Goal: Information Seeking & Learning: Find specific fact

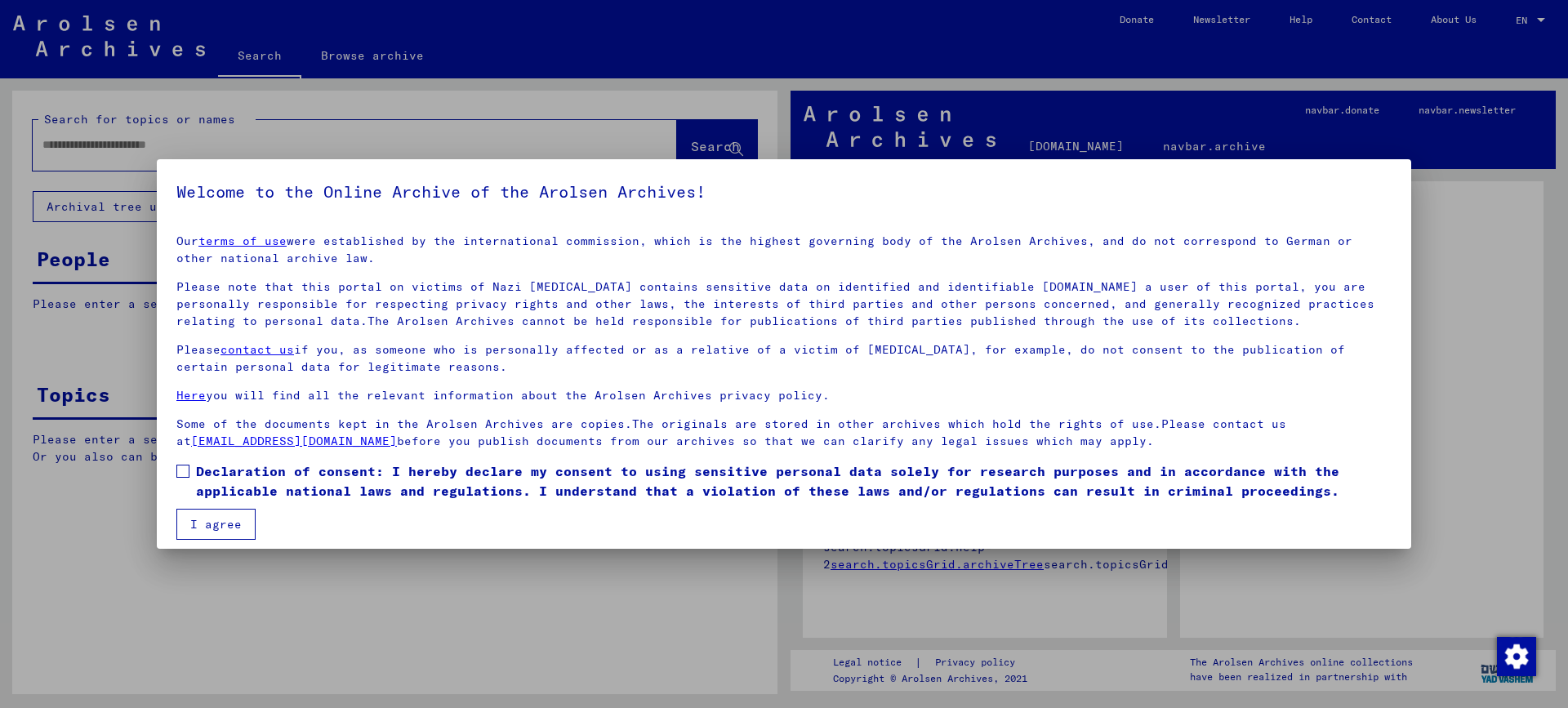
click at [181, 471] on span at bounding box center [183, 471] width 13 height 13
click at [212, 517] on button "I agree" at bounding box center [216, 524] width 79 height 31
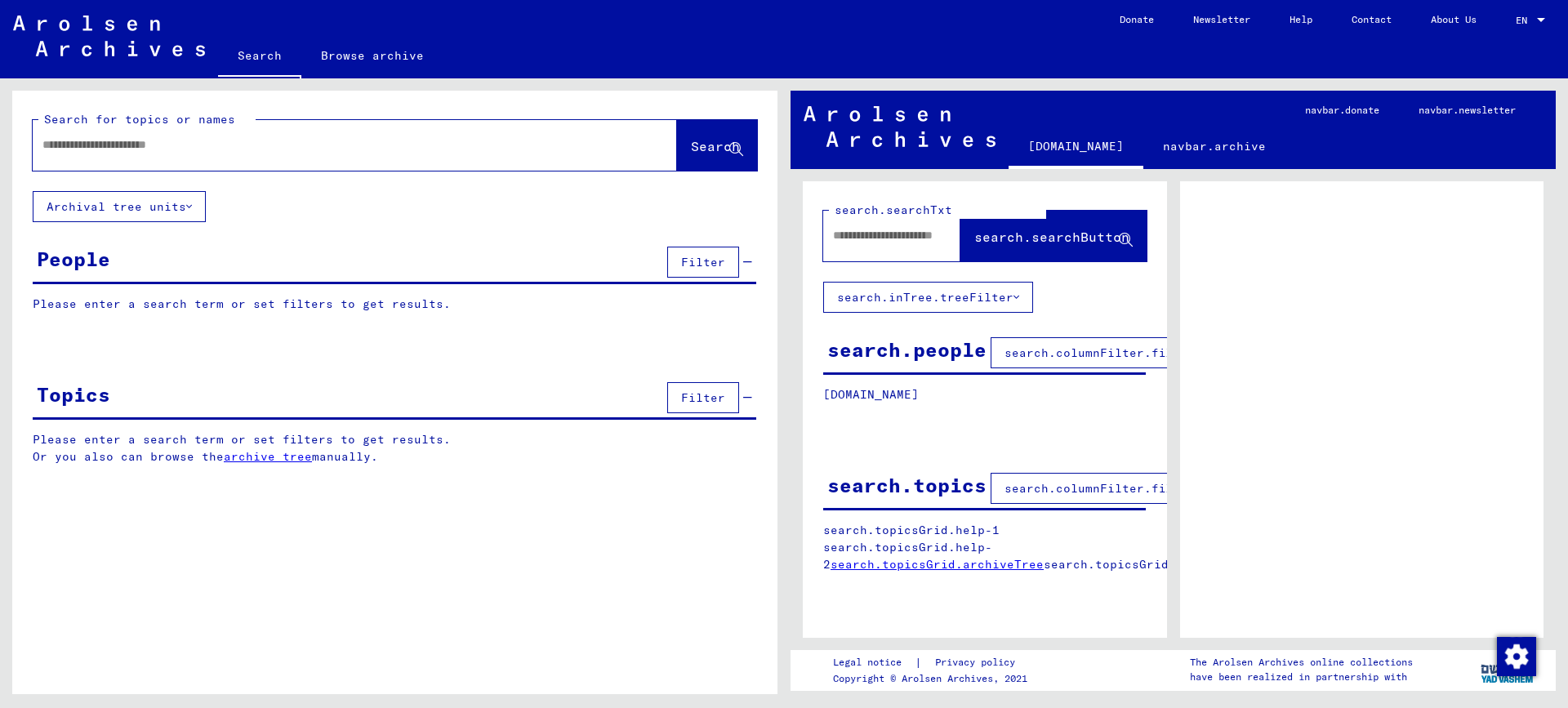
click at [95, 141] on input "text" at bounding box center [340, 146] width 596 height 18
type input "*******"
click at [677, 157] on button "Search" at bounding box center [717, 146] width 80 height 51
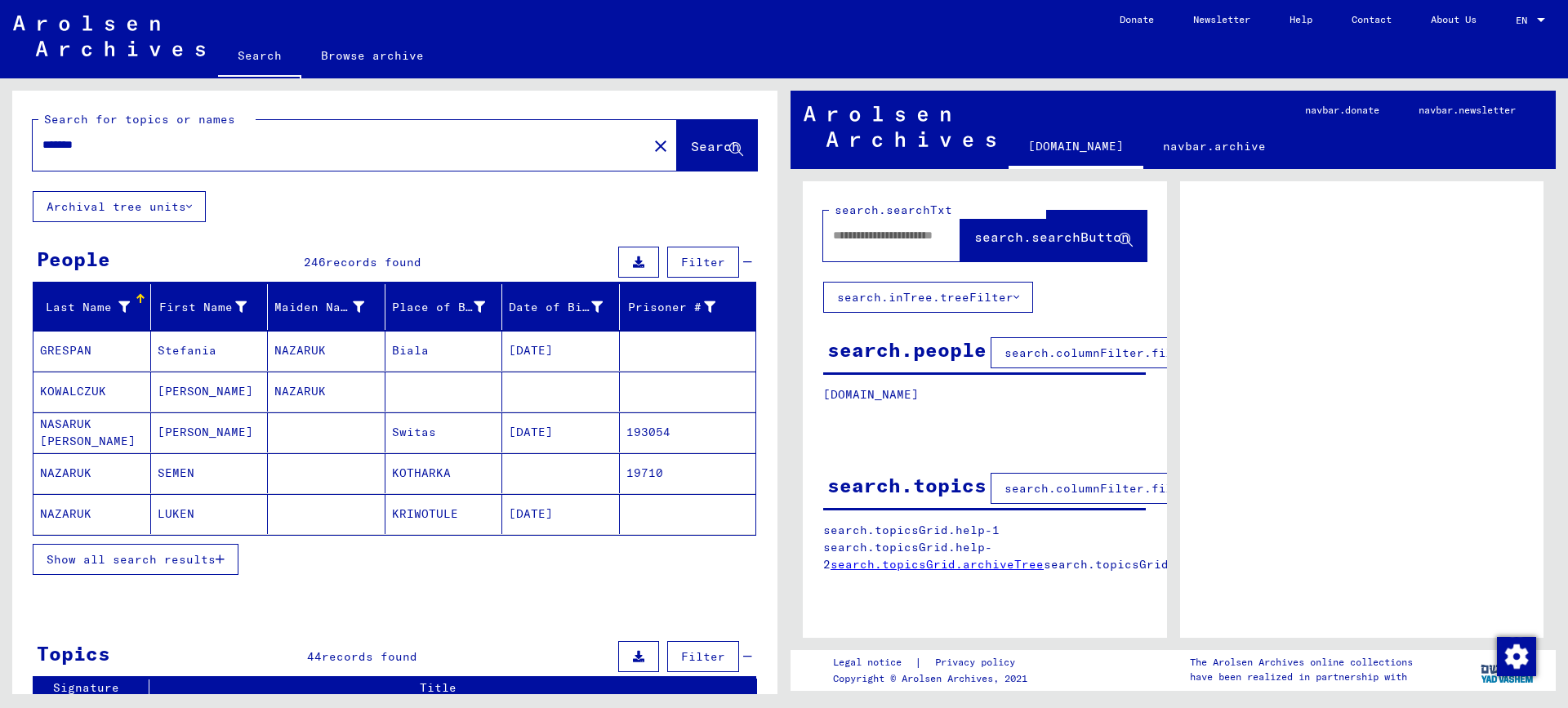
click at [98, 557] on span "Show all search results" at bounding box center [131, 559] width 169 height 15
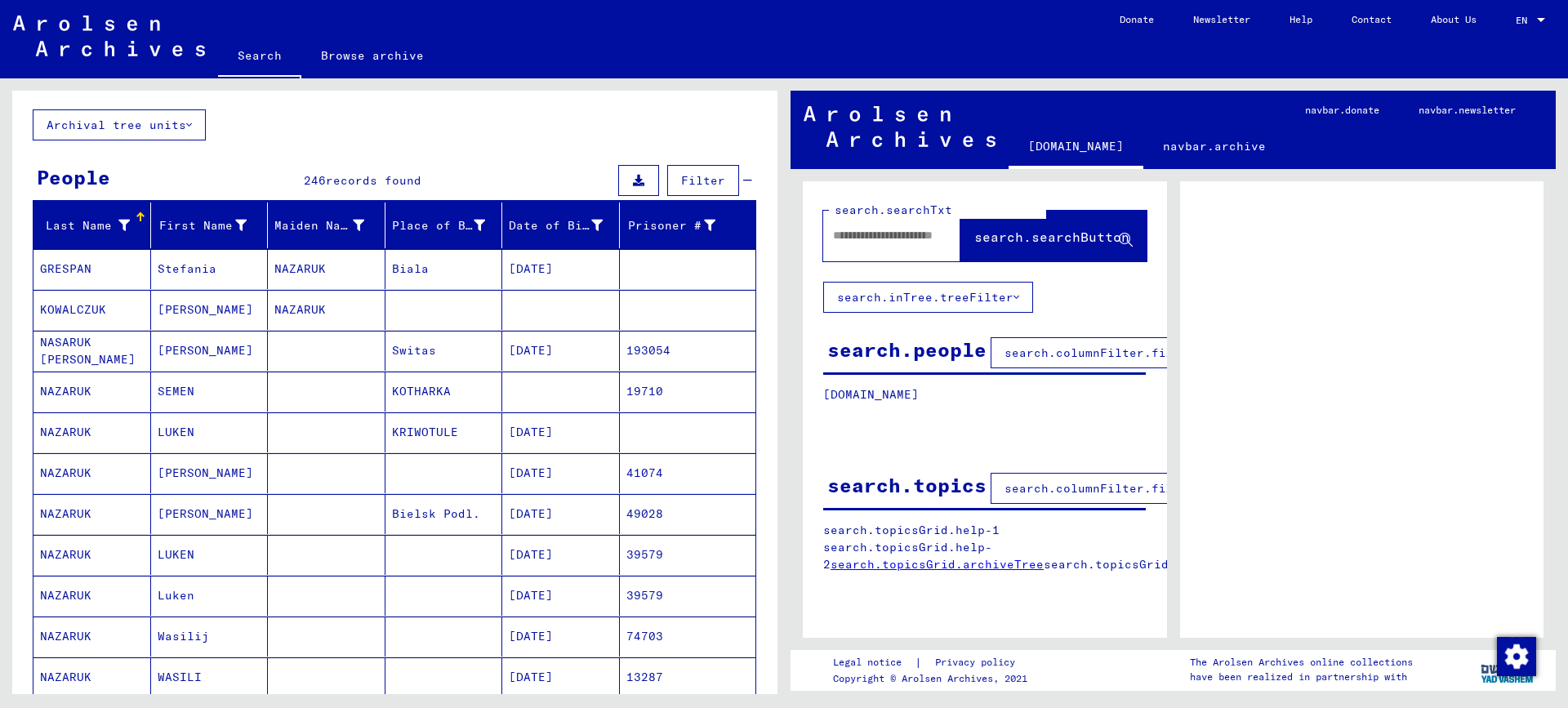
scroll to position [163, 0]
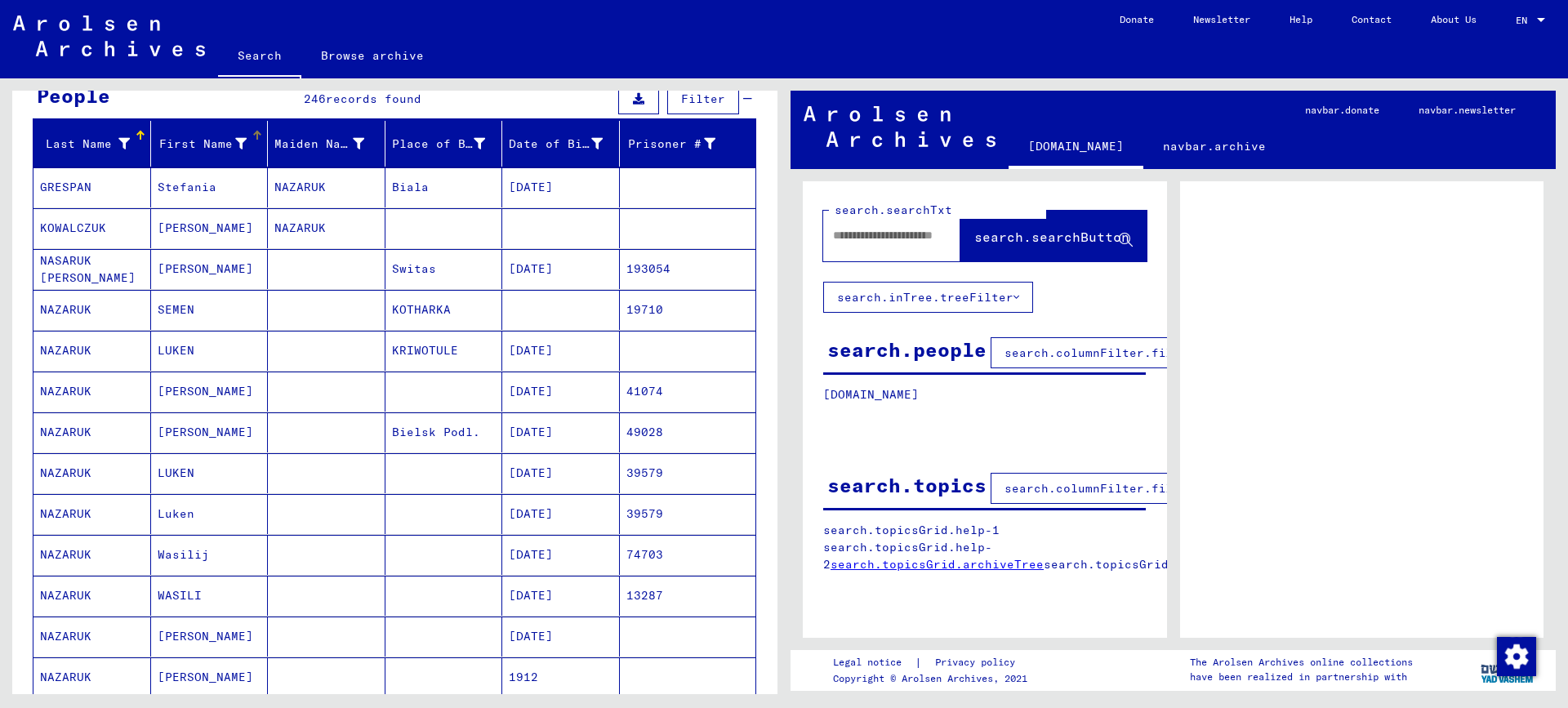
click at [235, 136] on div at bounding box center [241, 145] width 12 height 18
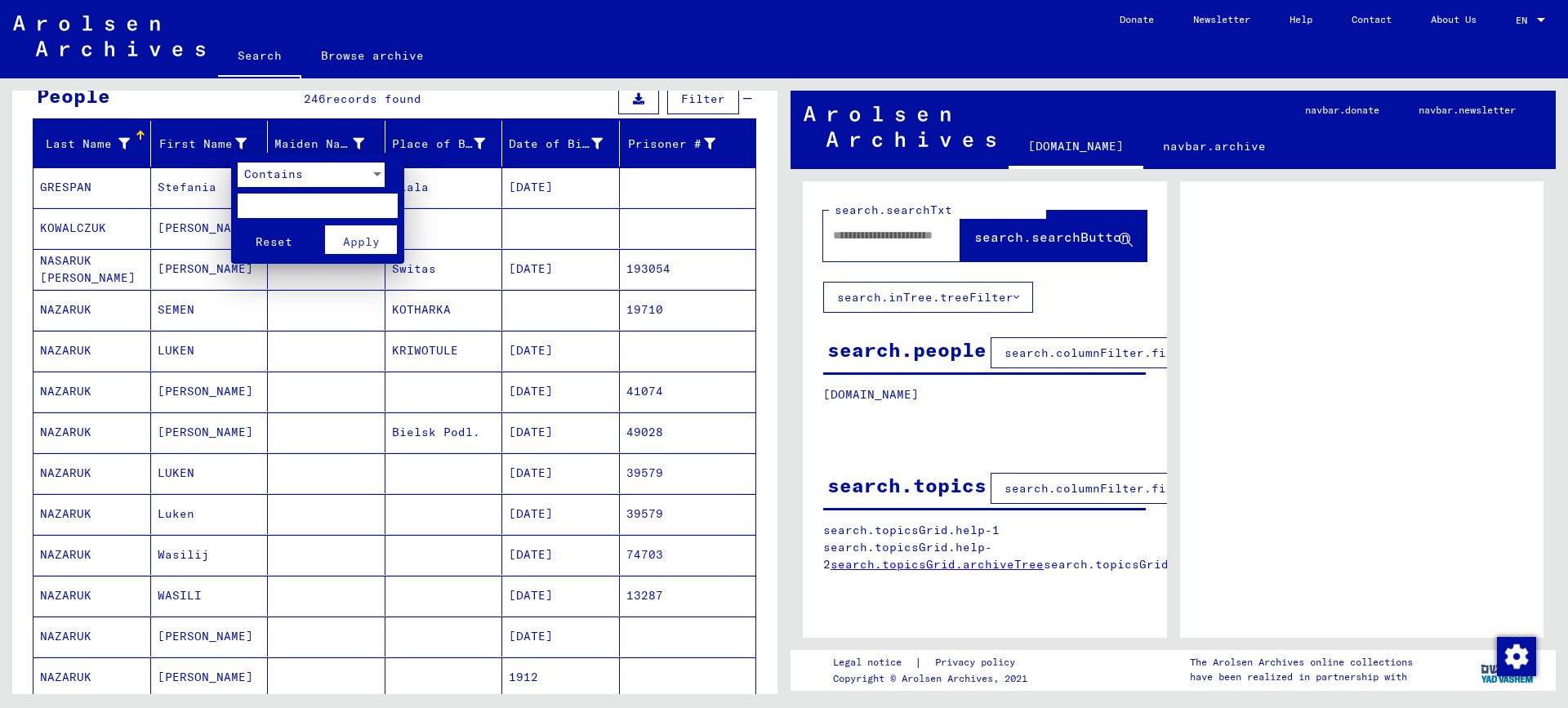
click at [366, 172] on div "Contains" at bounding box center [303, 174] width 132 height 24
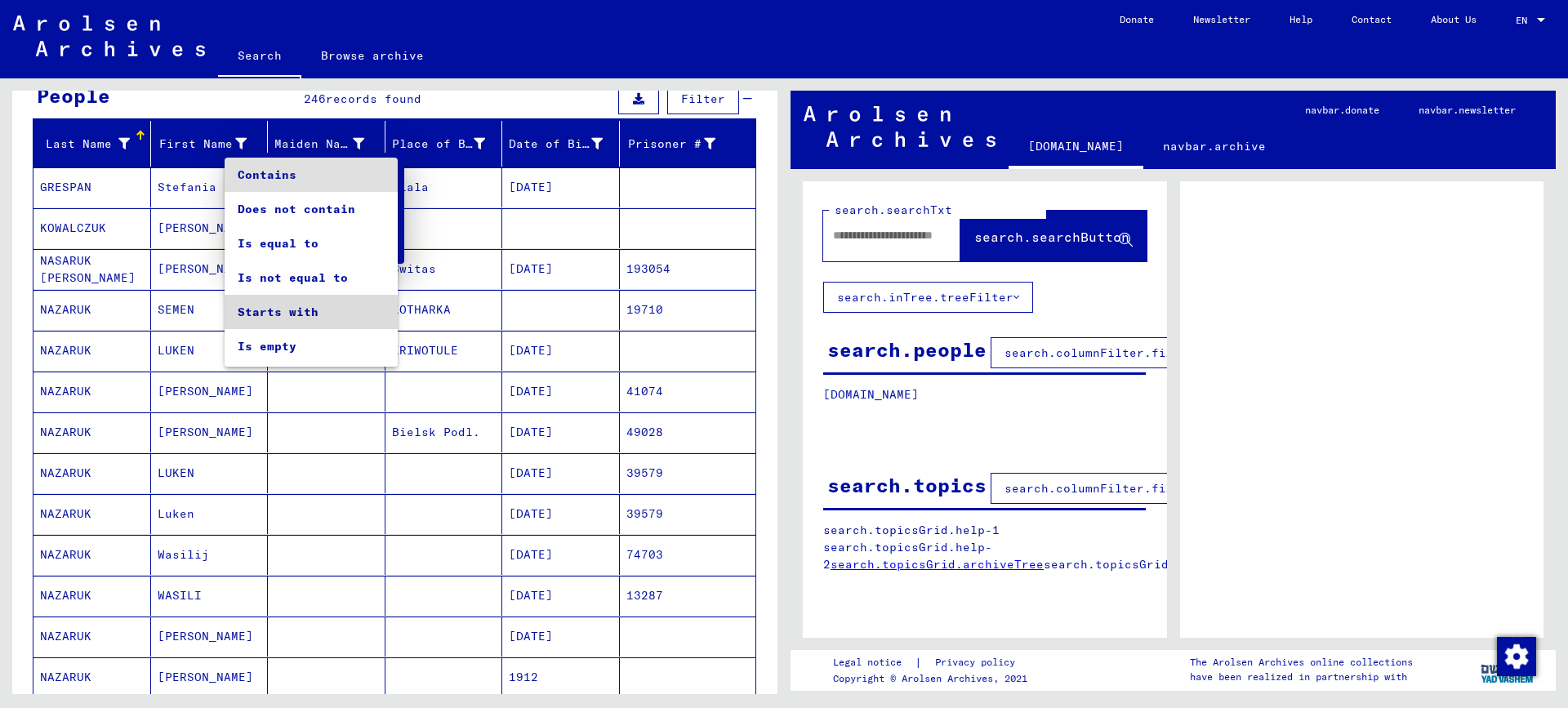
click at [316, 309] on span "Starts with" at bounding box center [310, 312] width 147 height 34
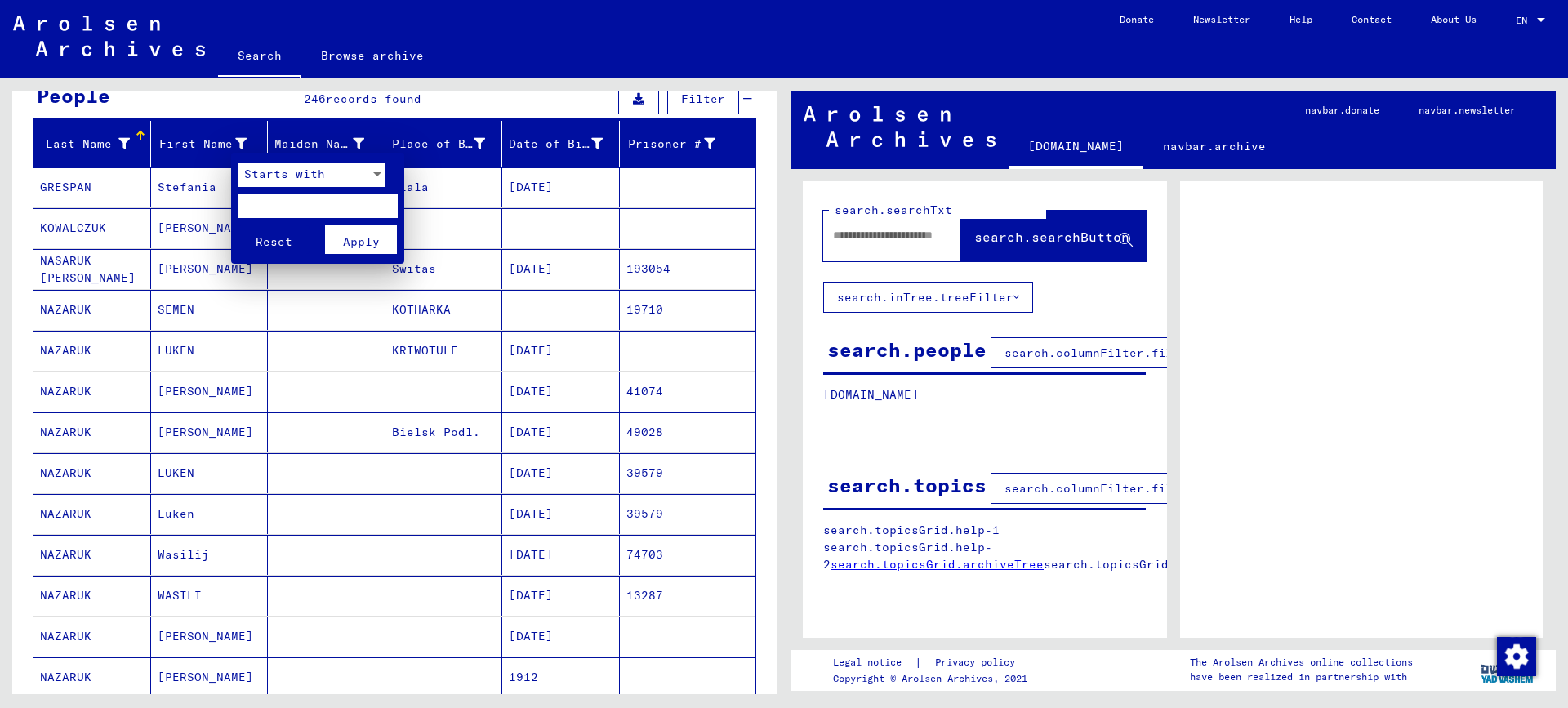
click at [290, 209] on input "text" at bounding box center [317, 205] width 160 height 24
type input "**"
click at [347, 242] on span "Apply" at bounding box center [361, 241] width 37 height 15
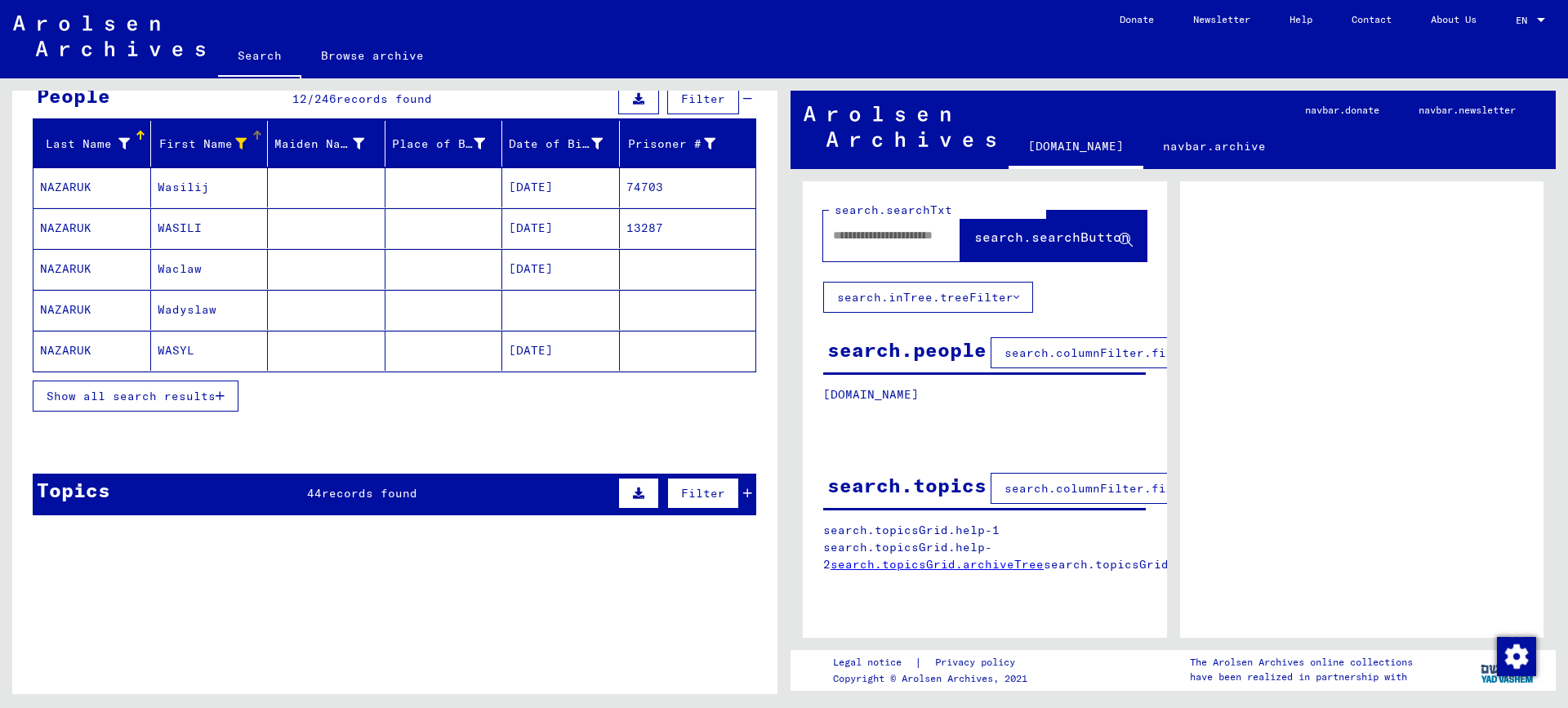
click at [188, 396] on span "Show all search results" at bounding box center [131, 396] width 169 height 15
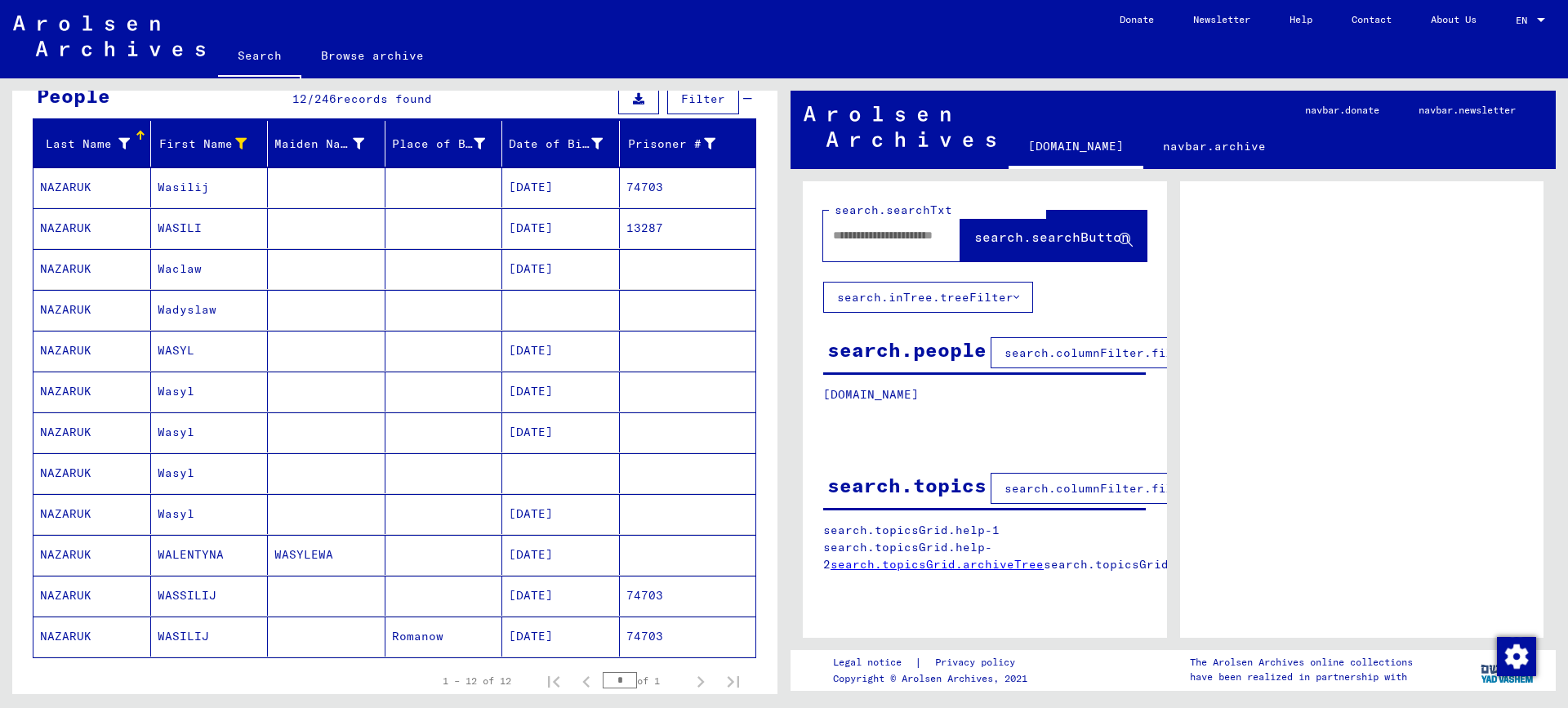
scroll to position [245, 0]
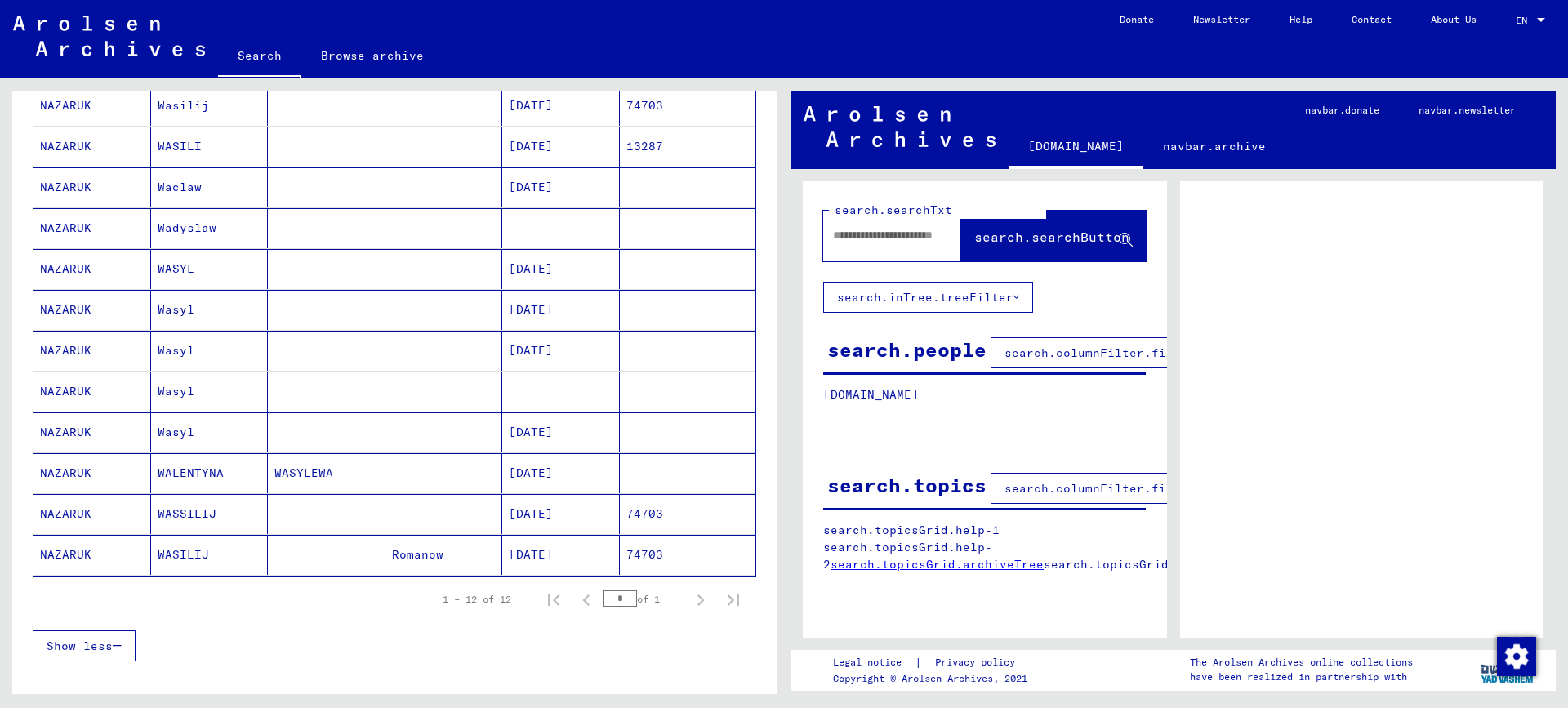
click at [298, 472] on mat-cell "WASYLEWA" at bounding box center [326, 473] width 117 height 40
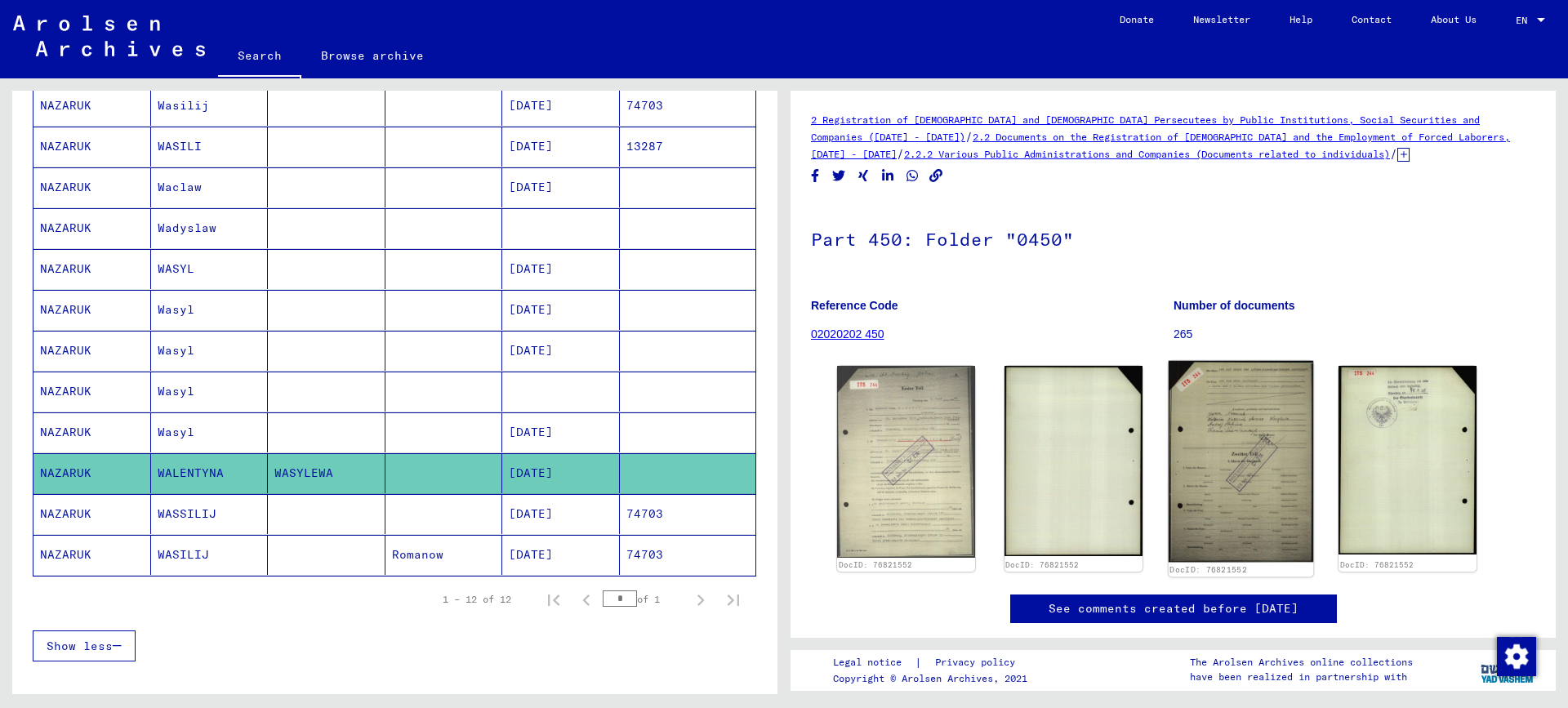
click at [1271, 490] on img at bounding box center [1240, 462] width 144 height 202
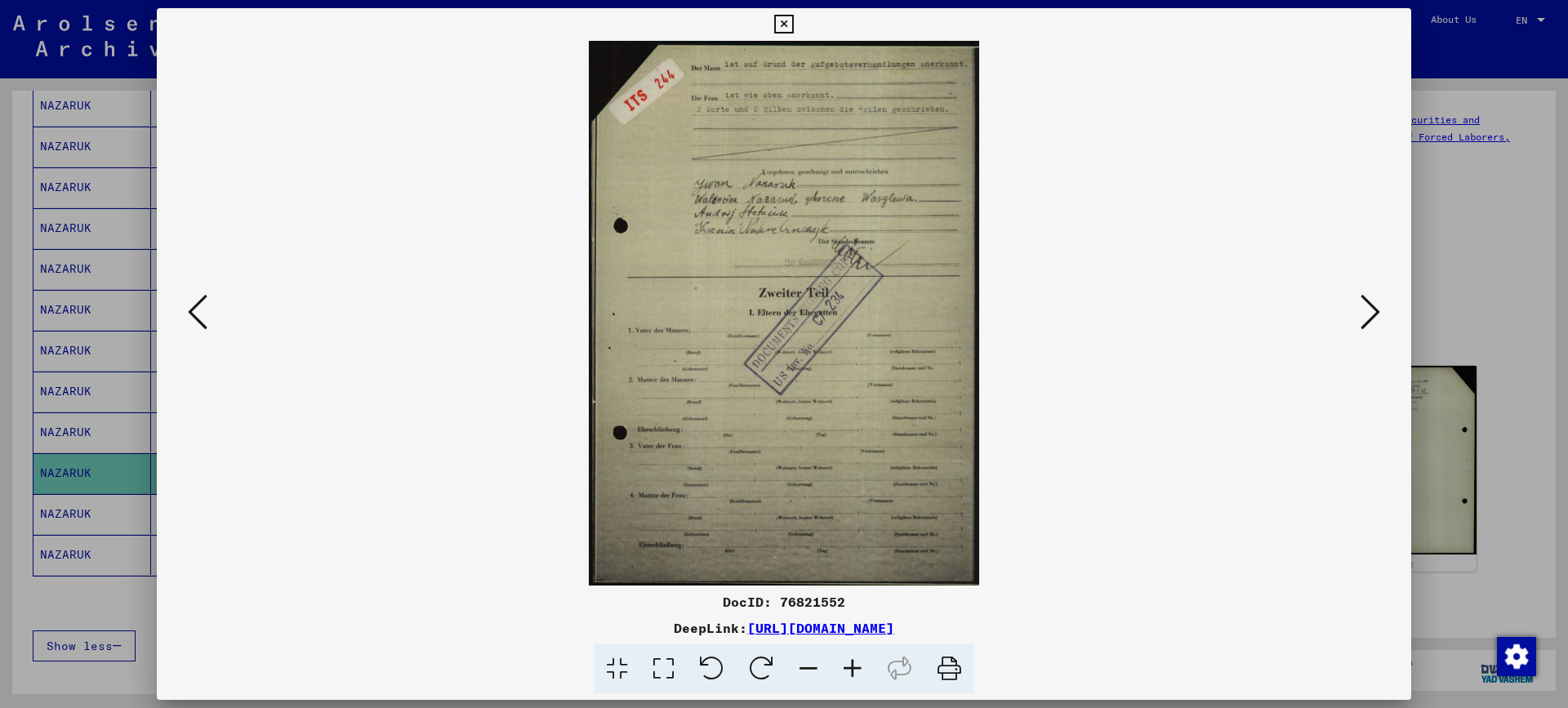
click at [1472, 242] on div at bounding box center [784, 354] width 1568 height 708
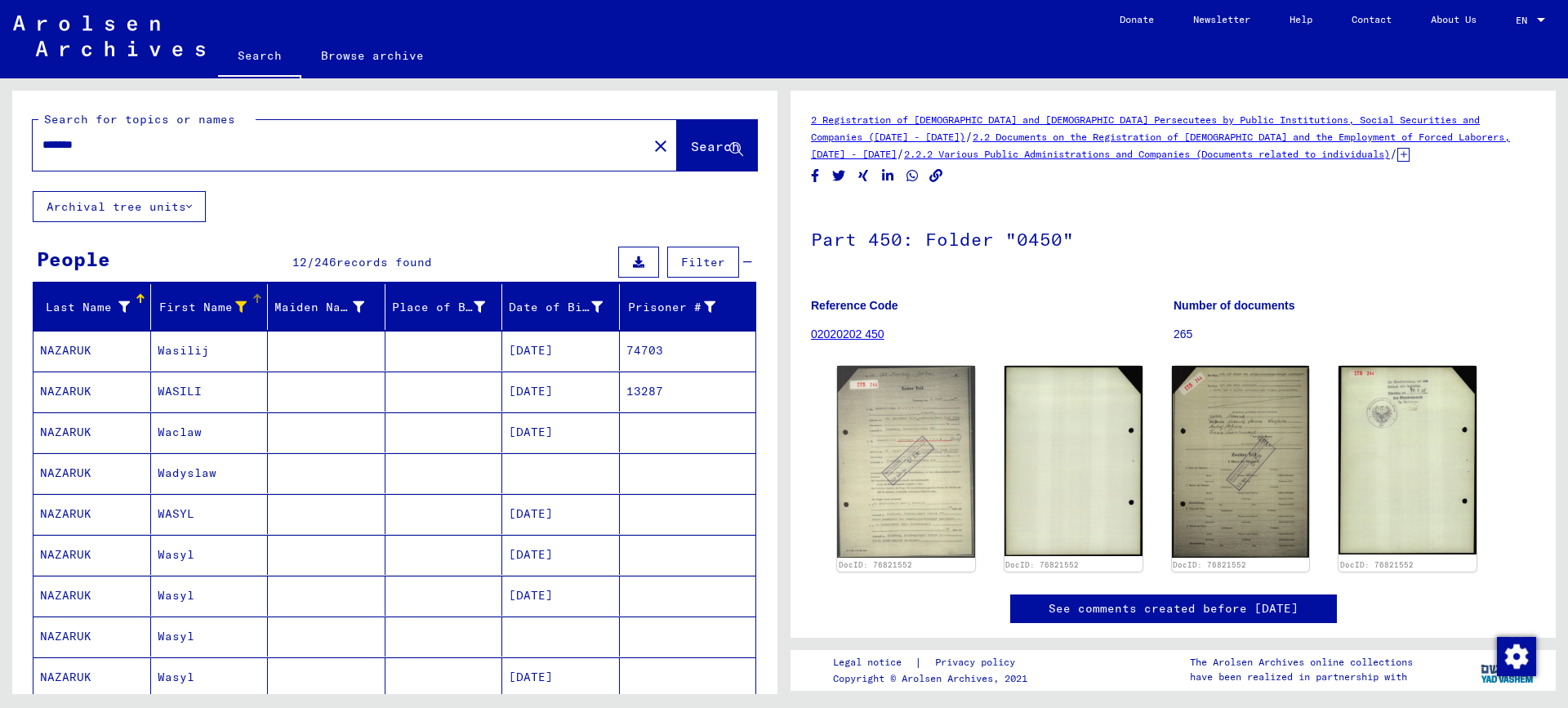
click at [235, 302] on icon at bounding box center [241, 308] width 12 height 12
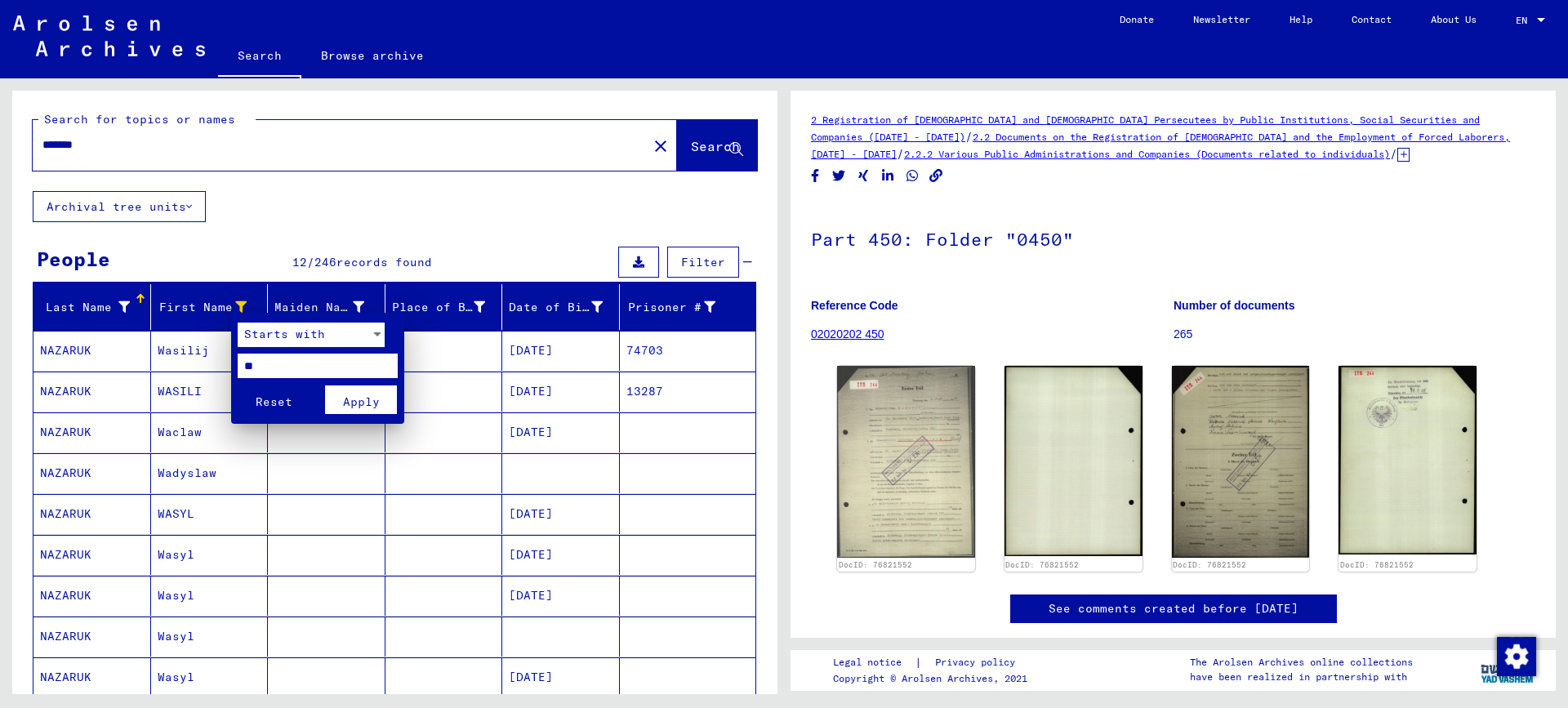
click at [252, 365] on input "**" at bounding box center [317, 365] width 160 height 24
click at [256, 364] on input "**" at bounding box center [317, 365] width 160 height 24
type input "**"
click at [342, 403] on button "Apply" at bounding box center [361, 399] width 72 height 28
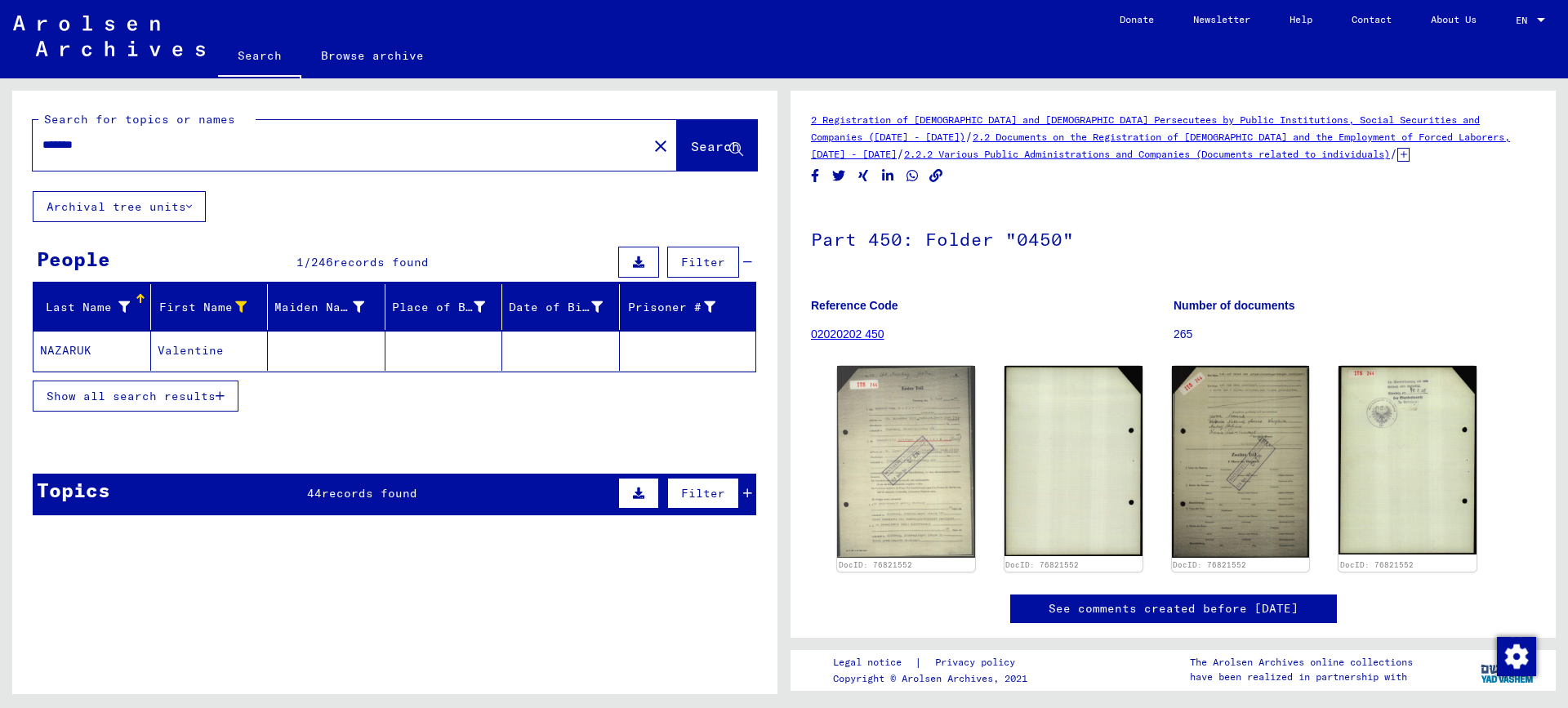
click at [98, 354] on mat-cell "NAZARUK" at bounding box center [92, 351] width 117 height 40
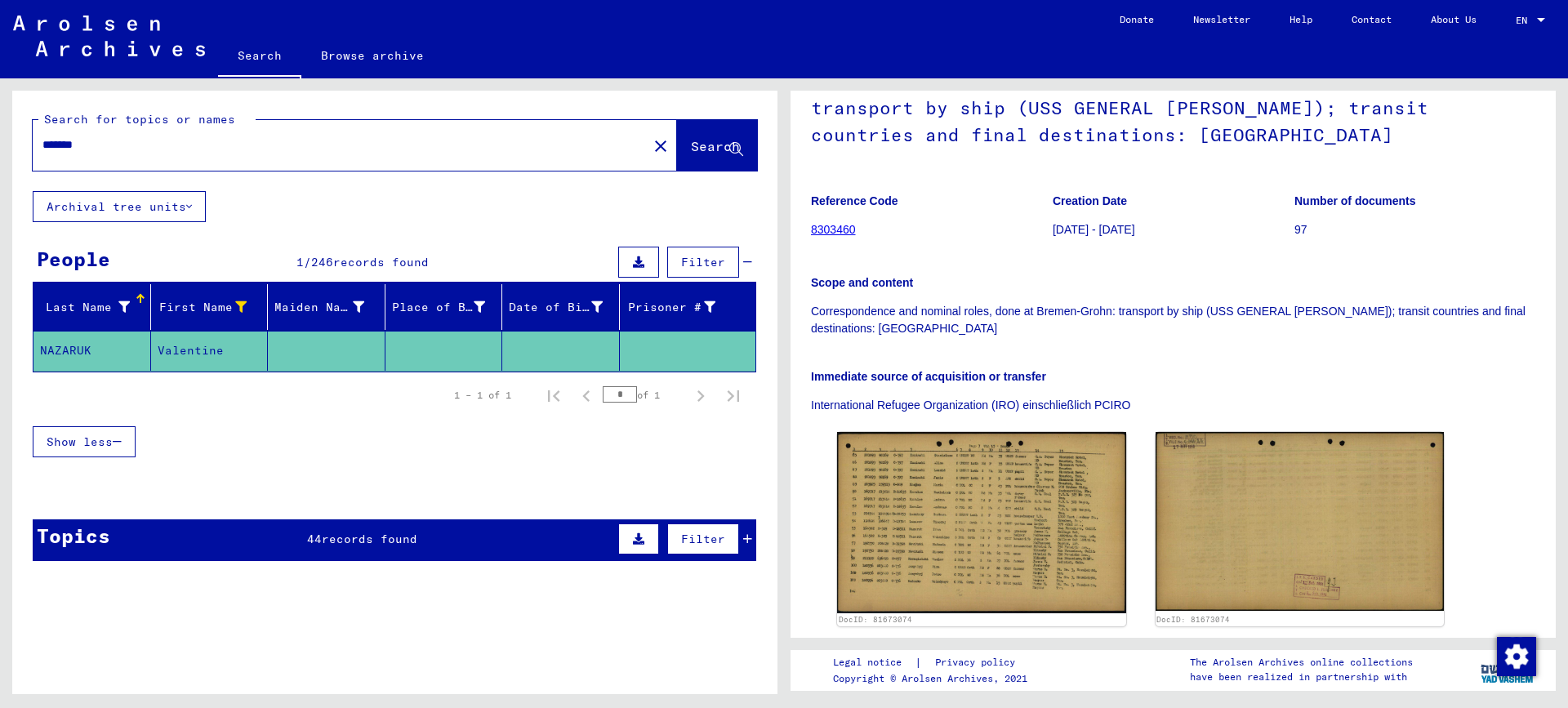
scroll to position [245, 0]
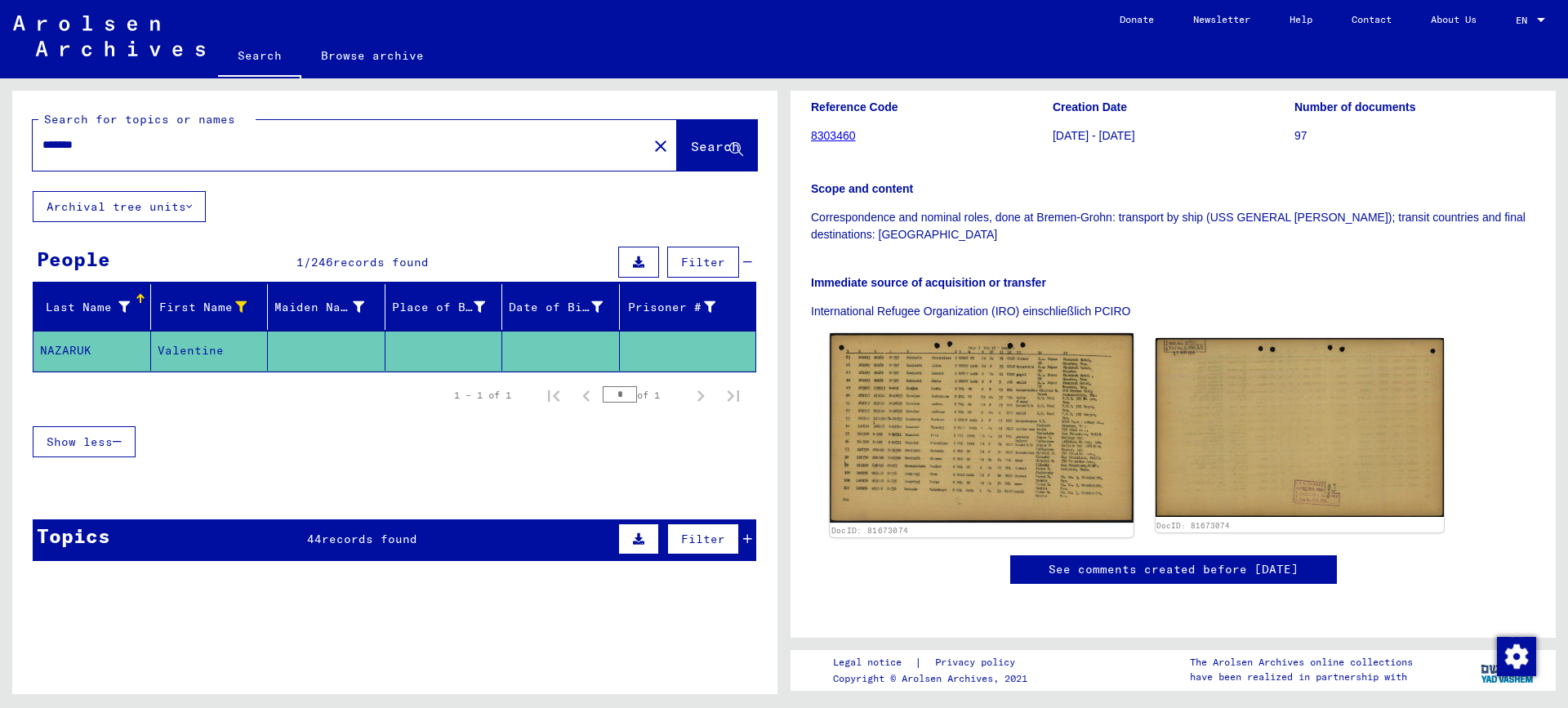
click at [1015, 423] on img at bounding box center [981, 428] width 303 height 189
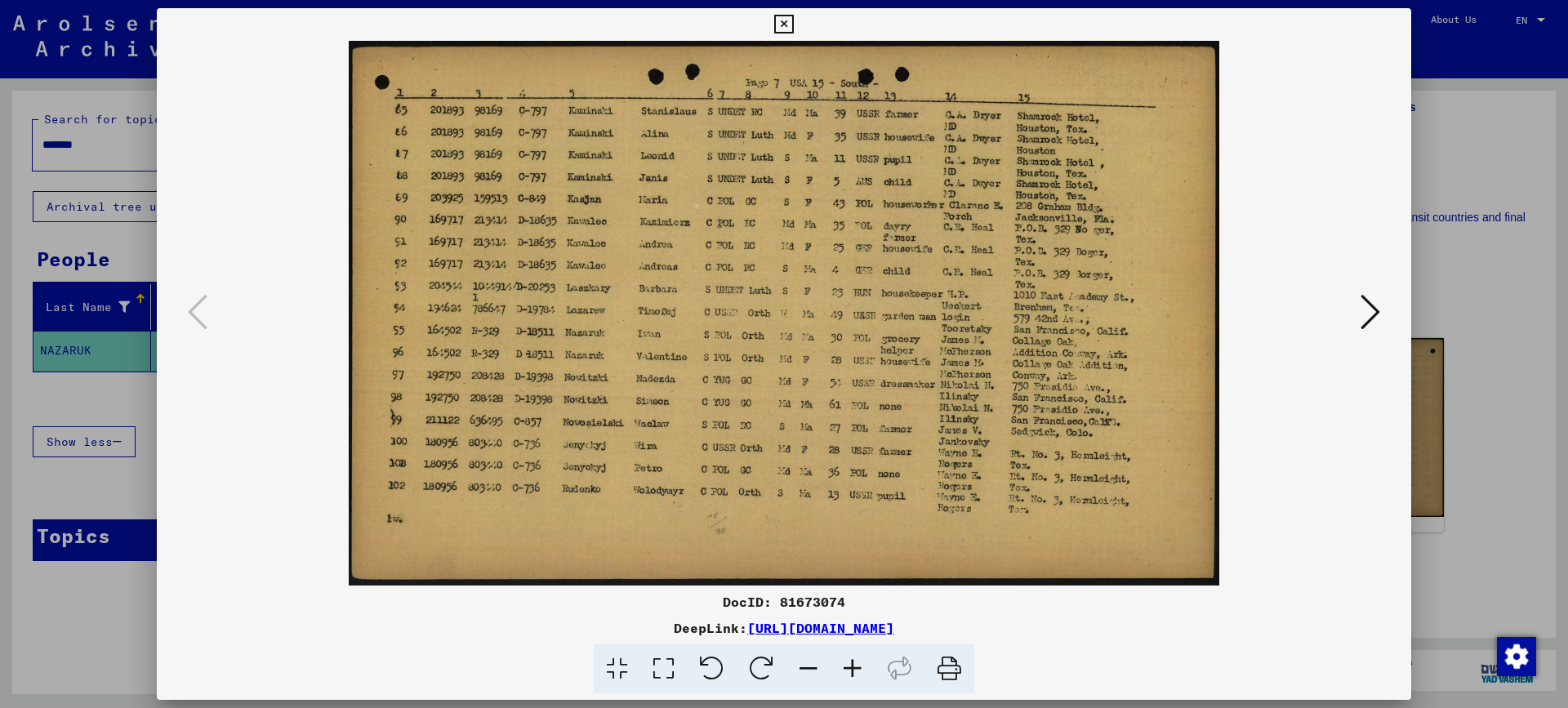
click at [1466, 284] on div at bounding box center [784, 354] width 1568 height 708
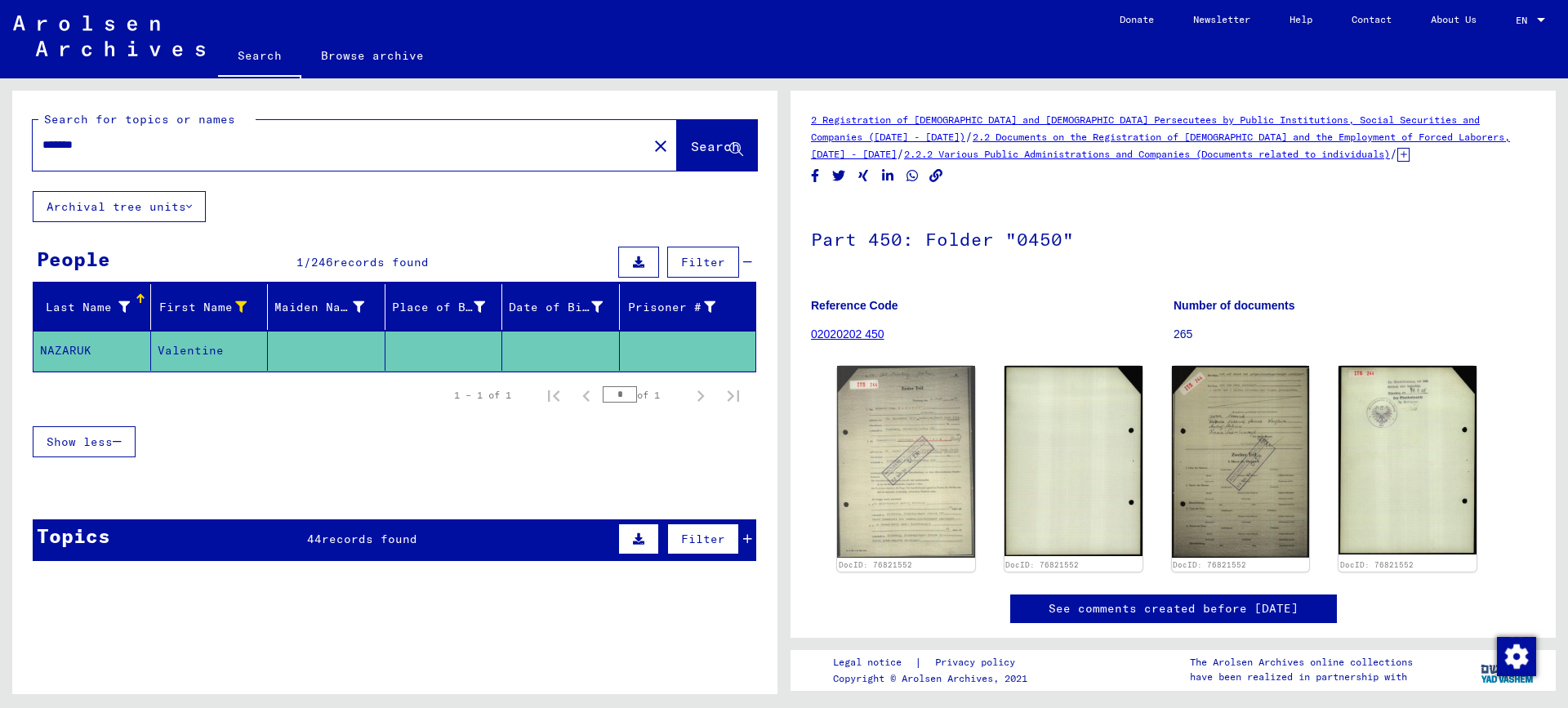
click at [113, 143] on input "*******" at bounding box center [340, 146] width 596 height 18
type input "*"
type input "********"
click at [691, 155] on span "Search" at bounding box center [718, 147] width 53 height 18
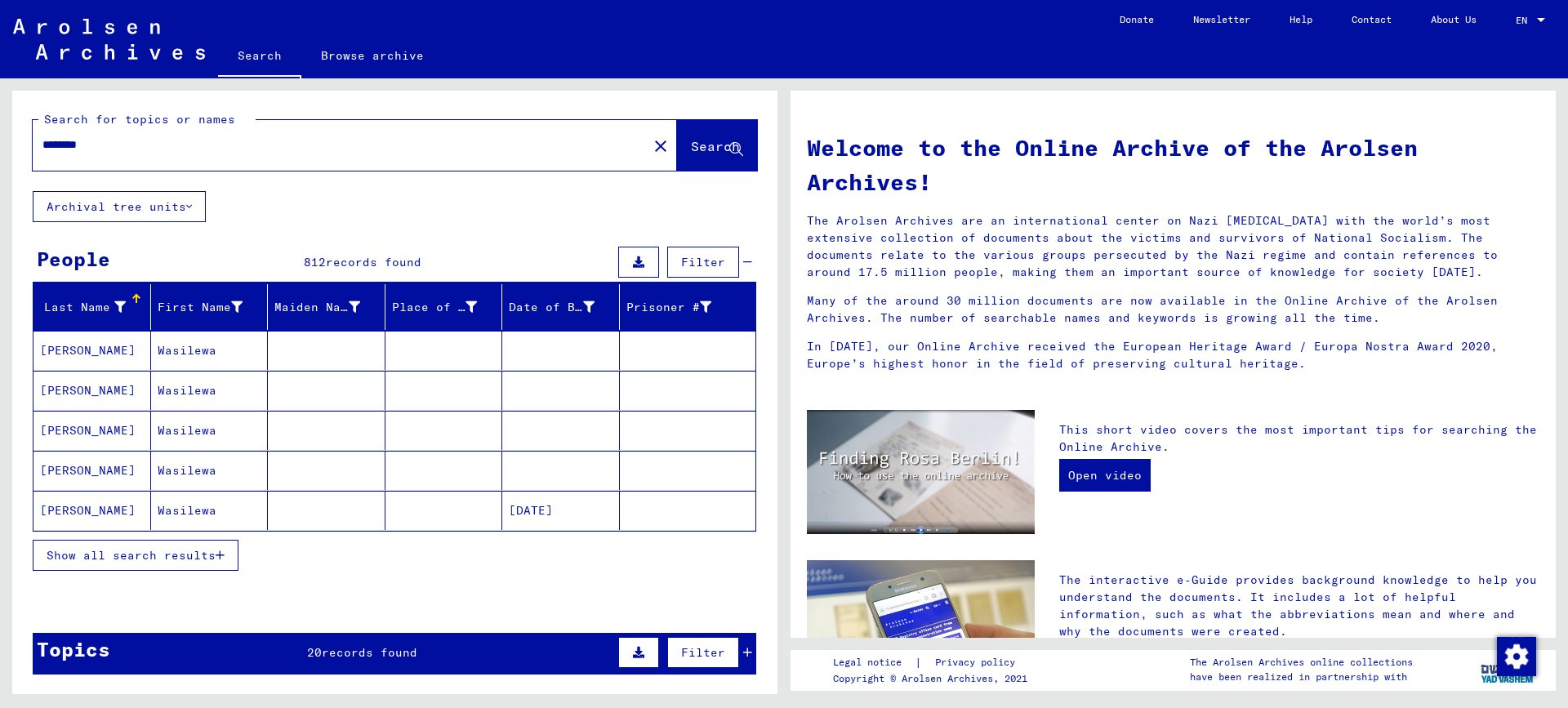
click at [113, 556] on span "Show all search results" at bounding box center [131, 555] width 169 height 15
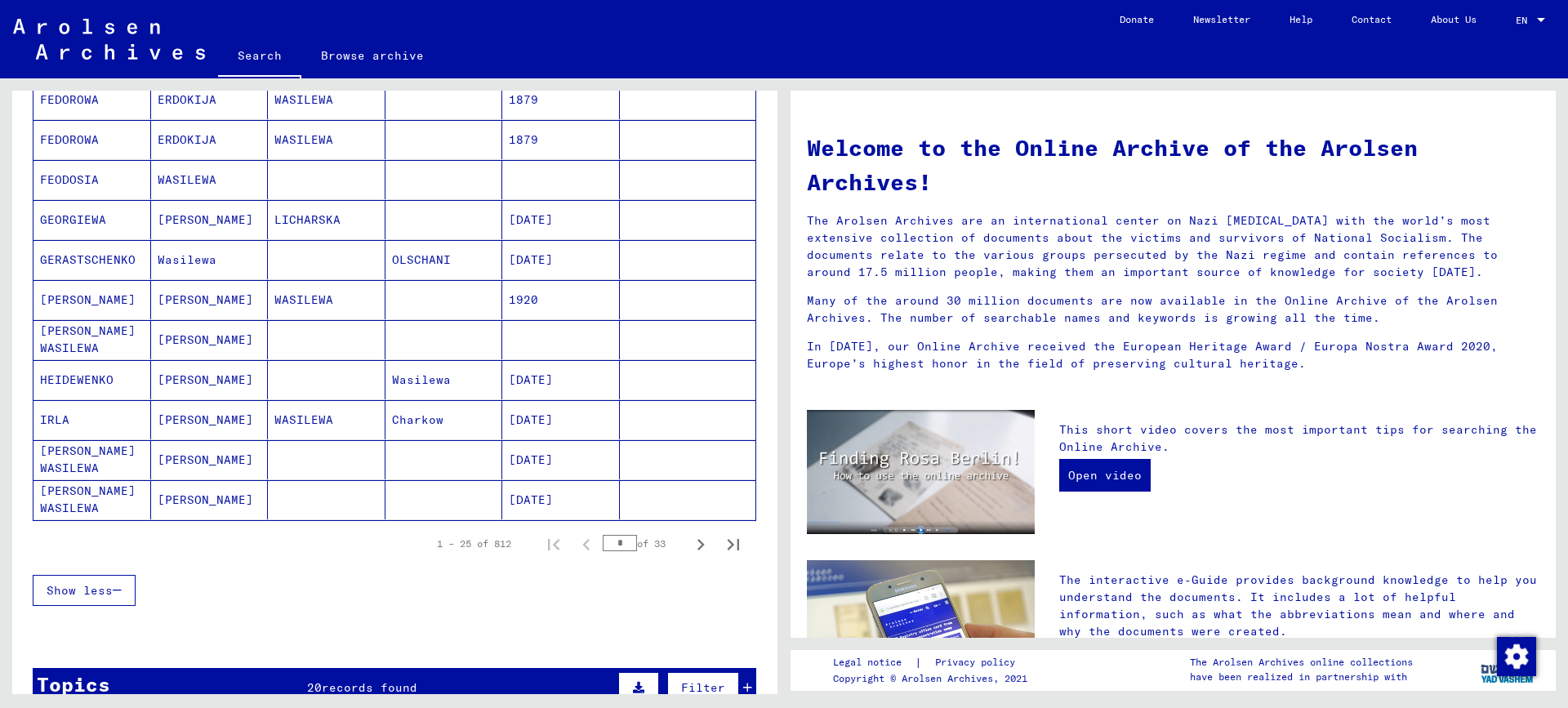
scroll to position [816, 0]
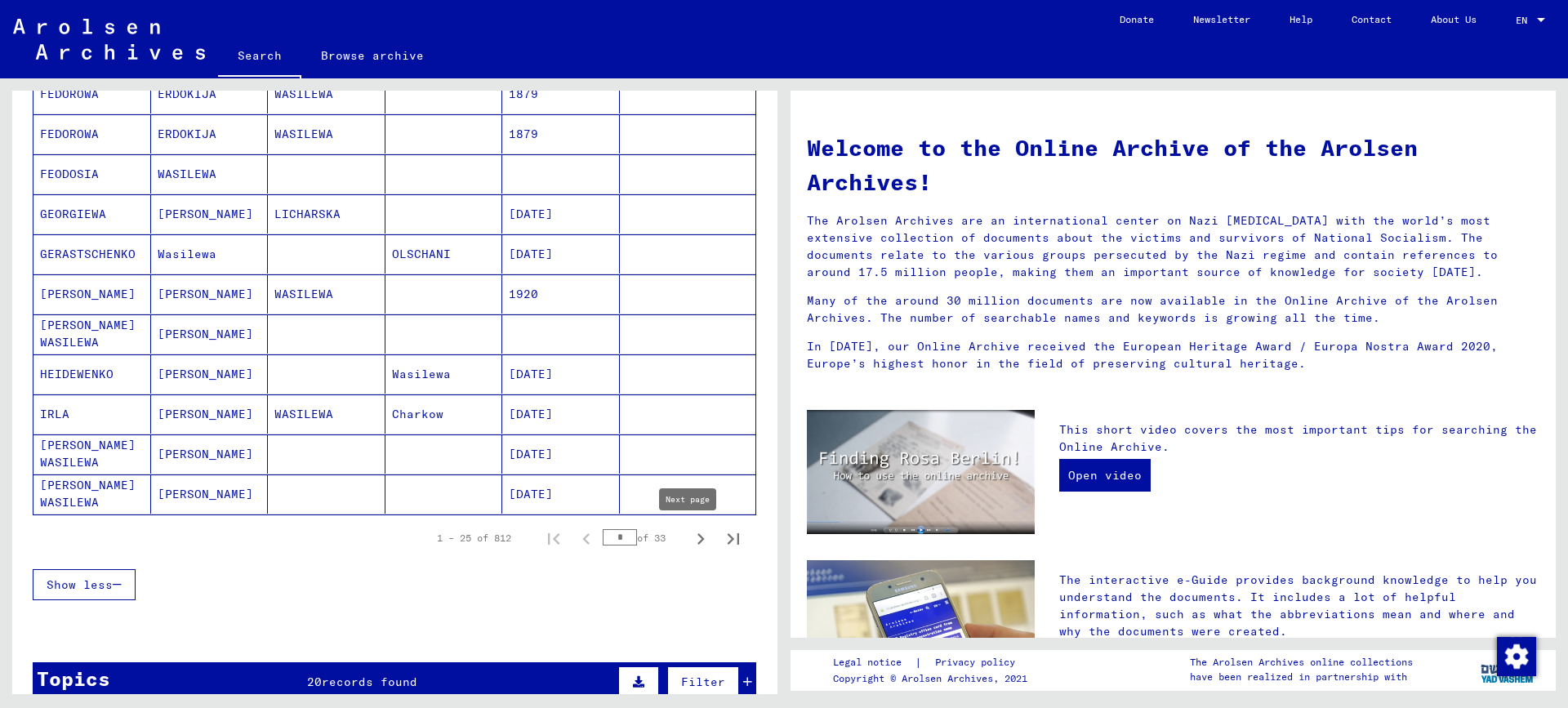
click at [689, 536] on icon "Next page" at bounding box center [700, 538] width 22 height 22
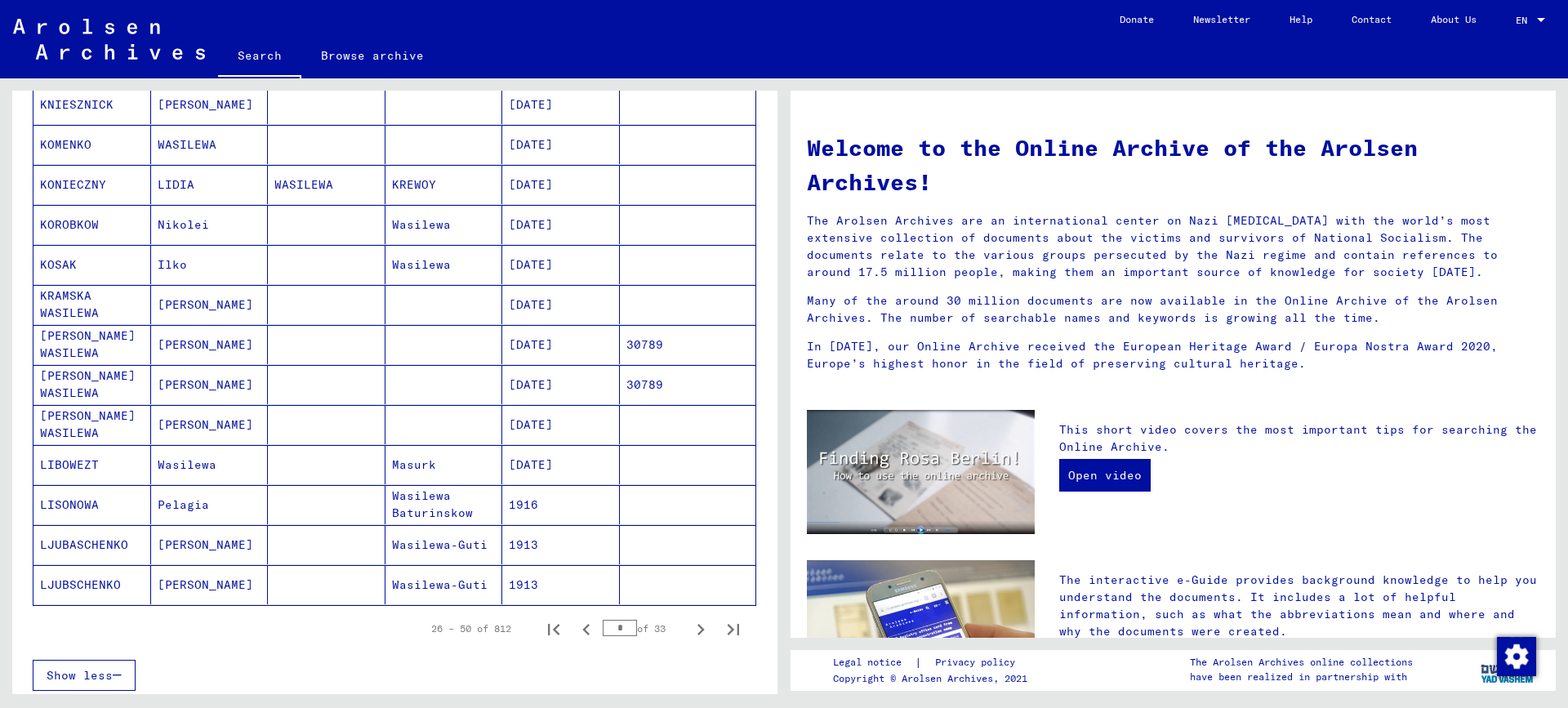
scroll to position [735, 0]
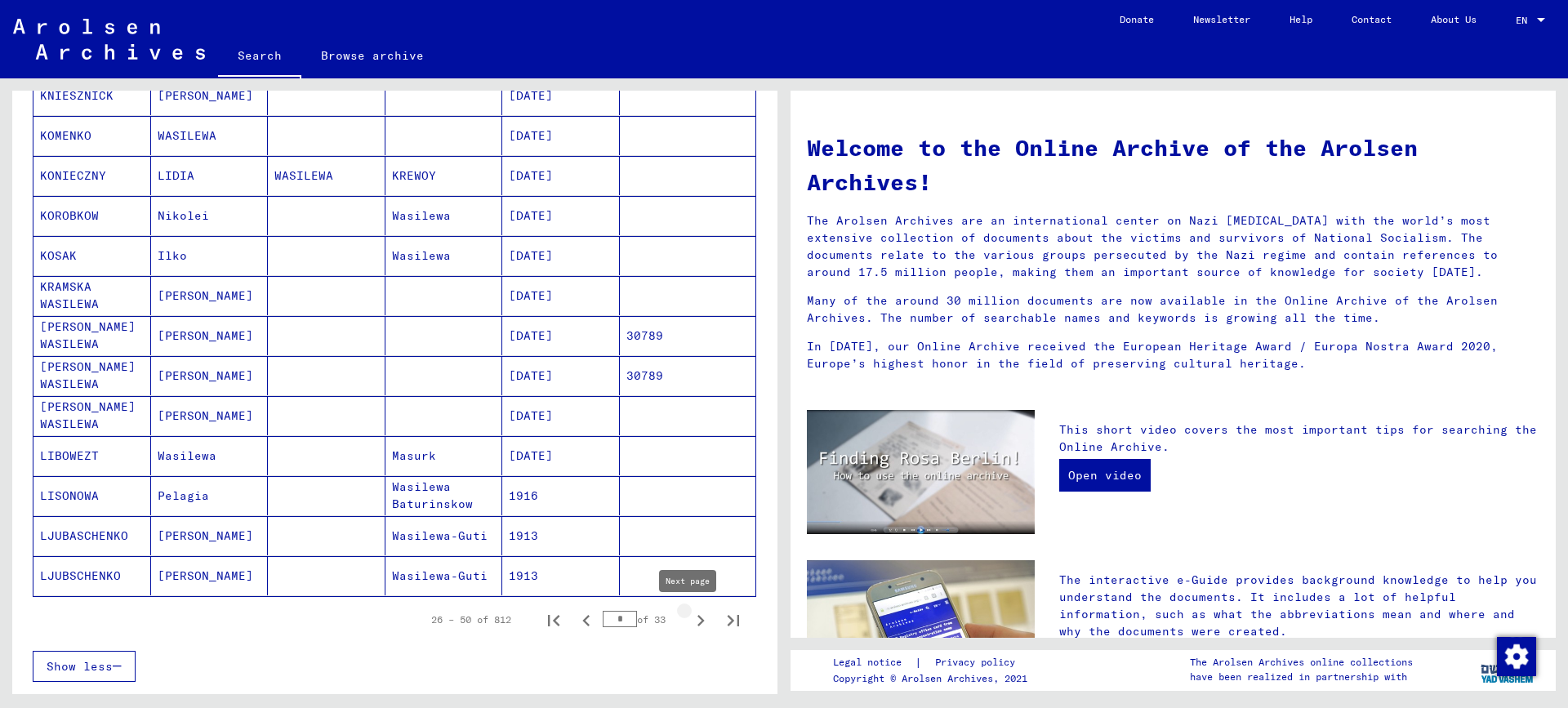
click at [689, 621] on icon "Next page" at bounding box center [700, 620] width 22 height 22
type input "*"
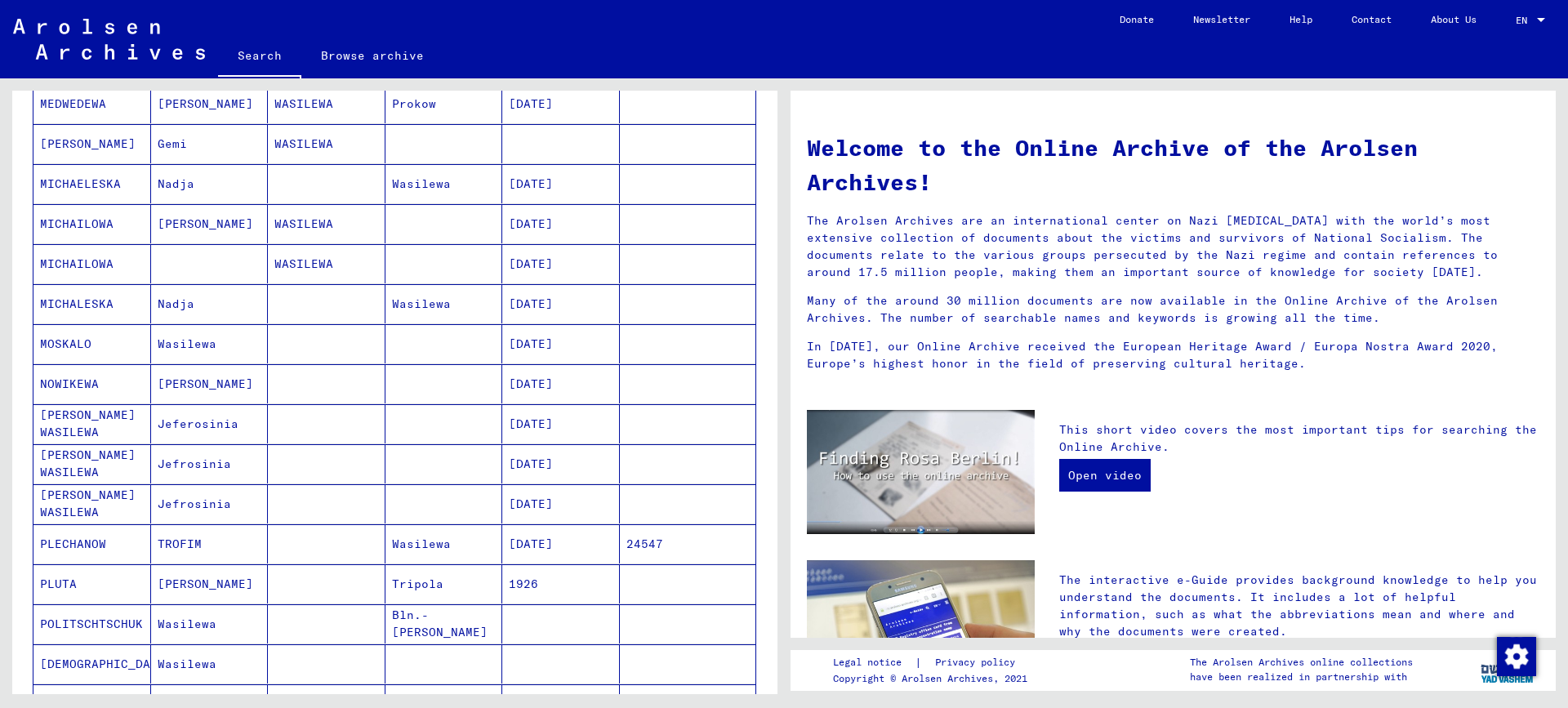
scroll to position [0, 0]
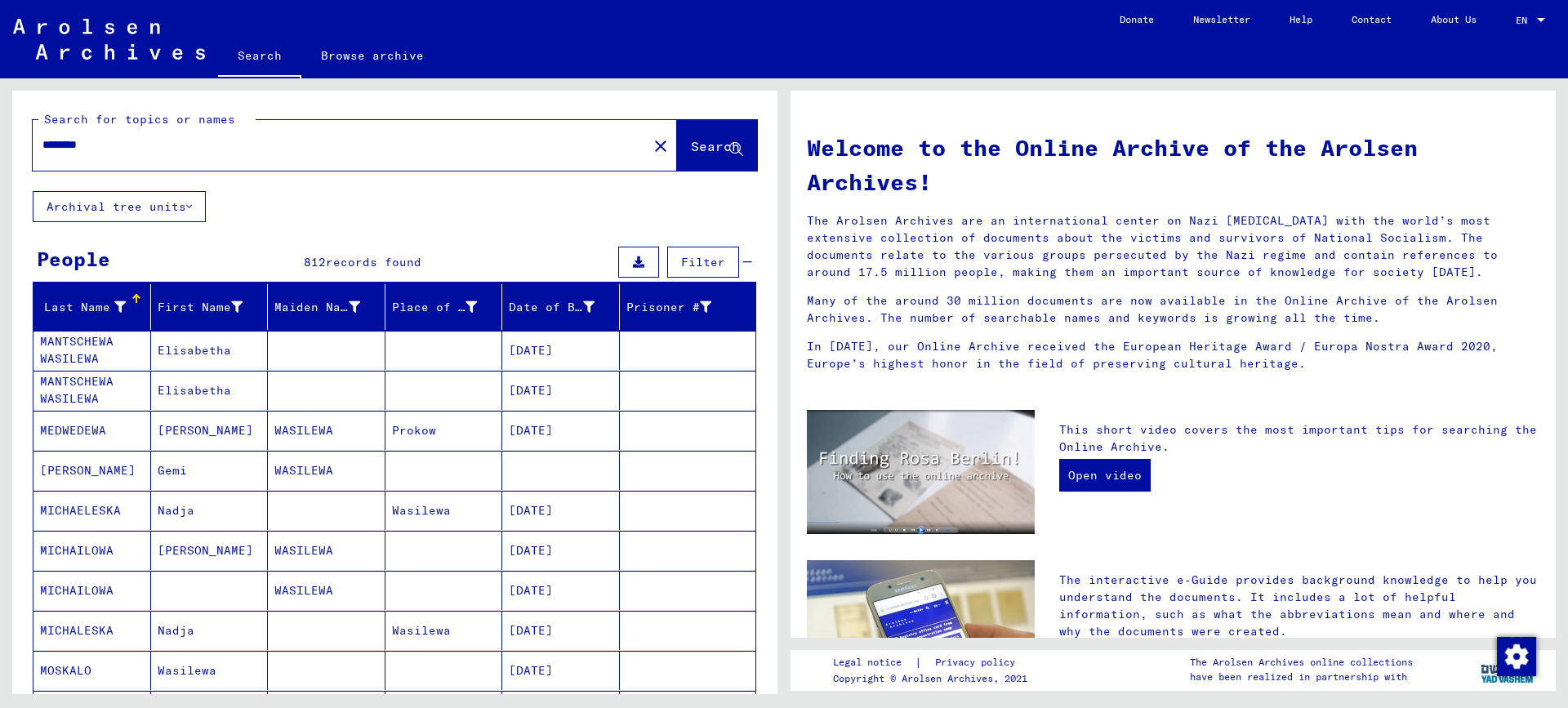
click at [112, 145] on input "********" at bounding box center [335, 146] width 586 height 18
click at [691, 145] on span "Search" at bounding box center [716, 146] width 49 height 17
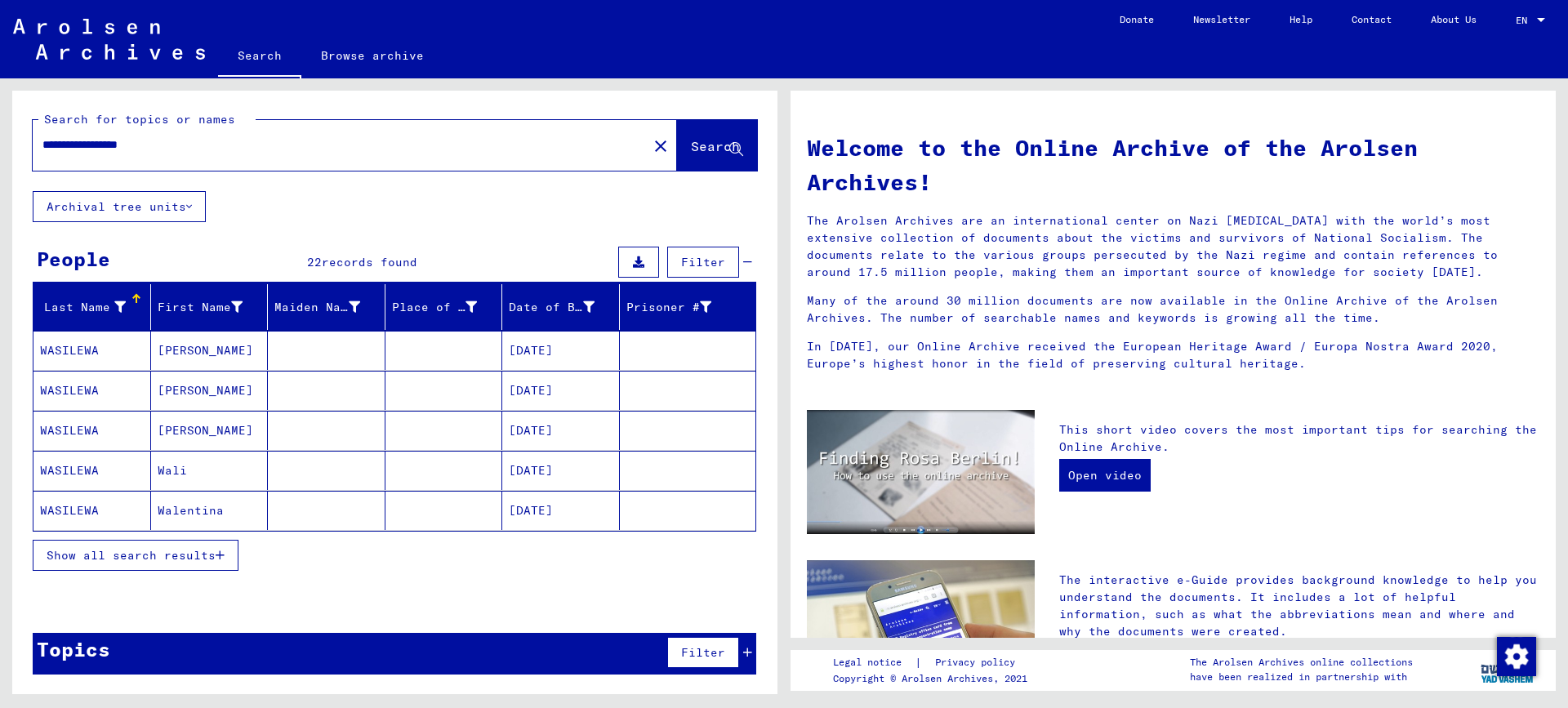
click at [192, 470] on mat-cell "Wali" at bounding box center [210, 471] width 117 height 39
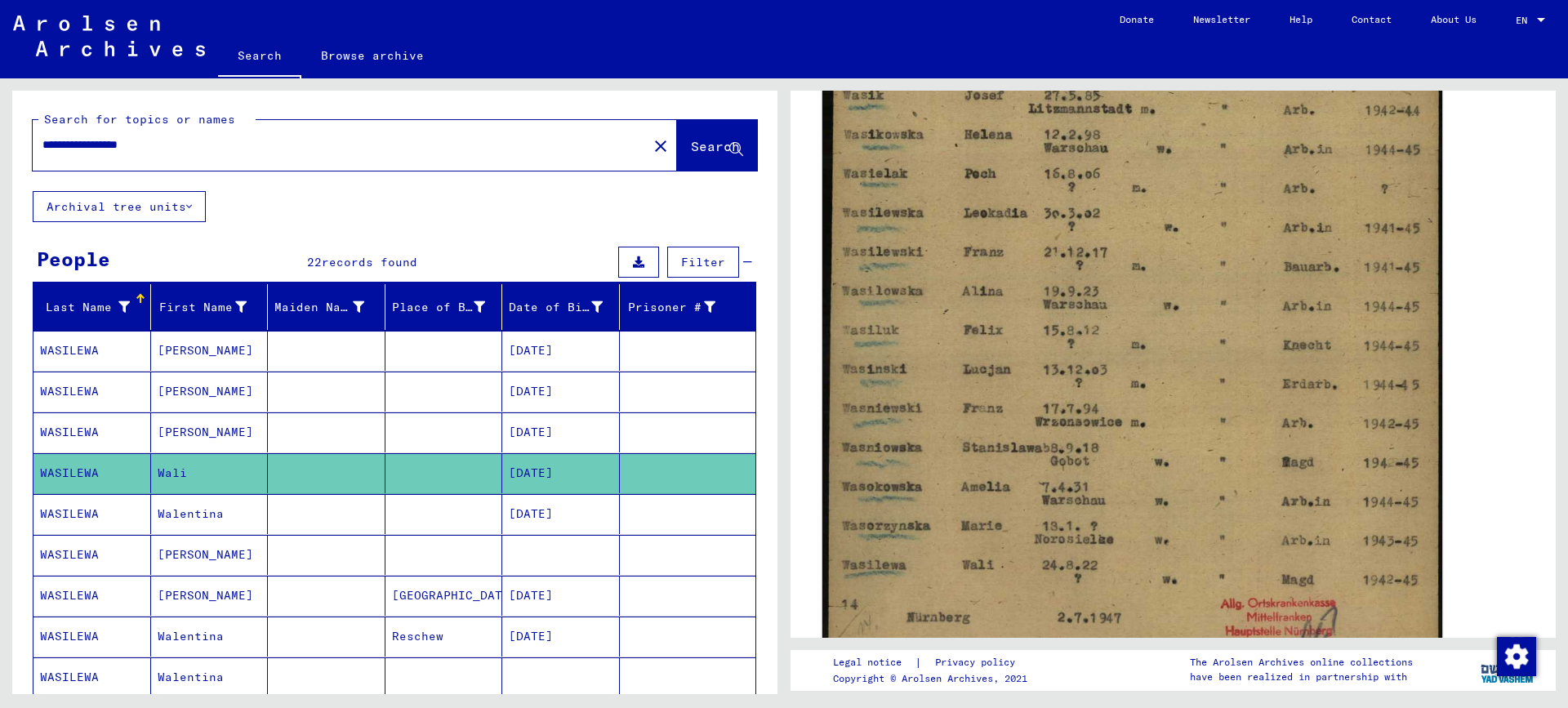
scroll to position [571, 0]
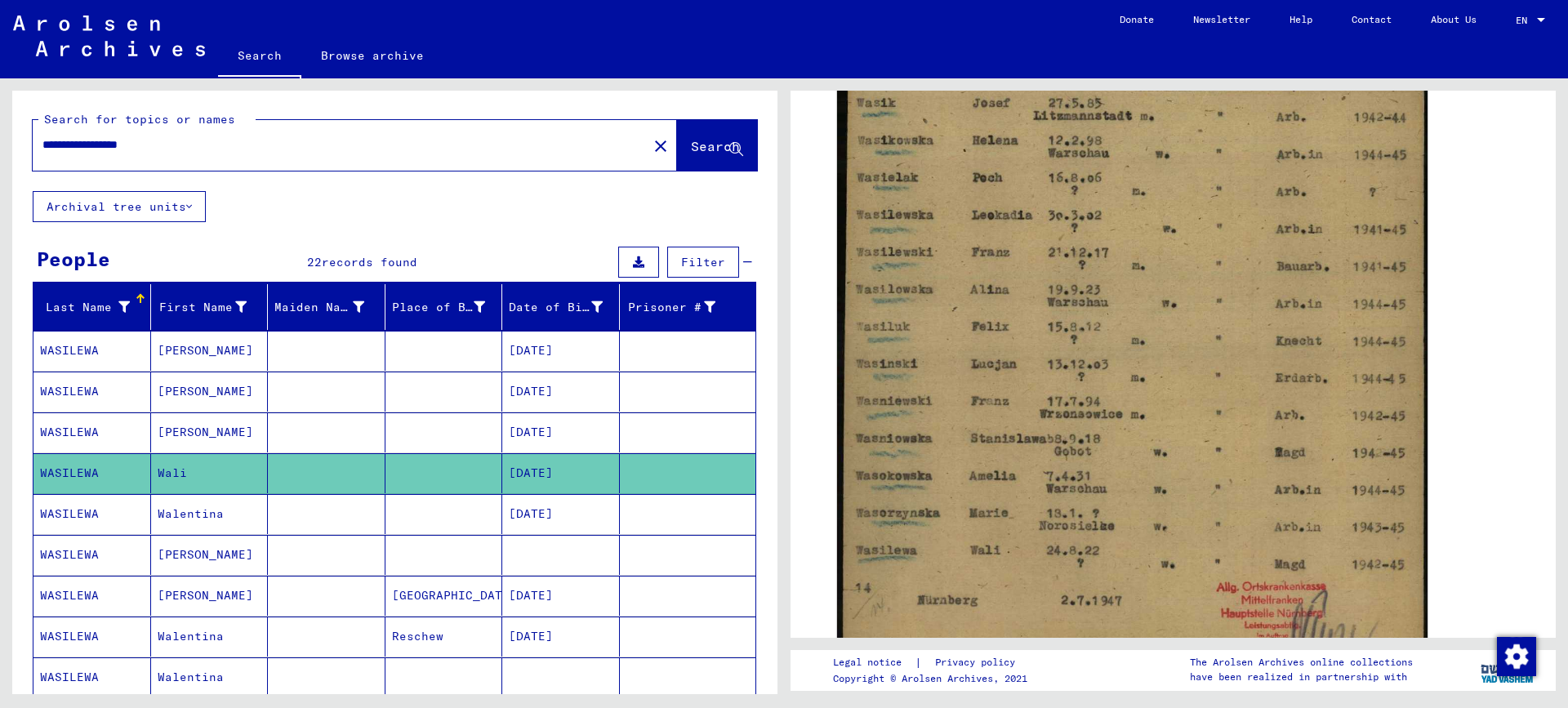
click at [1471, 381] on div "DocID: 70158938" at bounding box center [1174, 240] width 685 height 905
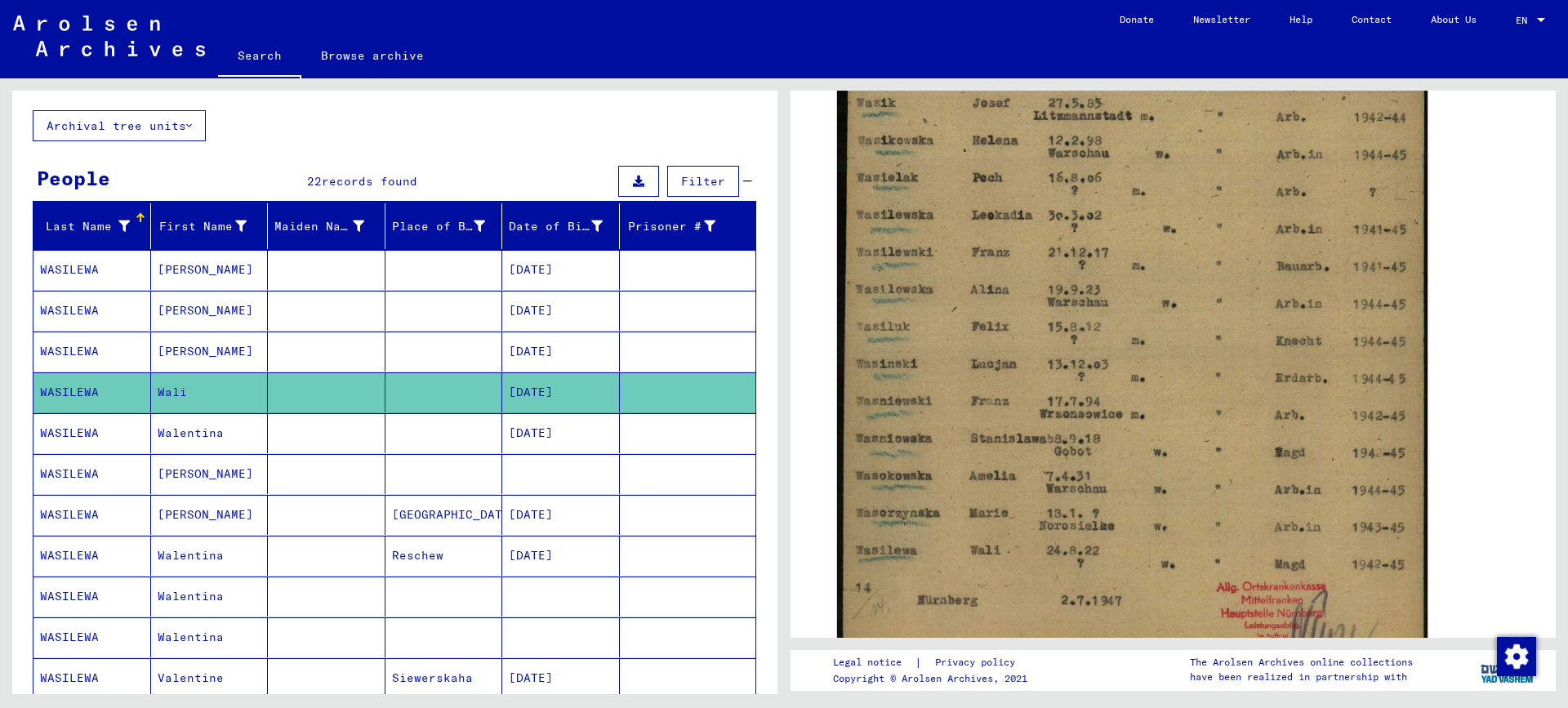
scroll to position [82, 0]
drag, startPoint x: 222, startPoint y: 472, endPoint x: 243, endPoint y: 476, distance: 21.4
click at [220, 472] on mat-cell "[PERSON_NAME]" at bounding box center [210, 473] width 117 height 40
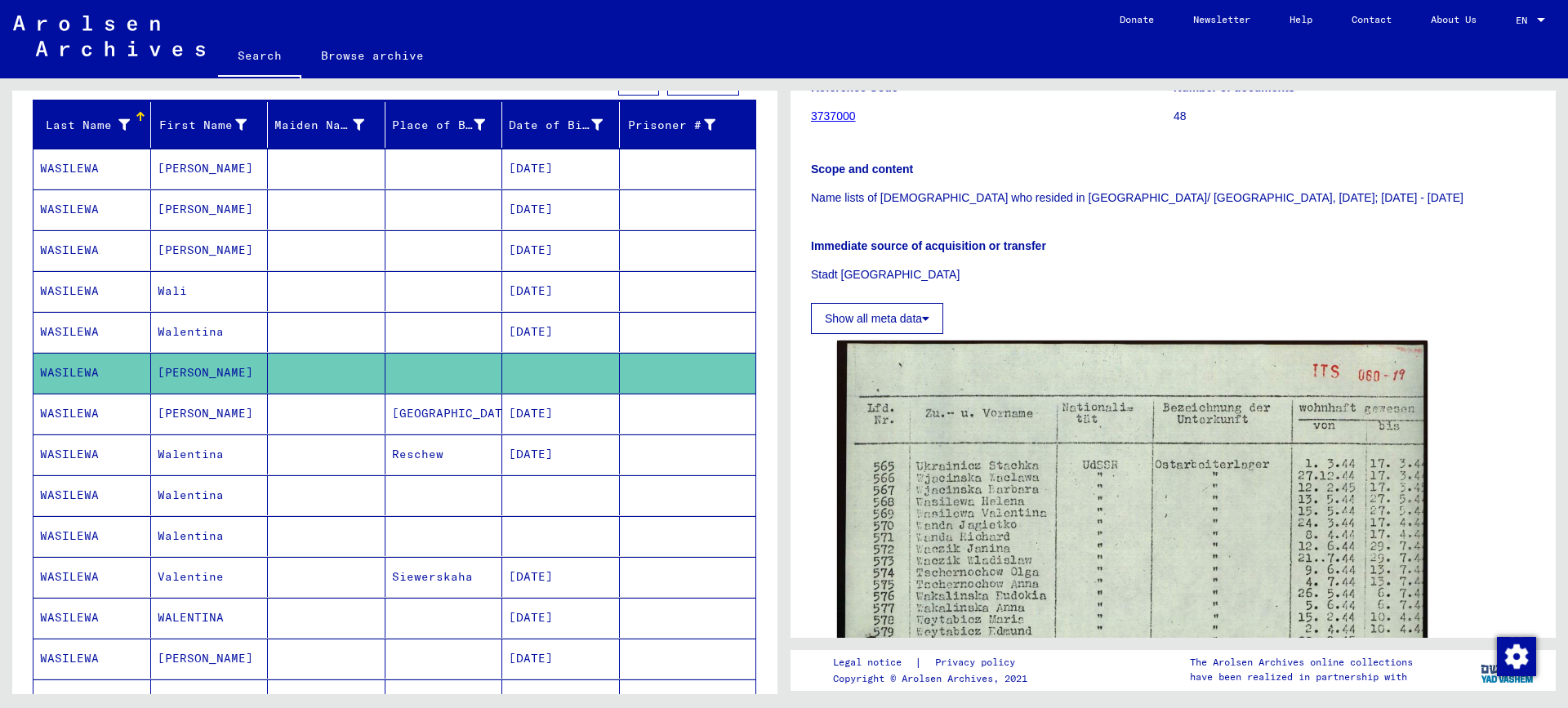
scroll to position [327, 0]
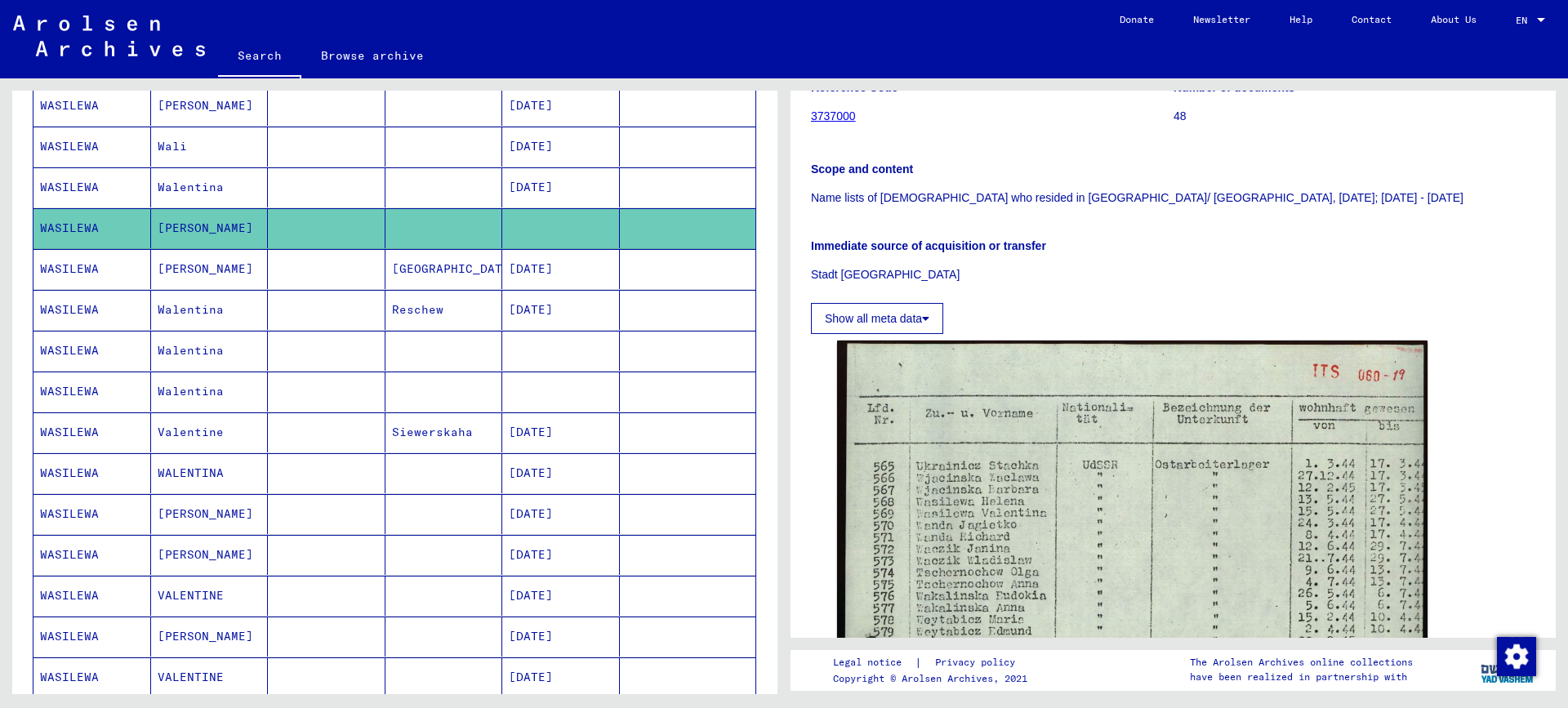
click at [186, 347] on mat-cell "Walentina" at bounding box center [210, 351] width 117 height 40
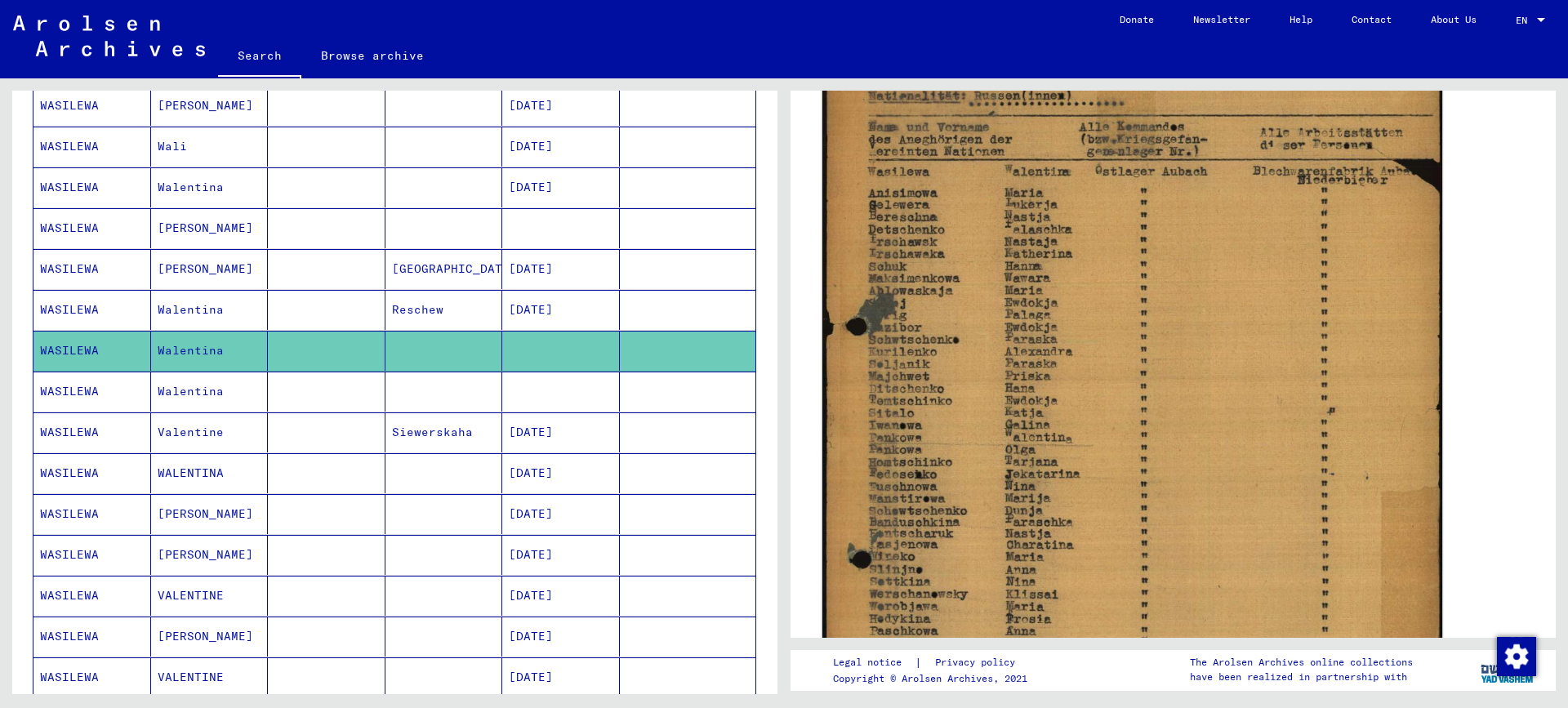
scroll to position [408, 0]
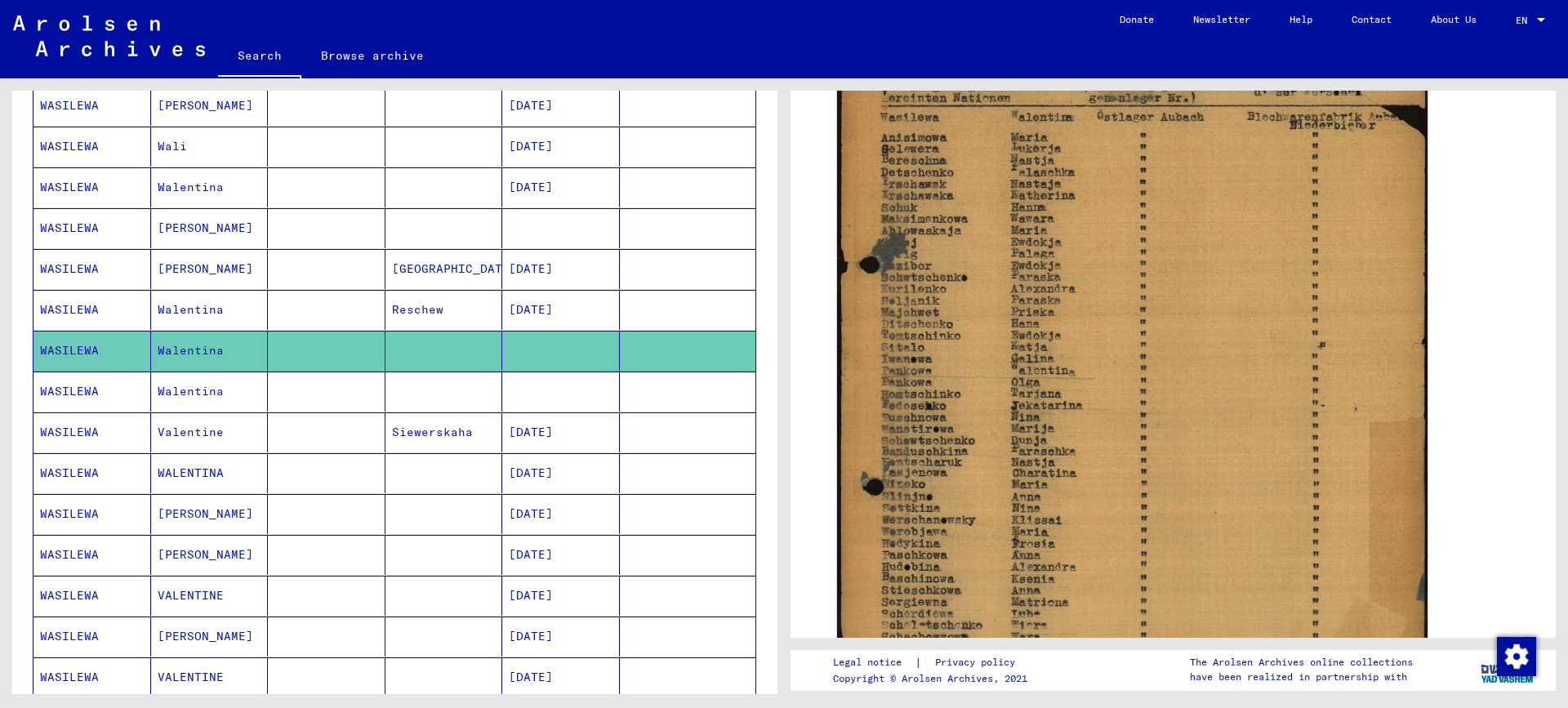
click at [207, 397] on mat-cell "Walentina" at bounding box center [210, 392] width 117 height 40
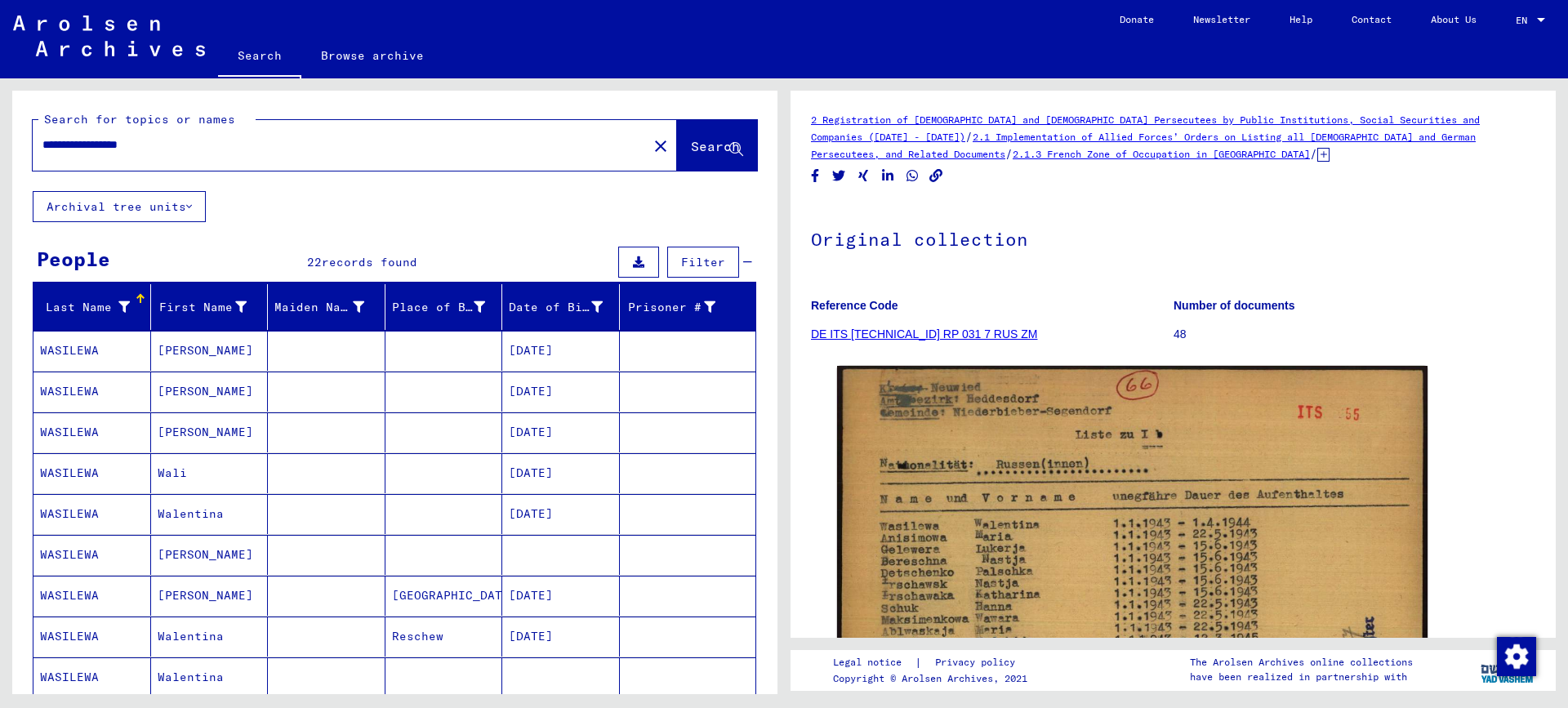
click at [170, 141] on input "**********" at bounding box center [340, 146] width 596 height 18
type input "********"
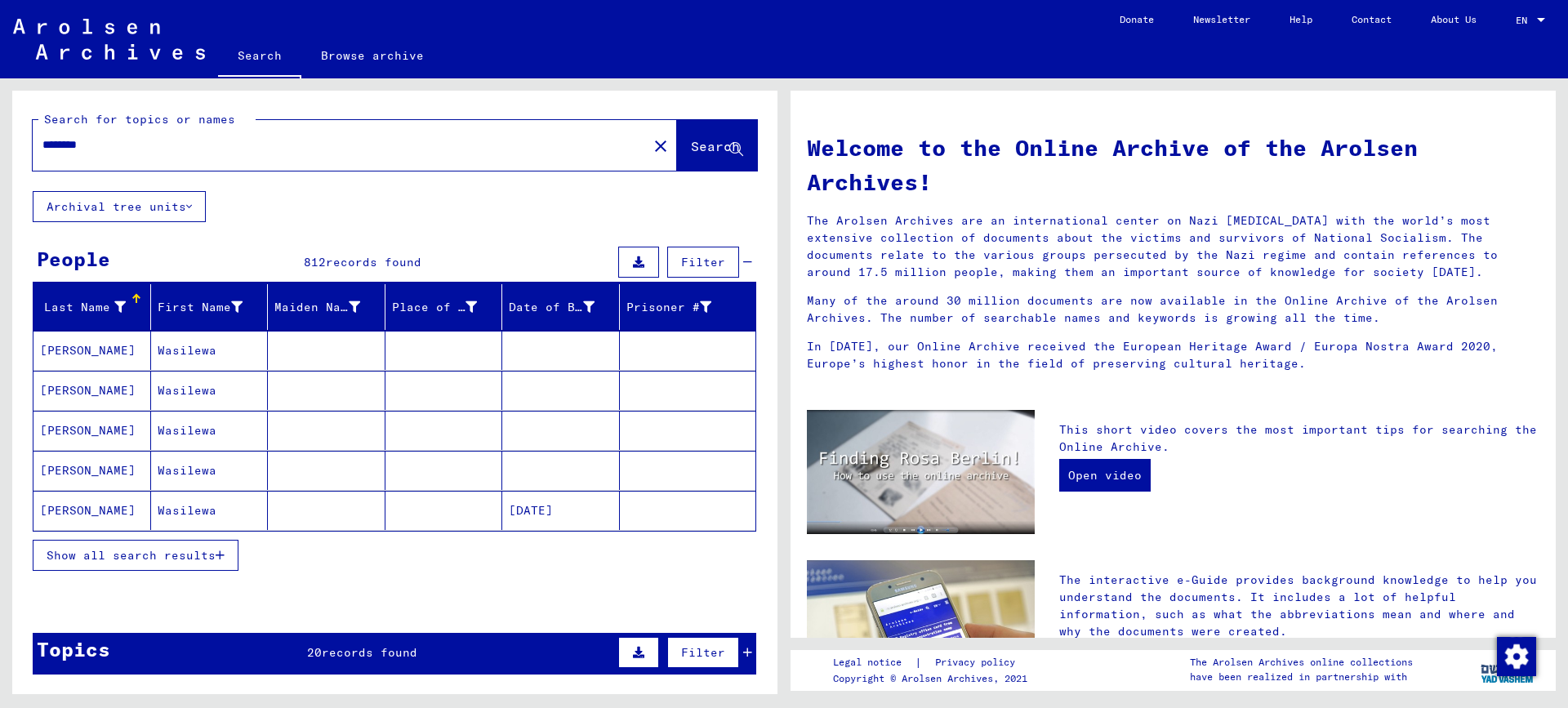
click at [120, 305] on icon at bounding box center [120, 308] width 12 height 12
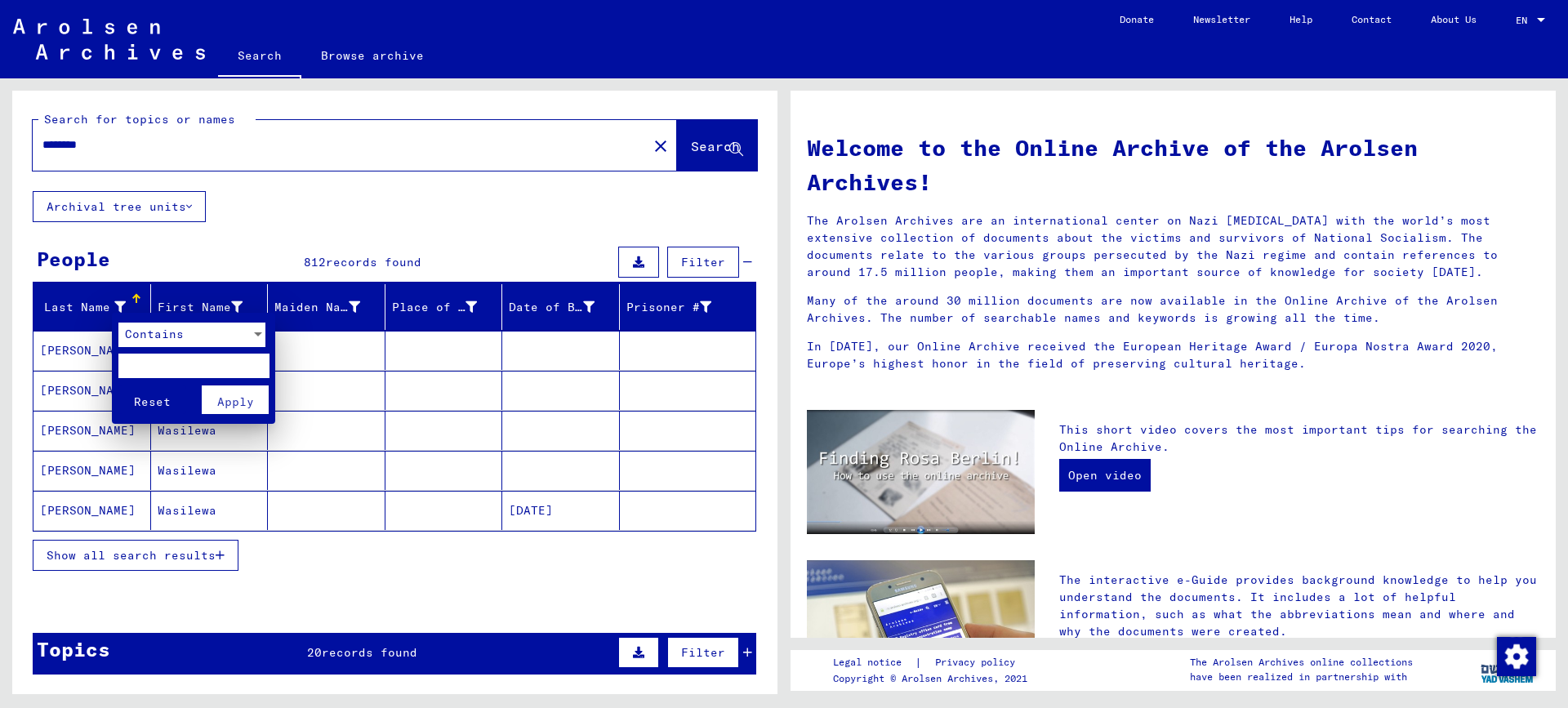
click at [207, 332] on div "Contains" at bounding box center [184, 334] width 132 height 24
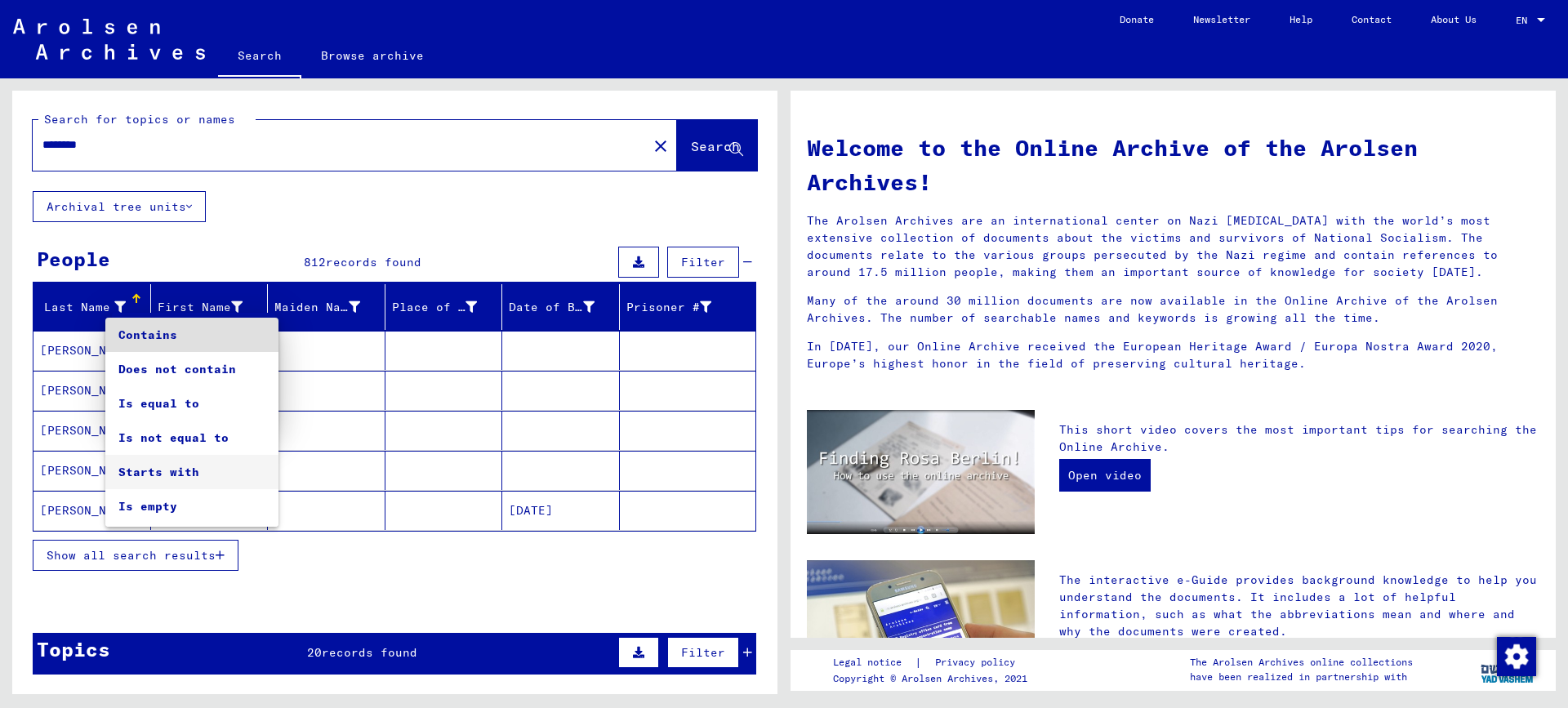
click at [192, 466] on span "Starts with" at bounding box center [191, 472] width 147 height 34
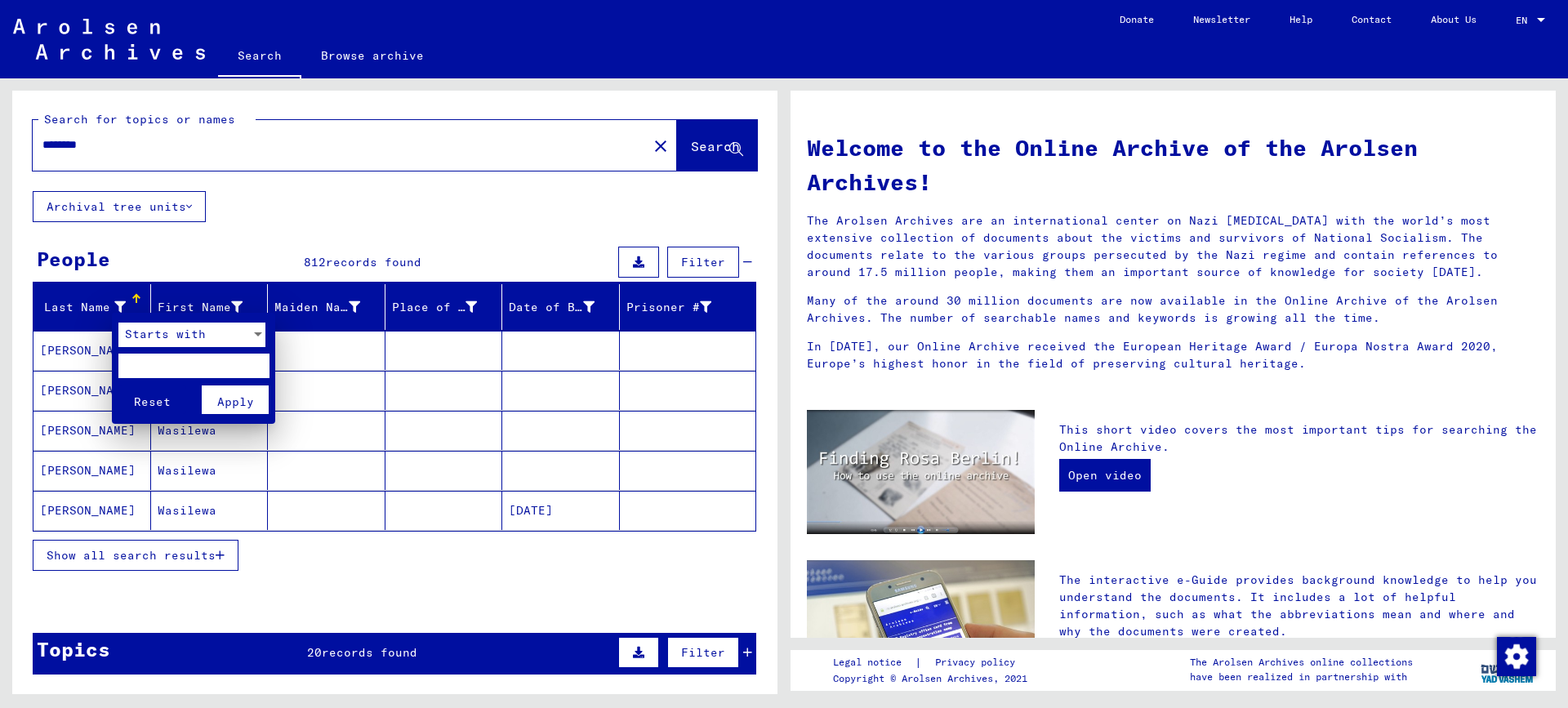
click at [169, 362] on input "text" at bounding box center [193, 365] width 151 height 24
type input "***"
click at [211, 396] on button "Apply" at bounding box center [235, 399] width 67 height 28
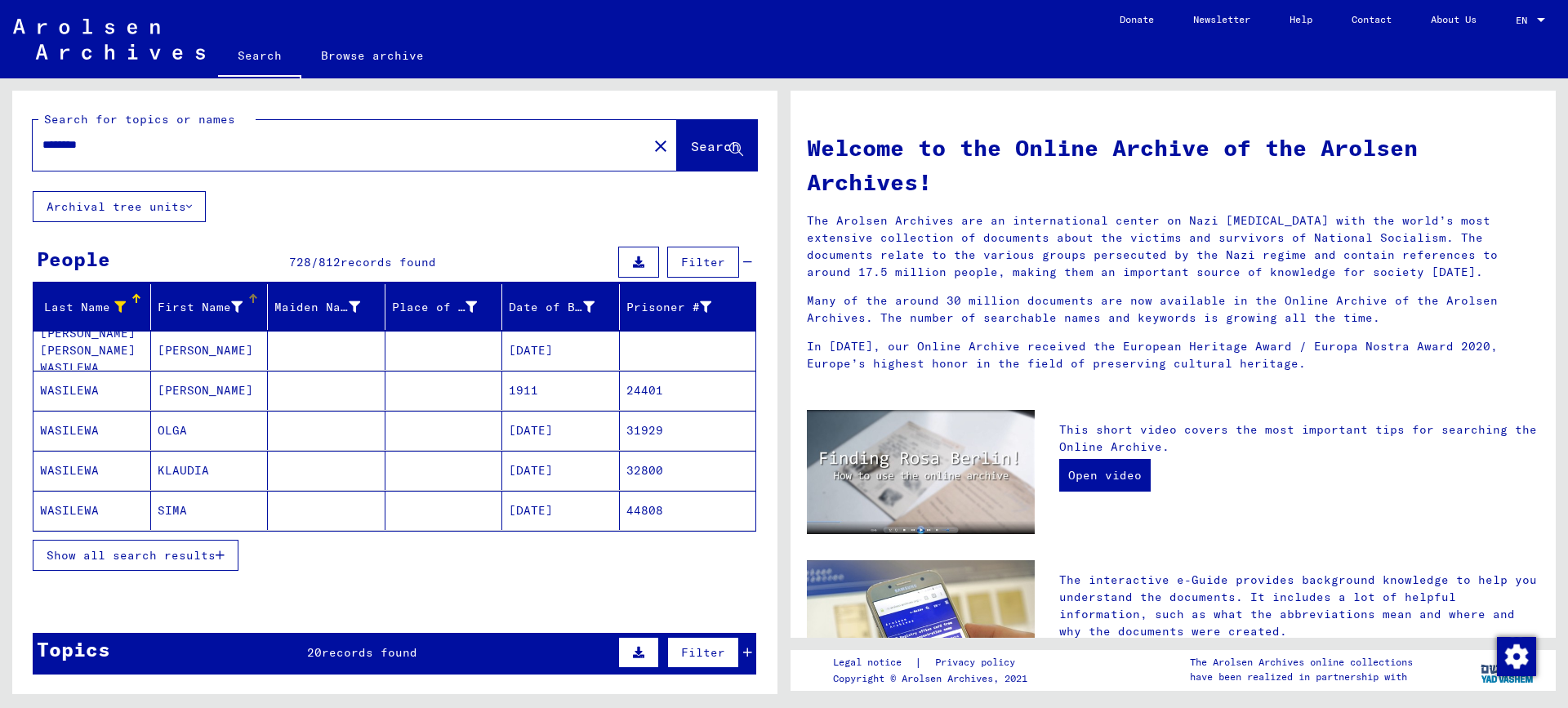
click at [233, 299] on div at bounding box center [237, 308] width 12 height 18
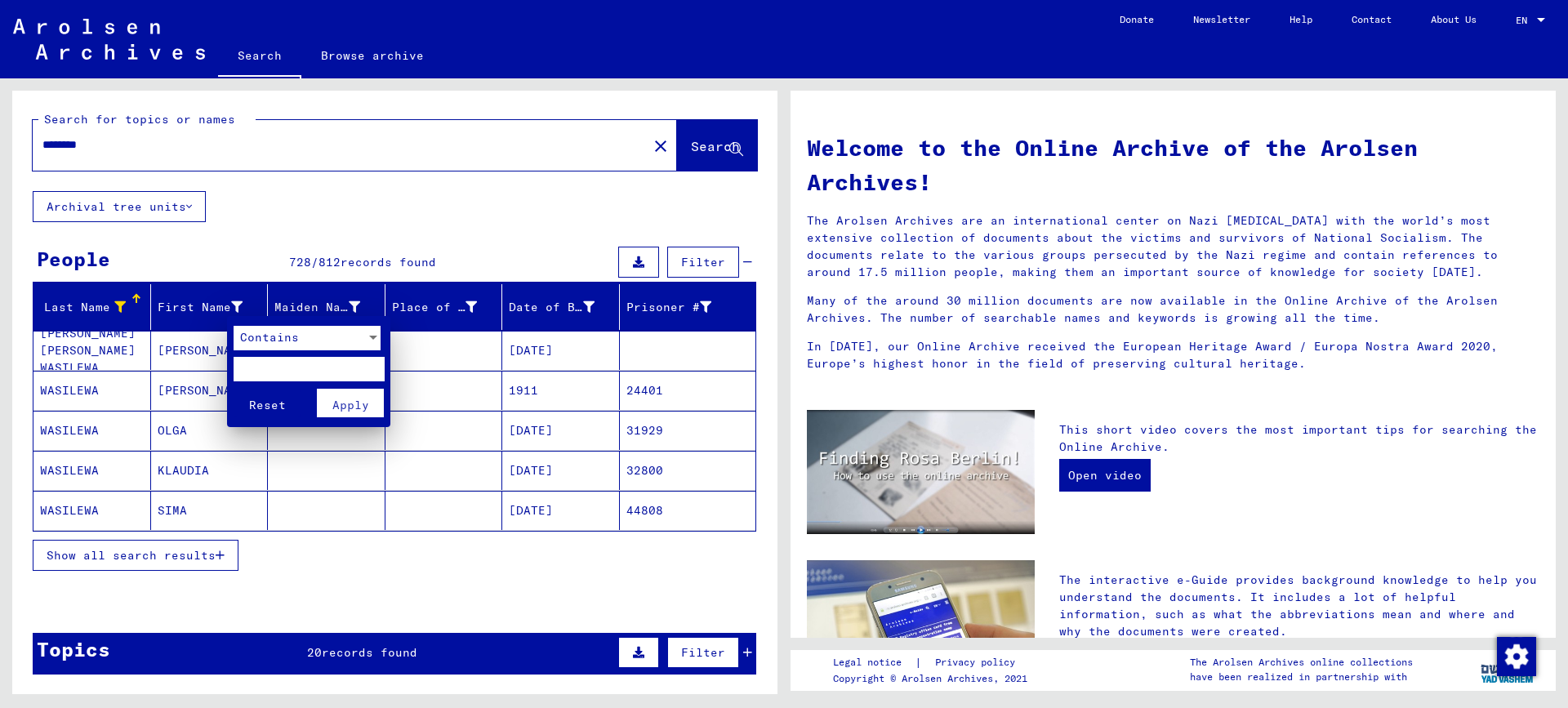
click at [302, 342] on div "Contains" at bounding box center [299, 338] width 132 height 24
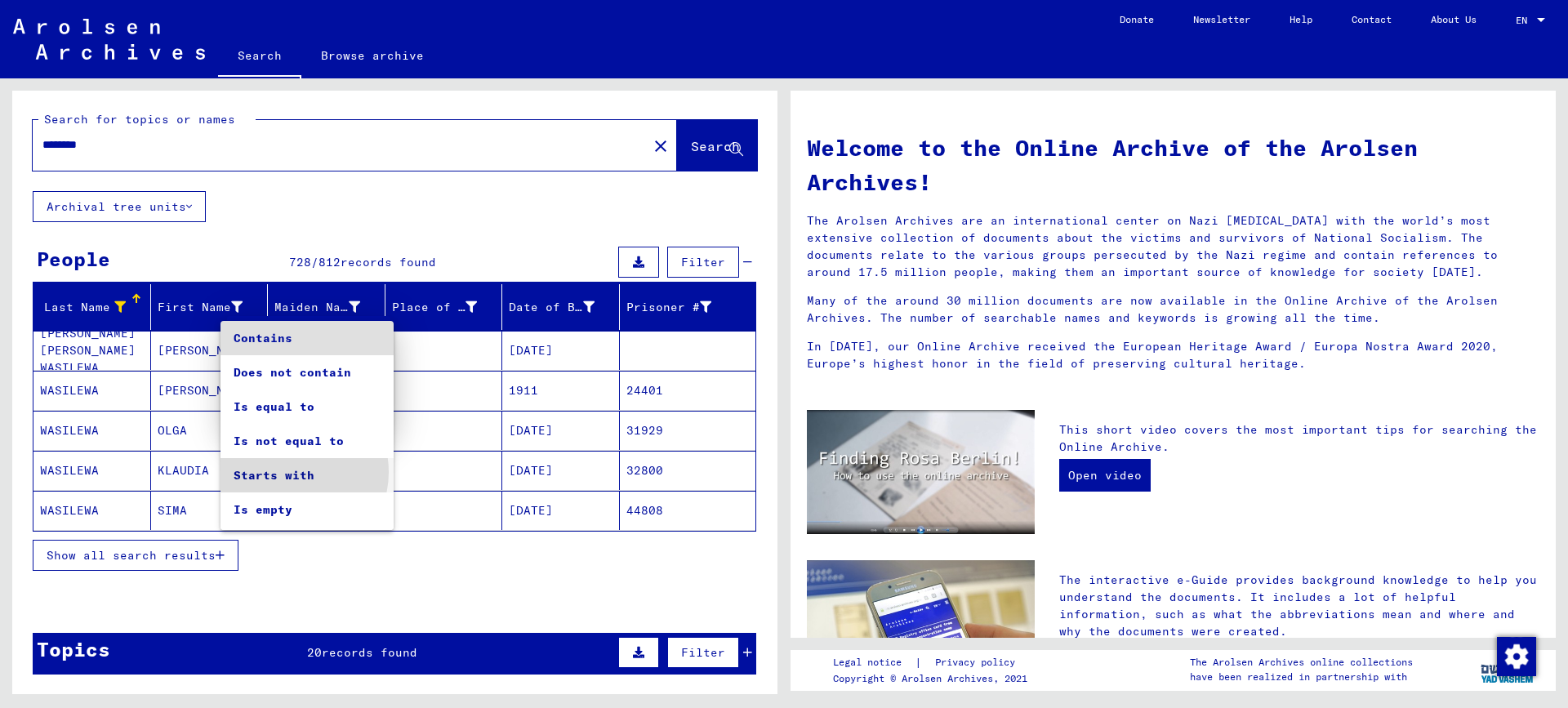
click at [294, 472] on span "Starts with" at bounding box center [307, 475] width 147 height 34
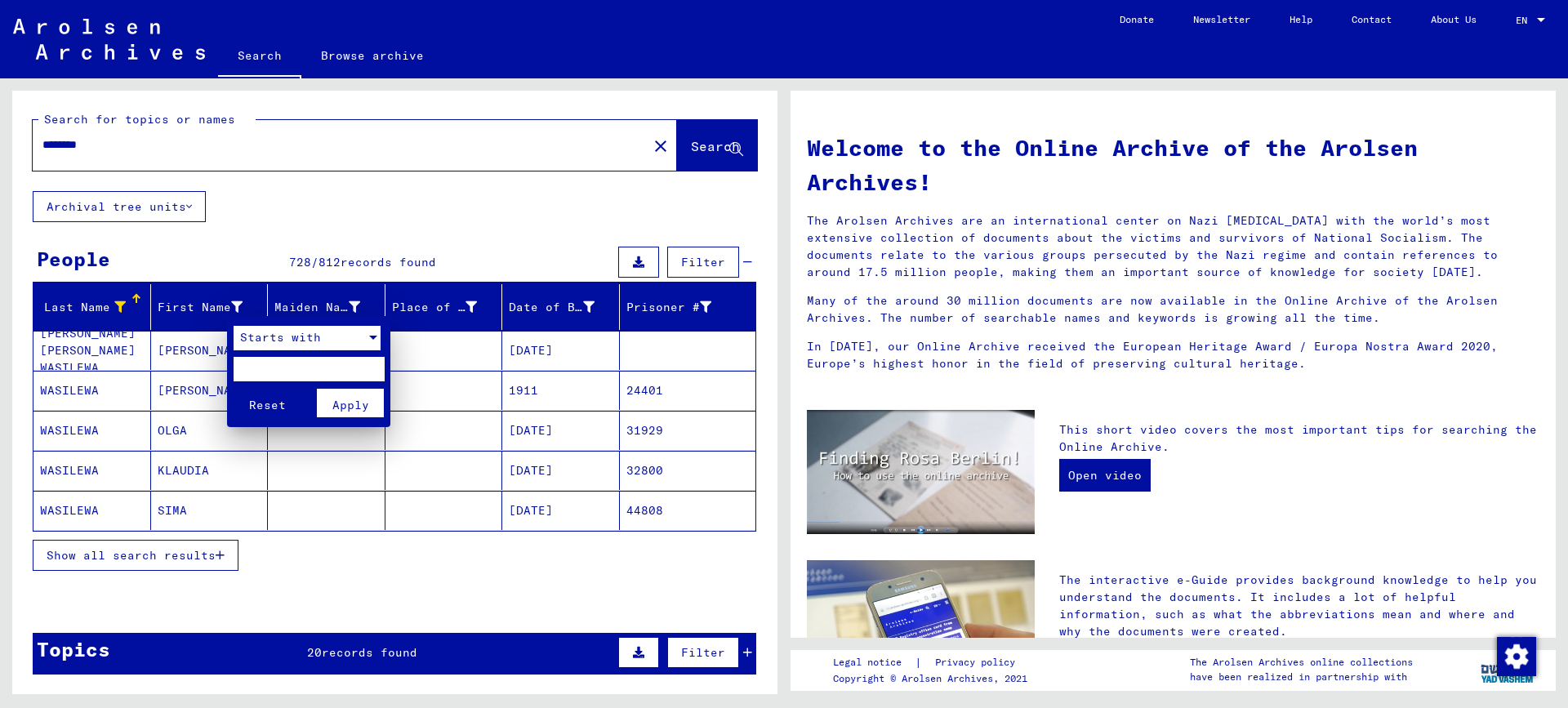
click at [277, 370] on input "text" at bounding box center [309, 368] width 151 height 24
type input "**"
click at [377, 408] on button "Apply" at bounding box center [350, 402] width 67 height 28
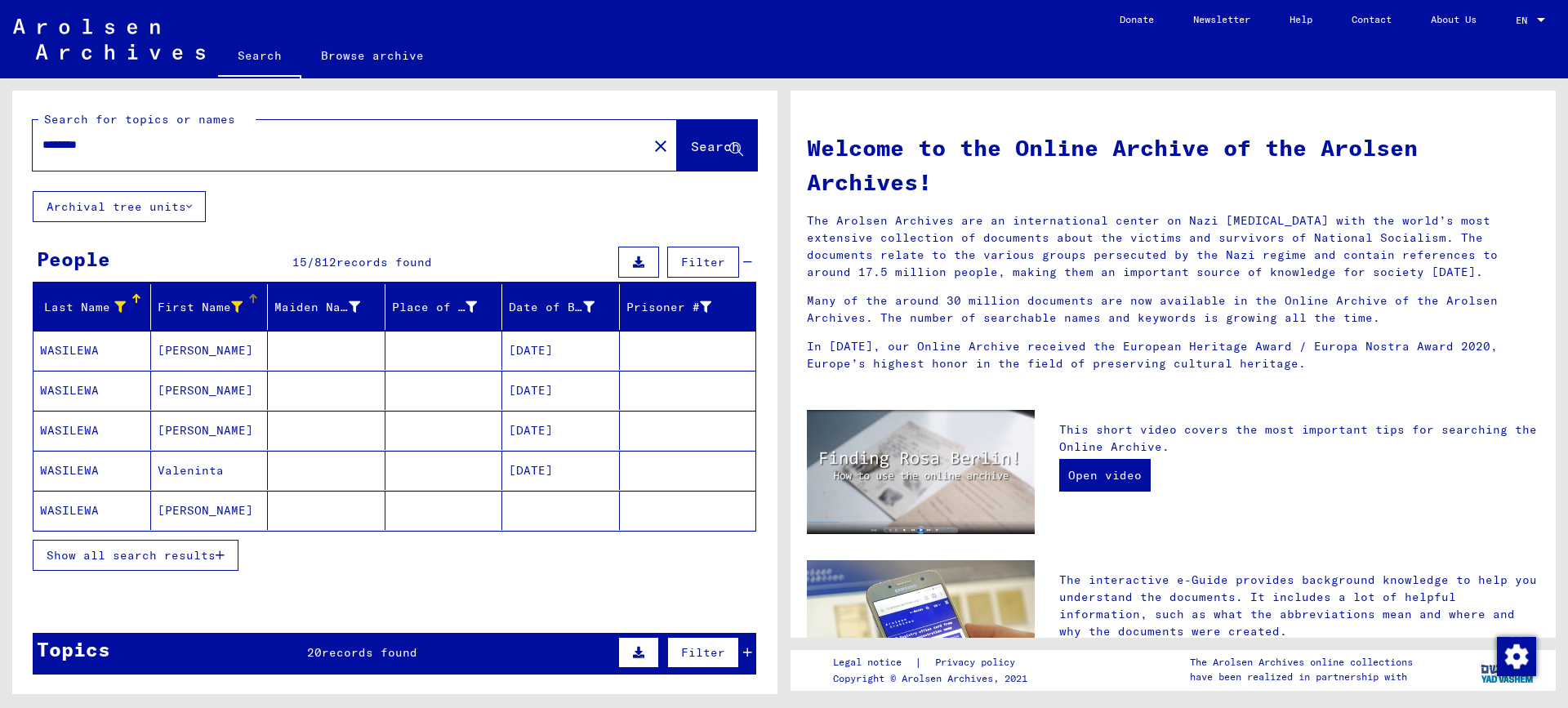
click at [122, 546] on button "Show all search results" at bounding box center [135, 556] width 206 height 31
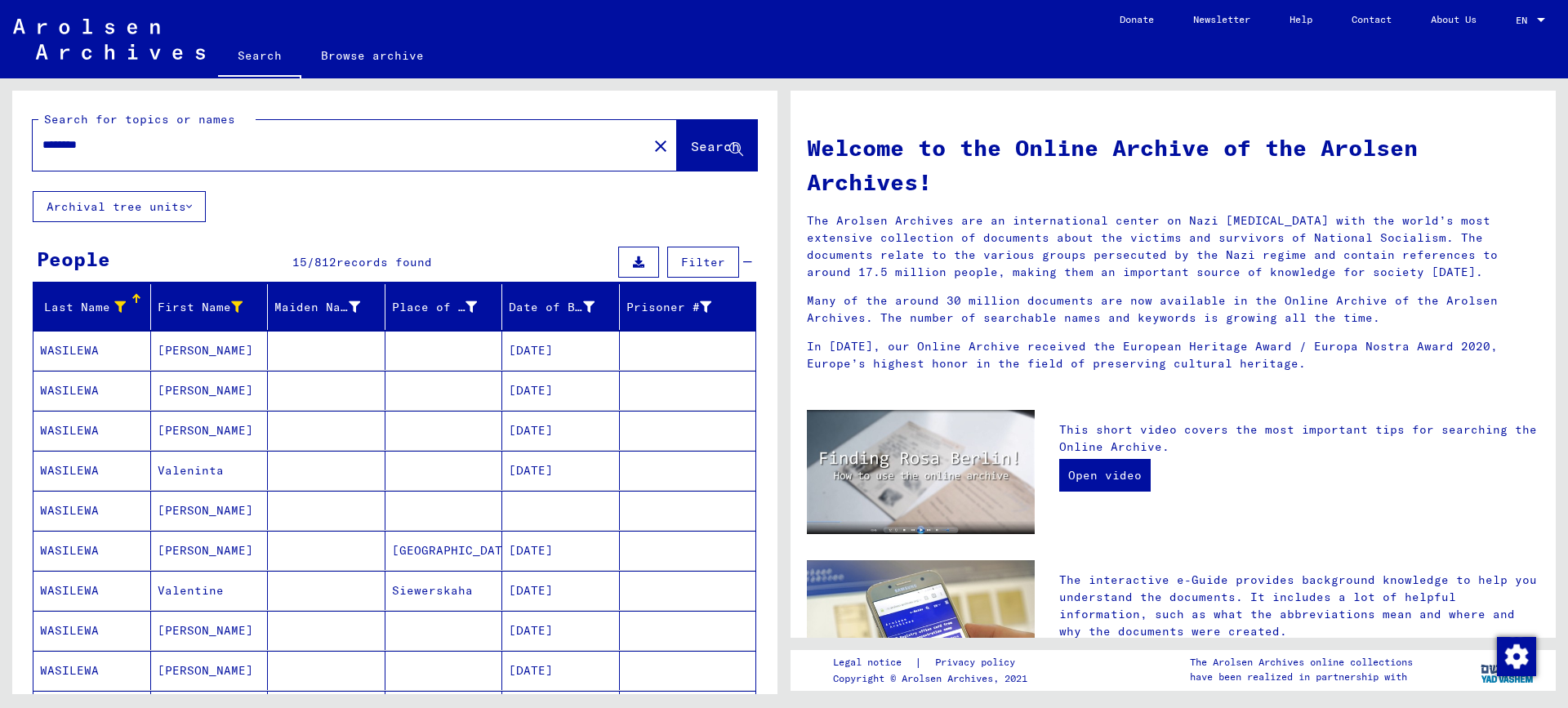
click at [162, 508] on mat-cell "[PERSON_NAME]" at bounding box center [210, 511] width 117 height 39
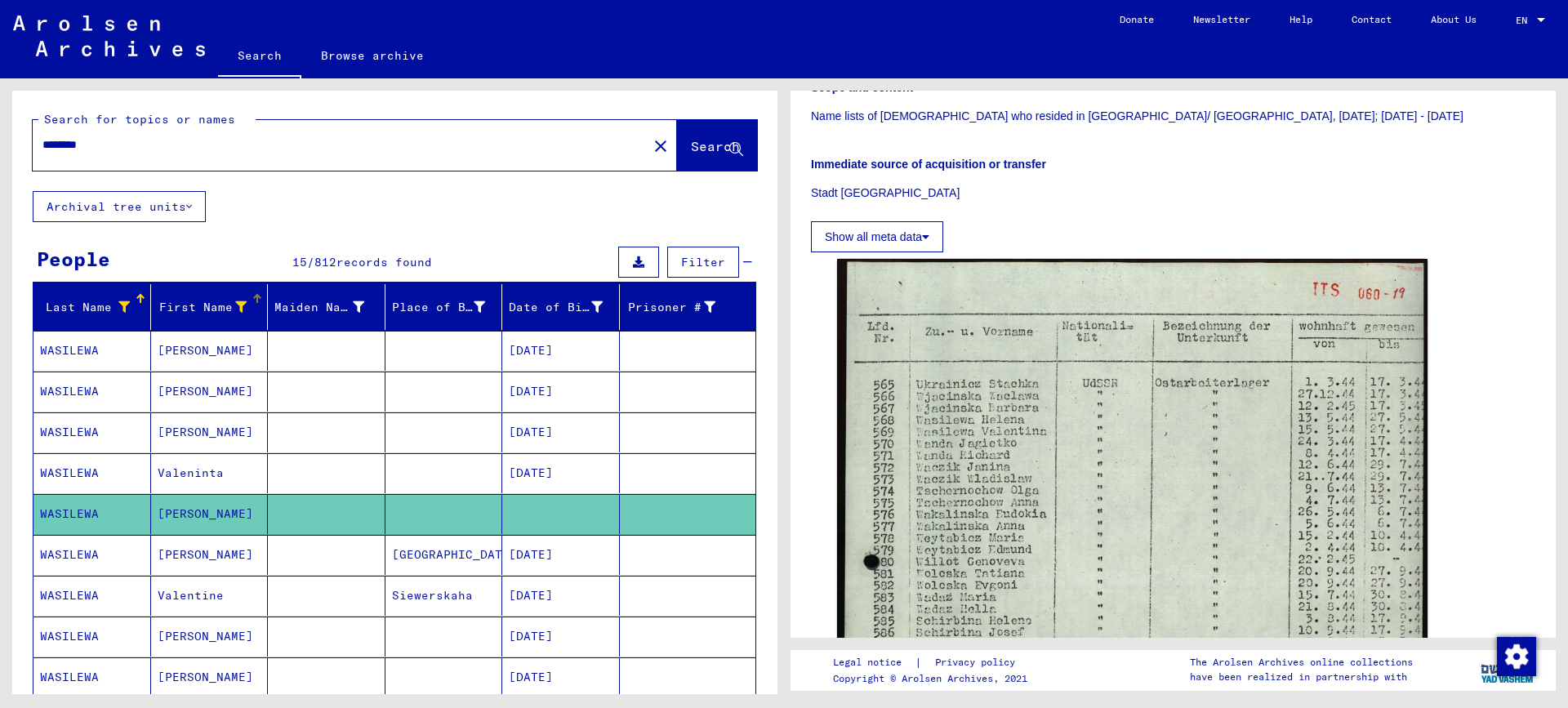
click at [235, 303] on icon at bounding box center [241, 308] width 12 height 12
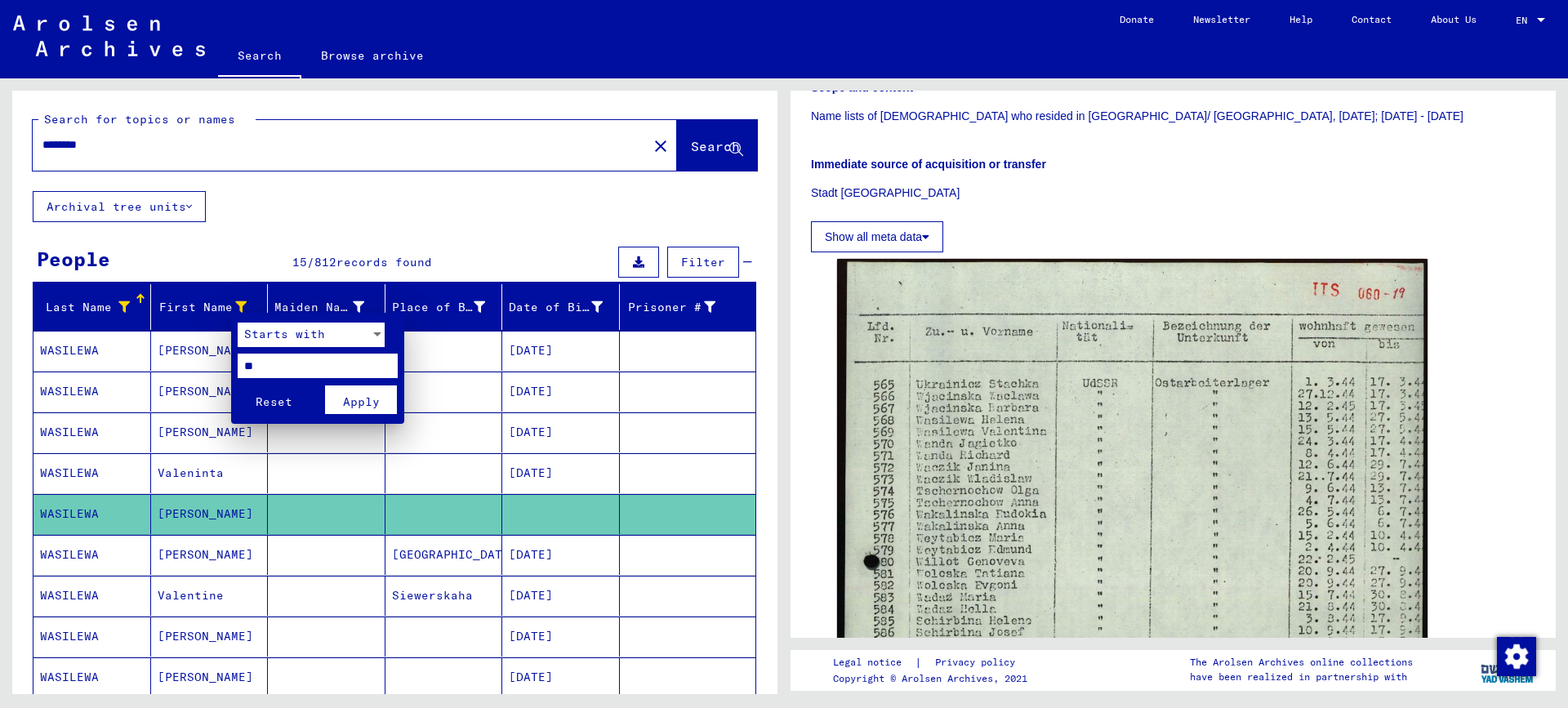
click at [250, 359] on input "**" at bounding box center [317, 365] width 160 height 24
click at [266, 365] on input "**" at bounding box center [317, 365] width 160 height 24
type input "**"
click at [356, 402] on span "Apply" at bounding box center [361, 401] width 37 height 15
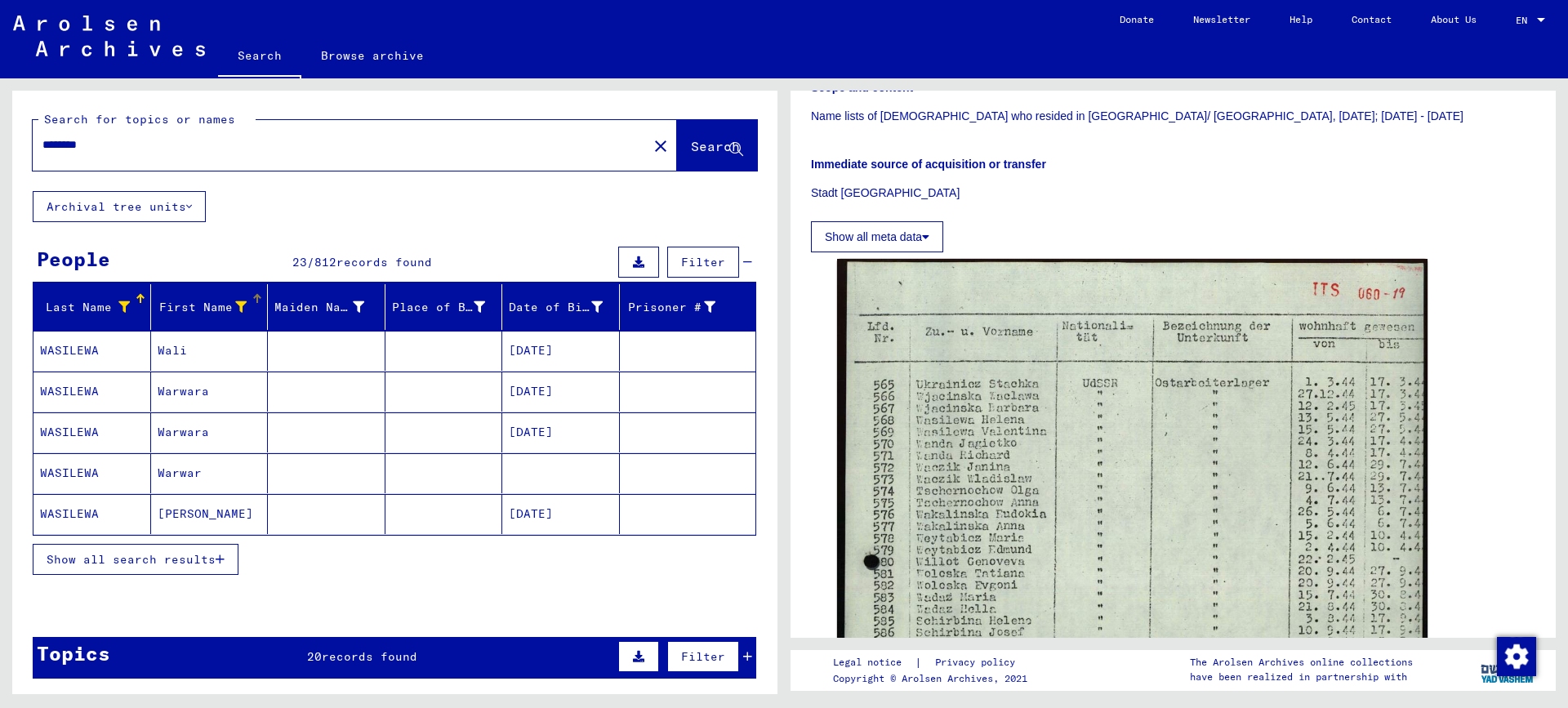
click at [139, 561] on span "Show all search results" at bounding box center [131, 559] width 169 height 15
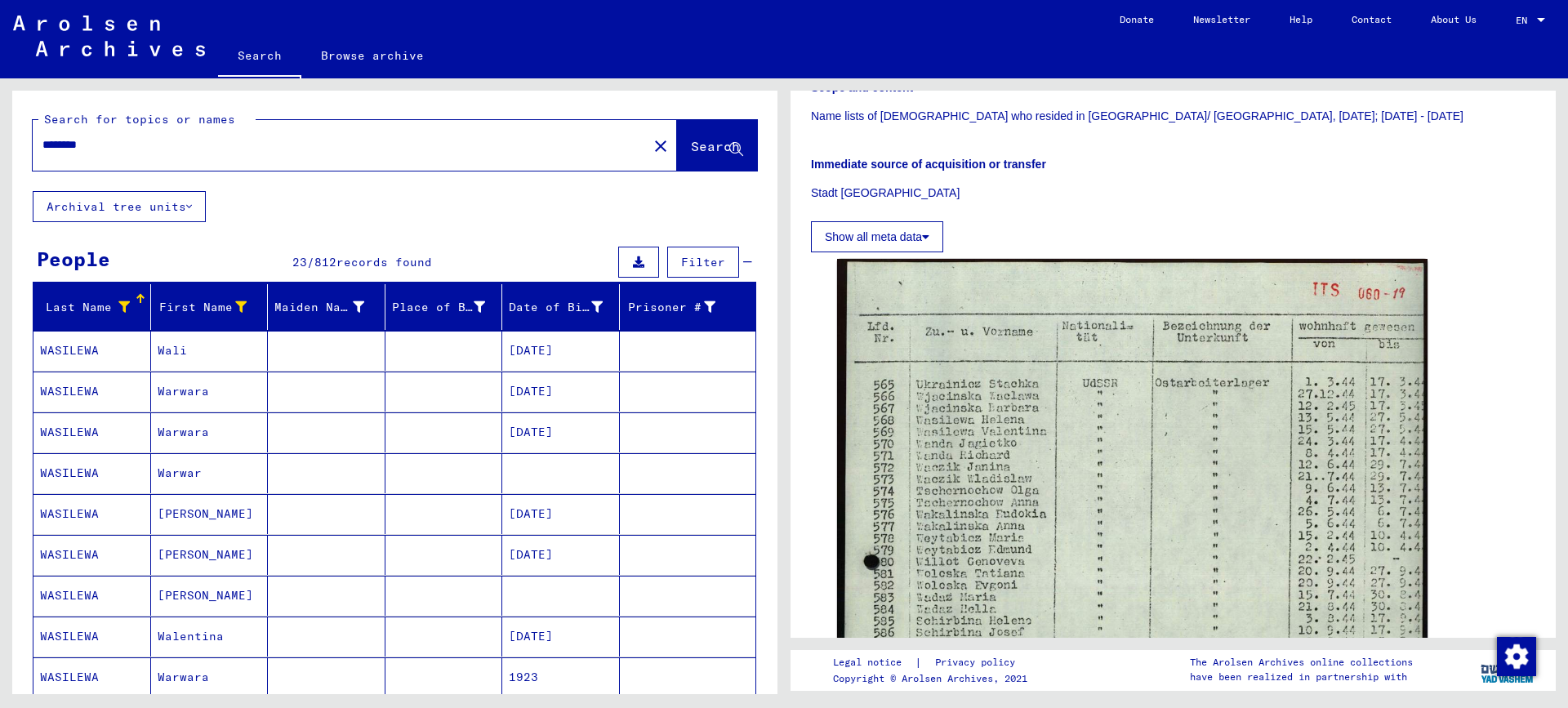
click at [161, 564] on mat-cell "[PERSON_NAME]" at bounding box center [210, 555] width 117 height 40
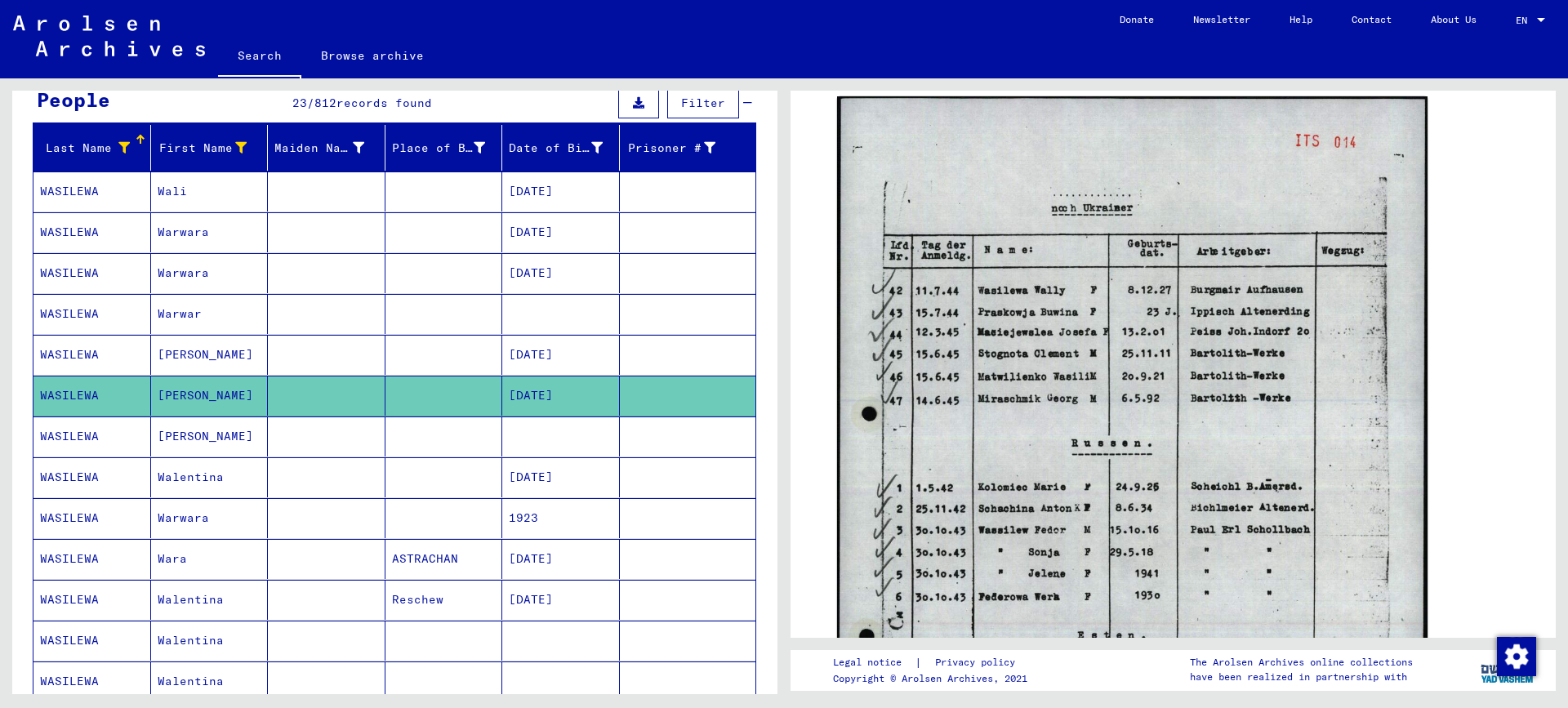
scroll to position [163, 0]
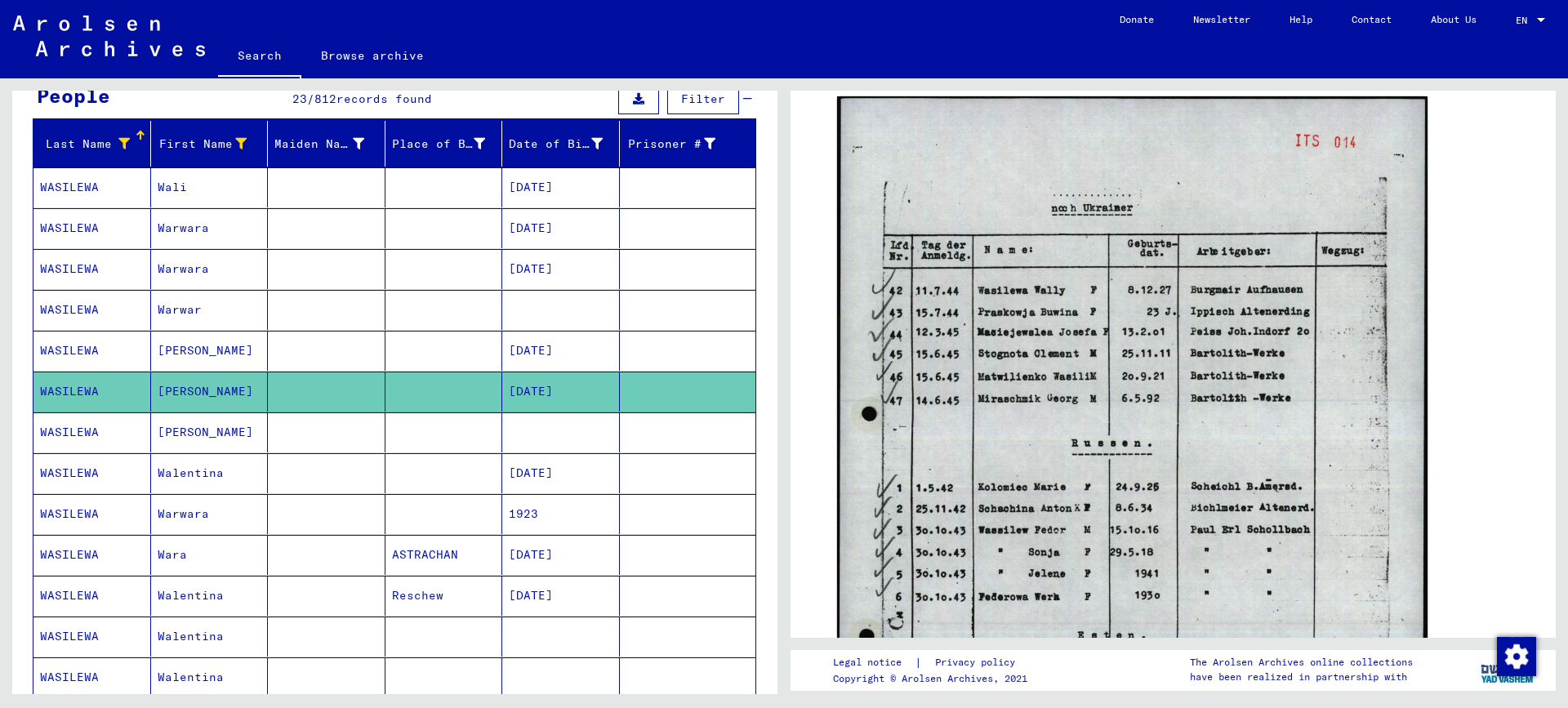
click at [192, 434] on mat-cell "[PERSON_NAME]" at bounding box center [210, 432] width 117 height 40
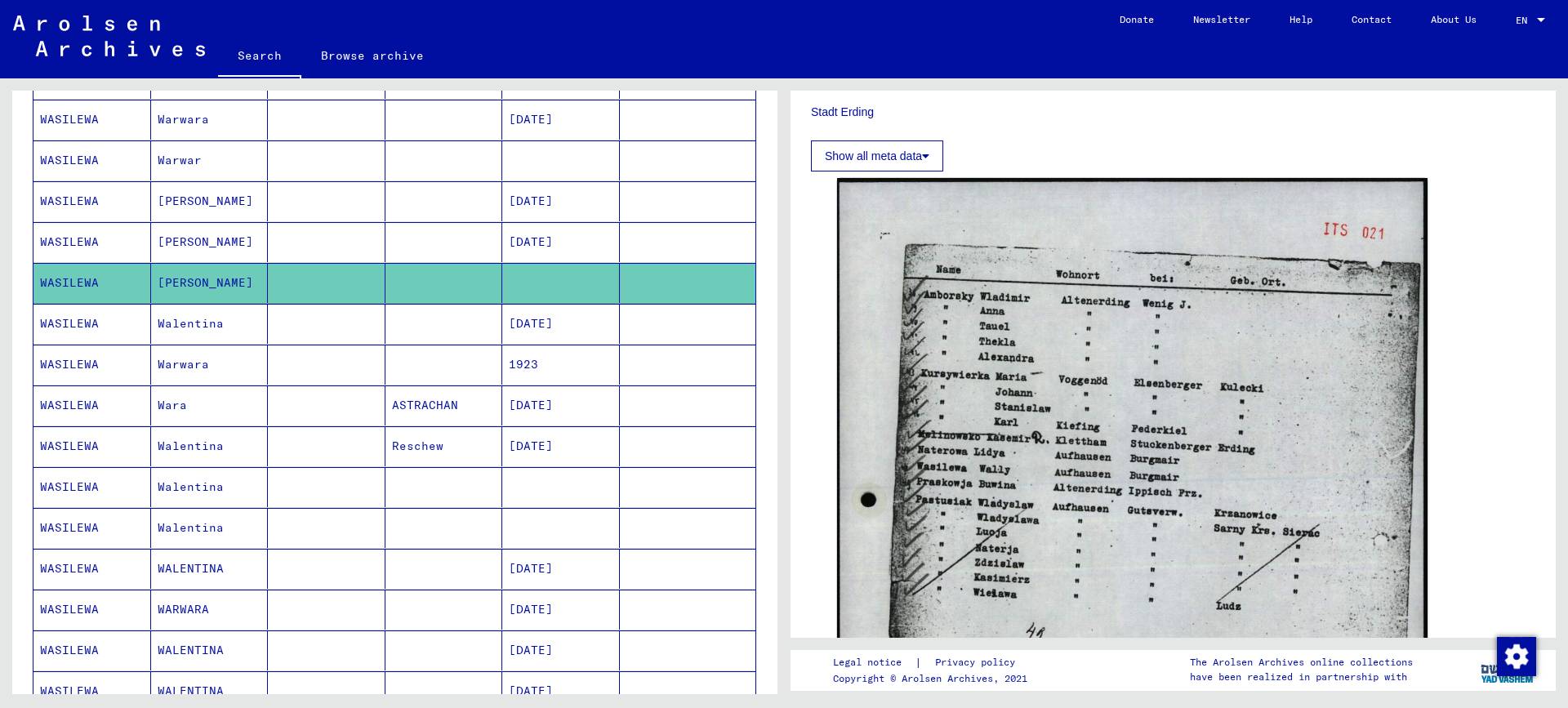
scroll to position [327, 0]
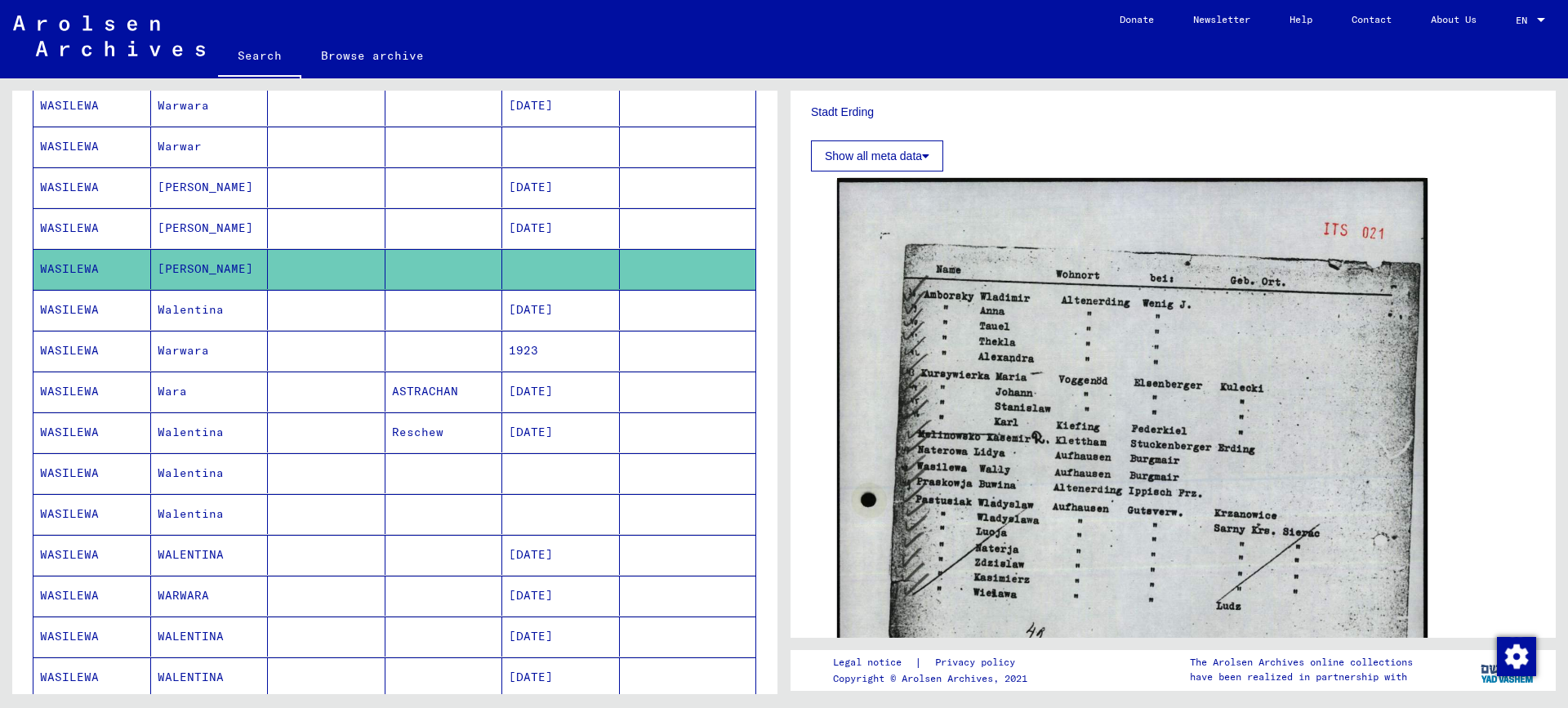
click at [182, 477] on mat-cell "Walentina" at bounding box center [210, 473] width 117 height 40
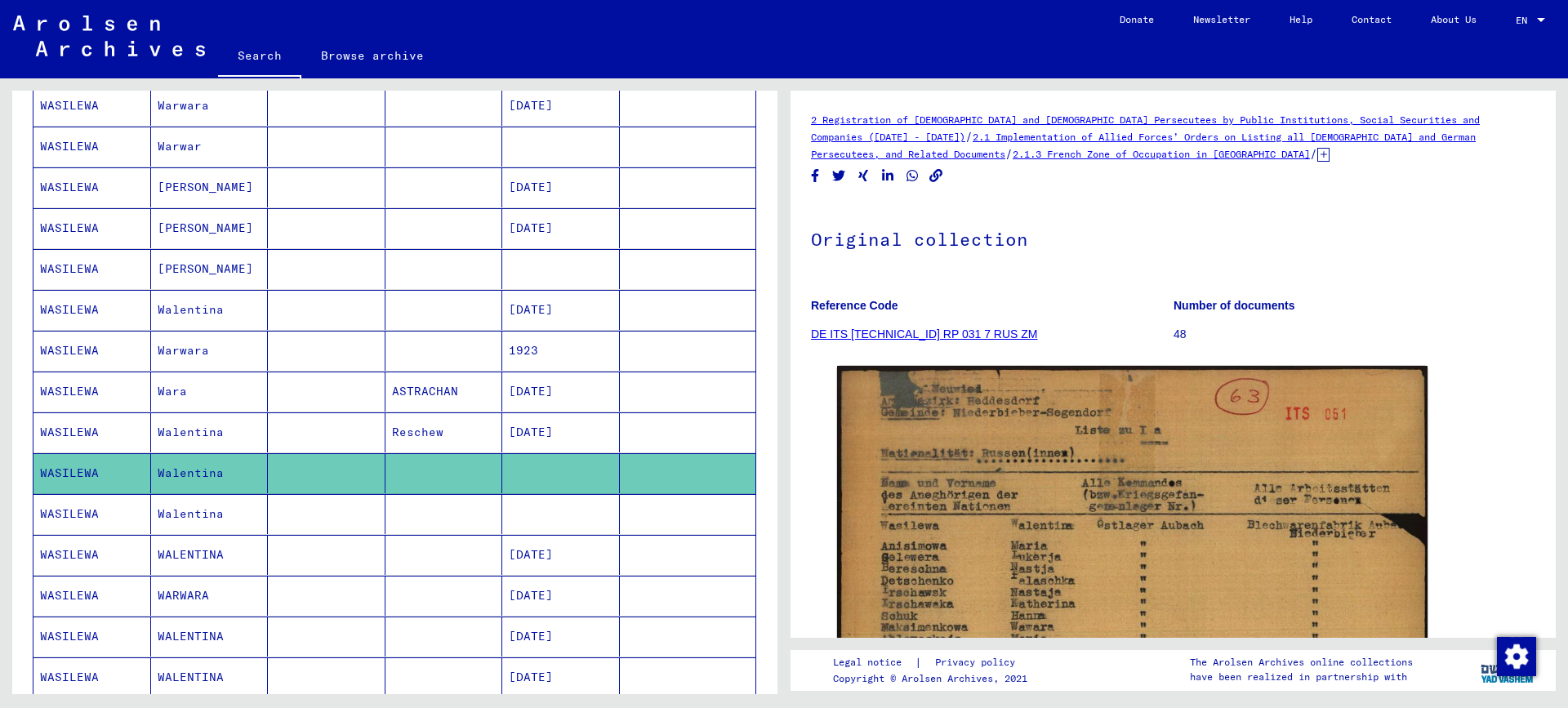
click at [449, 423] on mat-cell "Reschew" at bounding box center [444, 432] width 117 height 40
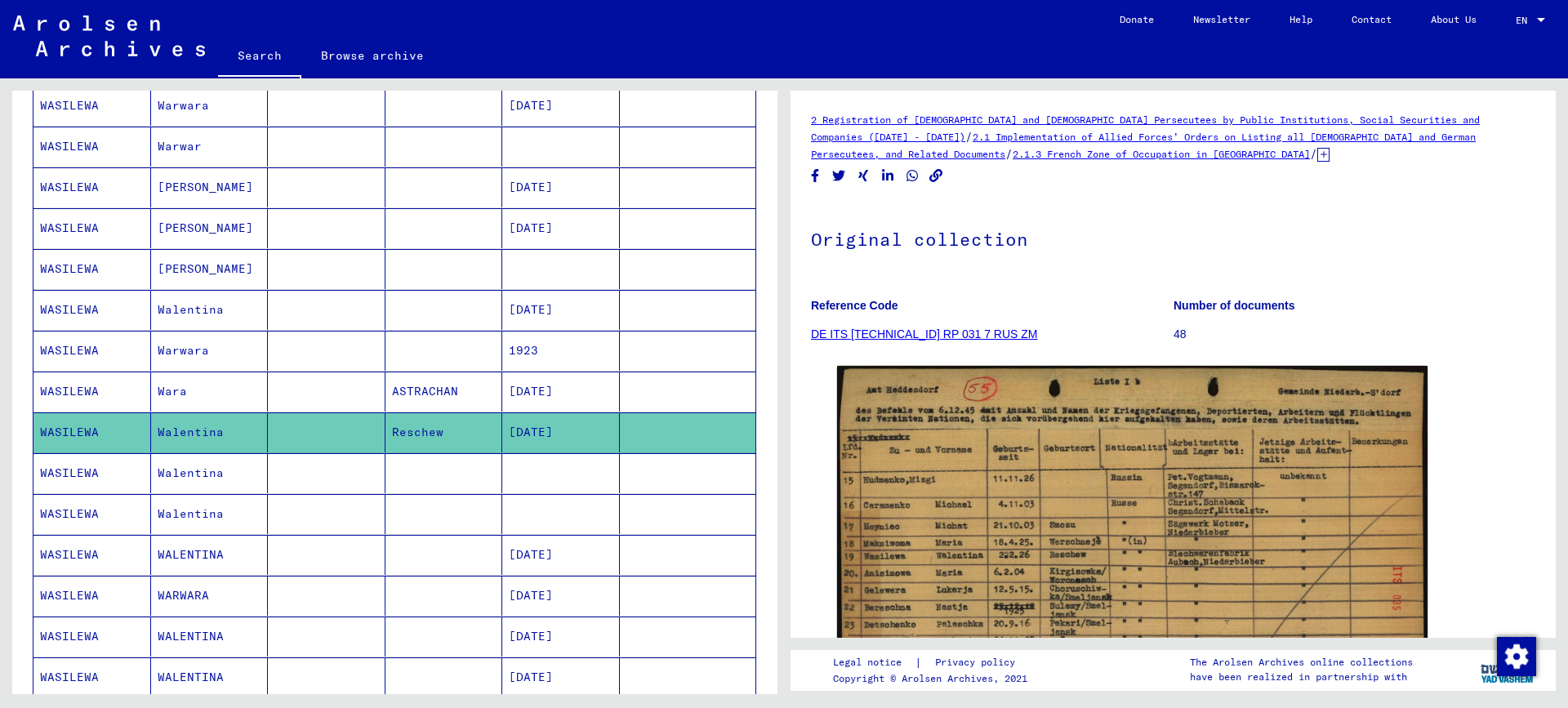
scroll to position [490, 0]
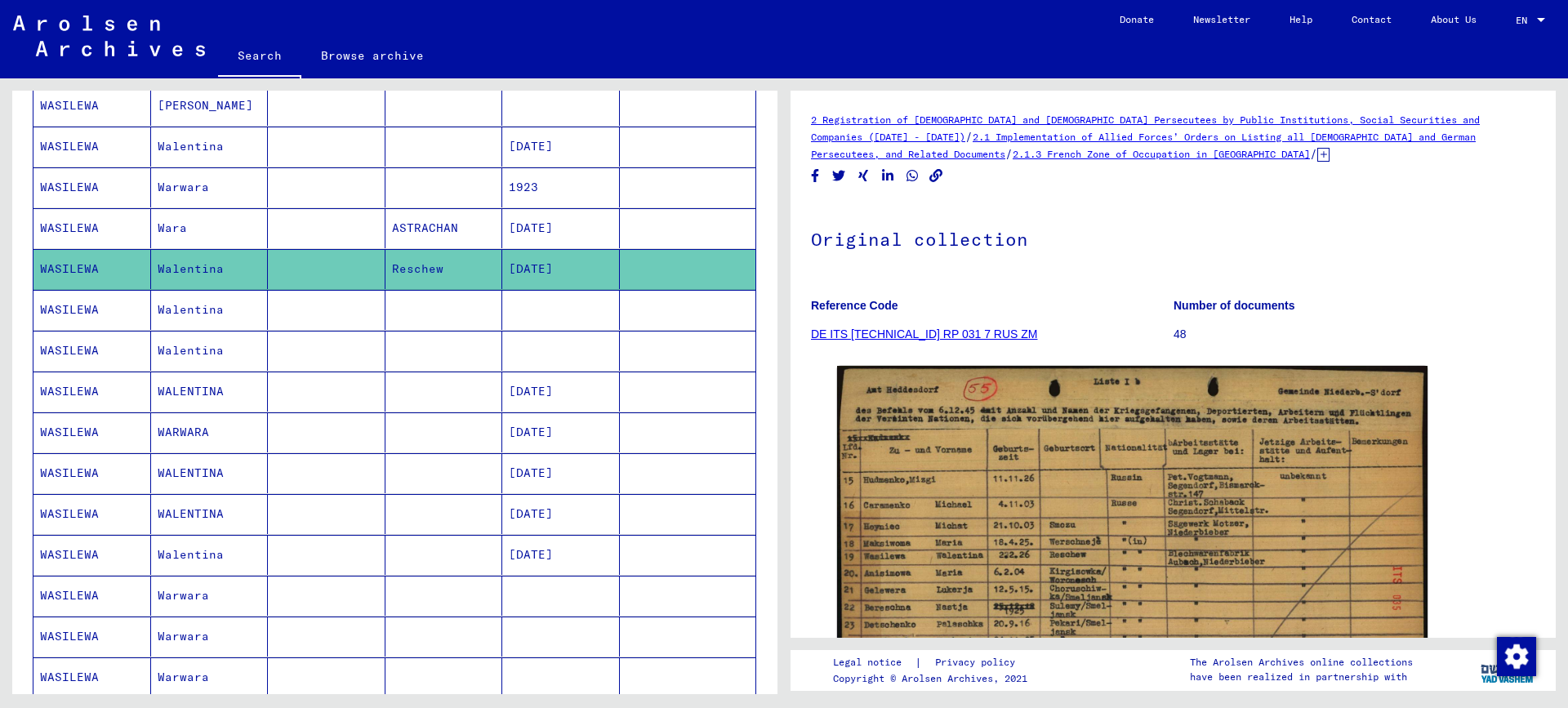
click at [190, 352] on mat-cell "Walentina" at bounding box center [210, 351] width 117 height 40
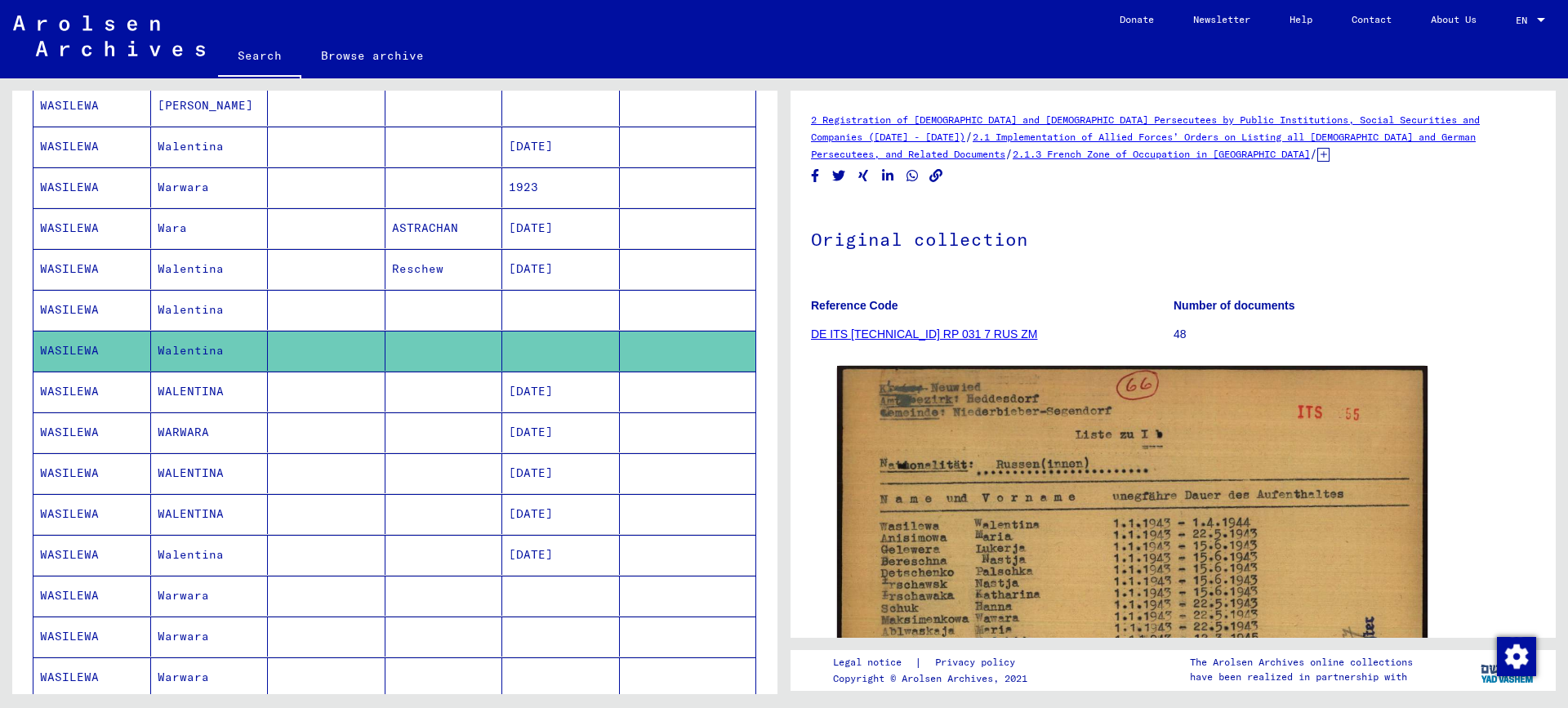
click at [314, 387] on mat-cell at bounding box center [326, 392] width 117 height 40
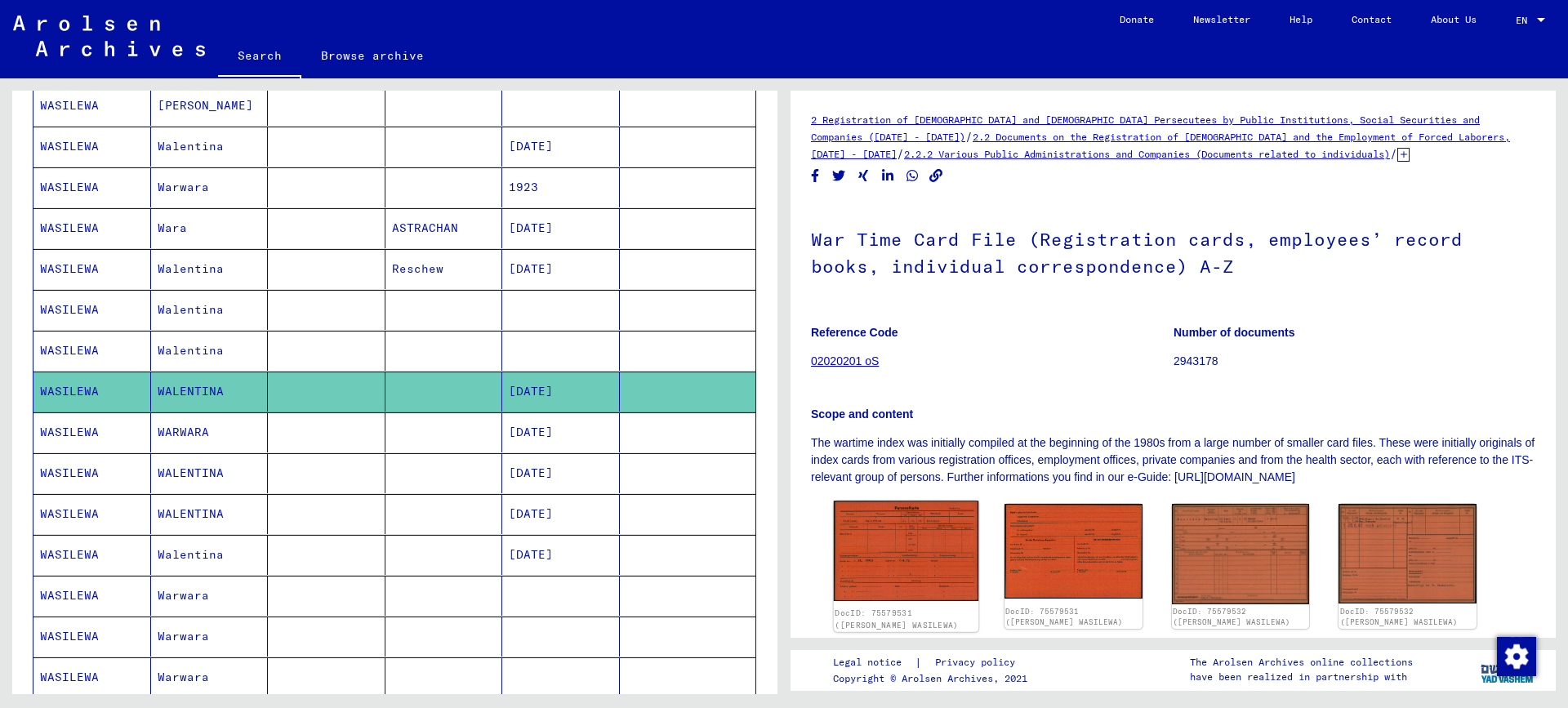
click at [895, 541] on img at bounding box center [906, 551] width 144 height 101
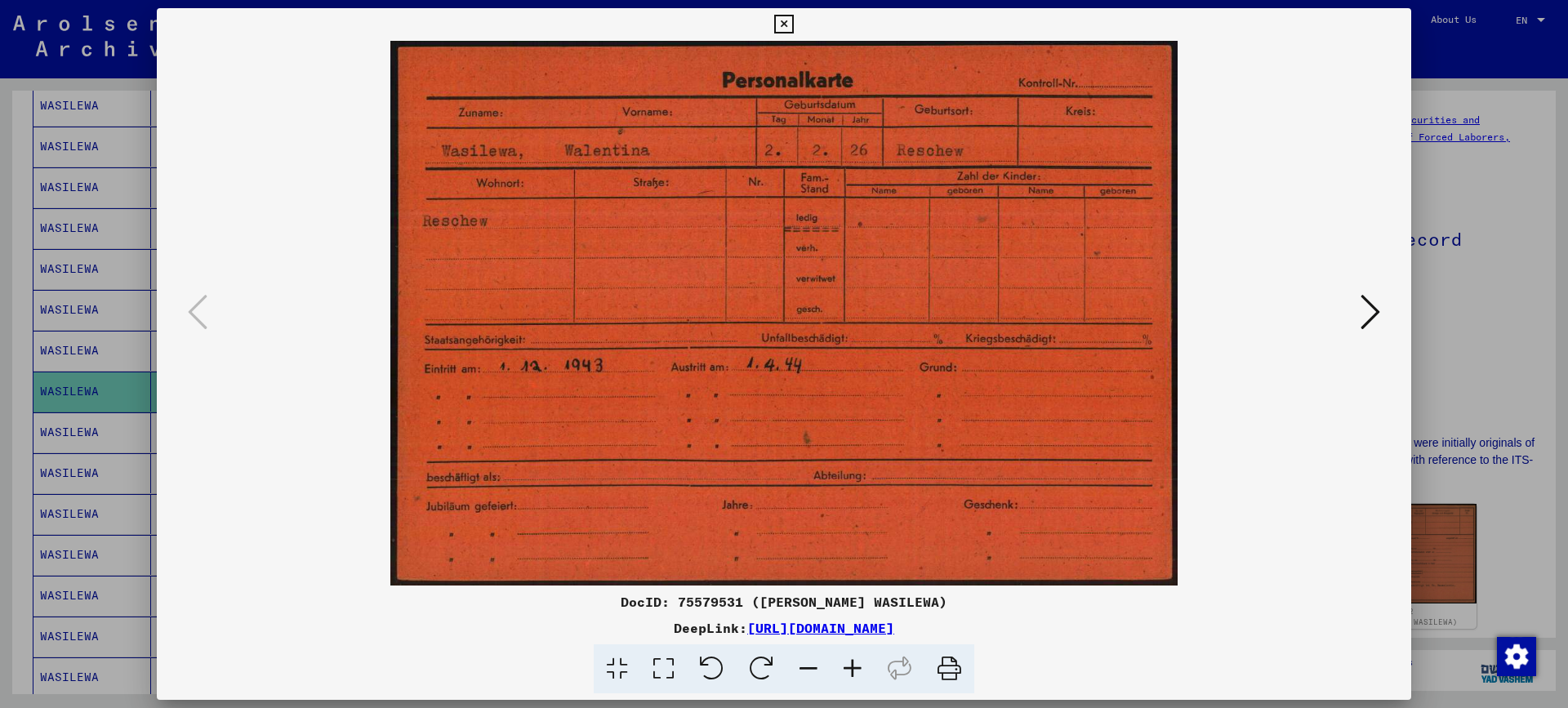
click at [1474, 214] on div at bounding box center [784, 354] width 1568 height 708
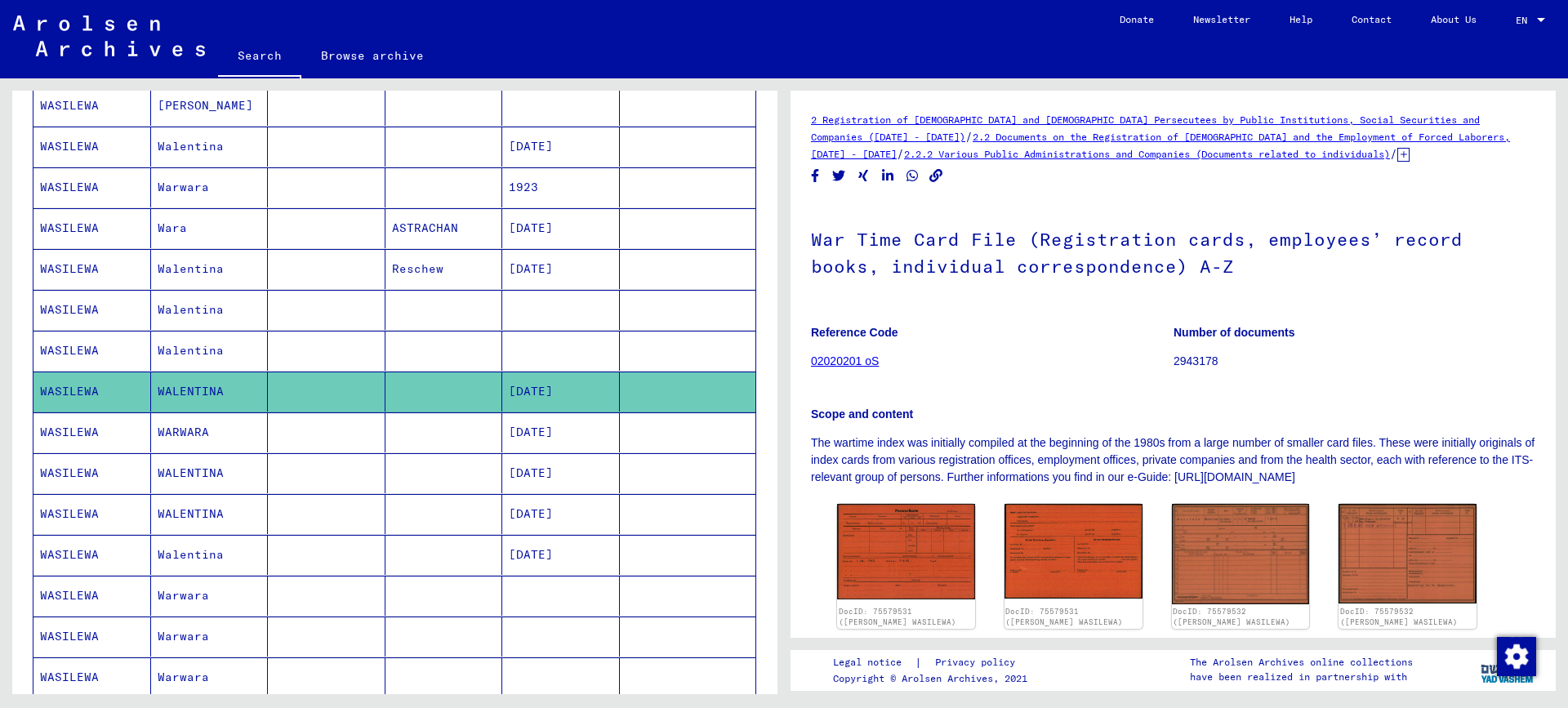
click at [526, 437] on mat-cell "[DATE]" at bounding box center [560, 432] width 117 height 40
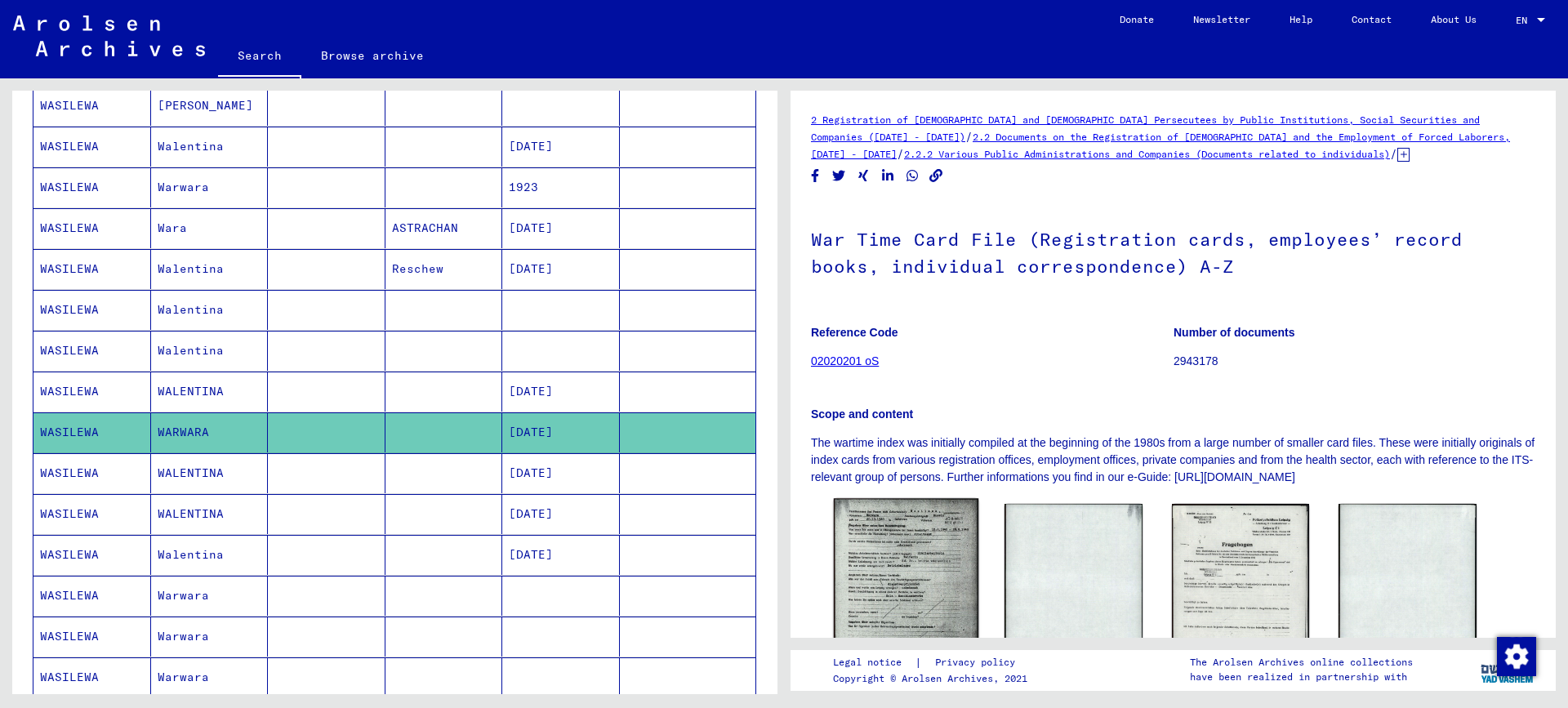
click at [936, 569] on img at bounding box center [906, 600] width 144 height 203
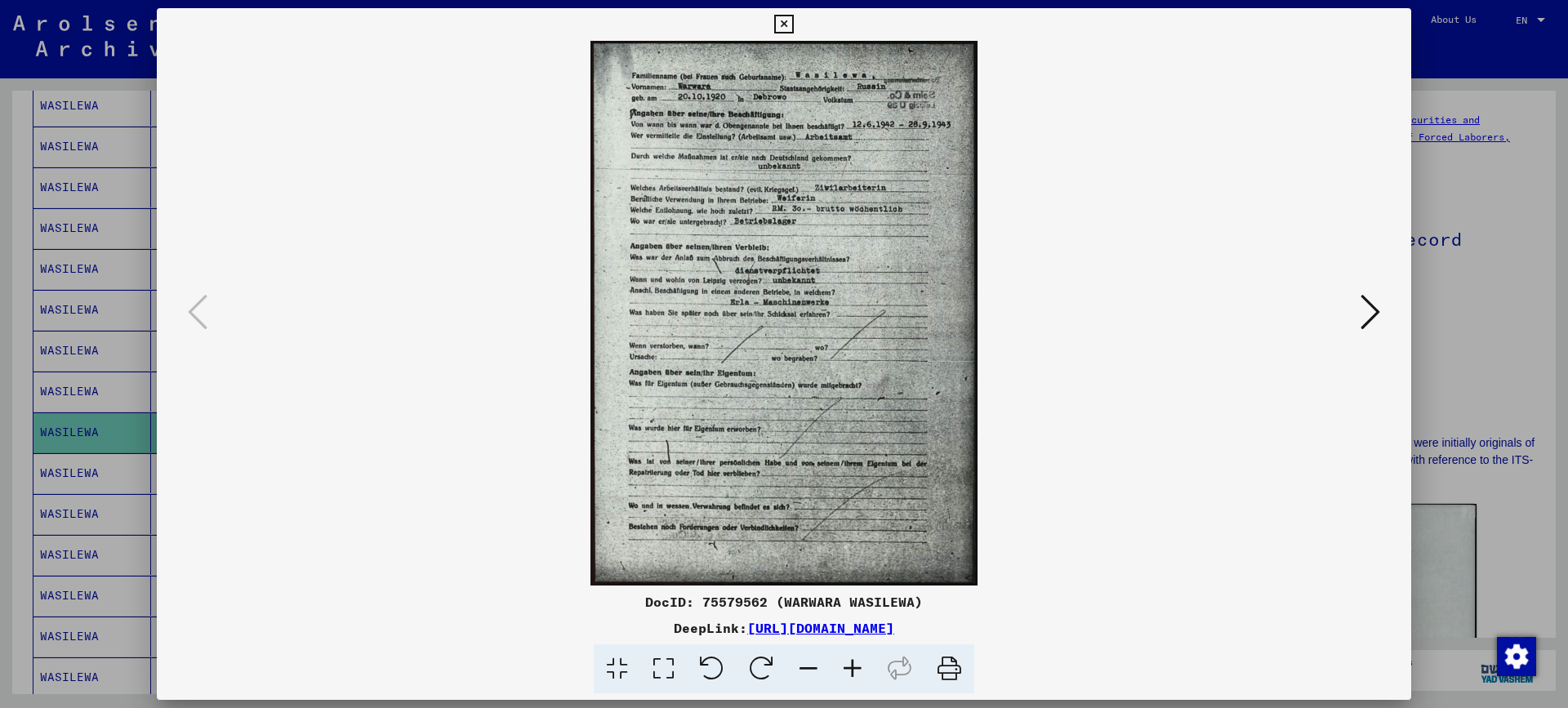
click at [857, 671] on icon at bounding box center [852, 669] width 44 height 50
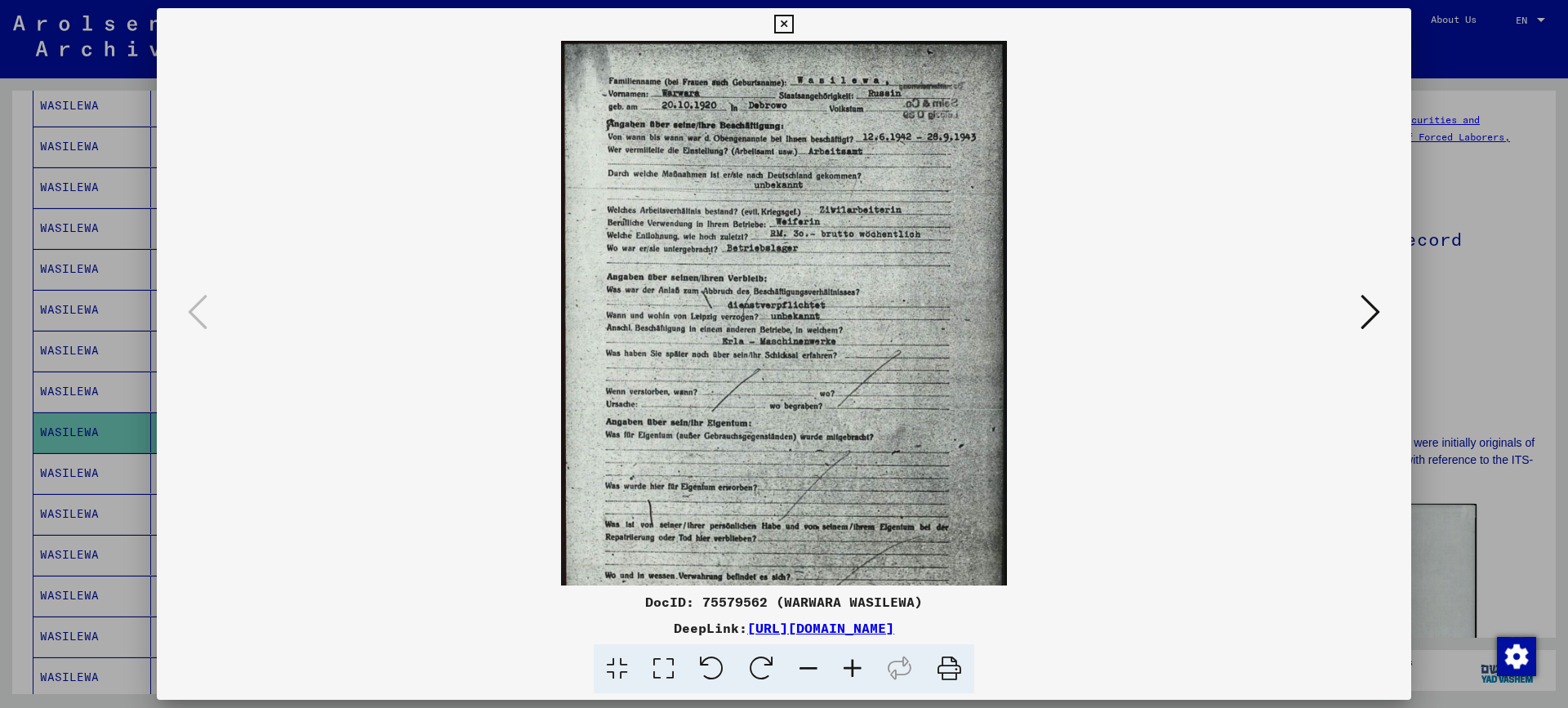
click at [857, 671] on icon at bounding box center [852, 669] width 44 height 50
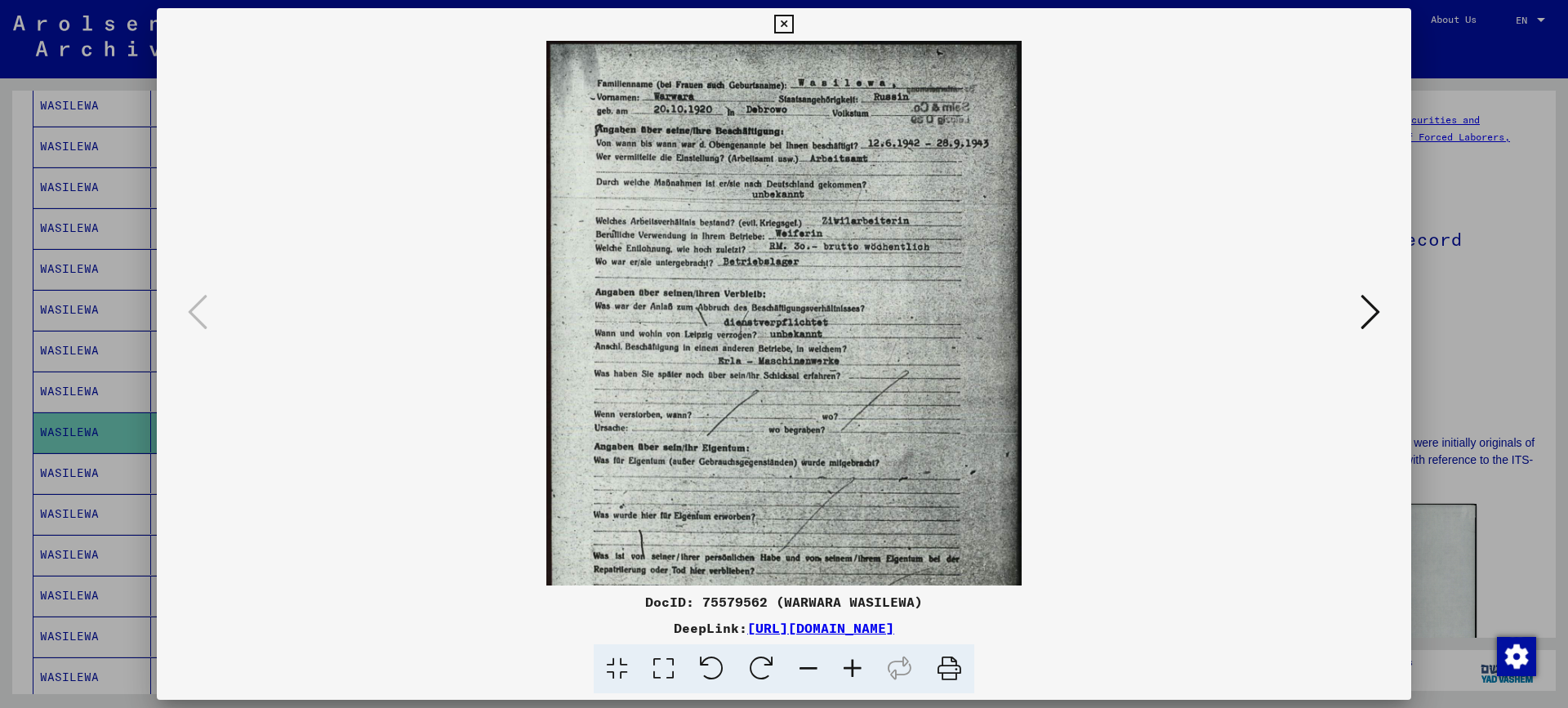
click at [857, 671] on icon at bounding box center [852, 669] width 44 height 50
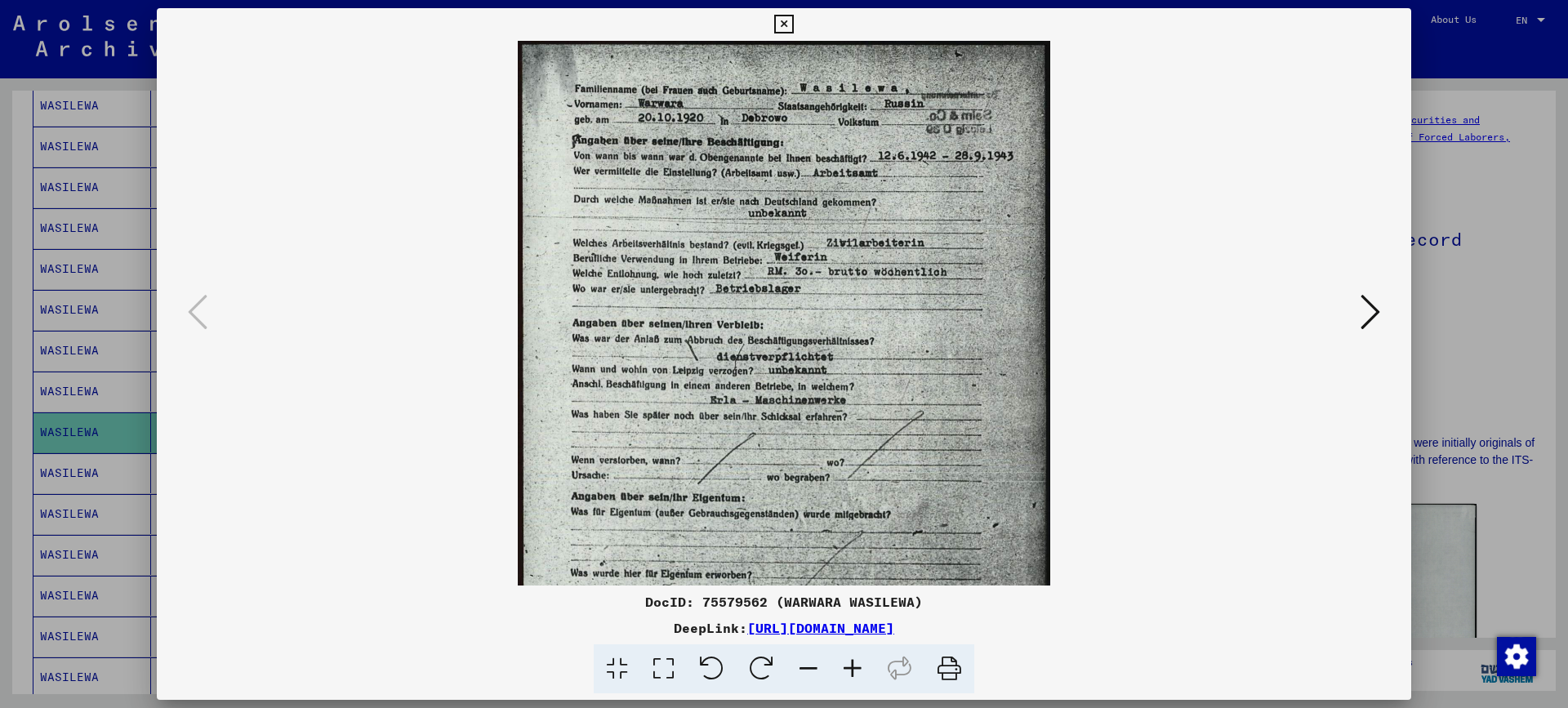
click at [857, 671] on icon at bounding box center [852, 669] width 44 height 50
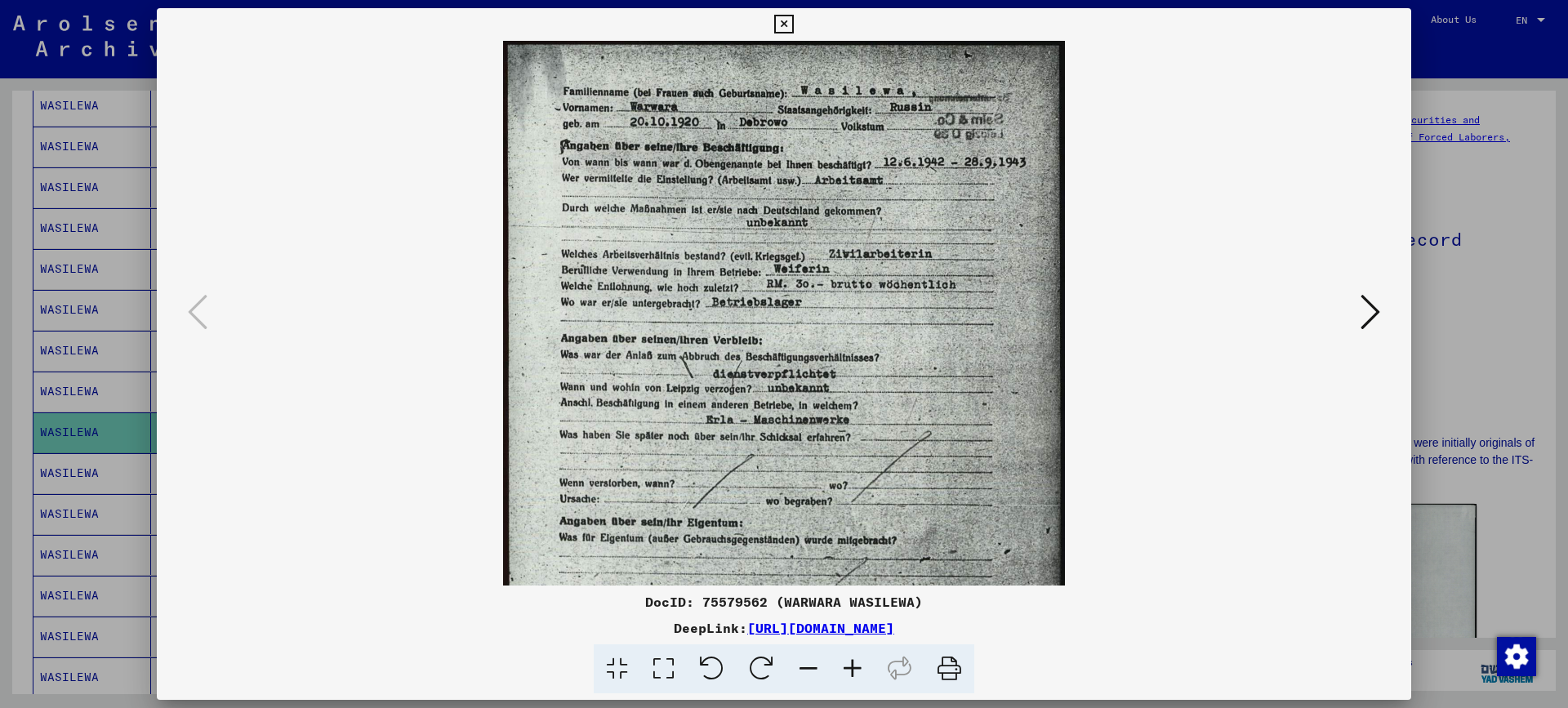
click at [857, 671] on icon at bounding box center [852, 669] width 44 height 50
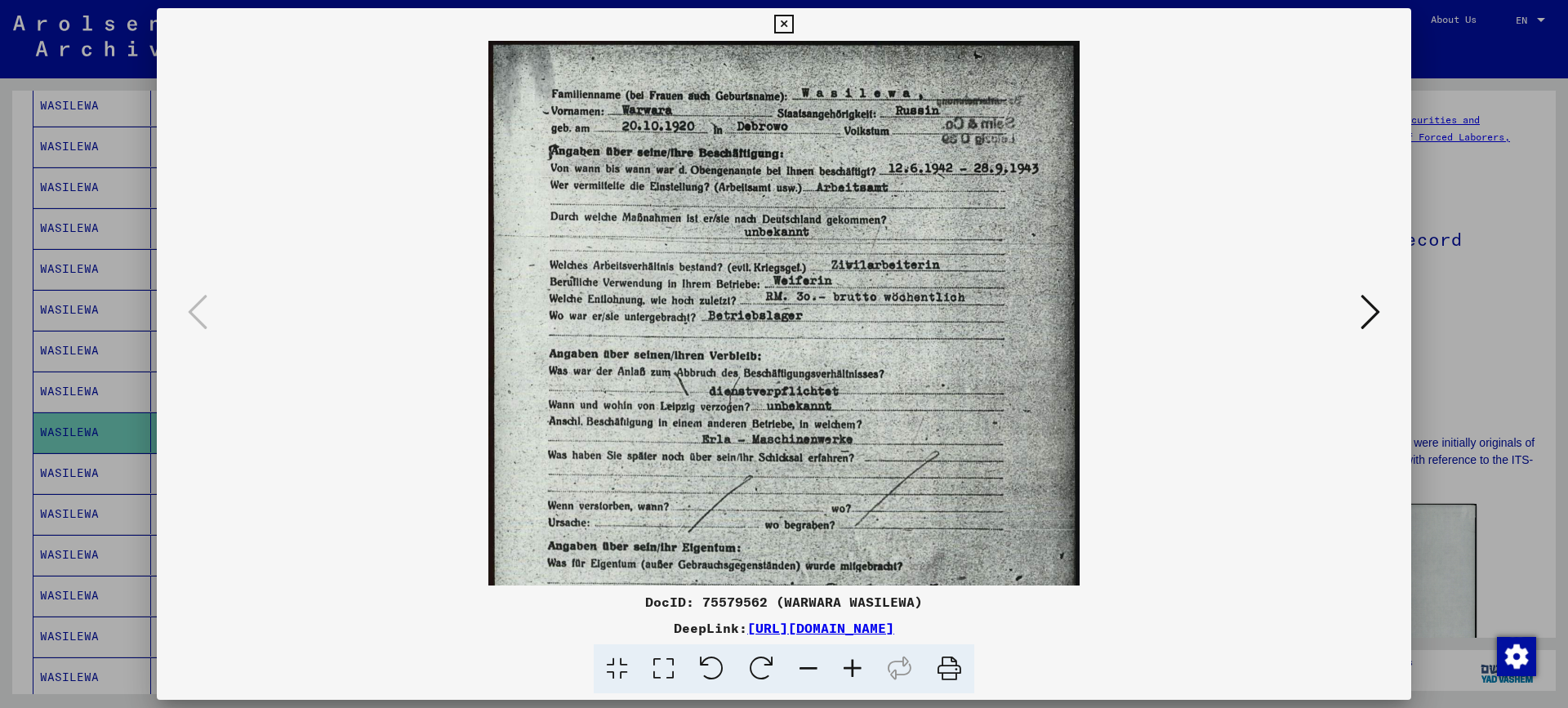
click at [1517, 305] on div at bounding box center [784, 354] width 1568 height 708
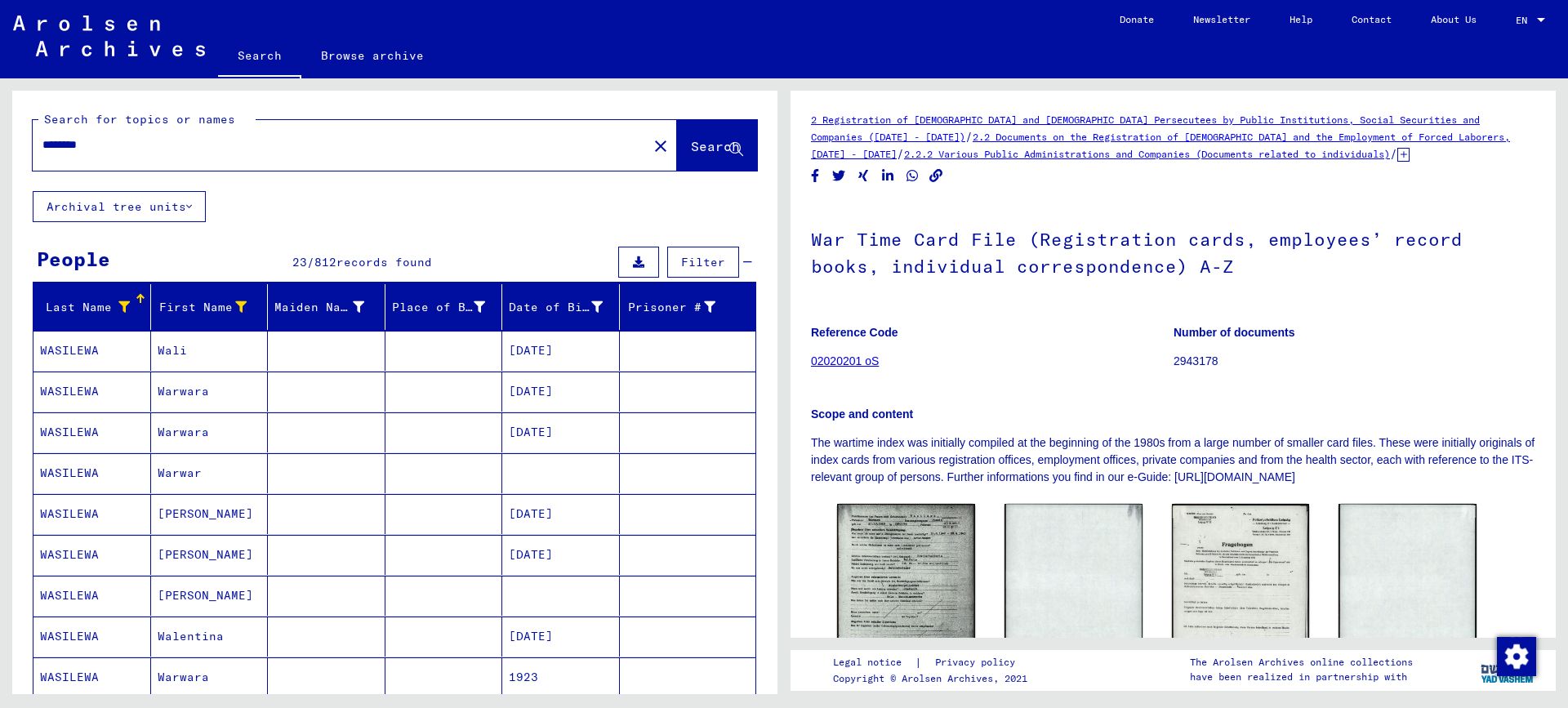
click at [118, 304] on icon at bounding box center [124, 308] width 12 height 12
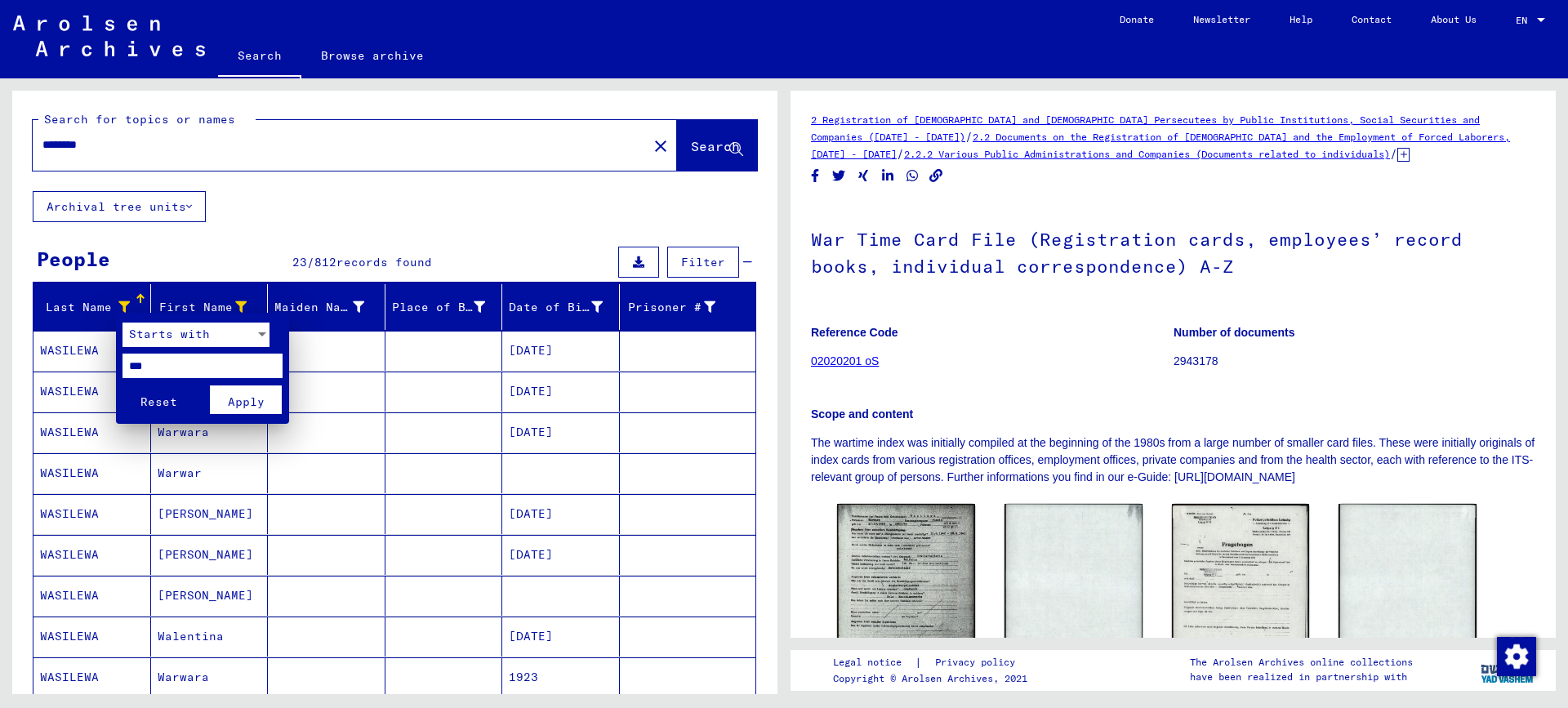
click at [139, 367] on input "***" at bounding box center [202, 365] width 160 height 24
click at [178, 356] on input "***" at bounding box center [202, 365] width 160 height 24
type input "***"
click at [236, 396] on span "Apply" at bounding box center [246, 401] width 37 height 15
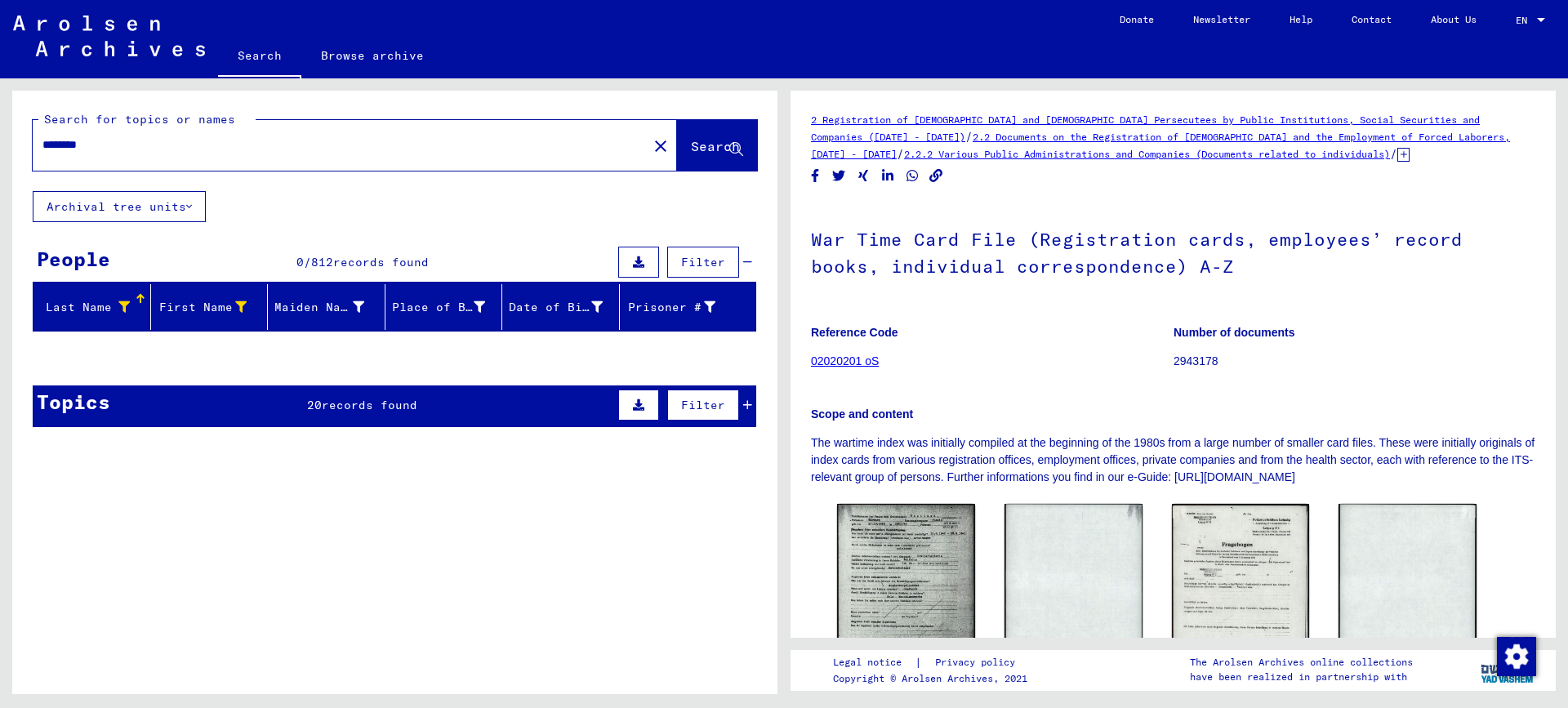
click at [112, 146] on input "********" at bounding box center [340, 146] width 596 height 18
click at [63, 141] on input "********" at bounding box center [340, 146] width 596 height 18
click at [108, 140] on input "*********" at bounding box center [340, 146] width 596 height 18
type input "*********"
click at [691, 147] on span "Search" at bounding box center [716, 146] width 49 height 17
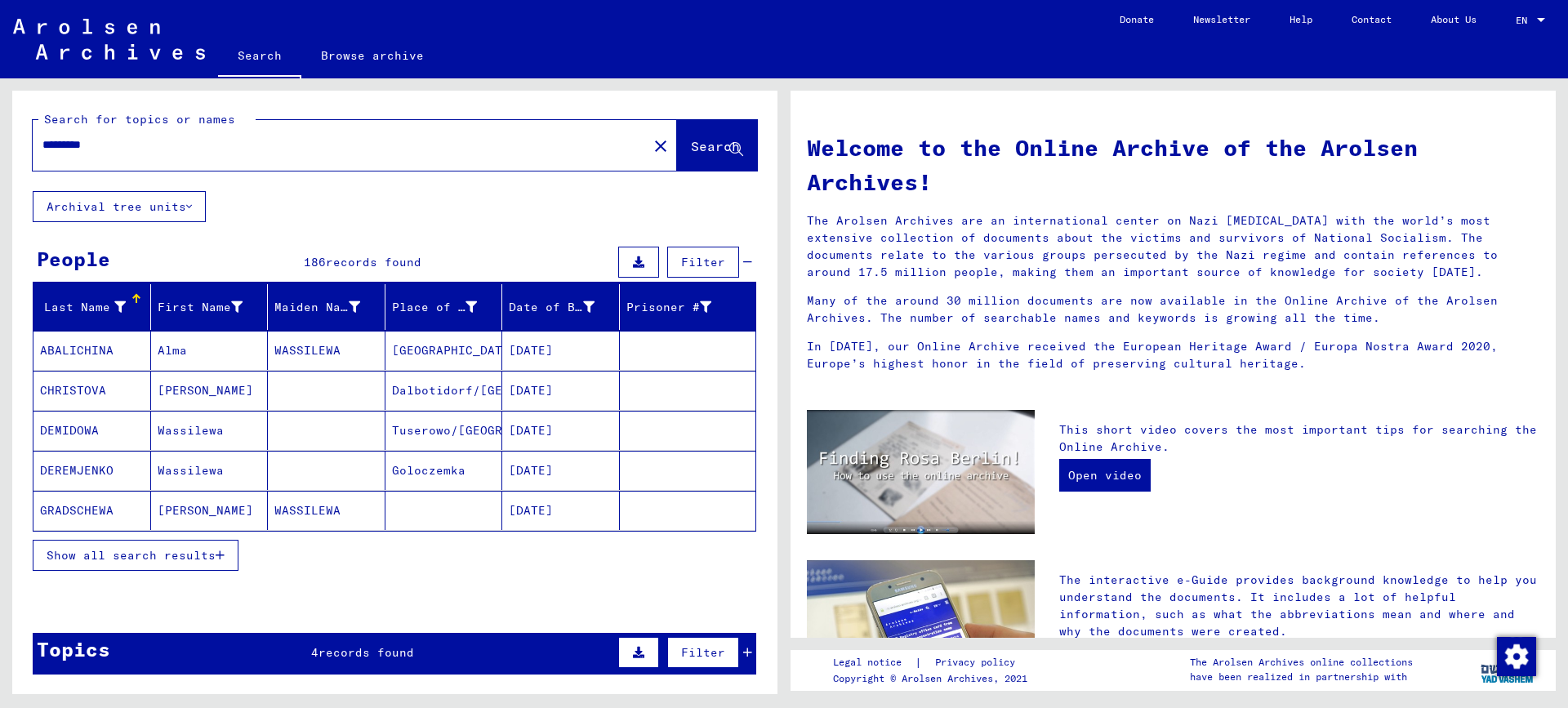
click at [101, 559] on span "Show all search results" at bounding box center [131, 555] width 169 height 15
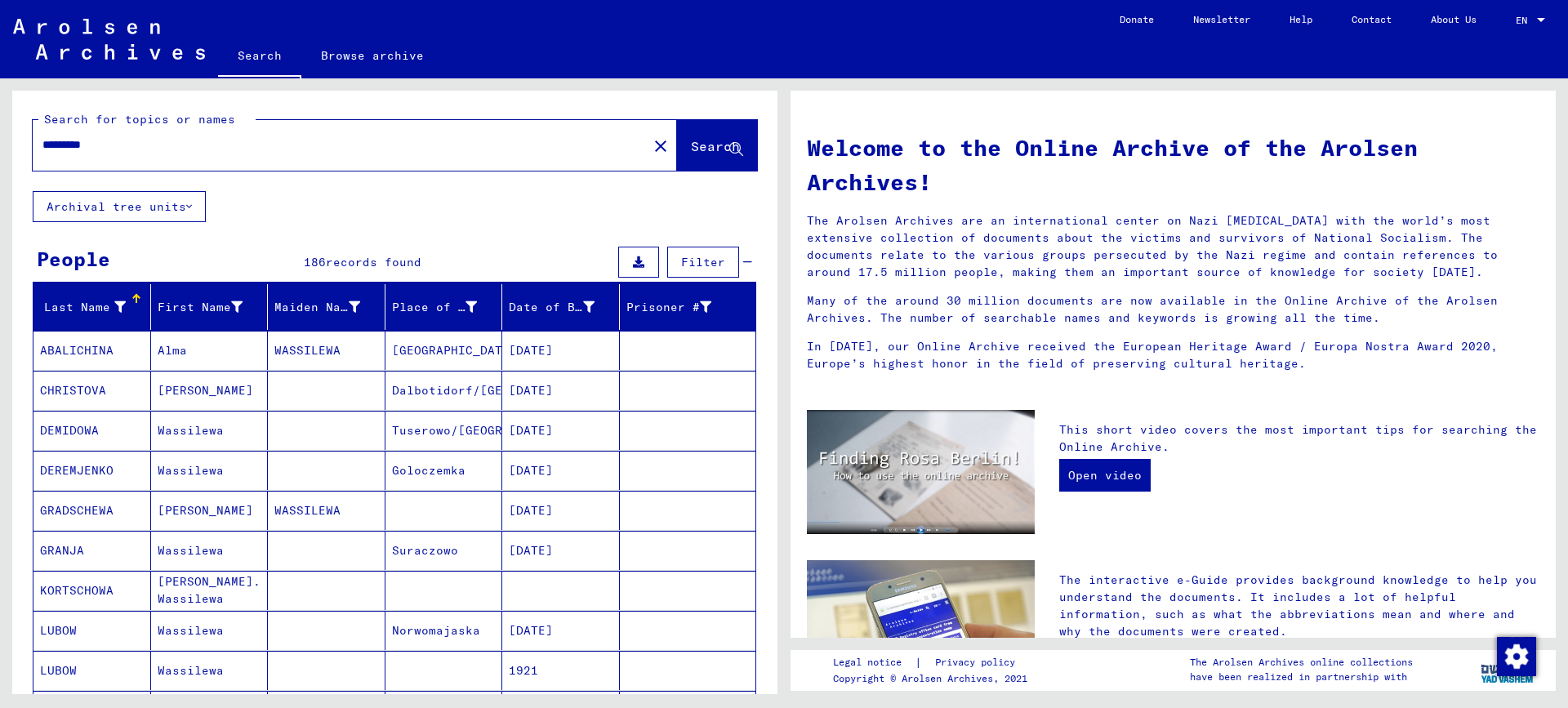
click at [119, 303] on icon at bounding box center [120, 308] width 12 height 12
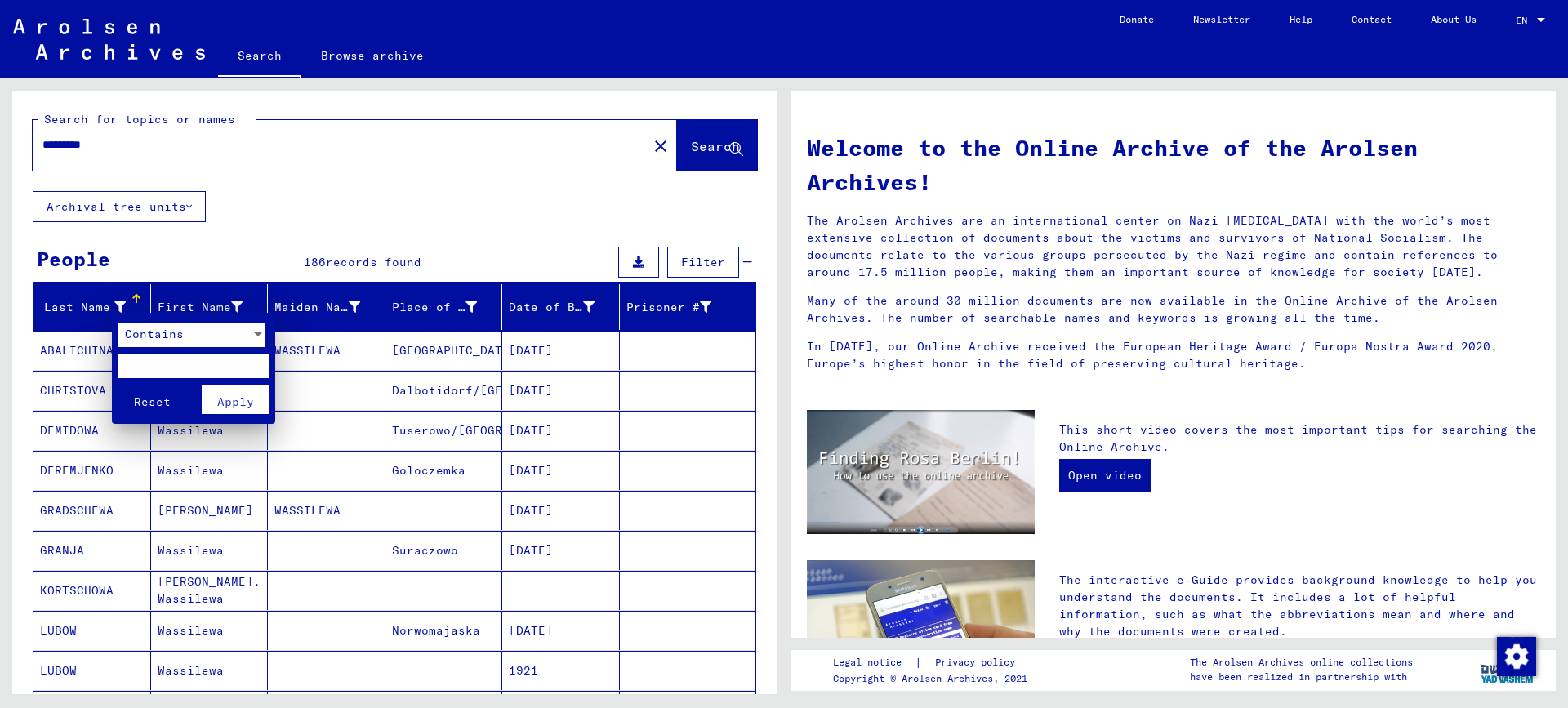
click at [201, 335] on div "Contains" at bounding box center [184, 334] width 132 height 24
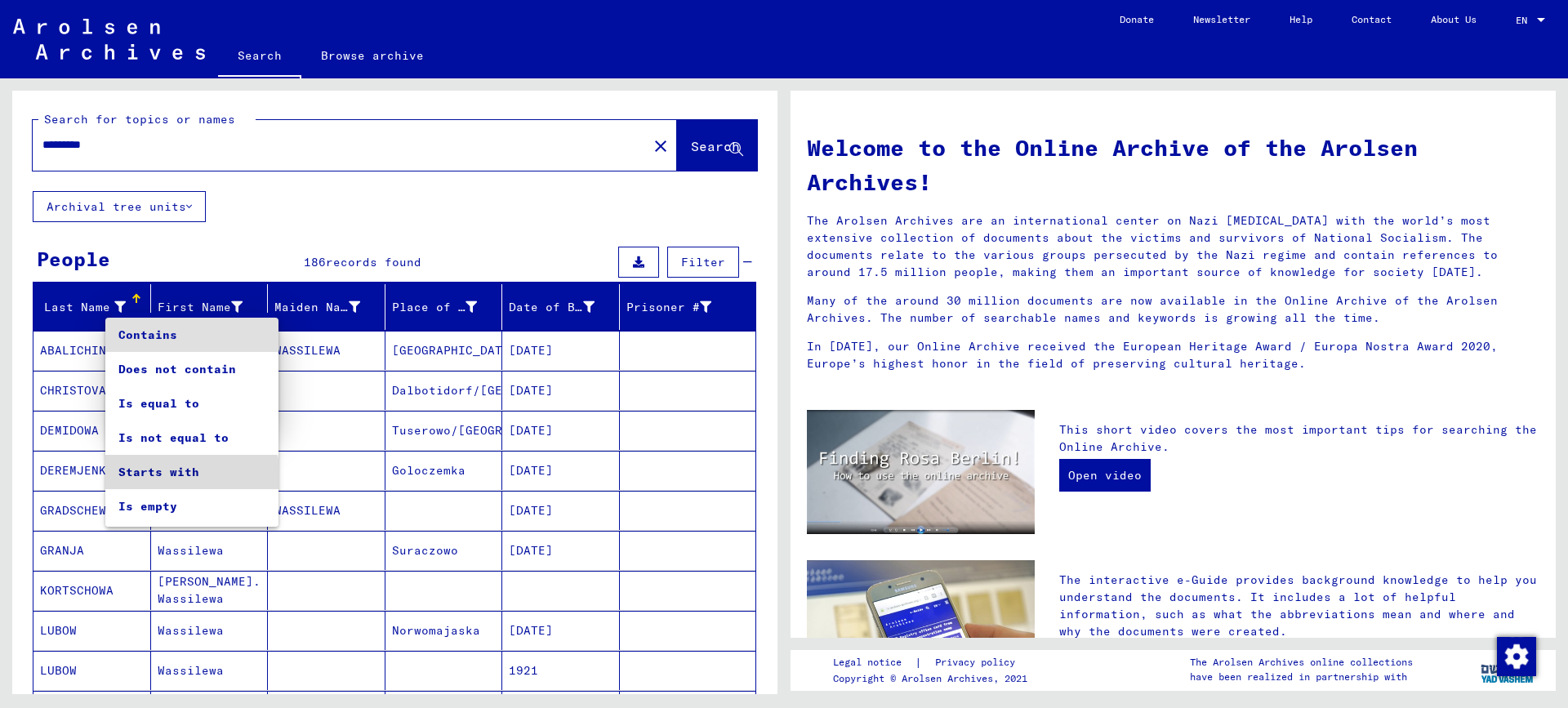
click at [191, 480] on span "Starts with" at bounding box center [191, 472] width 147 height 34
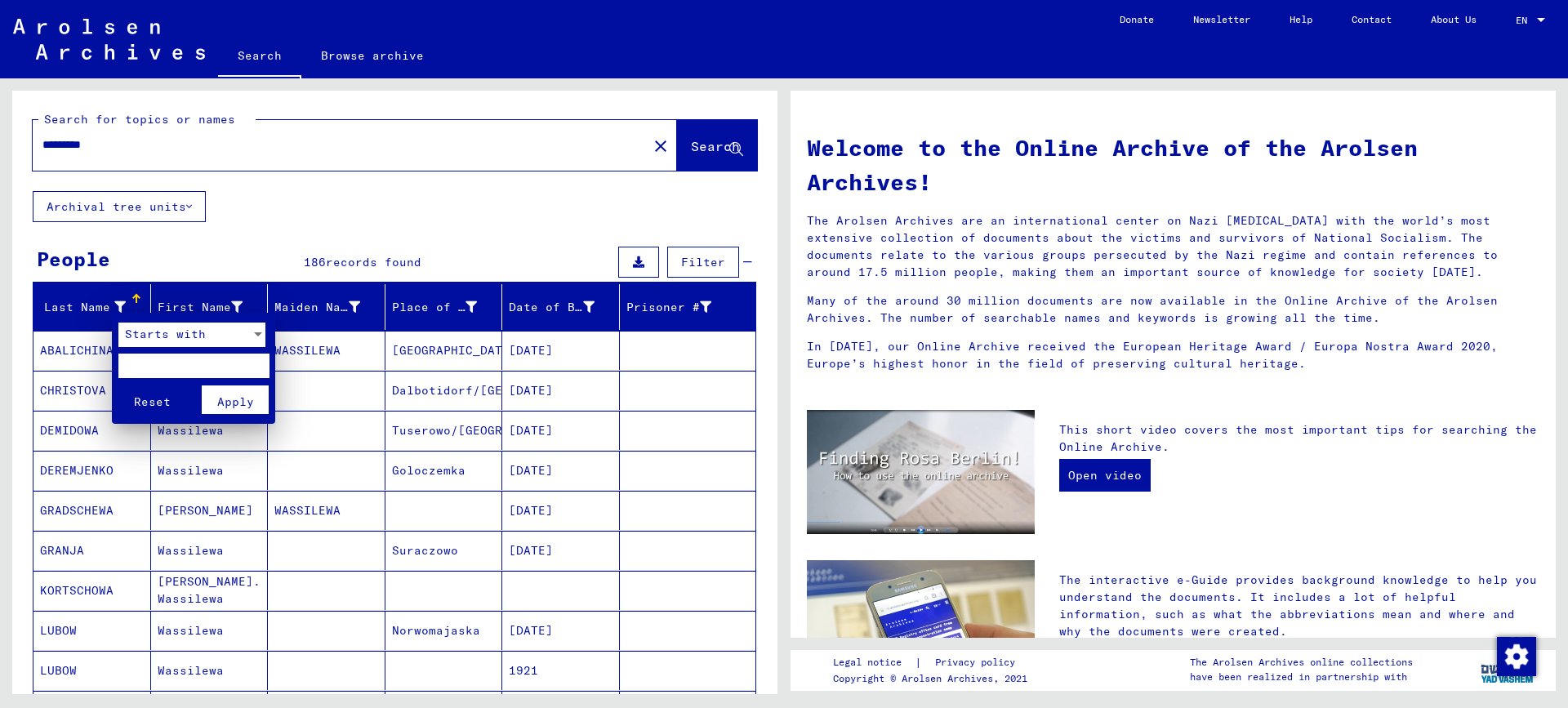
click at [162, 370] on input "text" at bounding box center [193, 365] width 151 height 24
type input "**"
click at [228, 404] on span "Apply" at bounding box center [235, 401] width 37 height 15
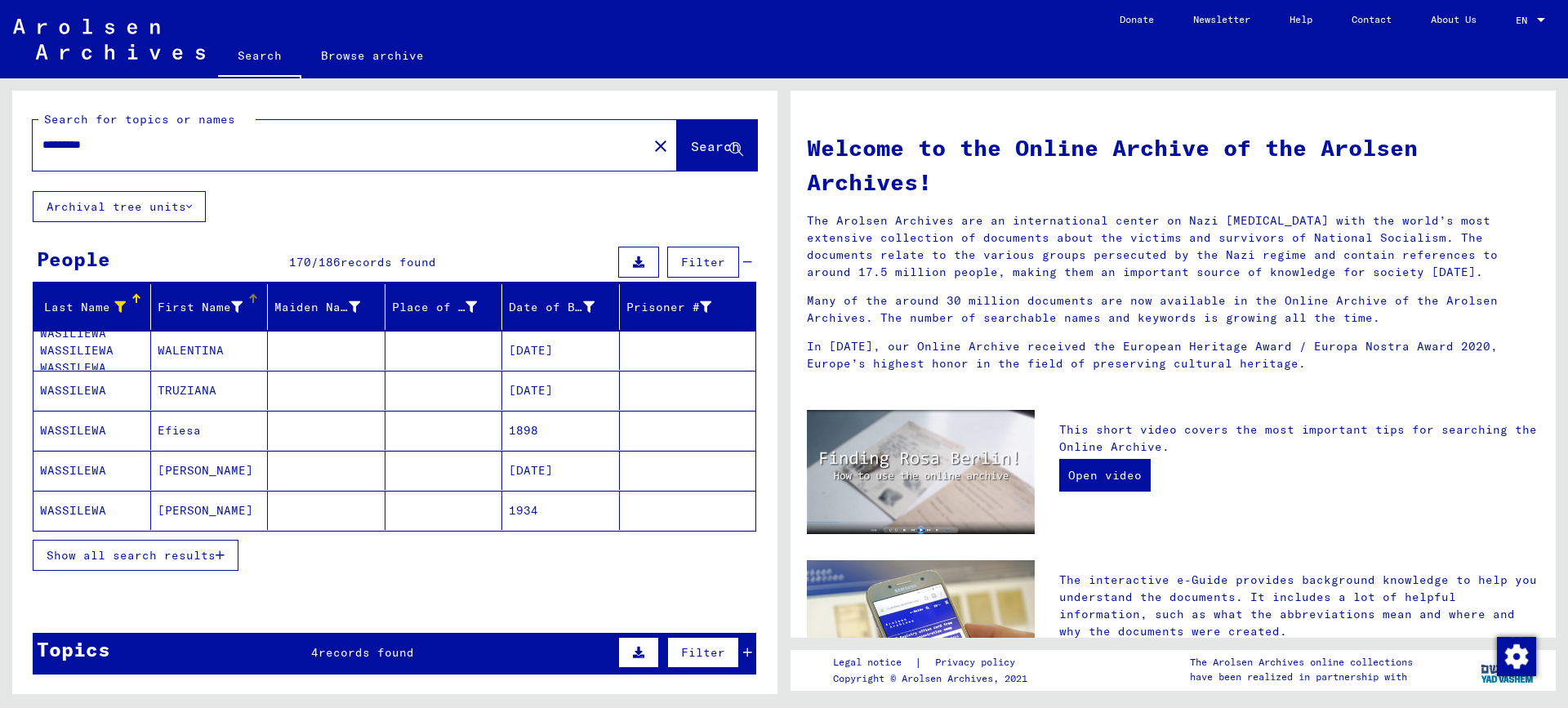
click at [231, 299] on div at bounding box center [237, 308] width 12 height 18
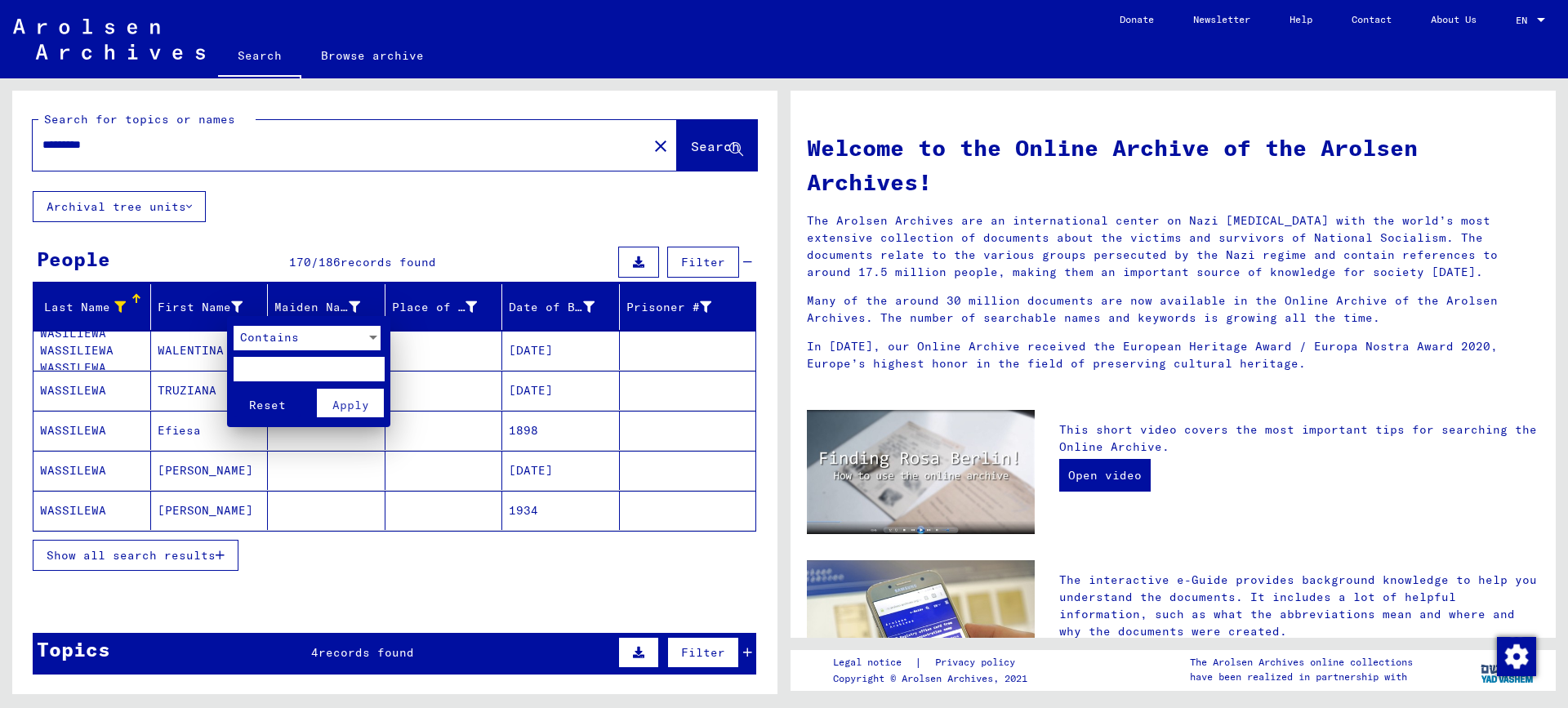
click at [260, 343] on span "Contains" at bounding box center [269, 337] width 59 height 15
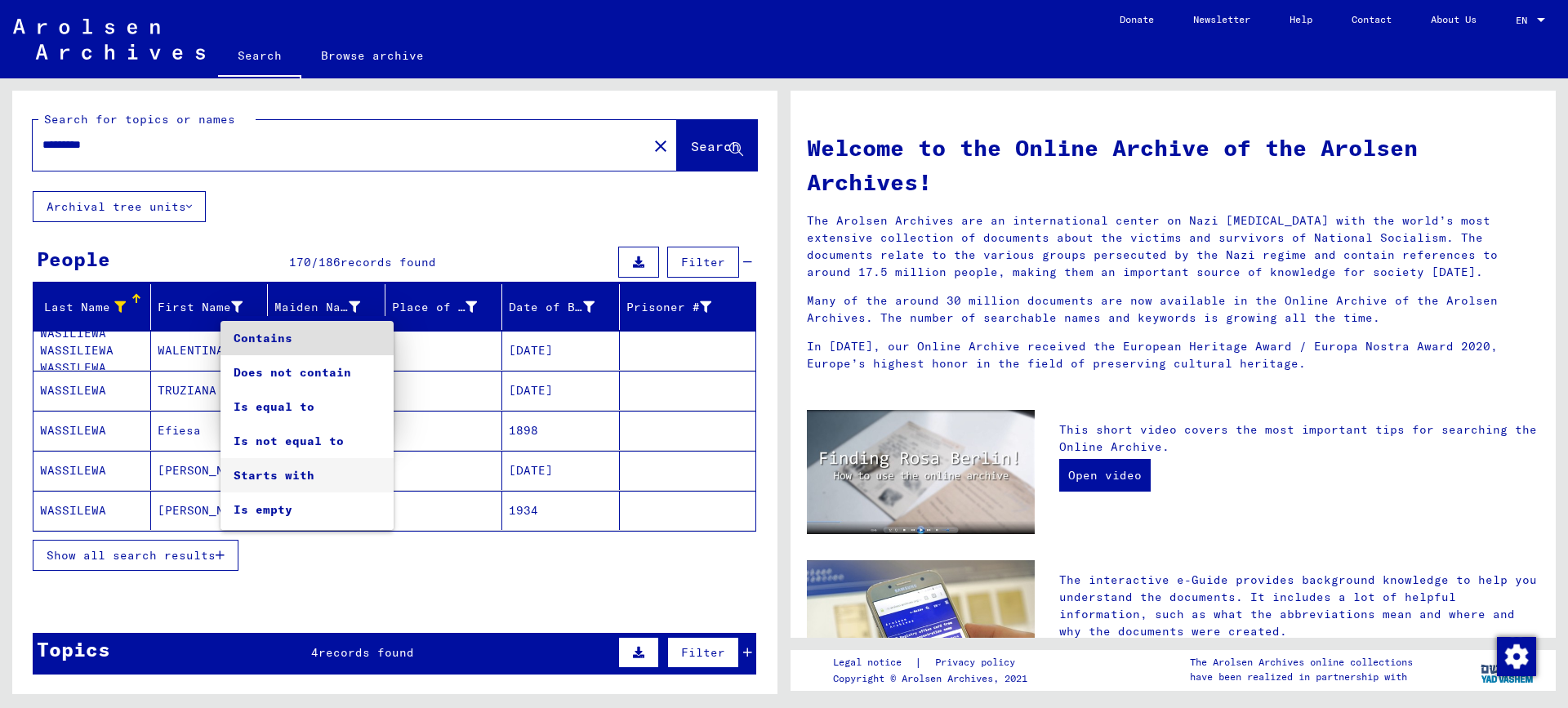
click at [271, 479] on span "Starts with" at bounding box center [307, 475] width 147 height 34
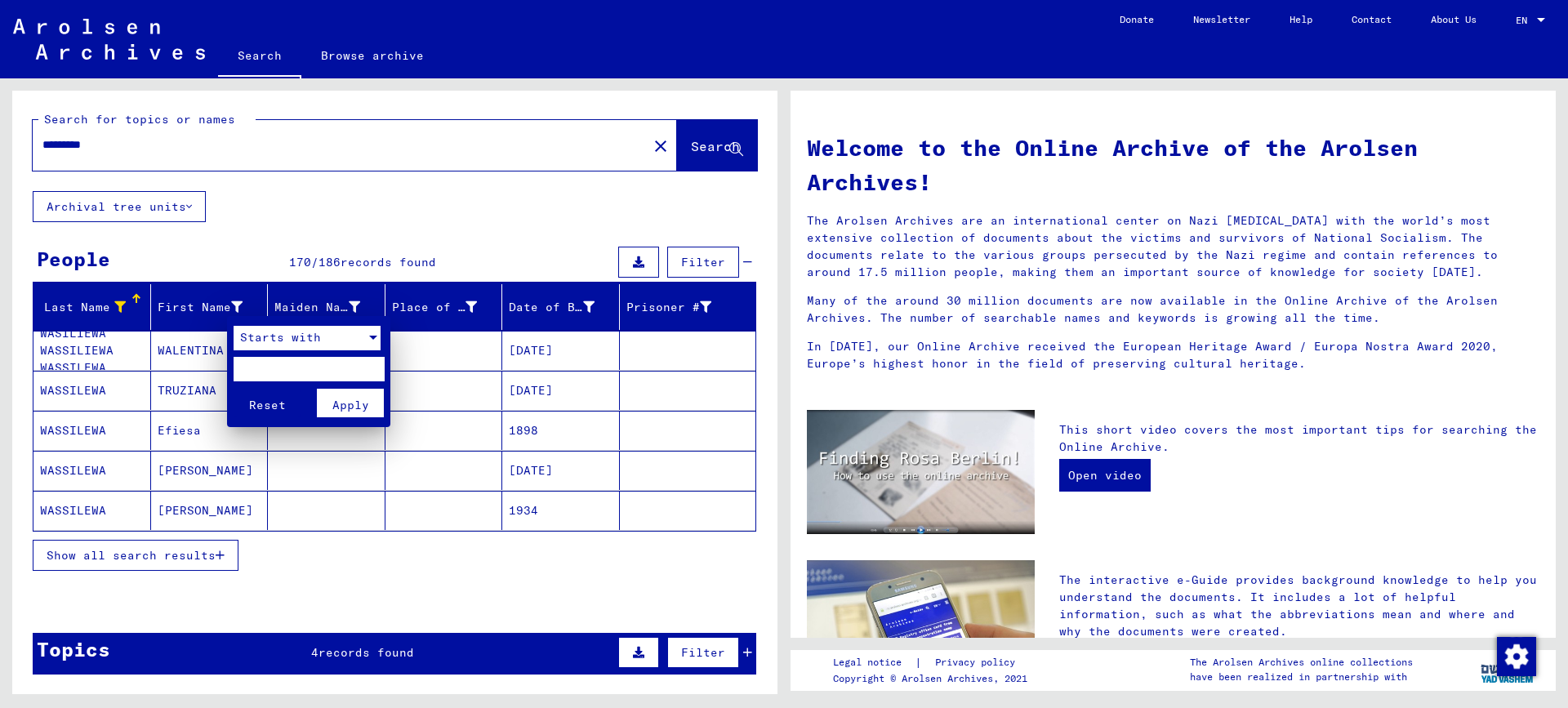
click at [253, 369] on input "text" at bounding box center [309, 368] width 151 height 24
type input "**"
click at [358, 402] on span "Apply" at bounding box center [351, 404] width 37 height 15
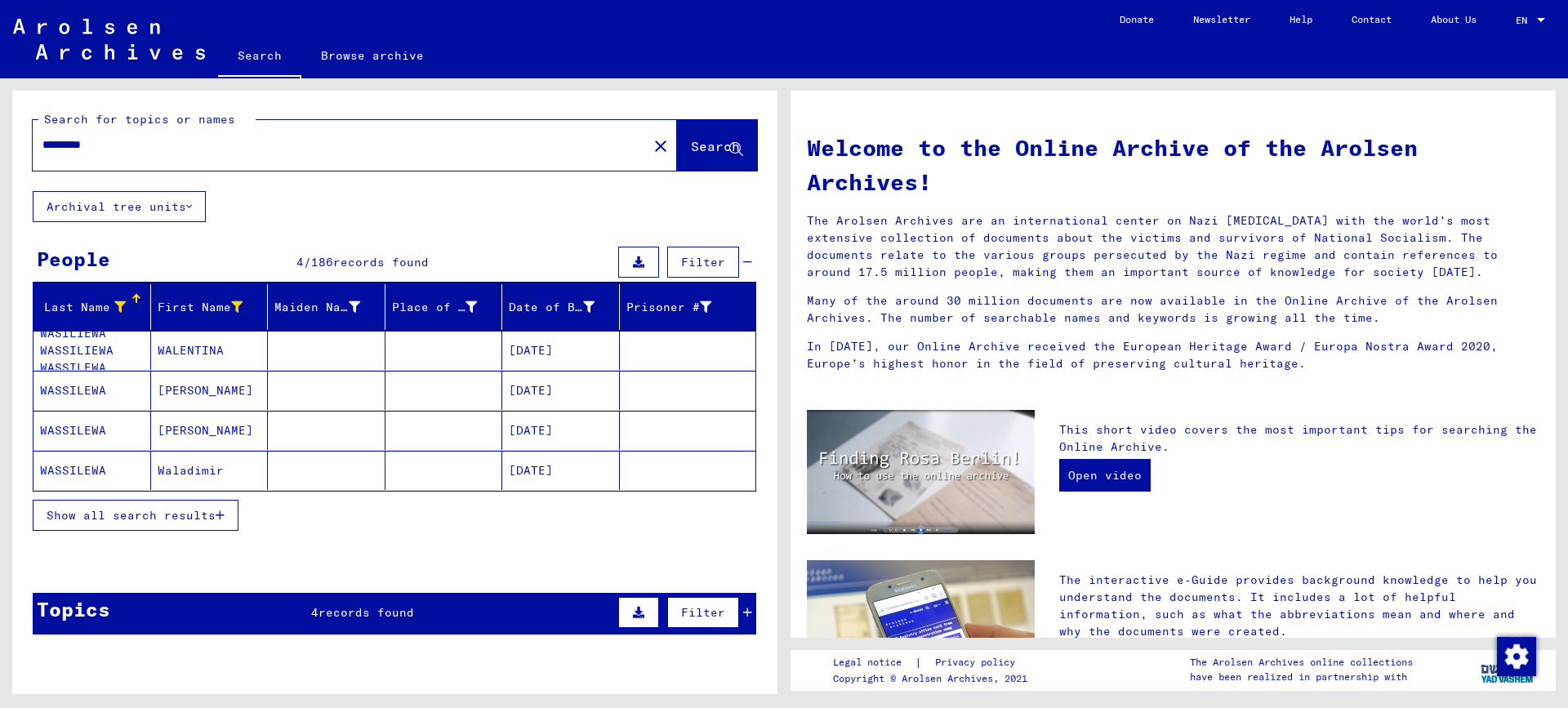
click at [197, 518] on span "Show all search results" at bounding box center [131, 515] width 169 height 15
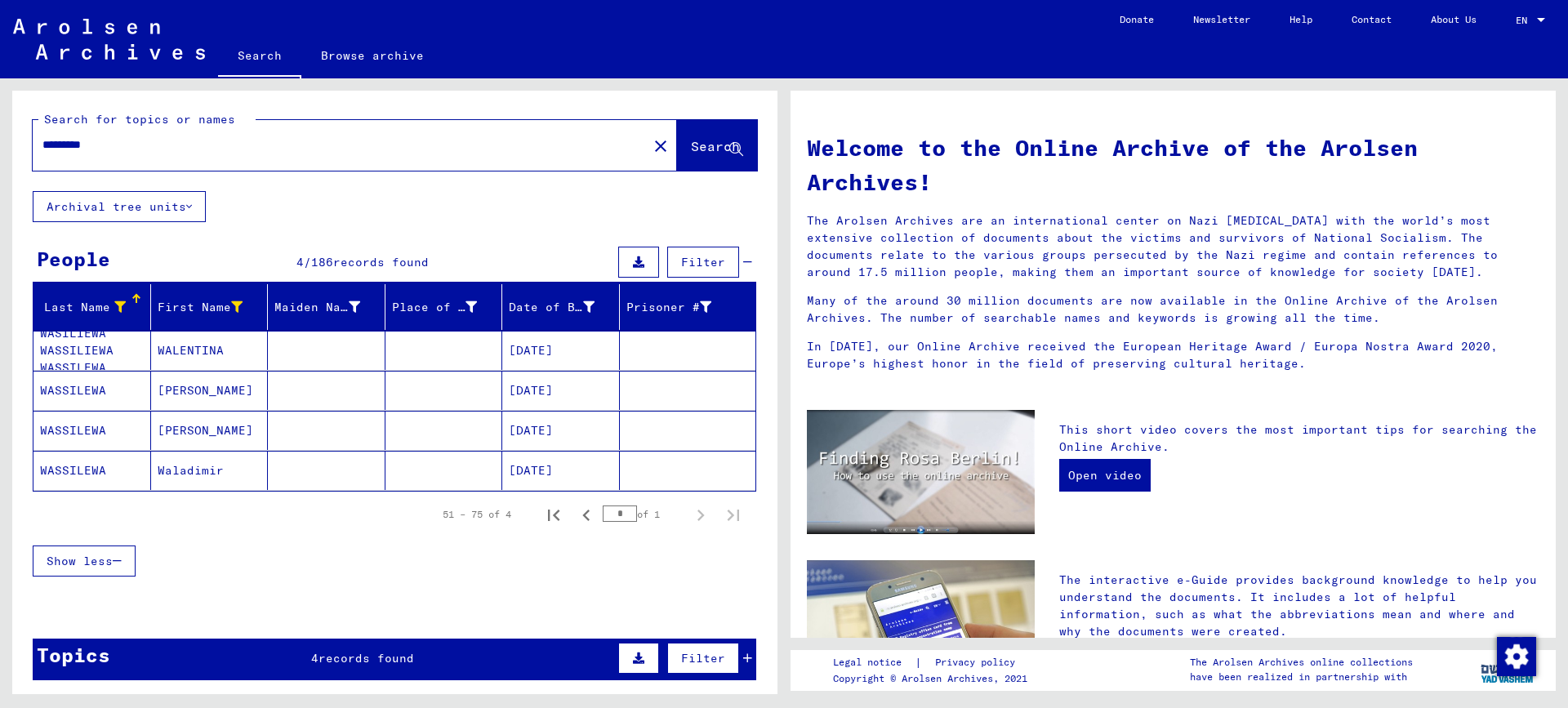
click at [157, 433] on mat-cell "[PERSON_NAME]" at bounding box center [210, 431] width 117 height 39
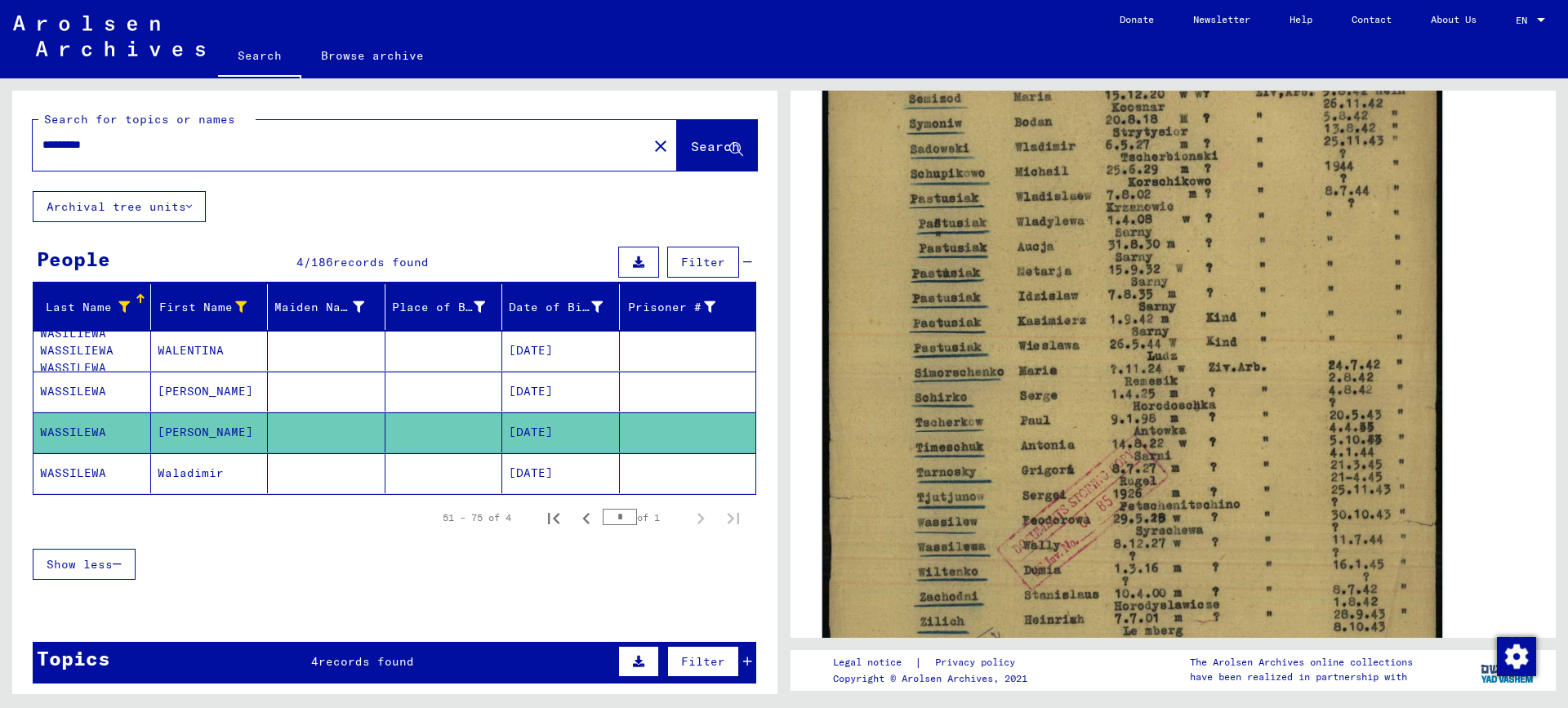
scroll to position [408, 0]
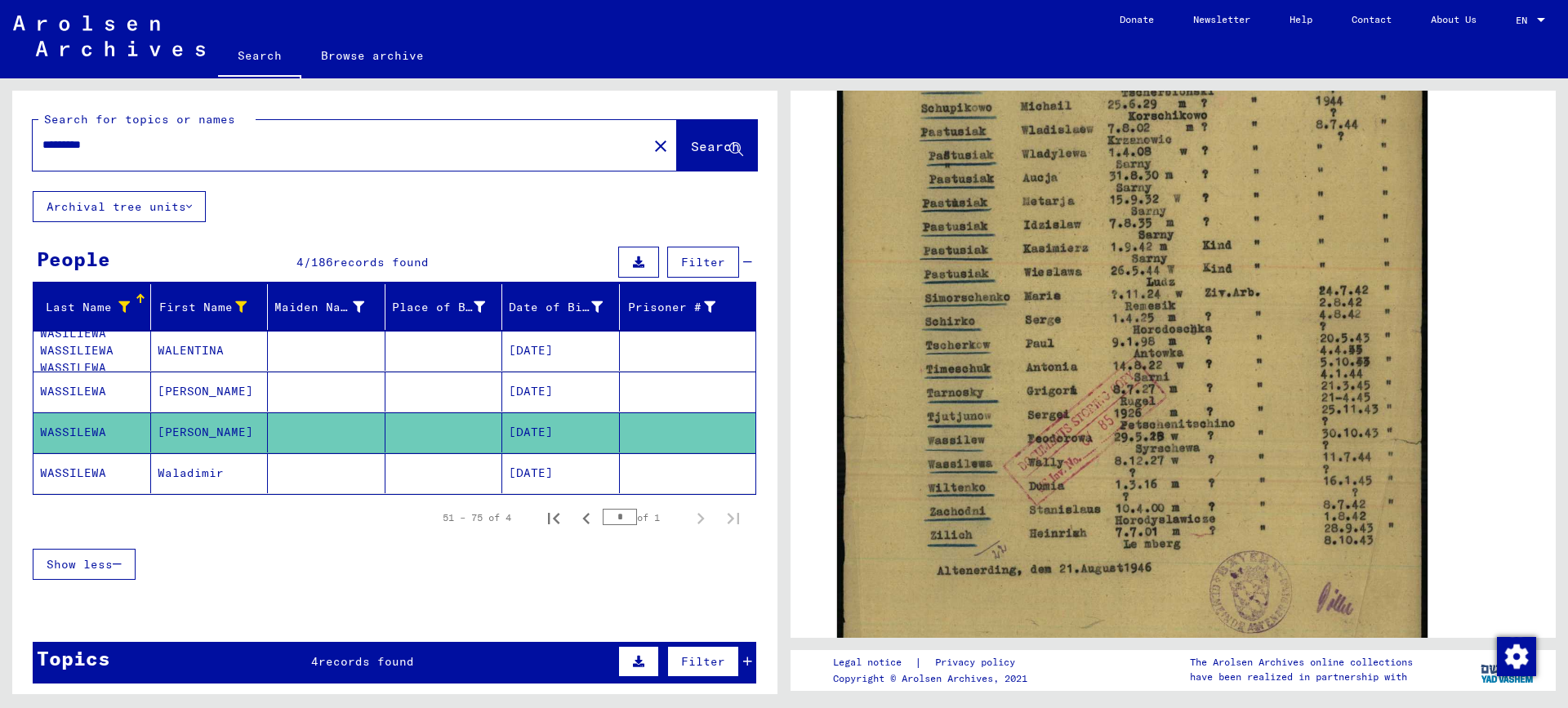
click at [153, 390] on mat-cell "[PERSON_NAME]" at bounding box center [210, 392] width 117 height 40
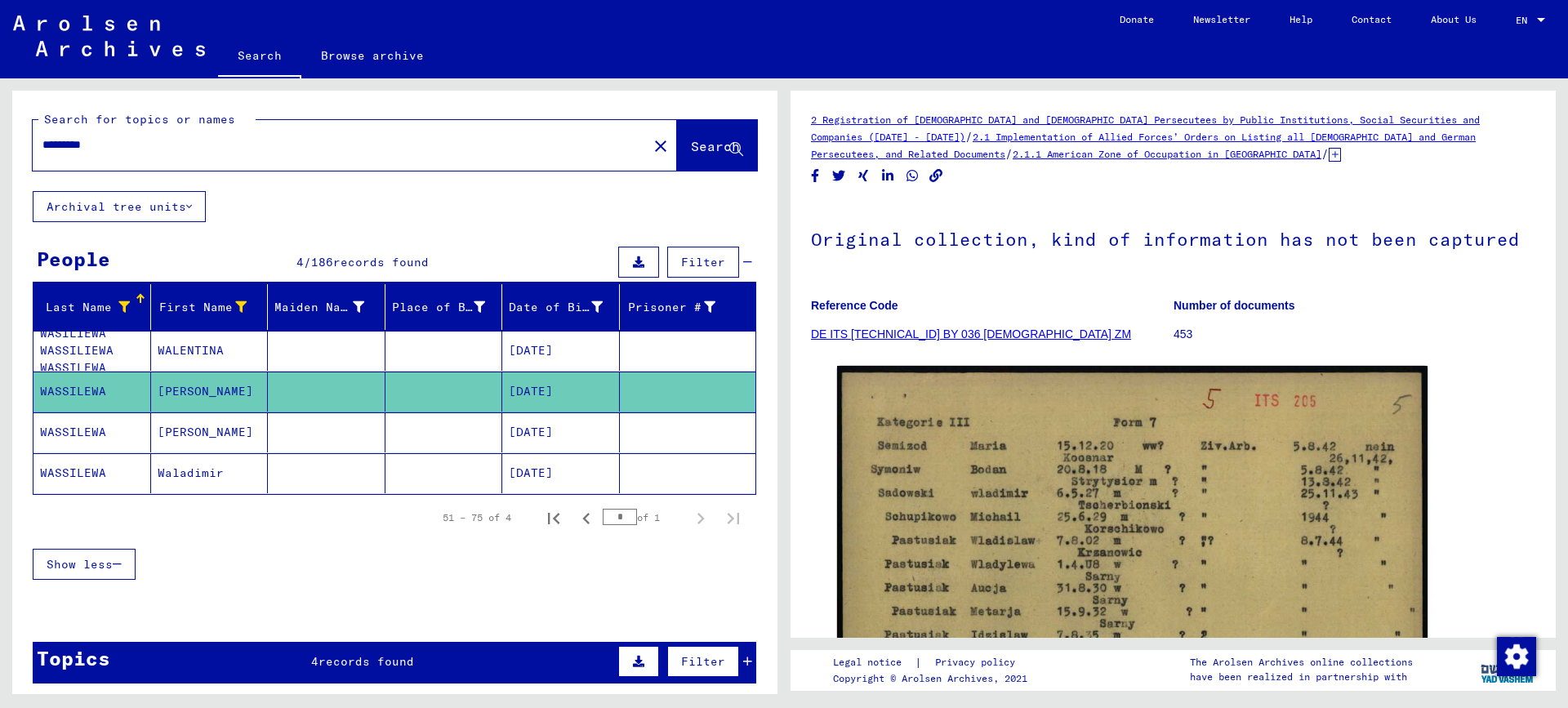
click at [195, 334] on mat-cell "WALENTINA" at bounding box center [210, 351] width 117 height 40
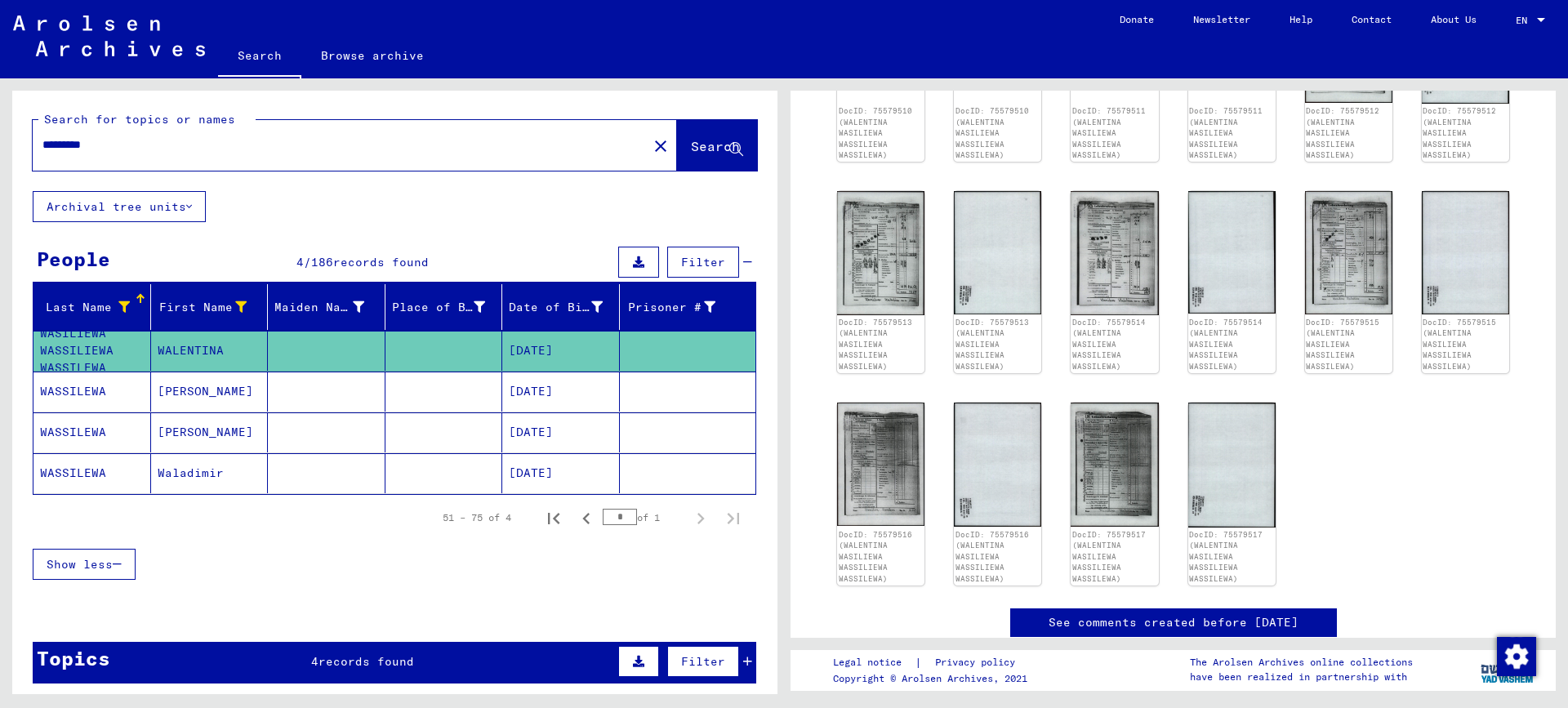
scroll to position [245, 0]
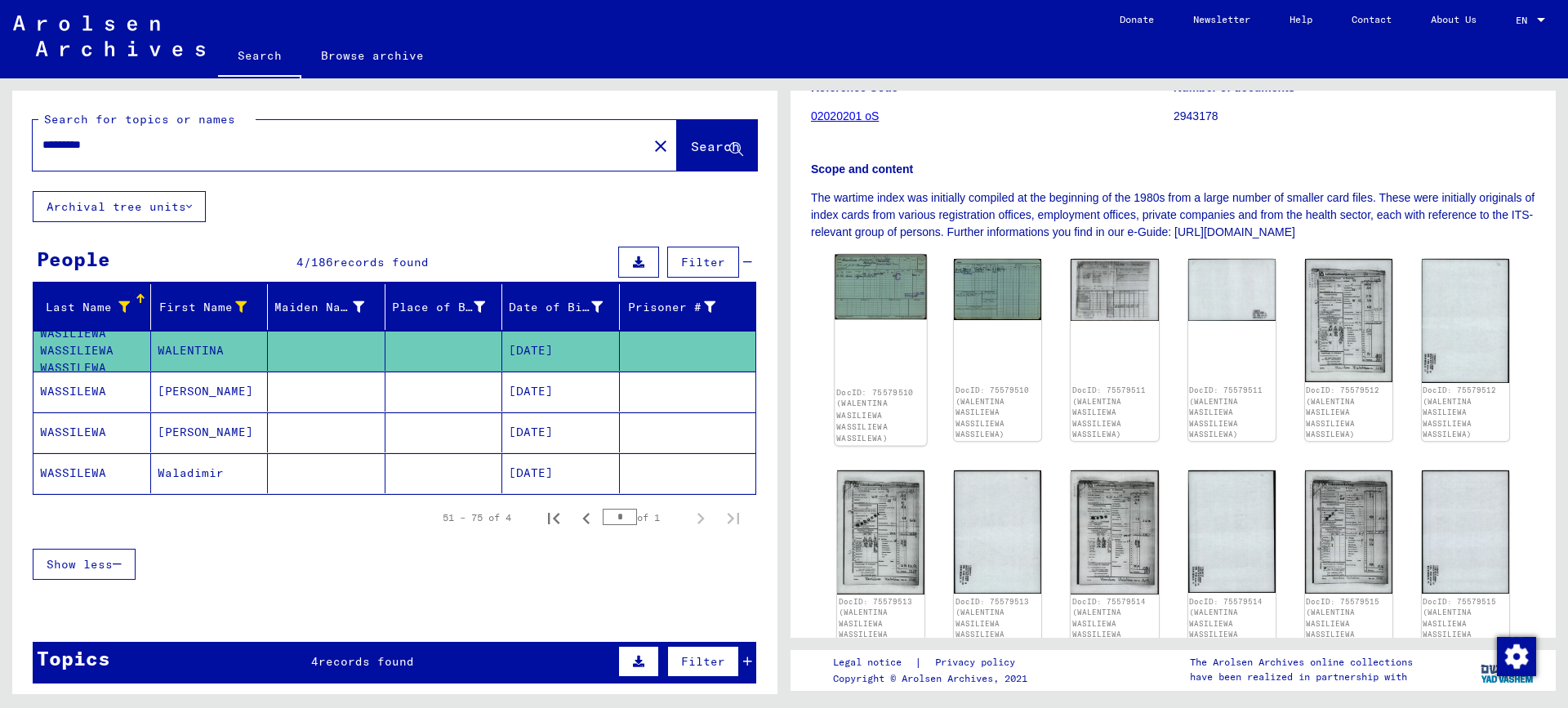
click at [869, 285] on img at bounding box center [881, 287] width 93 height 64
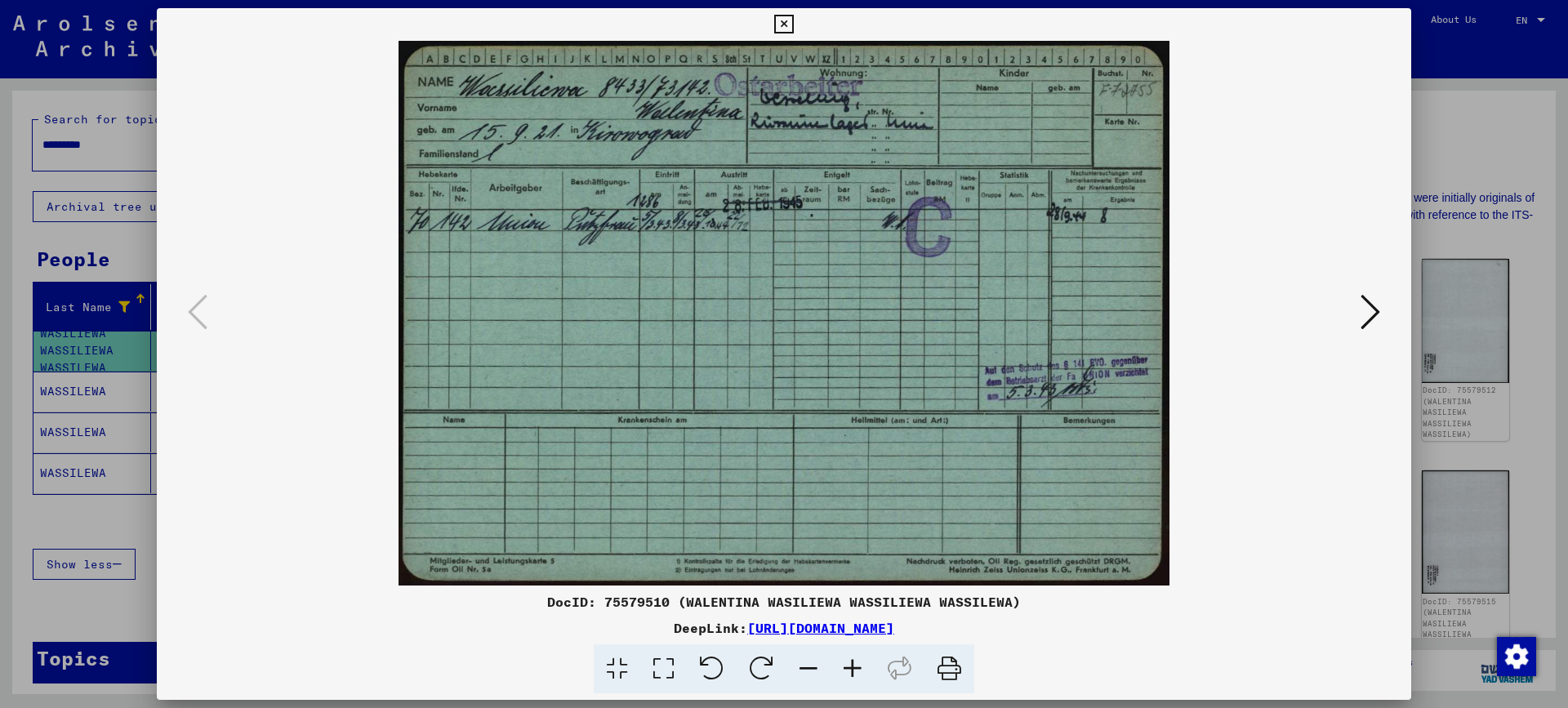
click at [1504, 147] on div at bounding box center [784, 354] width 1568 height 708
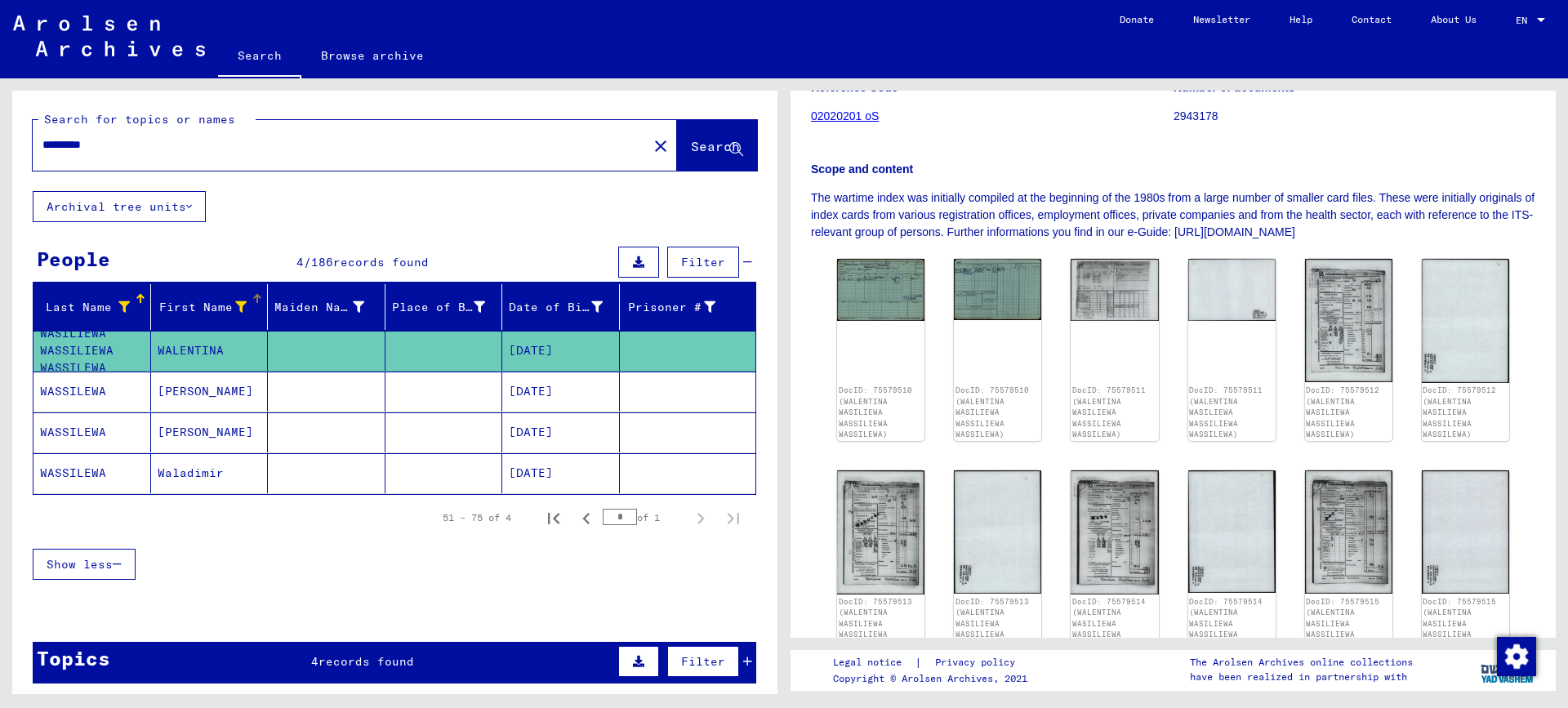
click at [236, 300] on div at bounding box center [241, 308] width 12 height 18
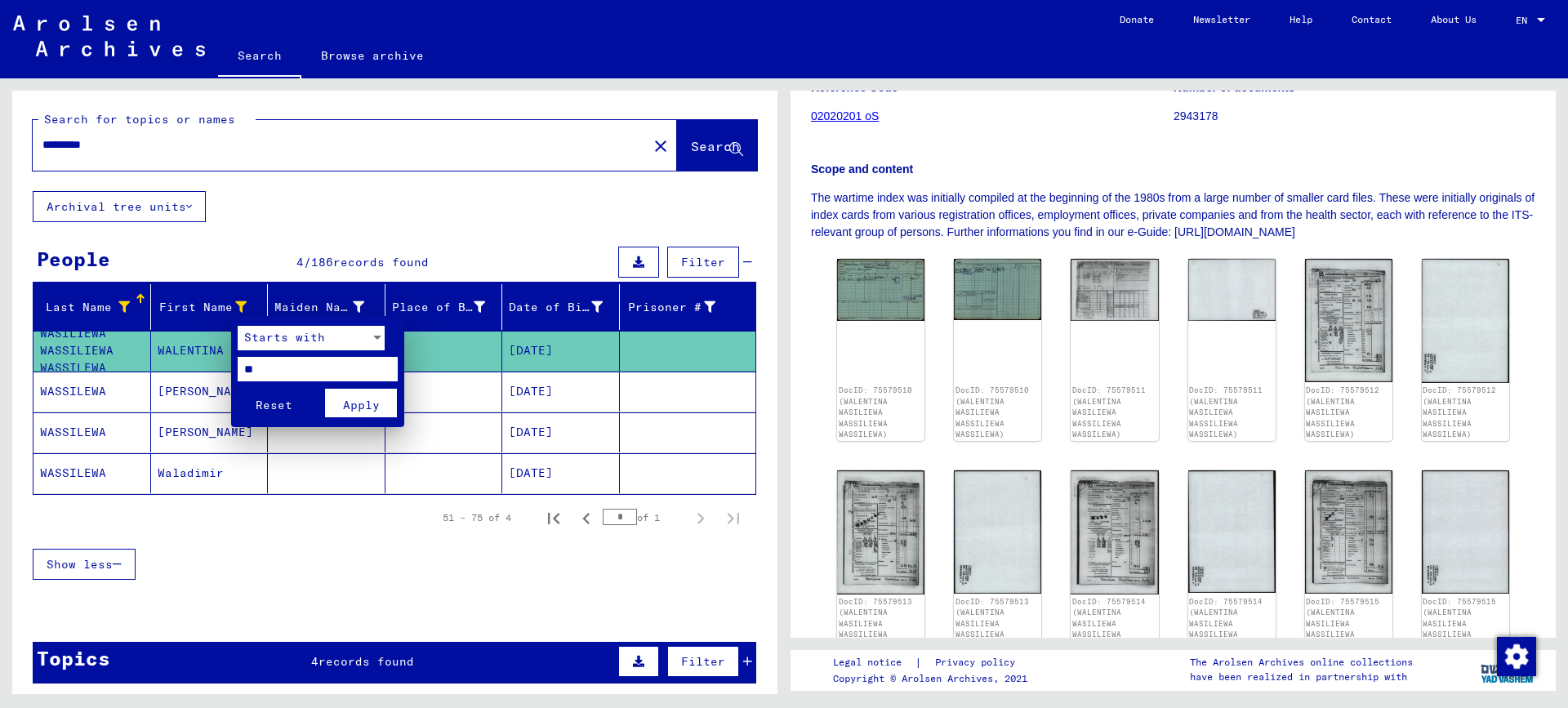
click at [261, 372] on input "**" at bounding box center [317, 368] width 160 height 24
type input "*"
type input "**"
click at [369, 406] on span "Apply" at bounding box center [361, 404] width 37 height 15
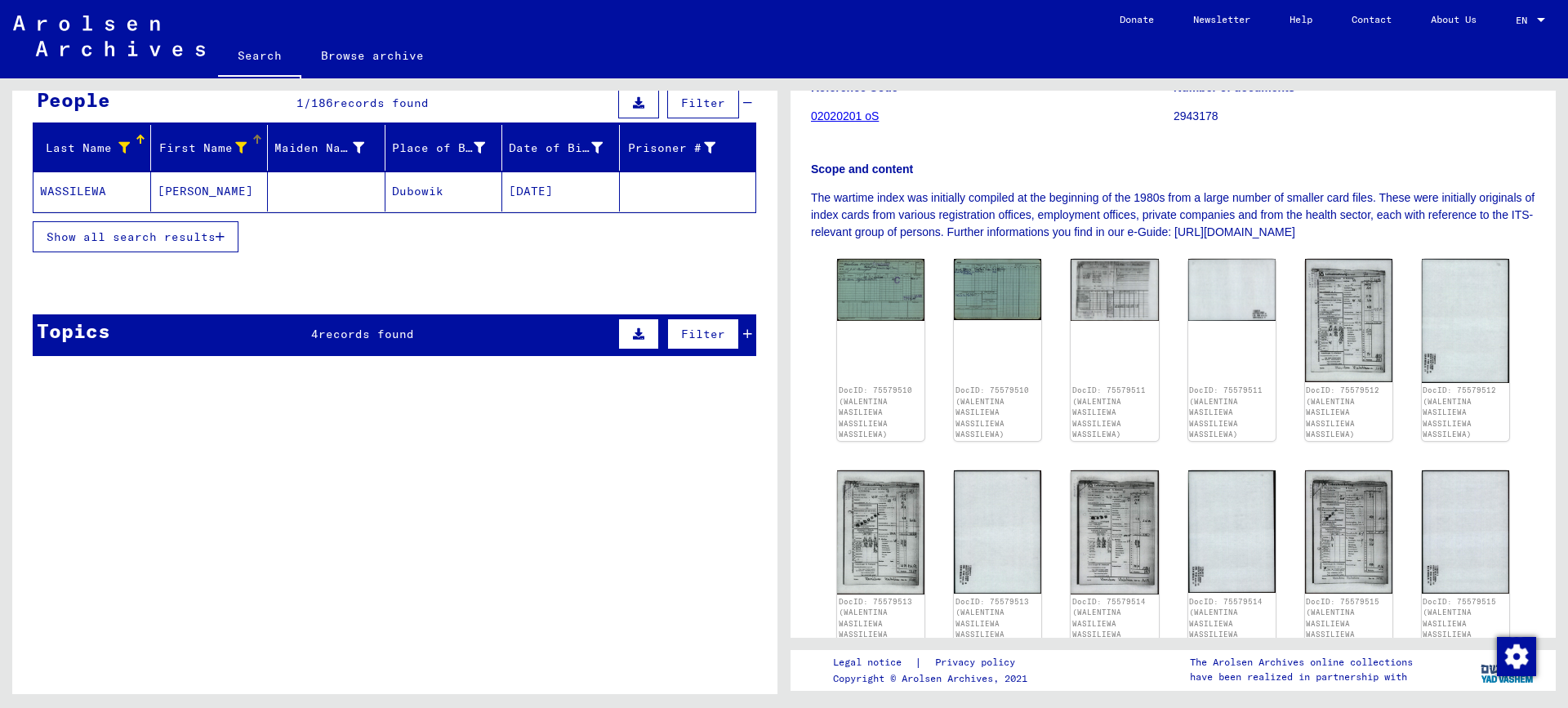
scroll to position [163, 0]
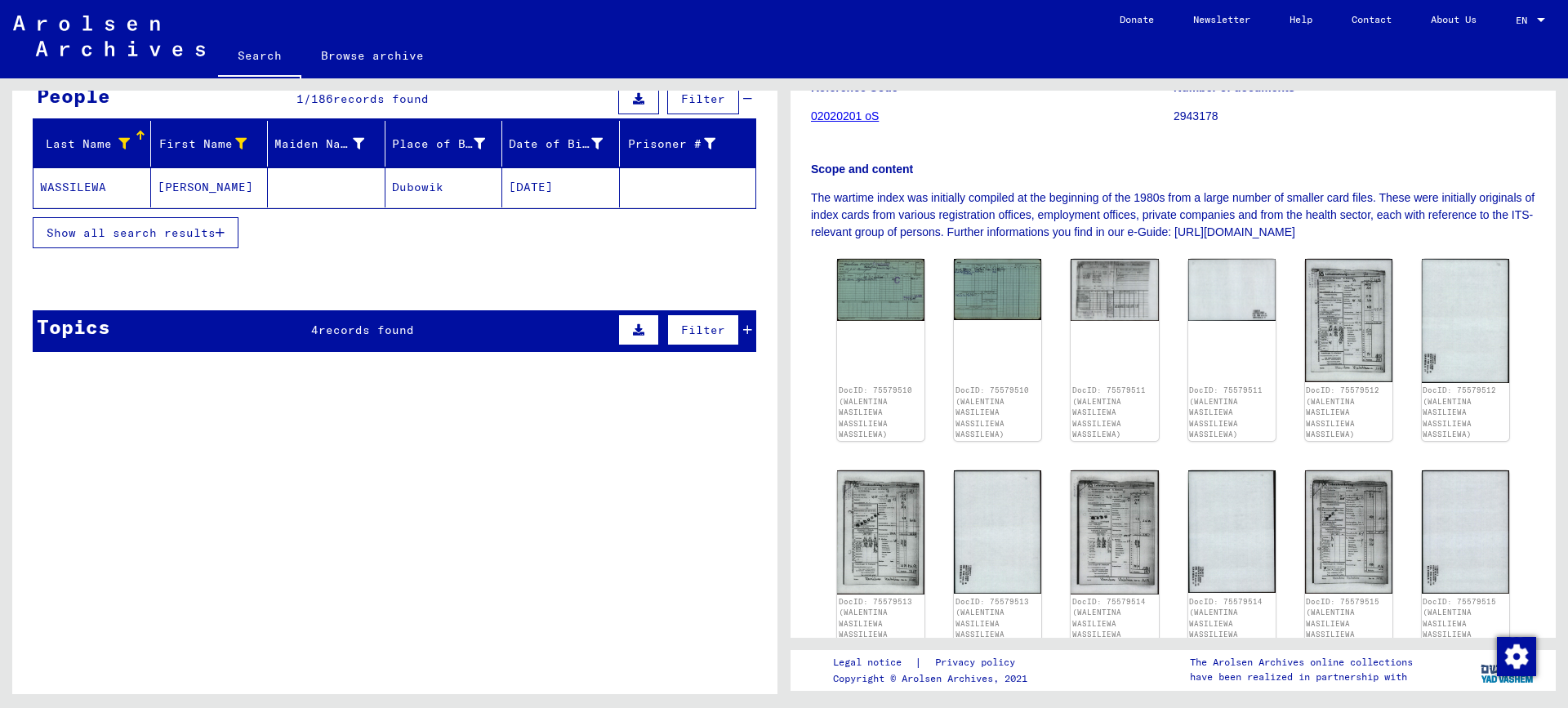
click at [159, 328] on div "Topics 4 records found Filter" at bounding box center [393, 331] width 723 height 42
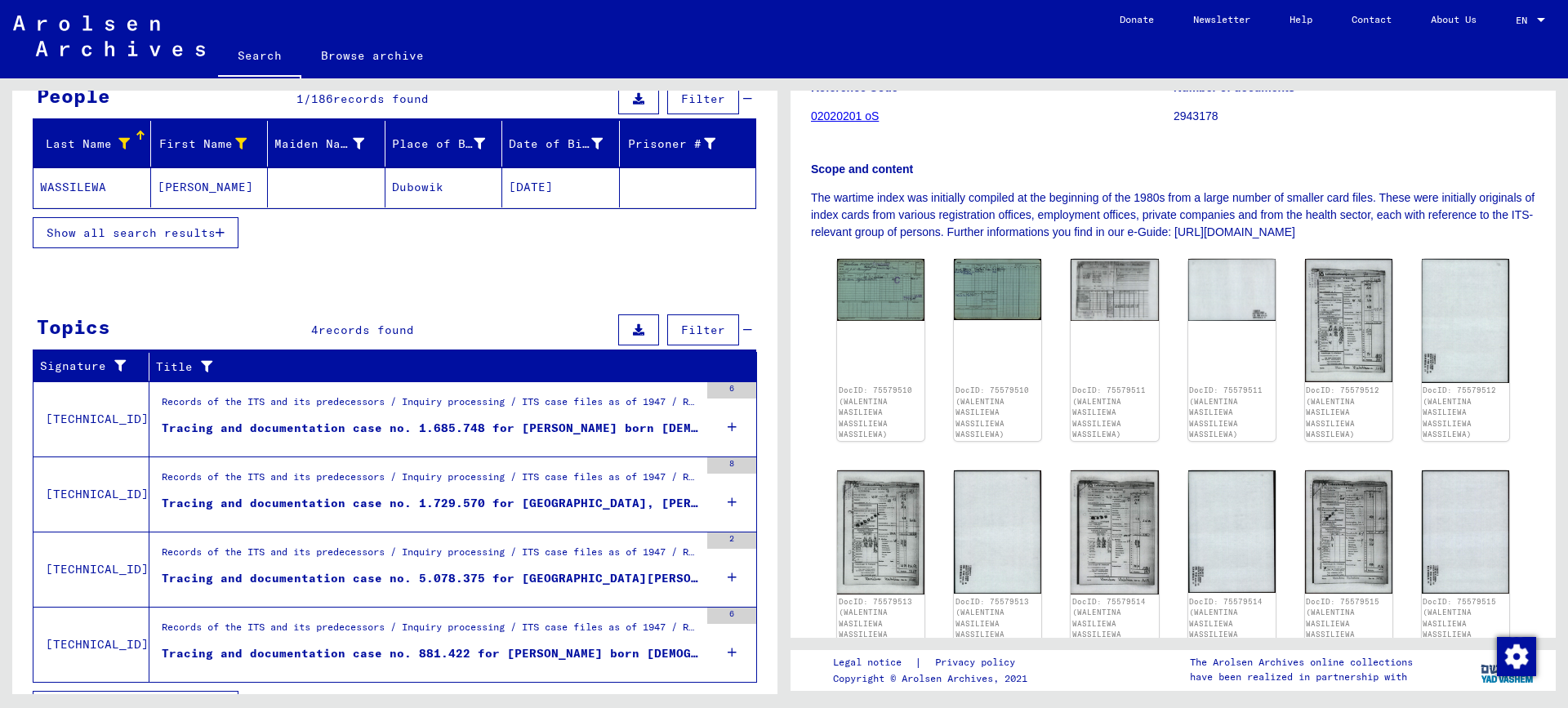
click at [317, 497] on div "Tracing and documentation case no. 1.729.570 for [GEOGRAPHIC_DATA], [PERSON_NAM…" at bounding box center [431, 504] width 537 height 18
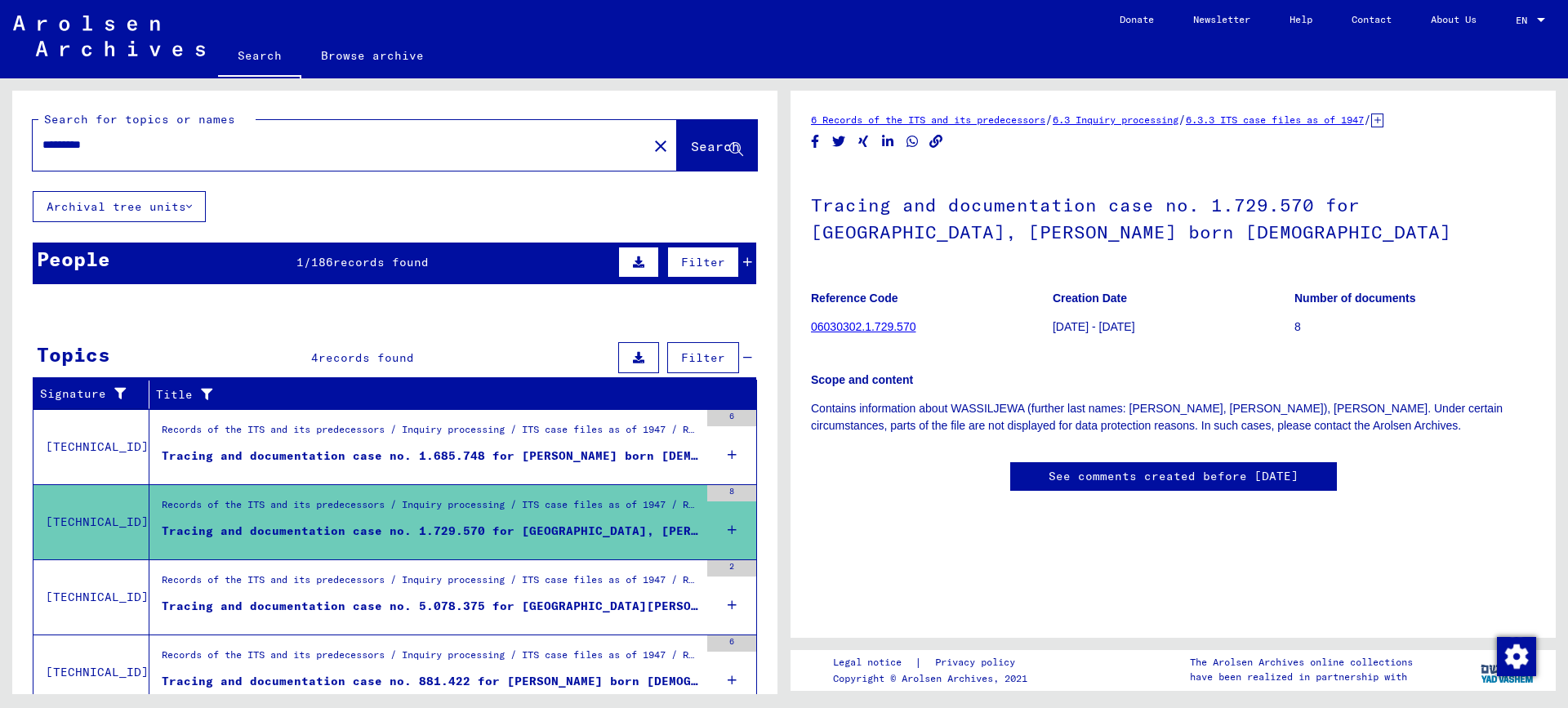
click at [67, 145] on input "*********" at bounding box center [340, 146] width 596 height 18
drag, startPoint x: 103, startPoint y: 147, endPoint x: 345, endPoint y: 152, distance: 242.1
click at [105, 147] on input "********" at bounding box center [340, 146] width 596 height 18
click at [685, 156] on button "Search" at bounding box center [717, 146] width 80 height 51
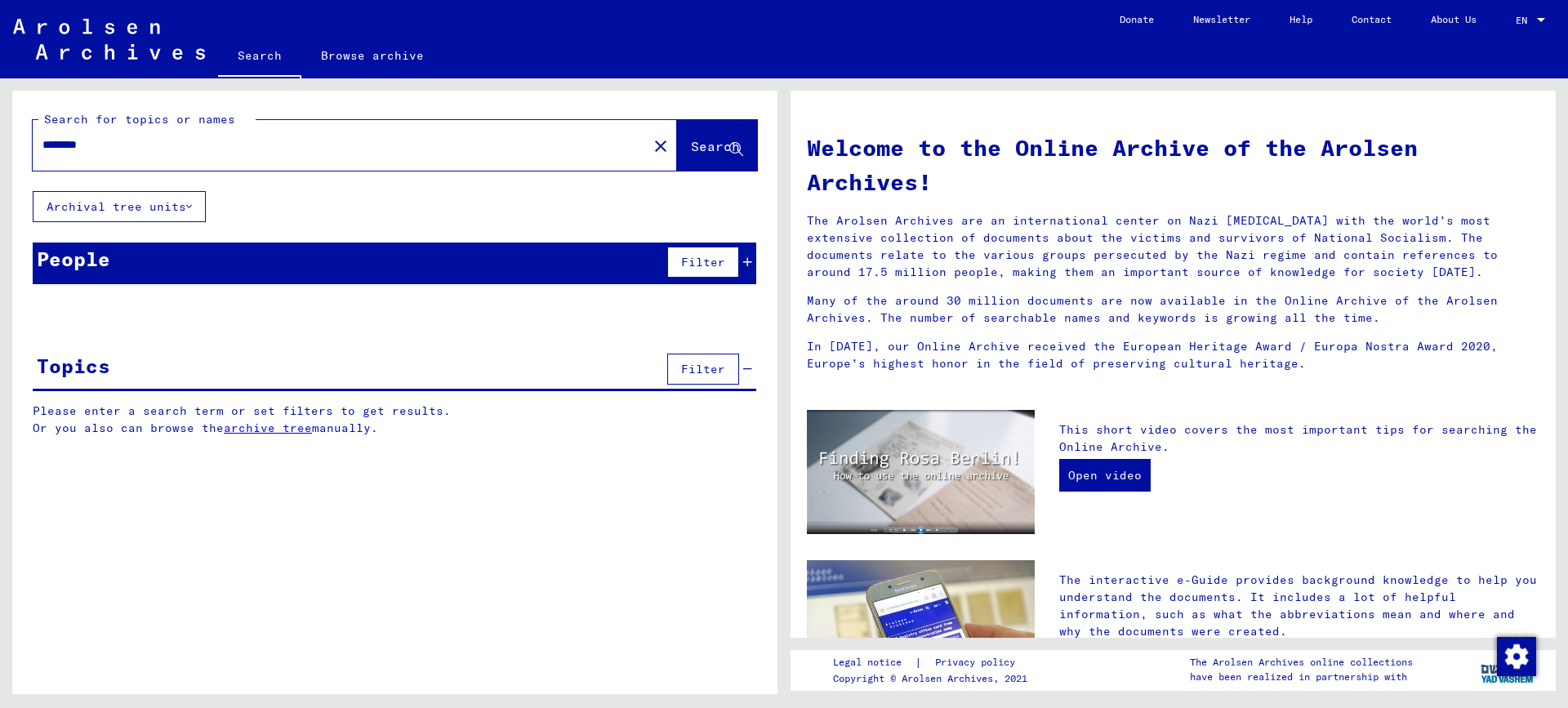
click at [691, 152] on span "Search" at bounding box center [716, 146] width 49 height 17
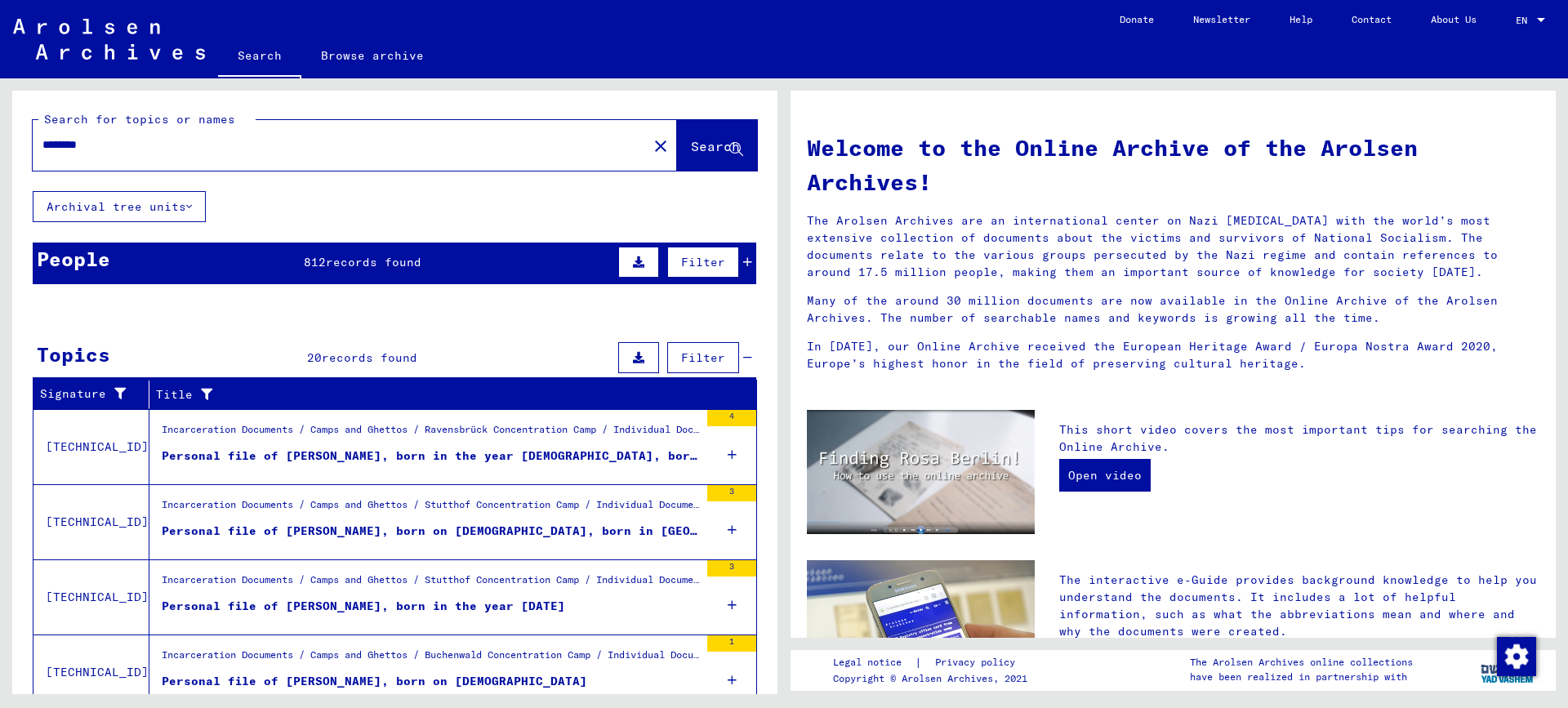
scroll to position [140, 0]
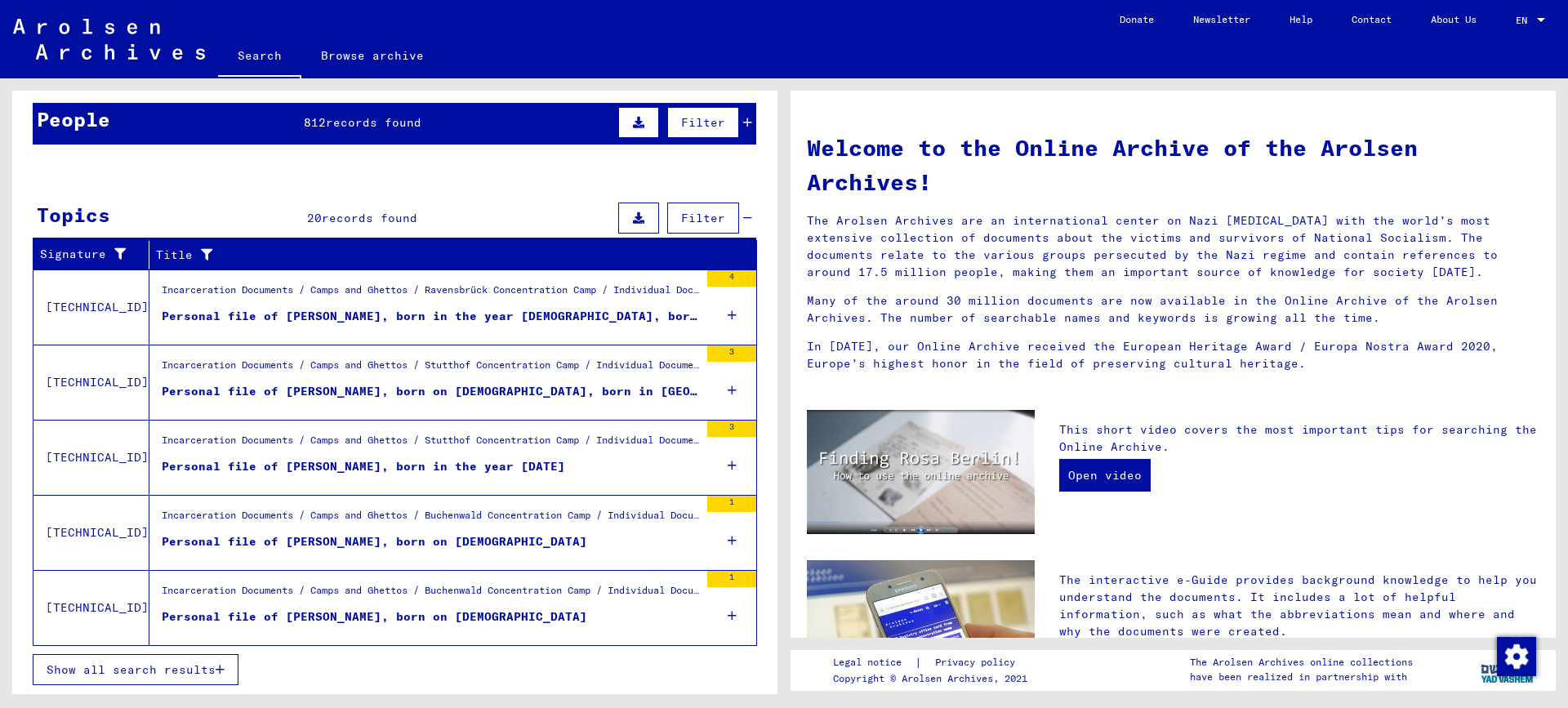
click at [196, 669] on span "Show all search results" at bounding box center [131, 669] width 169 height 15
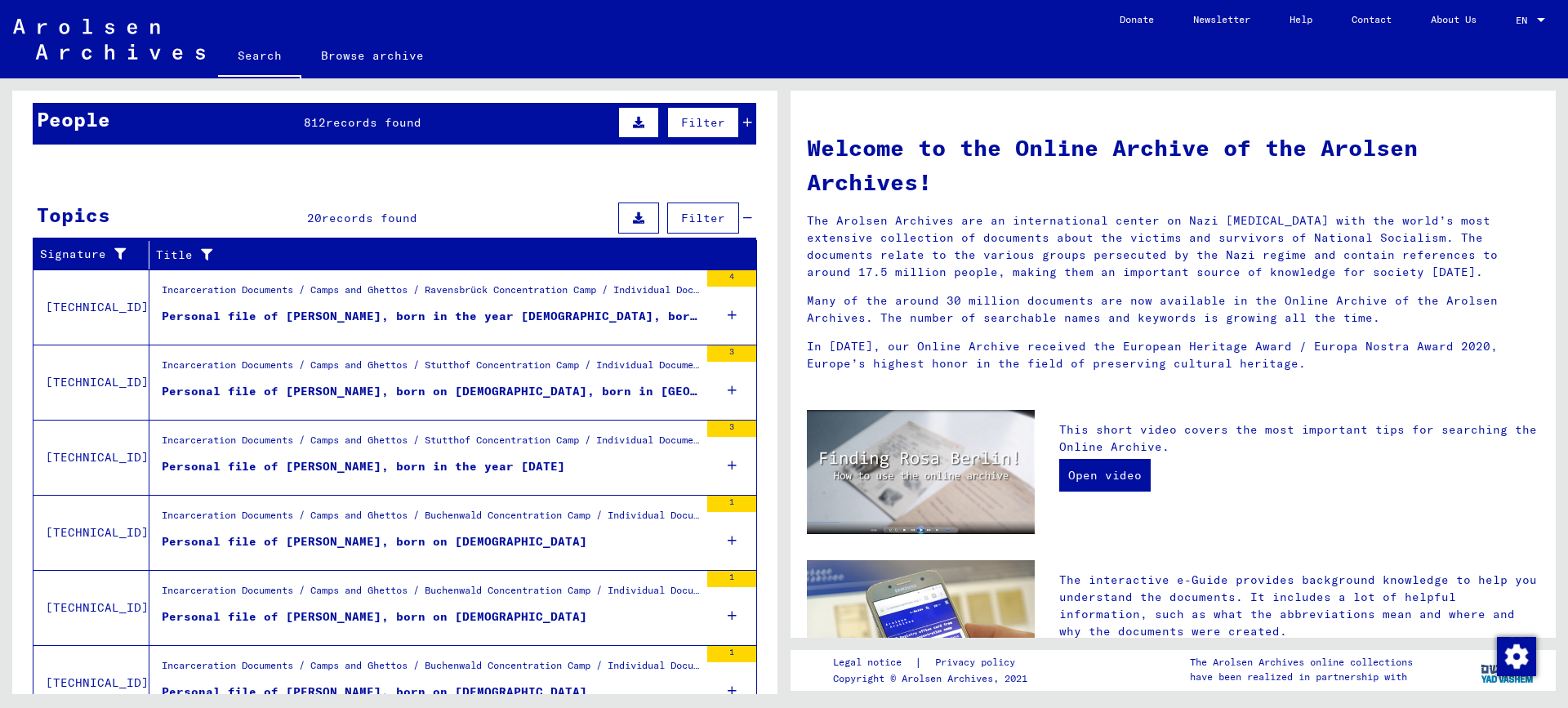
scroll to position [0, 0]
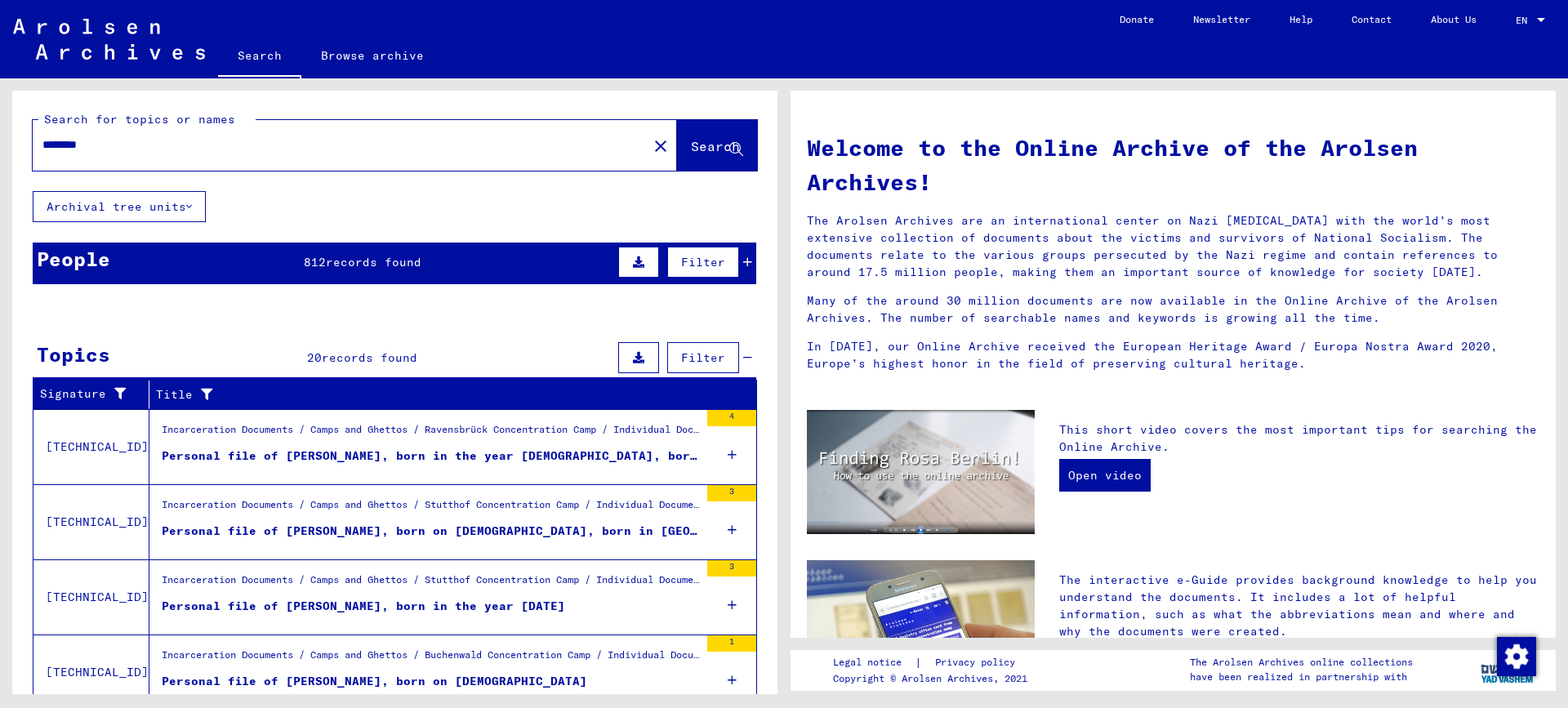
click at [122, 141] on input "********" at bounding box center [335, 146] width 586 height 18
click at [691, 150] on span "Search" at bounding box center [716, 146] width 49 height 17
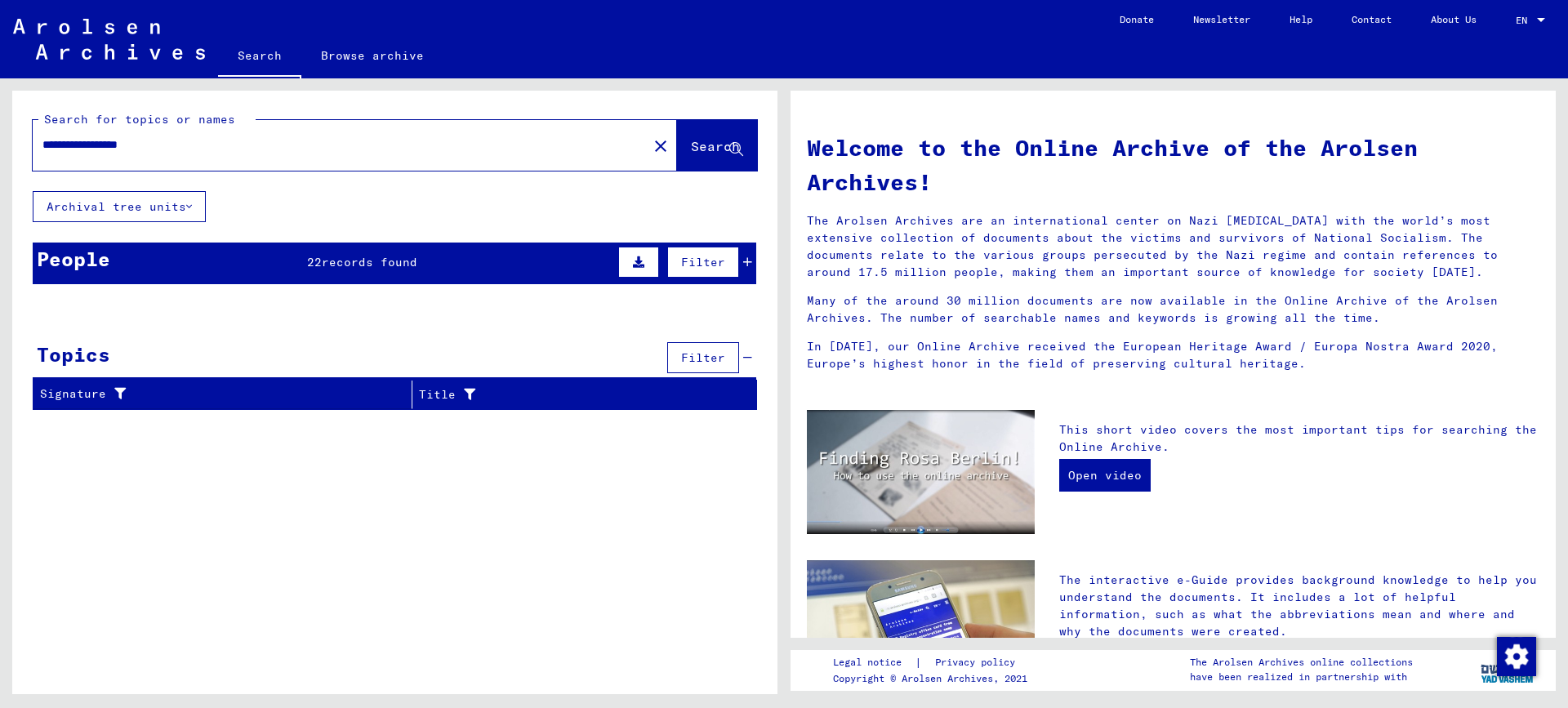
click at [361, 255] on span "records found" at bounding box center [370, 262] width 96 height 15
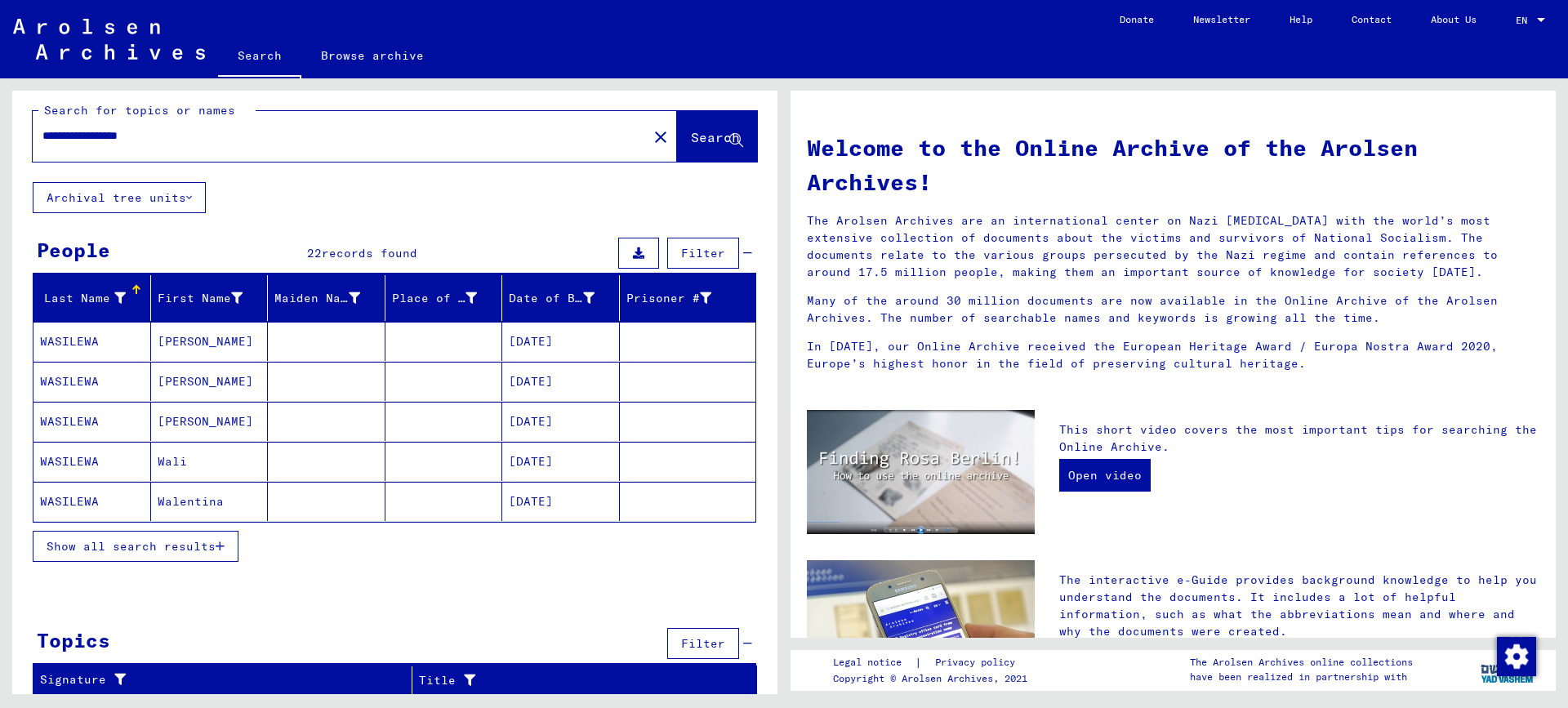
scroll to position [12, 0]
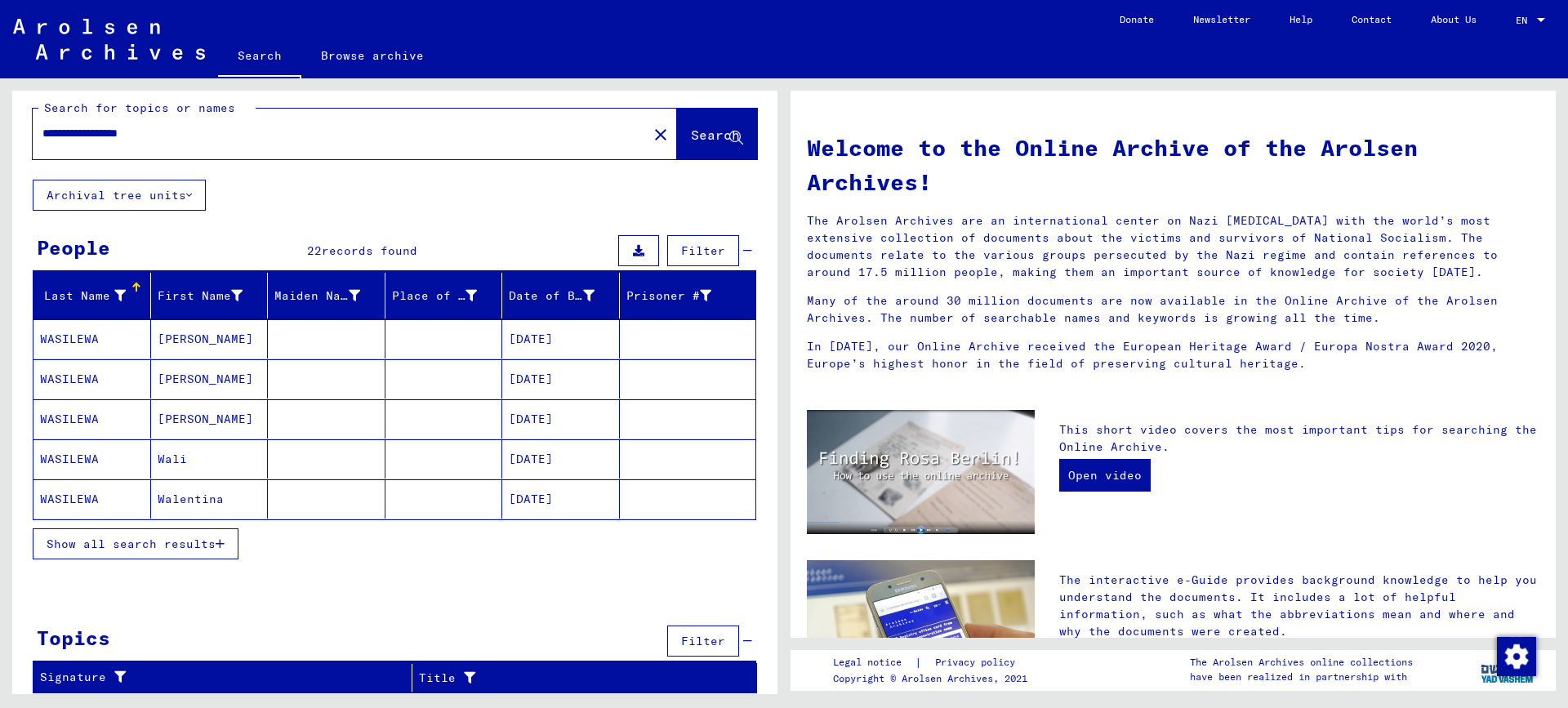
click at [174, 130] on input "**********" at bounding box center [335, 134] width 586 height 18
click at [677, 138] on button "Search" at bounding box center [717, 134] width 80 height 51
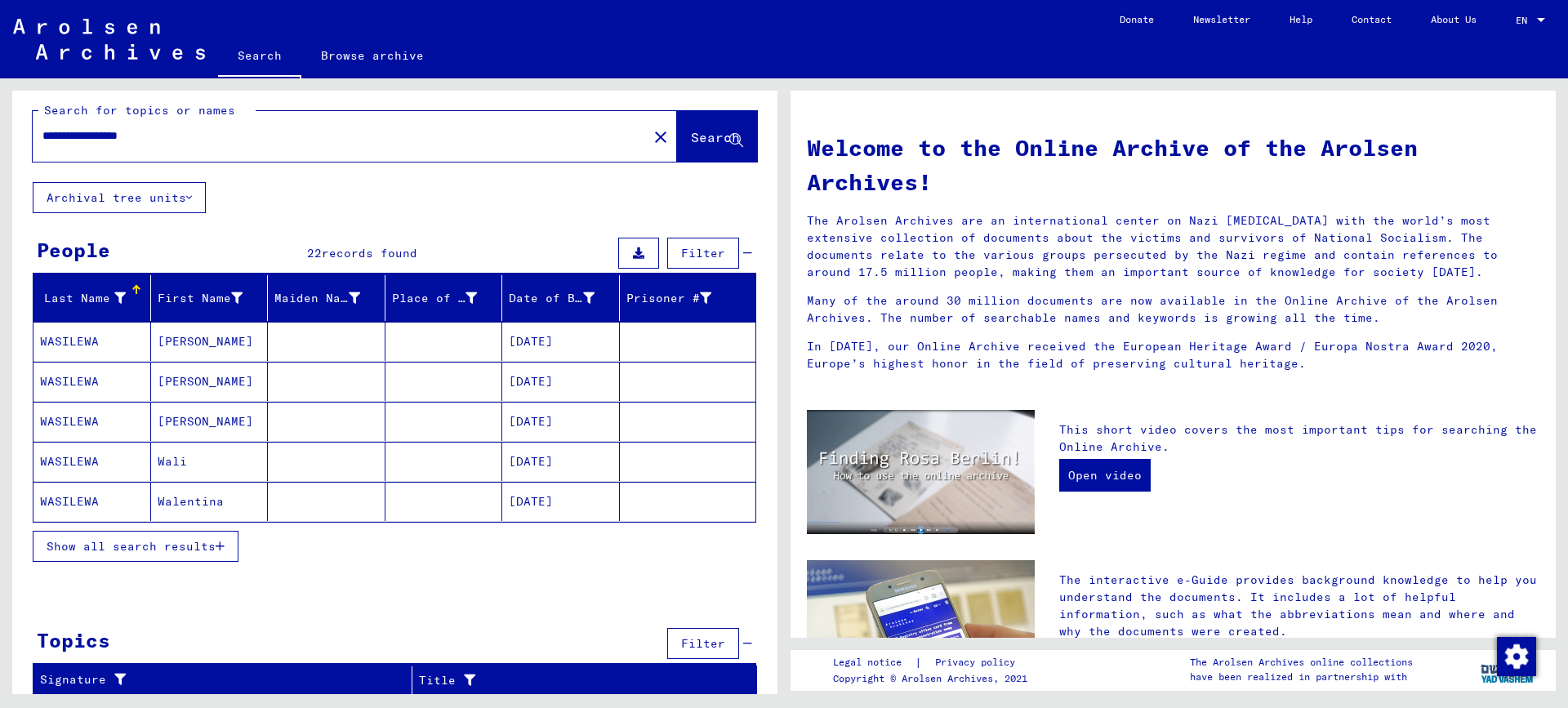
scroll to position [12, 0]
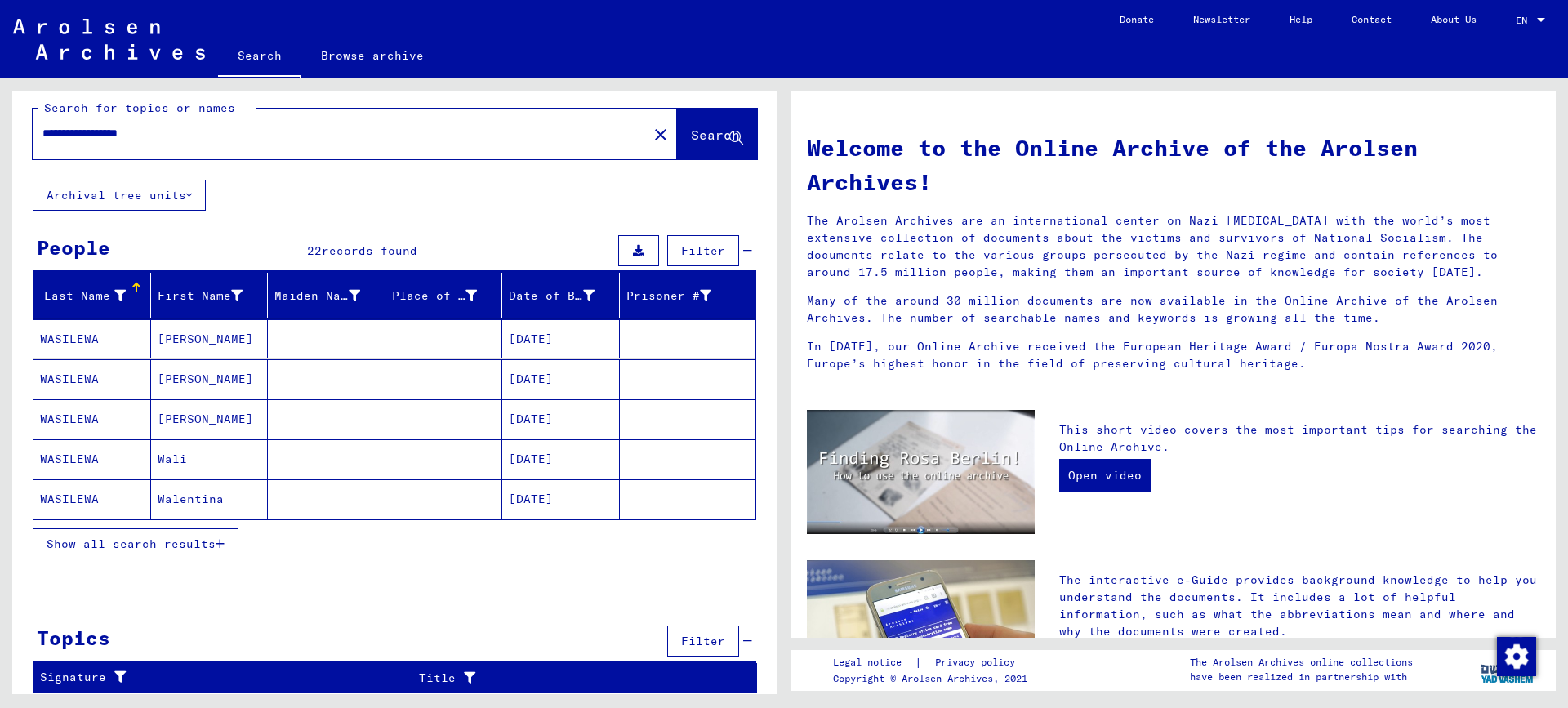
click at [192, 134] on input "**********" at bounding box center [335, 134] width 586 height 18
type input "********"
click at [691, 127] on span "Search" at bounding box center [716, 135] width 49 height 17
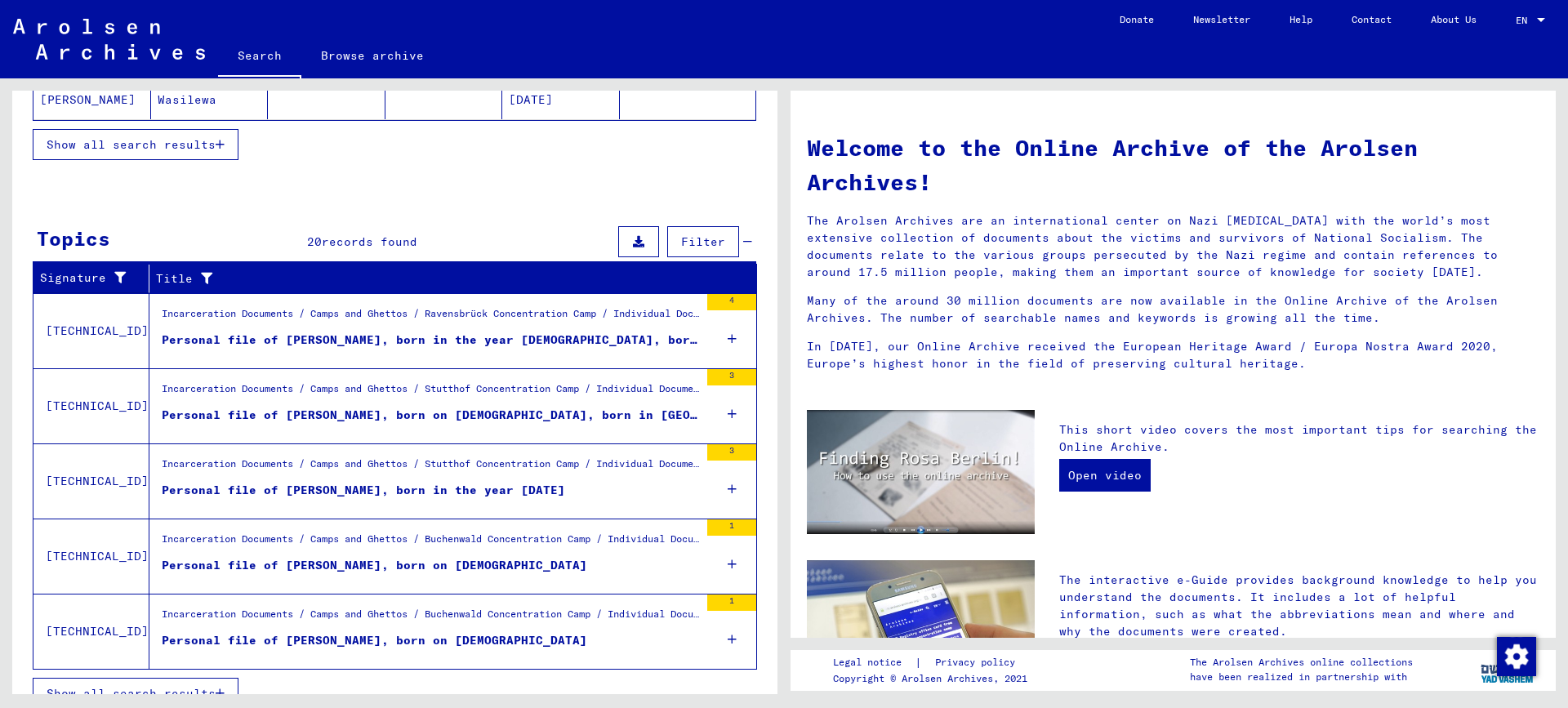
scroll to position [435, 0]
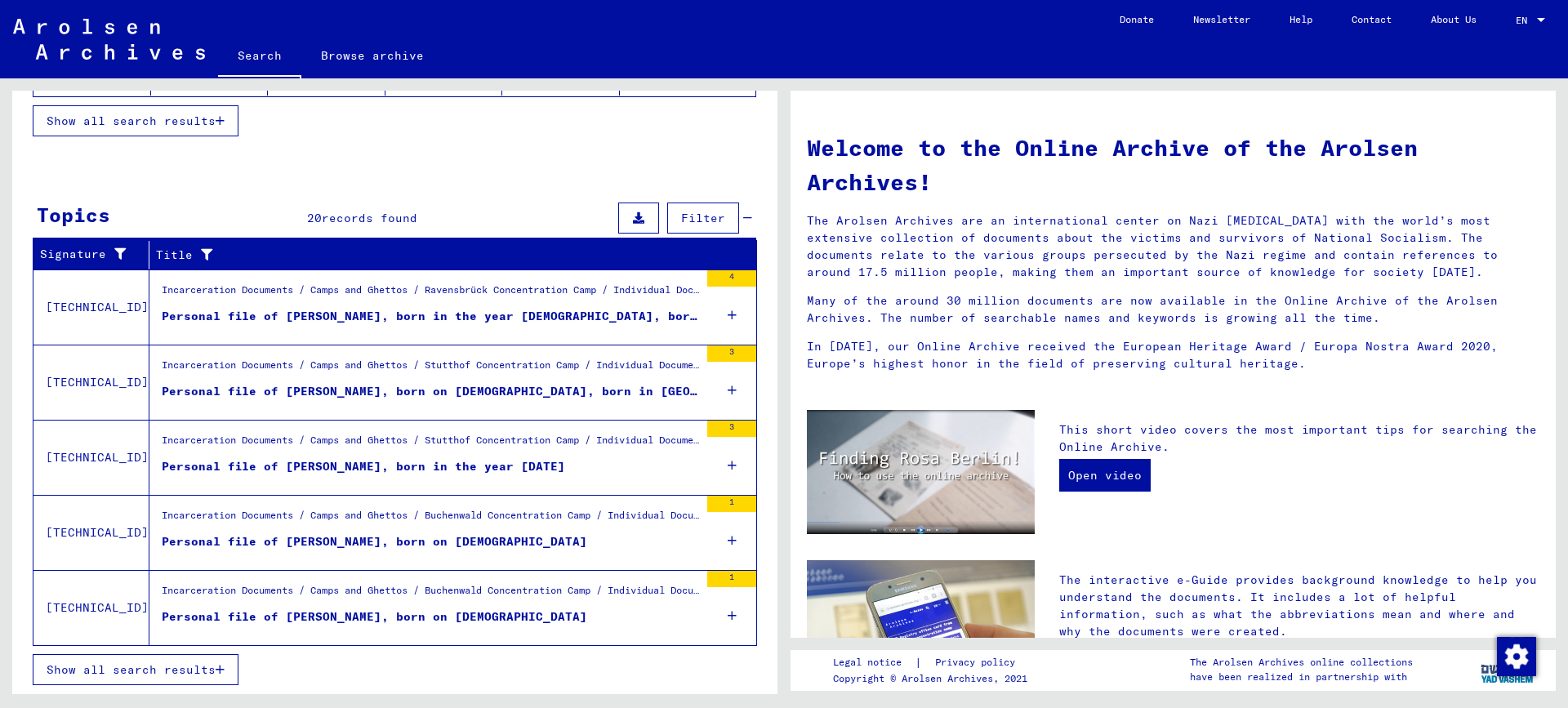
click at [134, 669] on span "Show all search results" at bounding box center [131, 669] width 169 height 15
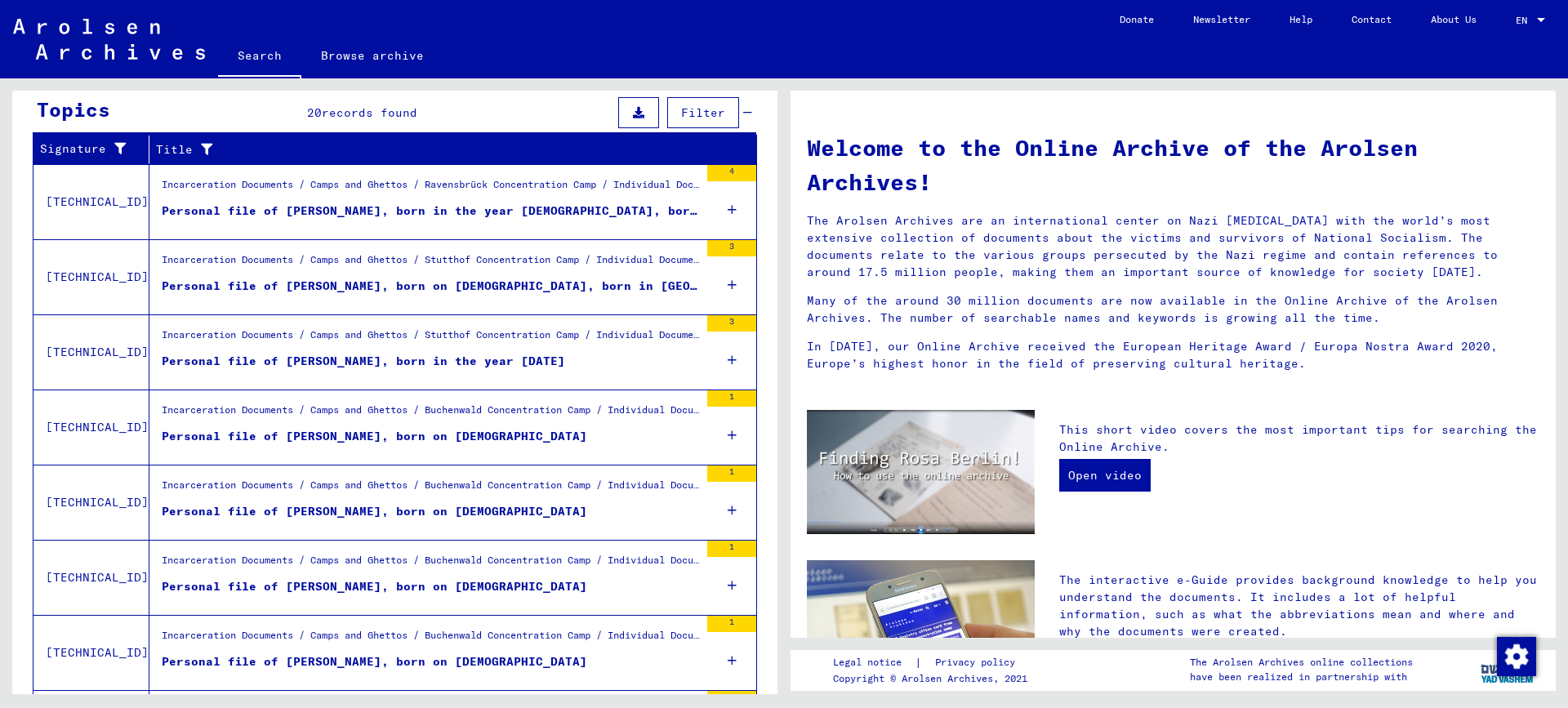
scroll to position [0, 0]
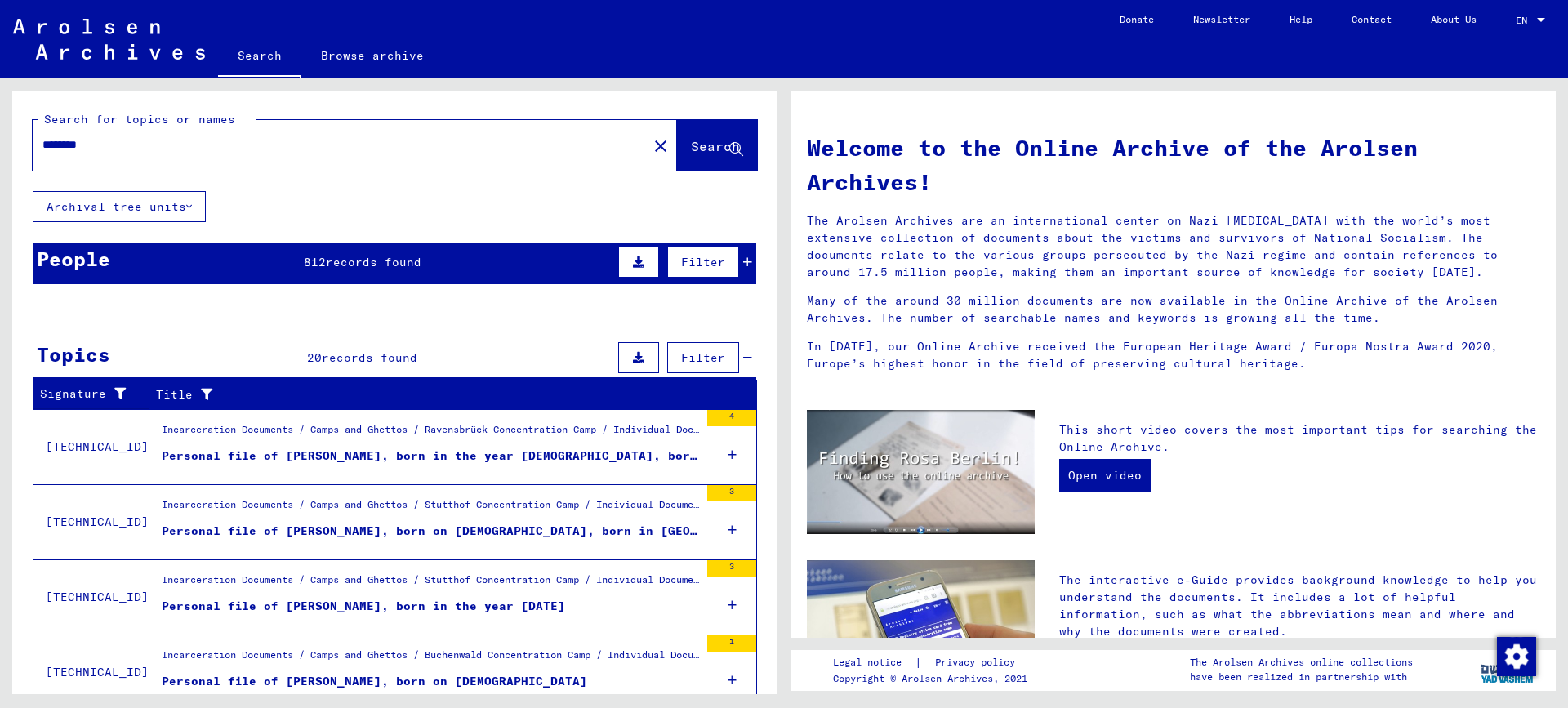
click at [283, 252] on div "People 812 records found Filter" at bounding box center [393, 263] width 723 height 42
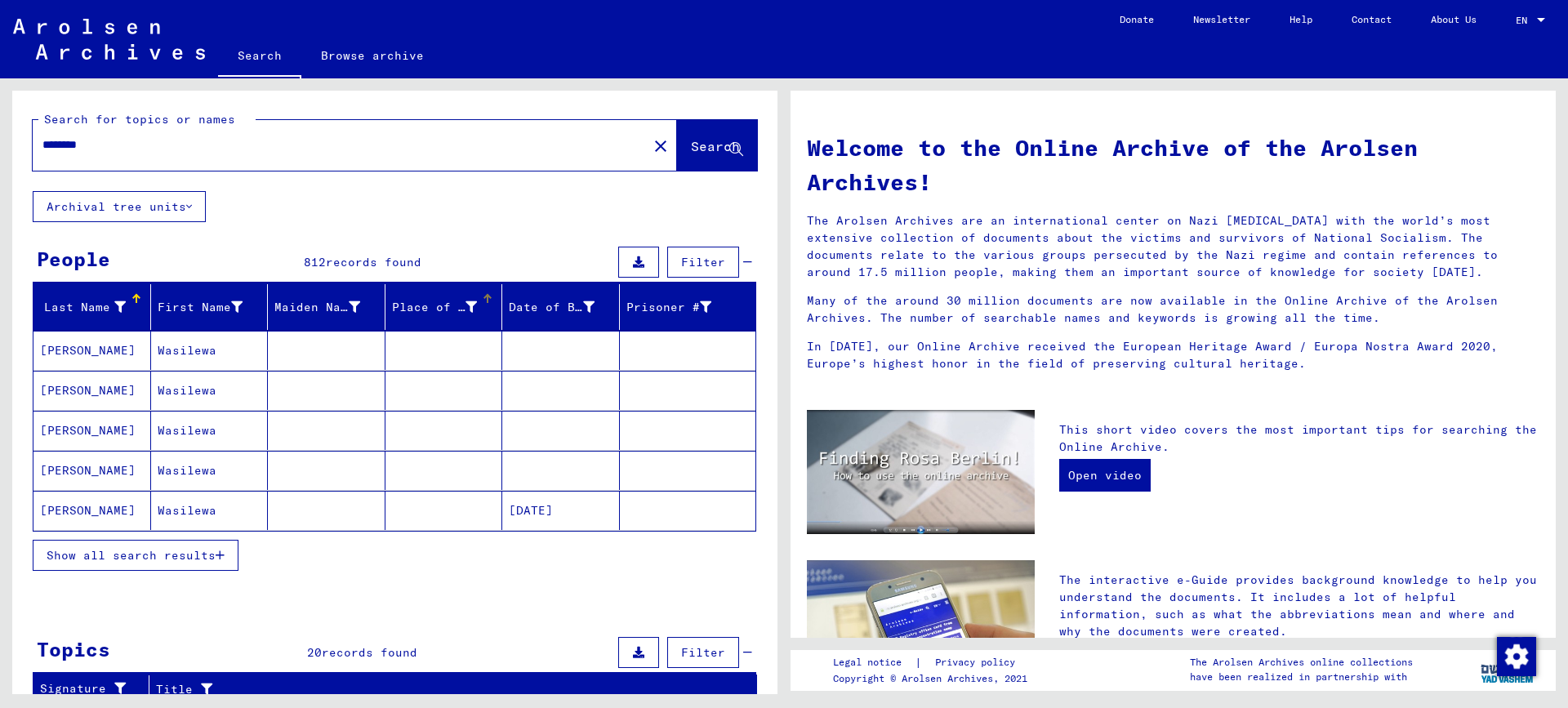
click at [427, 302] on div "Place of Birth" at bounding box center [434, 308] width 86 height 18
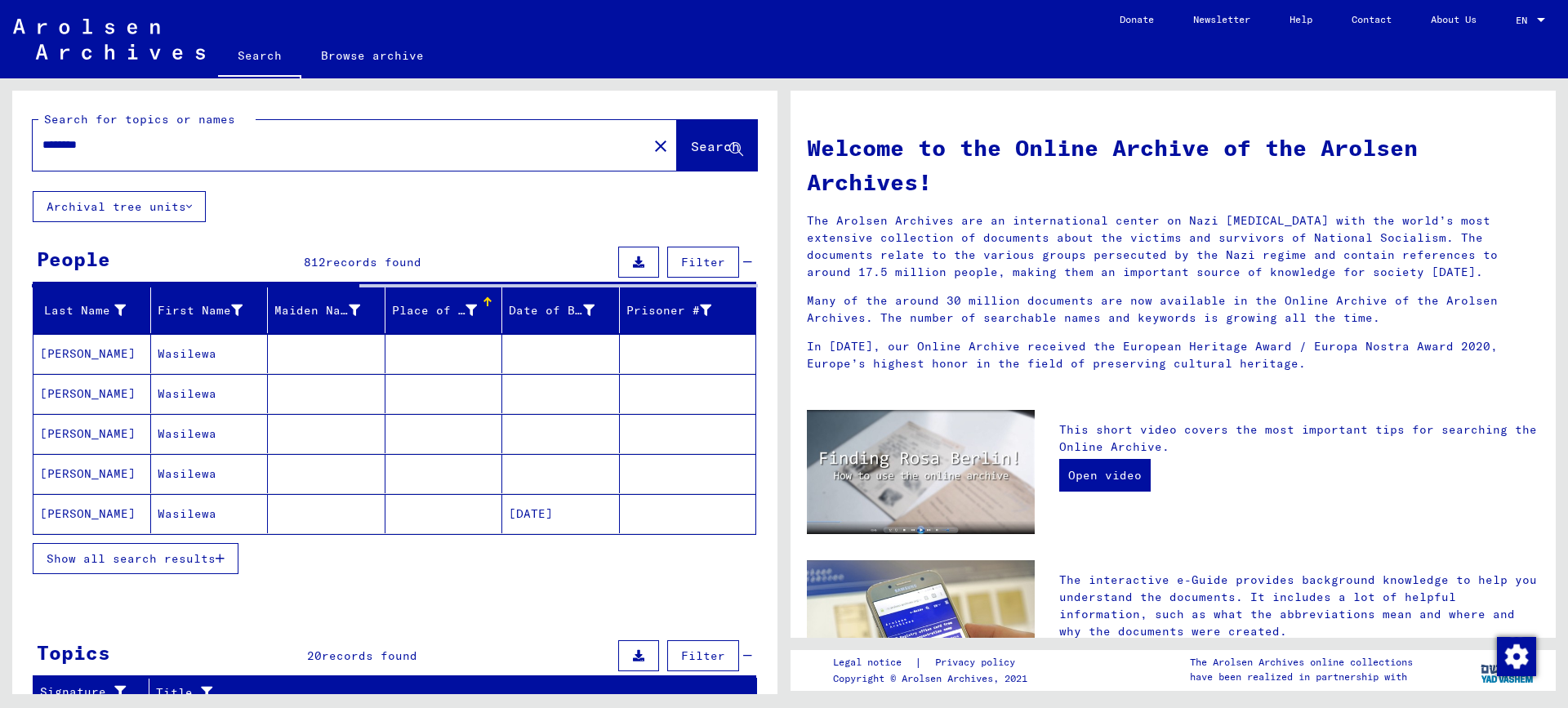
click at [466, 309] on icon at bounding box center [472, 311] width 12 height 12
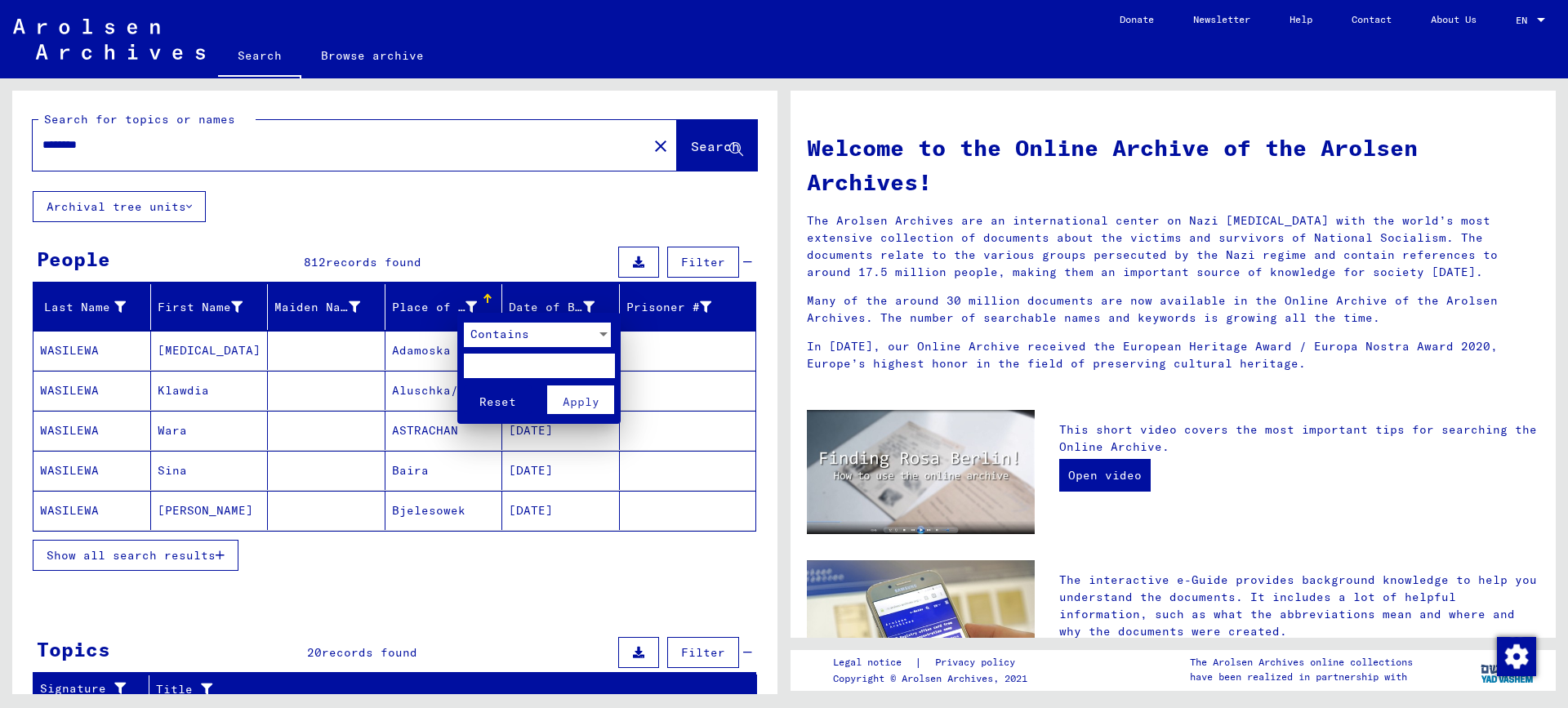
click at [496, 358] on input "text" at bounding box center [539, 365] width 151 height 24
type input "******"
click at [596, 337] on div at bounding box center [602, 334] width 15 height 24
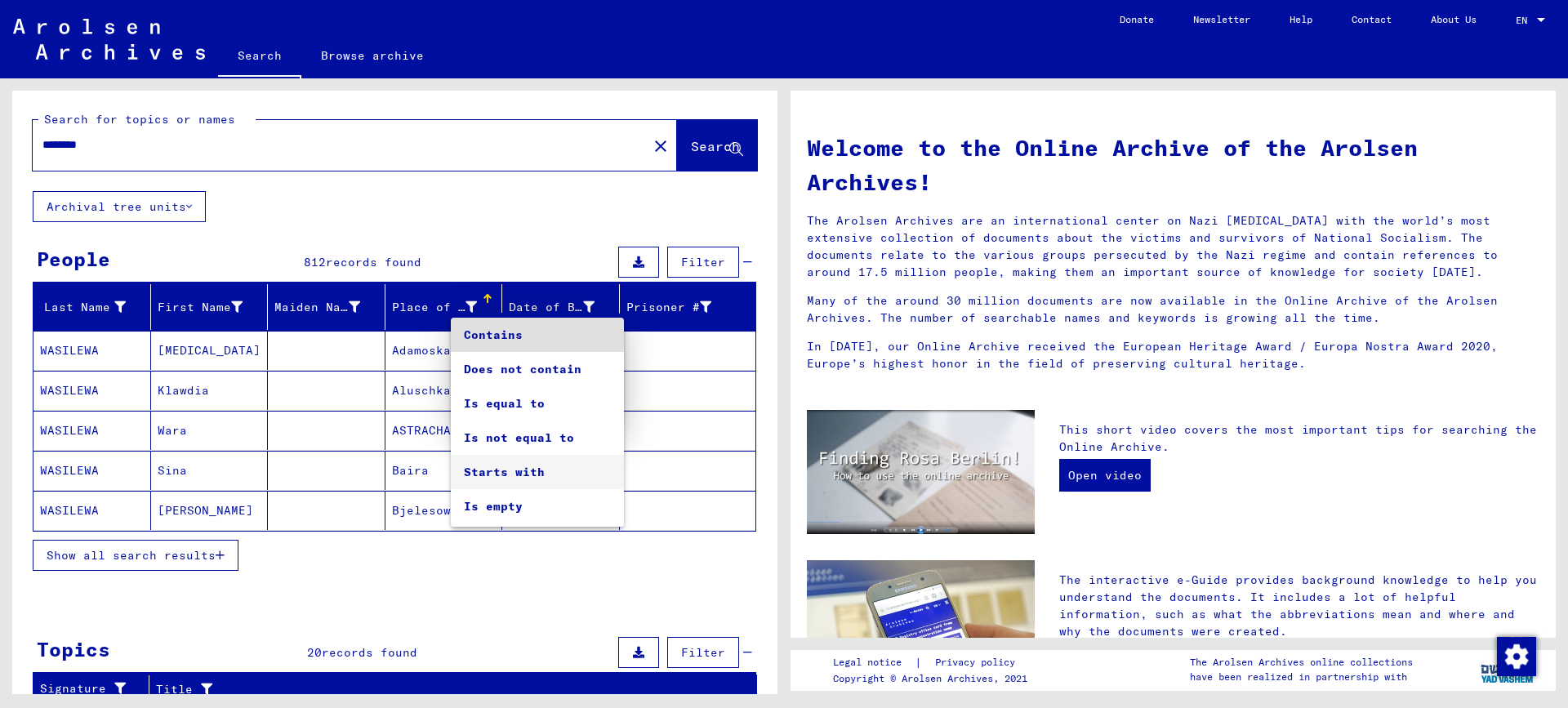
click at [551, 477] on span "Starts with" at bounding box center [537, 472] width 147 height 34
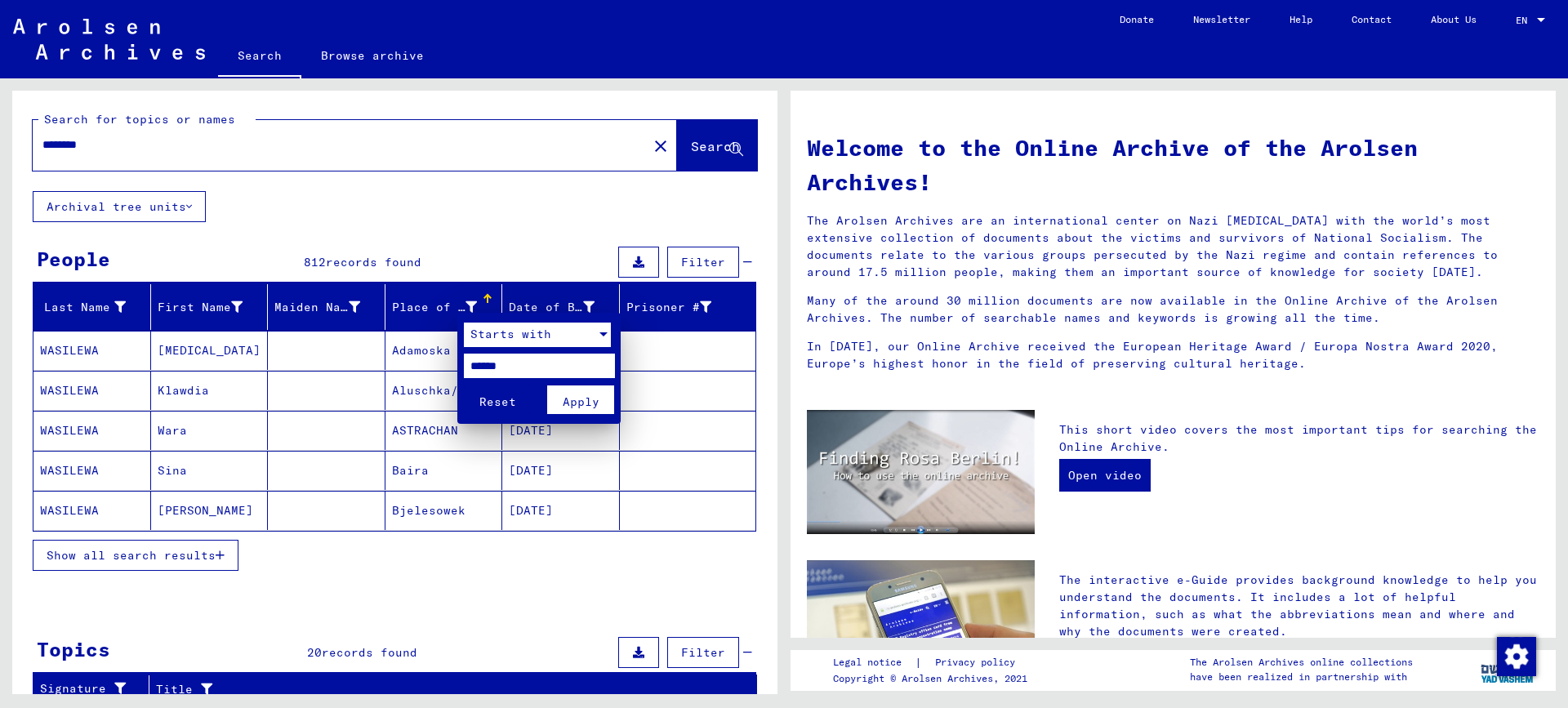
click at [594, 406] on span "Apply" at bounding box center [581, 401] width 37 height 15
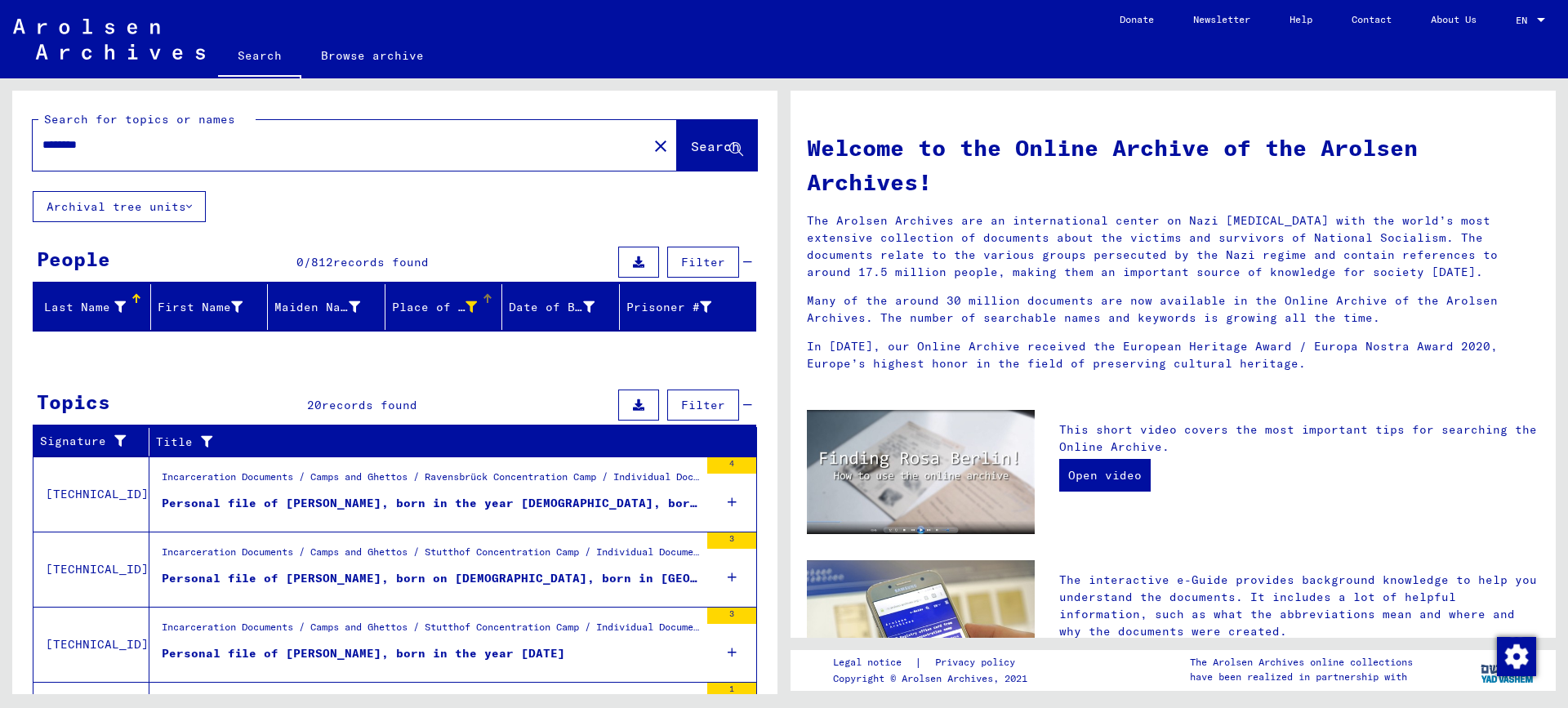
click at [466, 302] on icon at bounding box center [472, 308] width 12 height 12
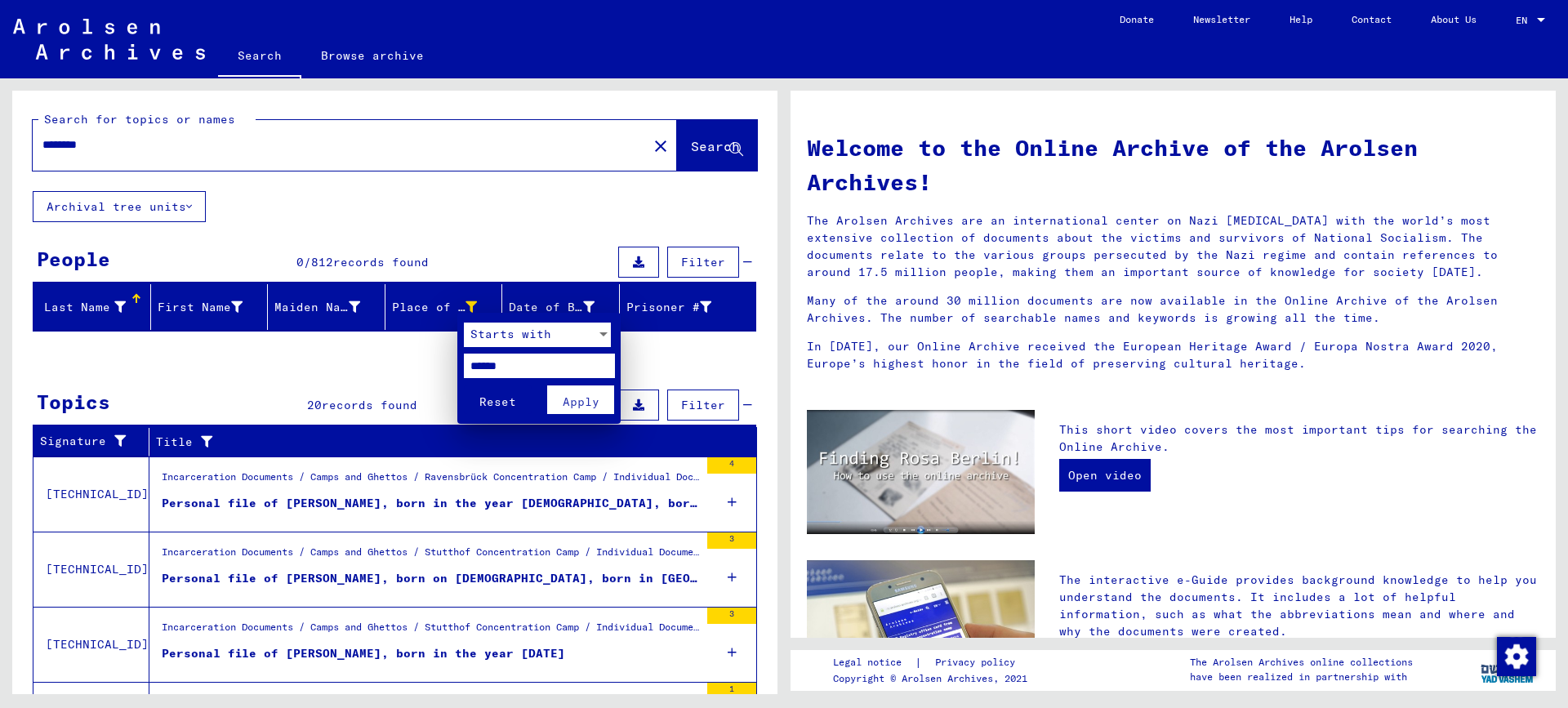
click at [570, 327] on div "Starts with" at bounding box center [529, 334] width 132 height 24
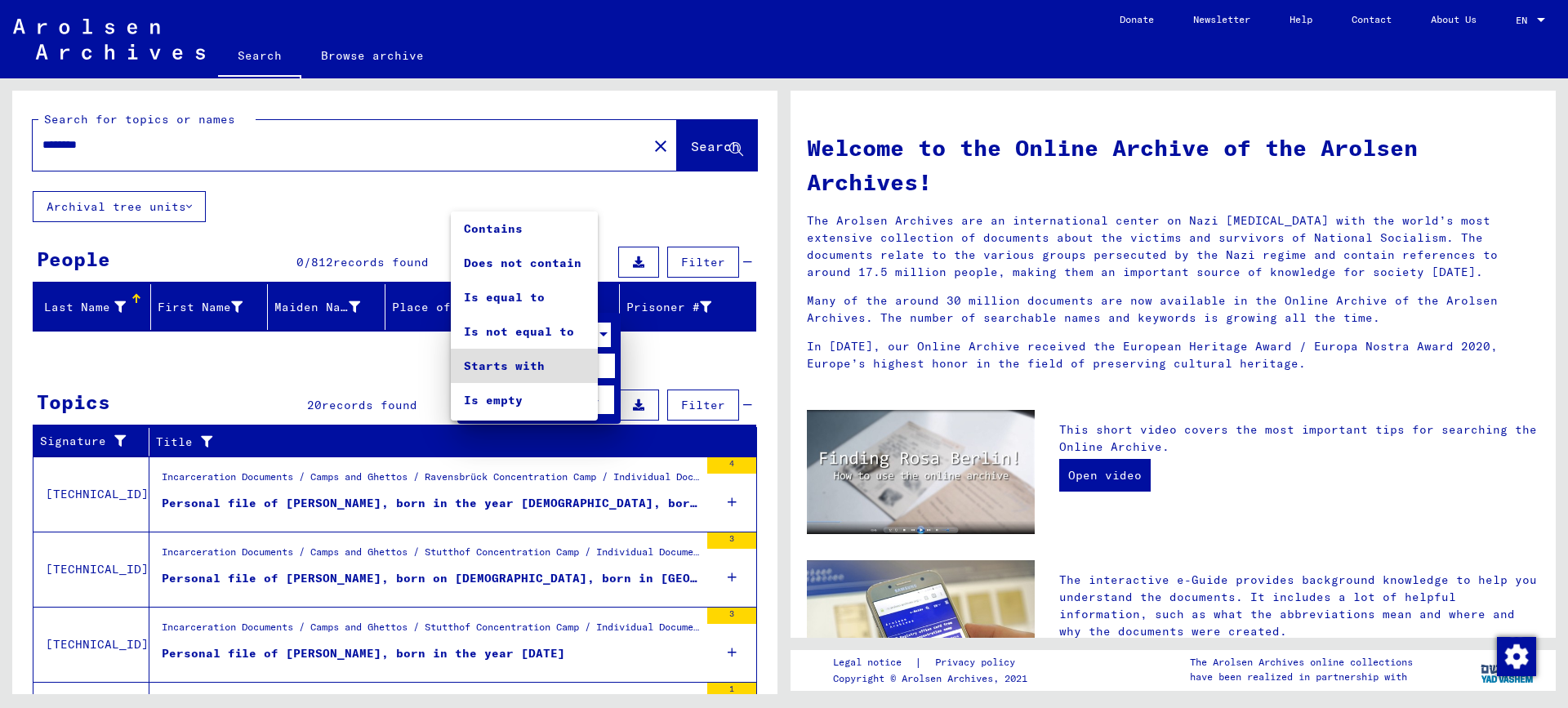
scroll to position [31, 0]
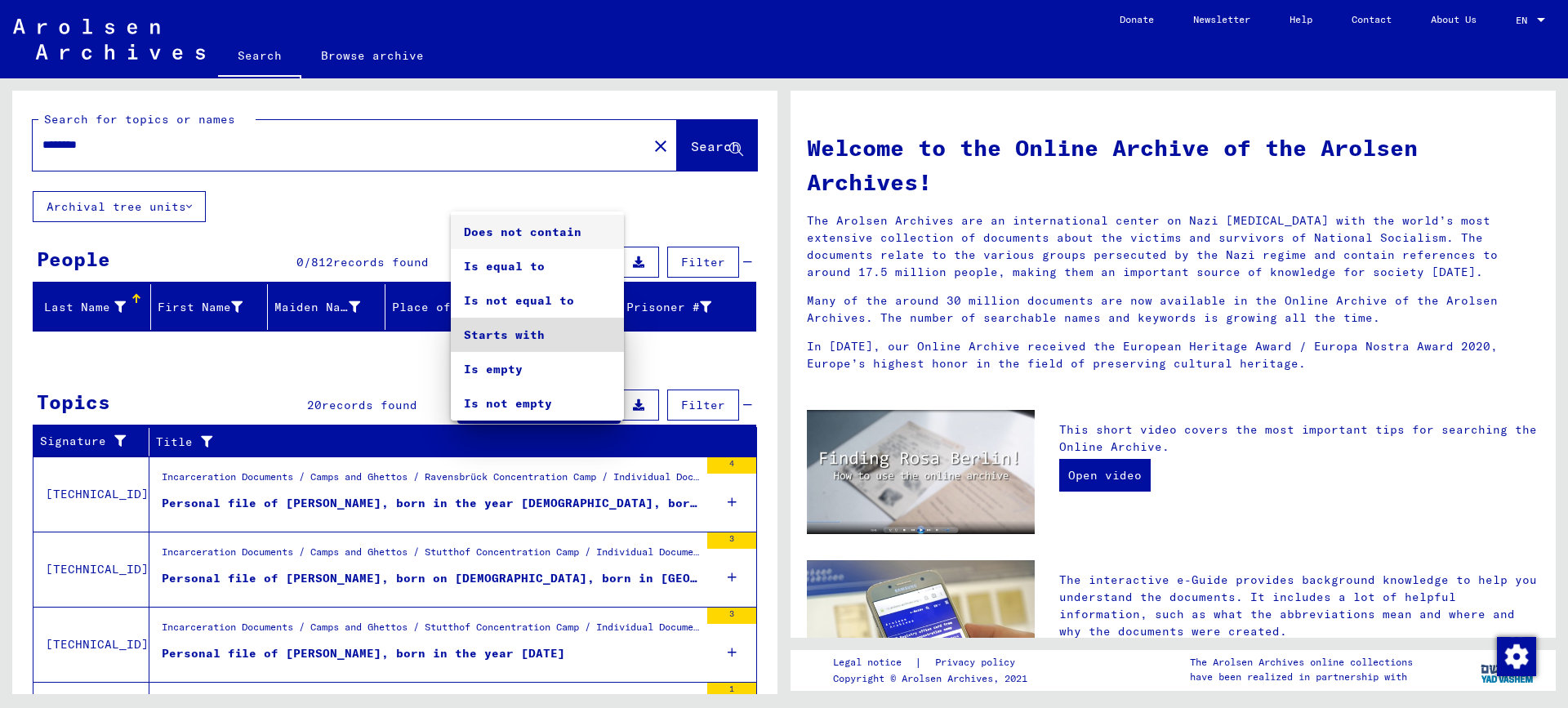
click at [552, 229] on span "Does not contain" at bounding box center [537, 231] width 147 height 34
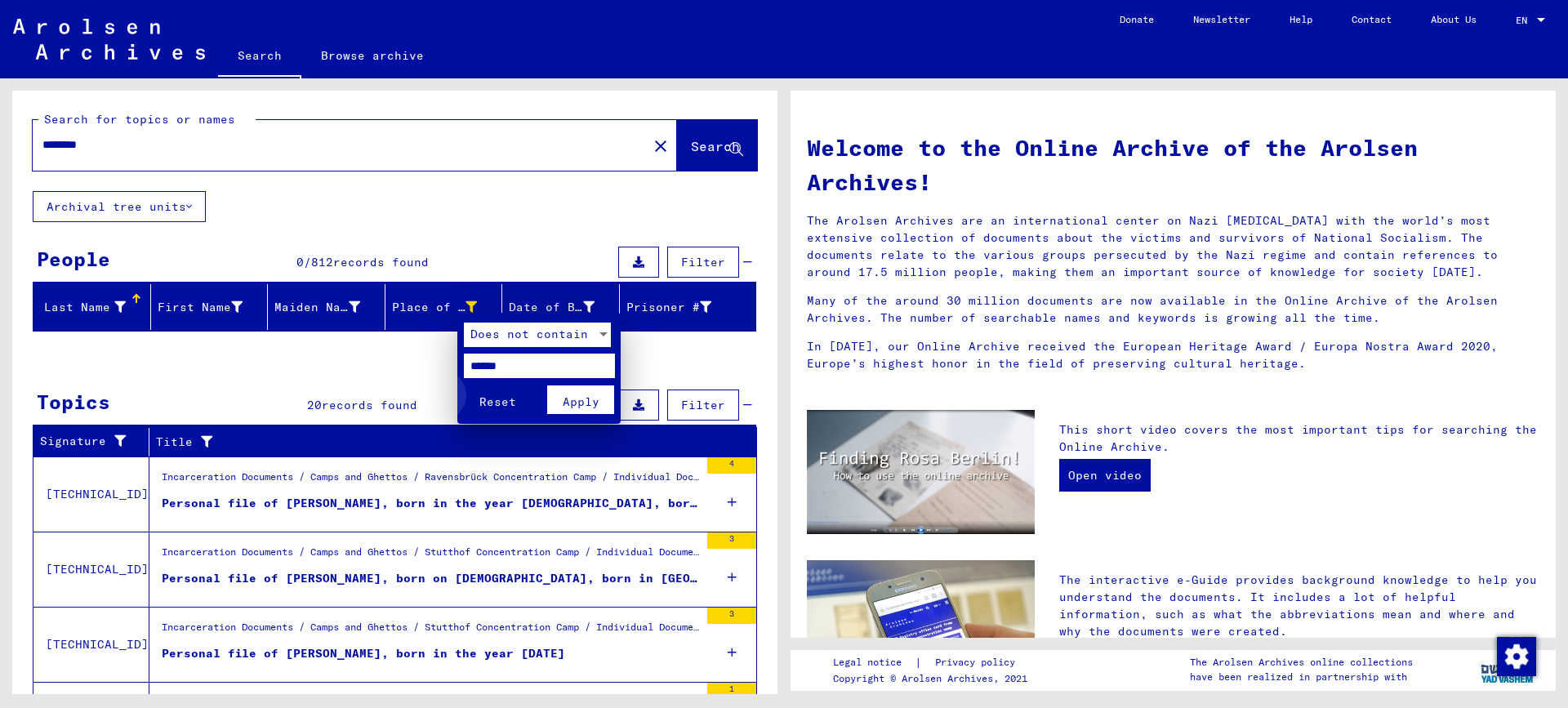
click at [493, 404] on span "Reset" at bounding box center [498, 401] width 37 height 15
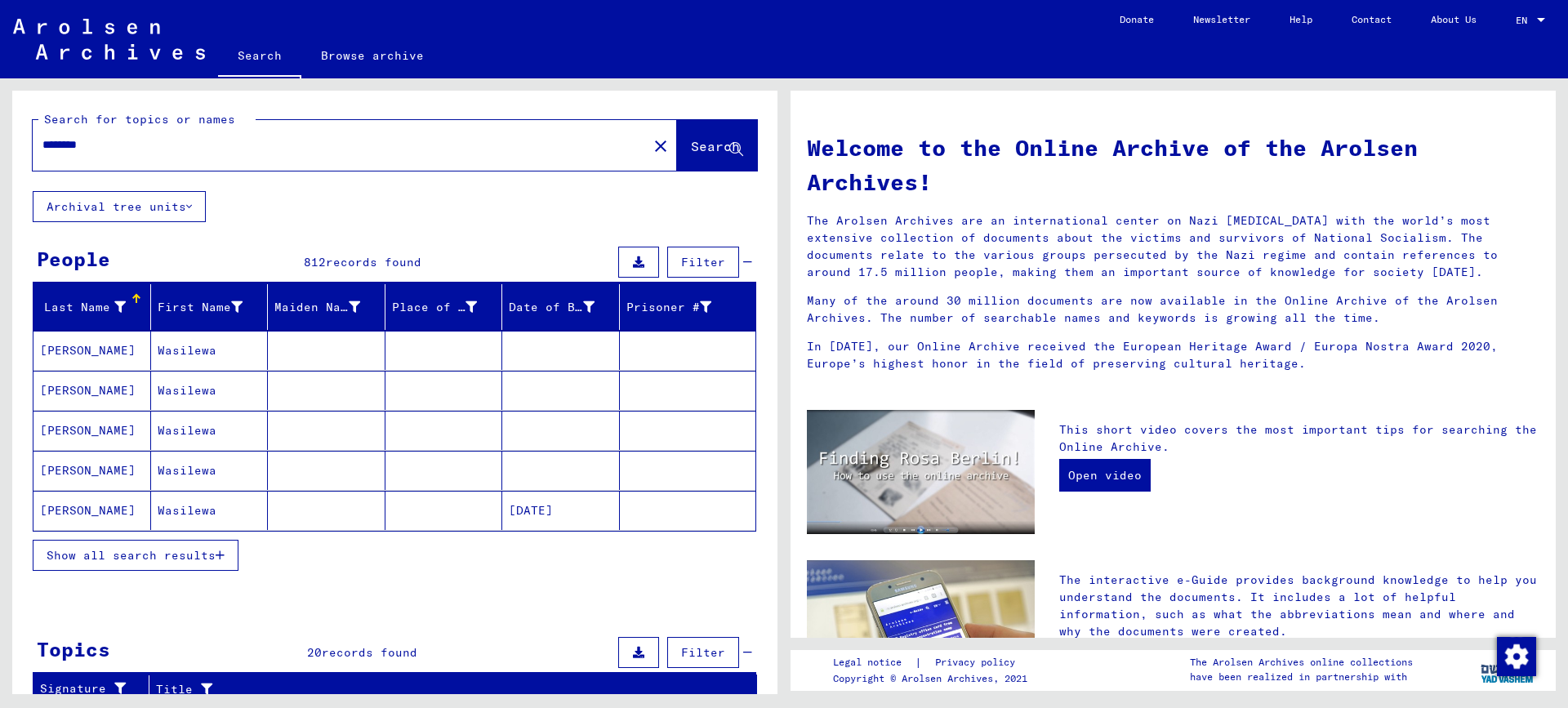
click at [117, 308] on icon at bounding box center [120, 308] width 12 height 12
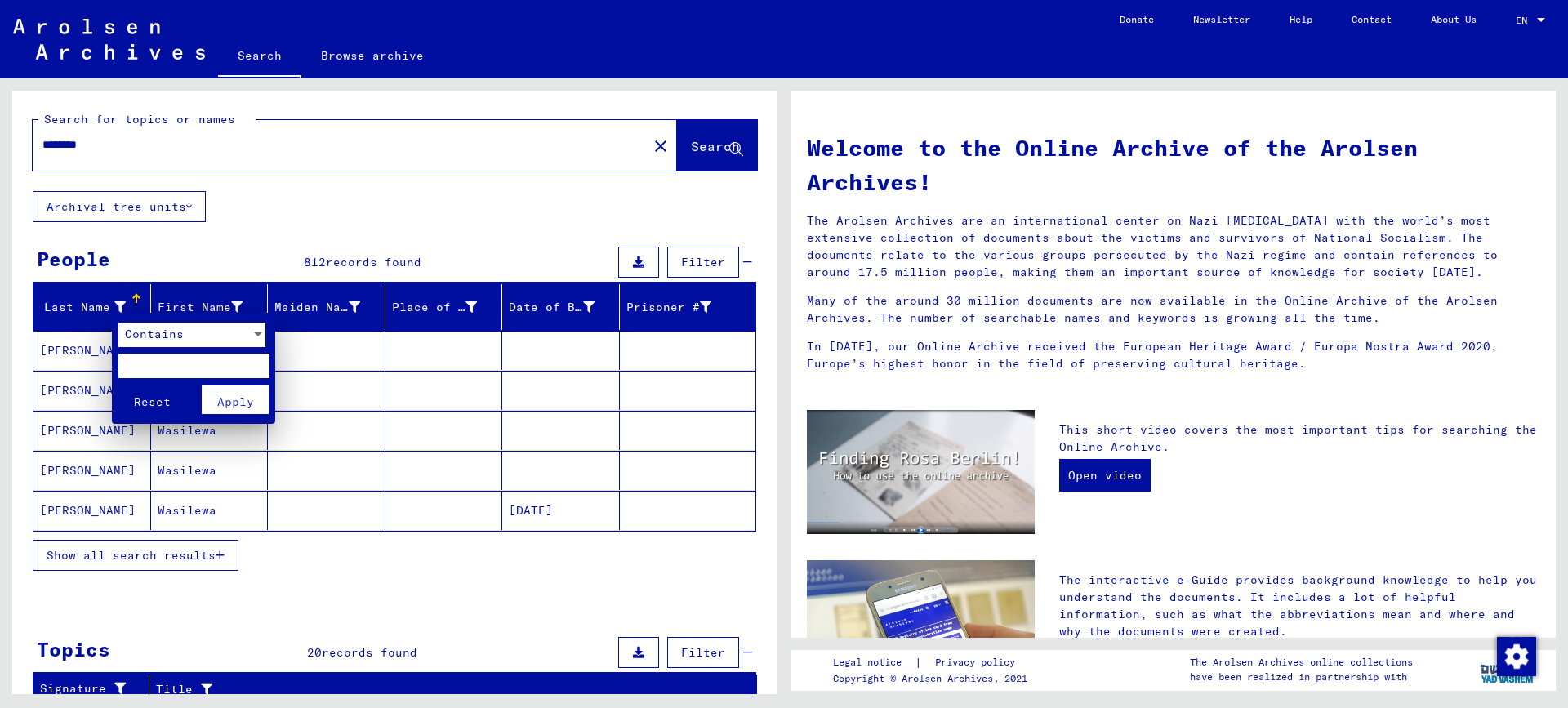
click at [230, 333] on div "Contains" at bounding box center [184, 334] width 132 height 24
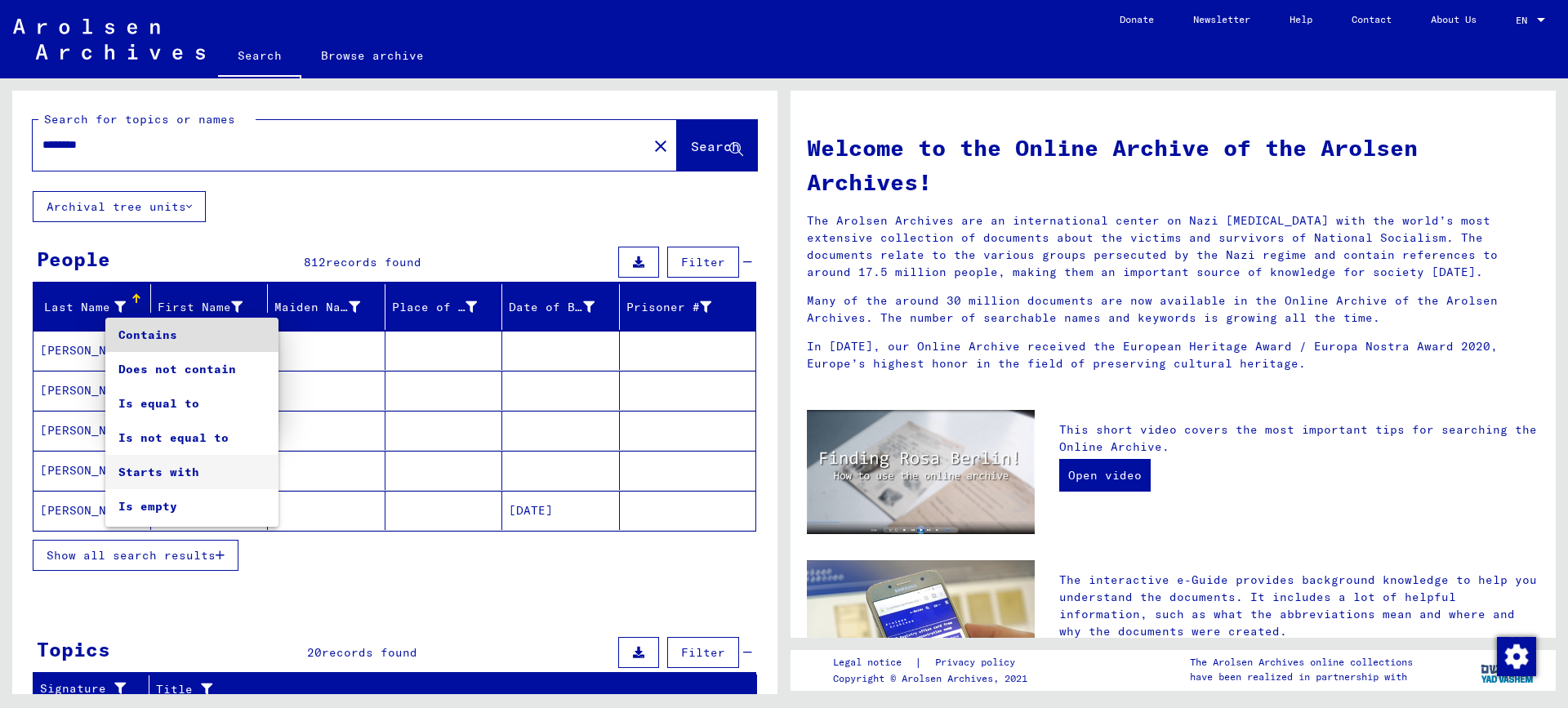
click at [155, 467] on span "Starts with" at bounding box center [191, 472] width 147 height 34
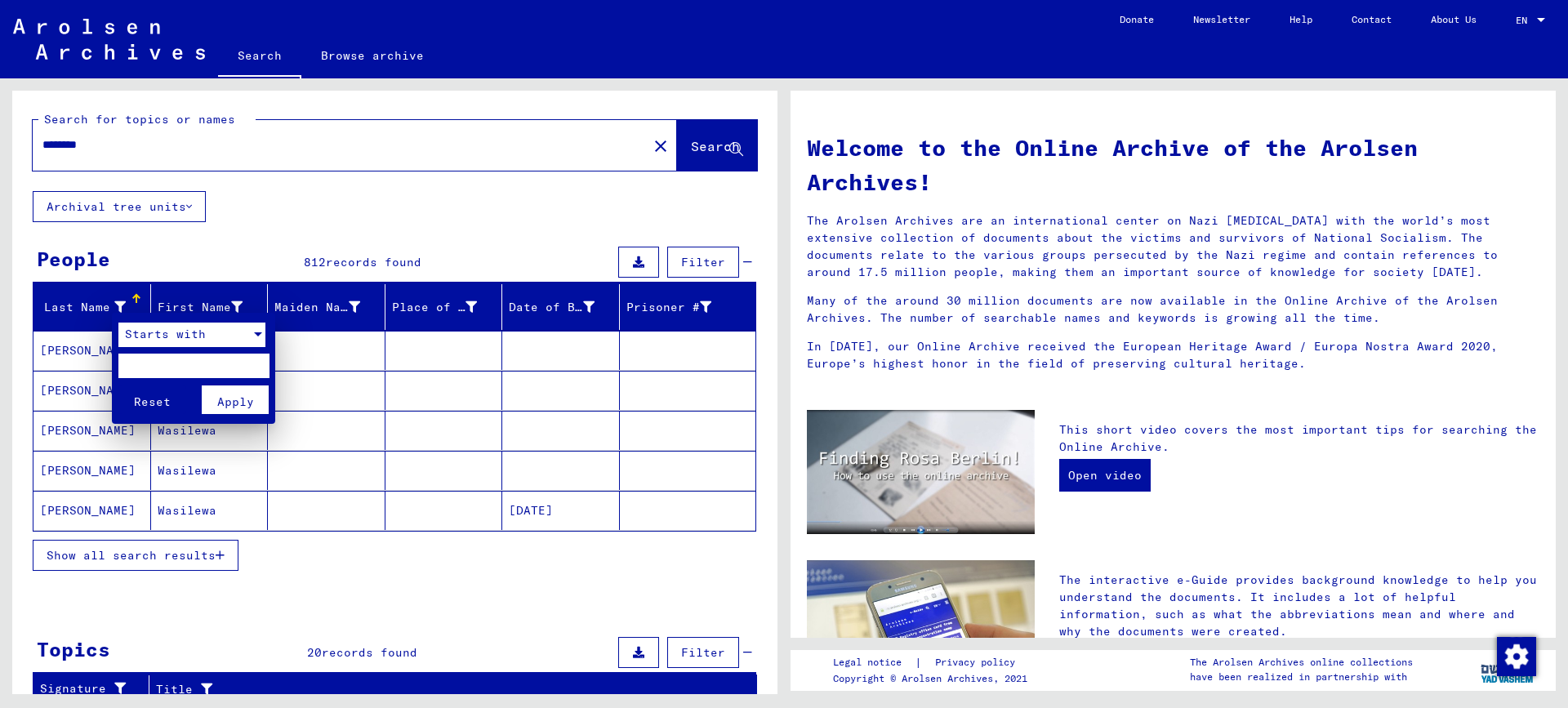
click at [152, 370] on input "text" at bounding box center [193, 365] width 151 height 24
type input "****"
click at [246, 405] on span "Apply" at bounding box center [235, 401] width 37 height 15
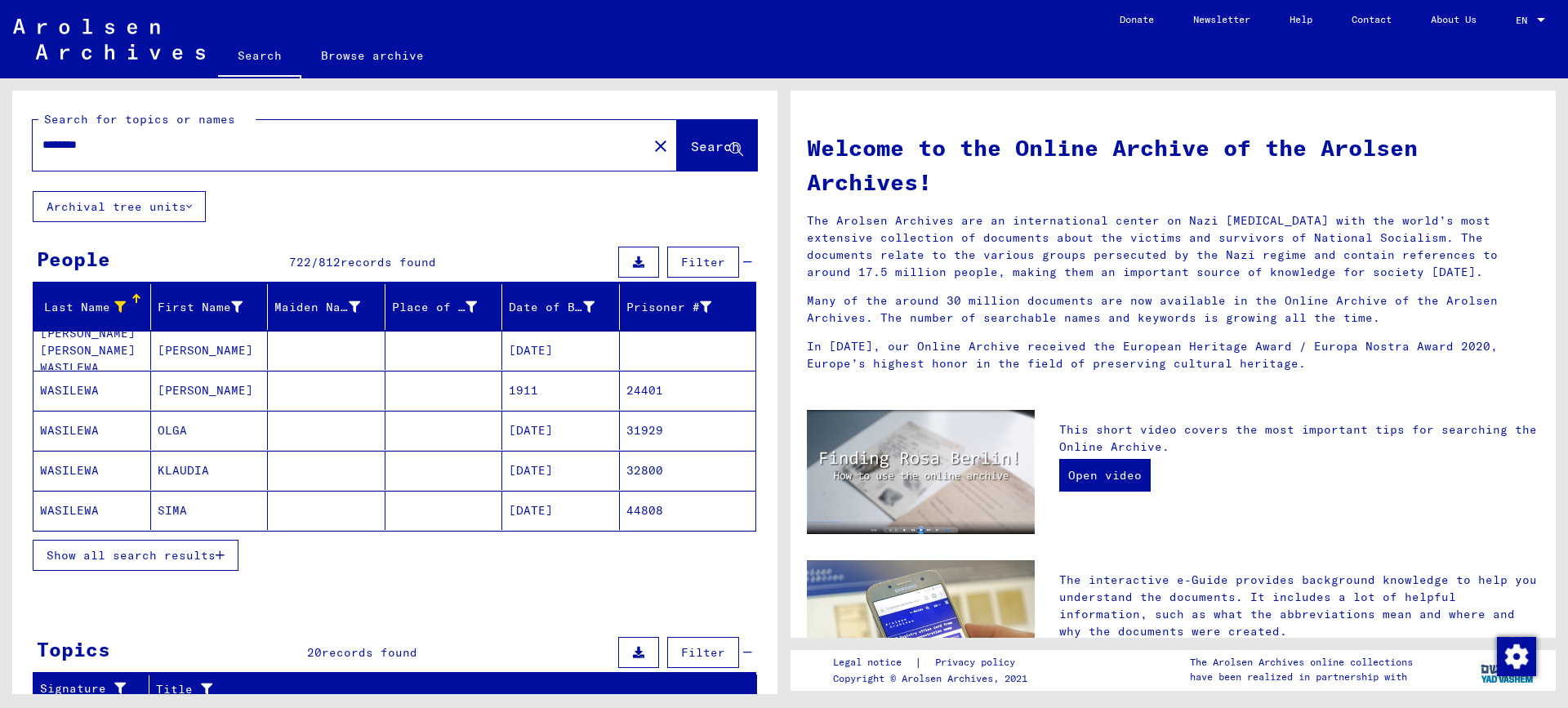
click at [198, 552] on span "Show all search results" at bounding box center [131, 555] width 169 height 15
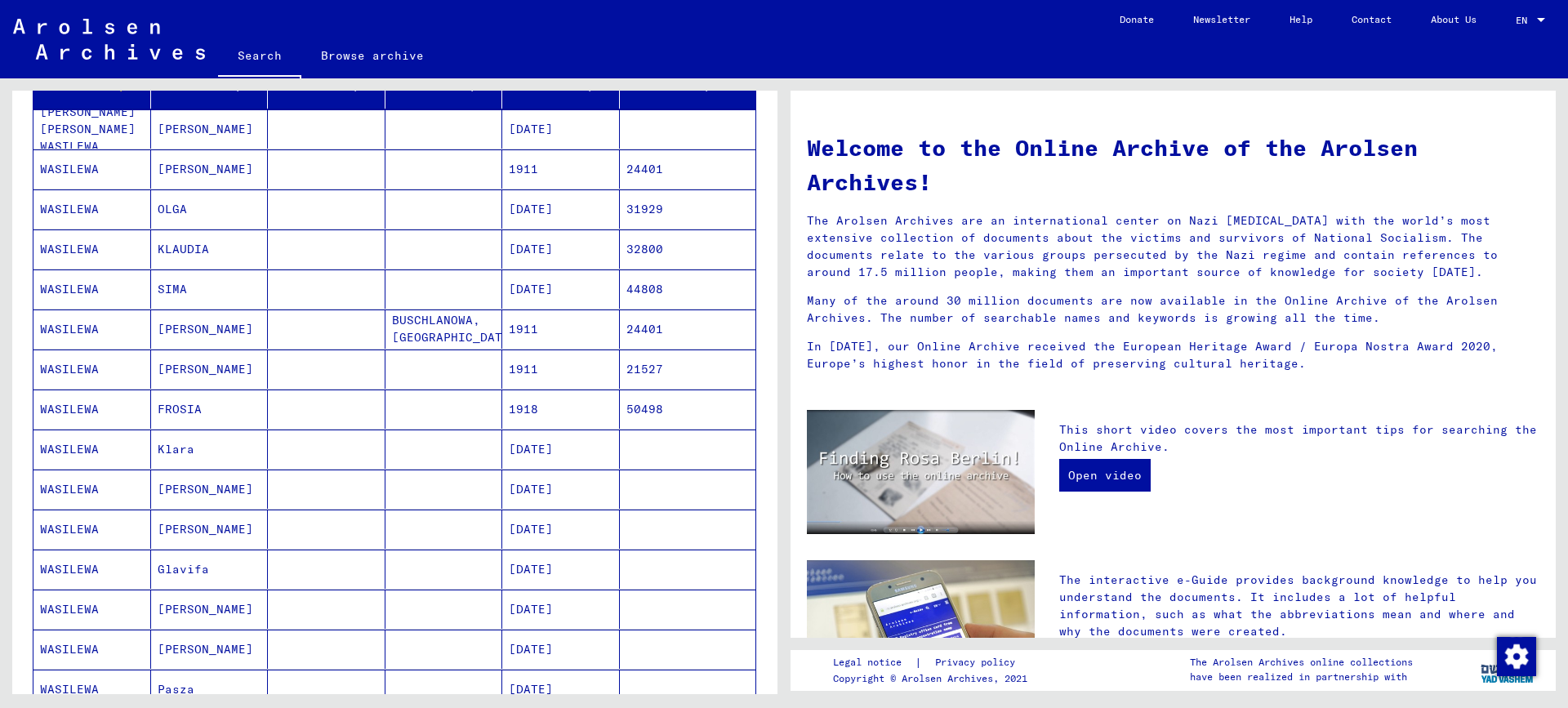
scroll to position [245, 0]
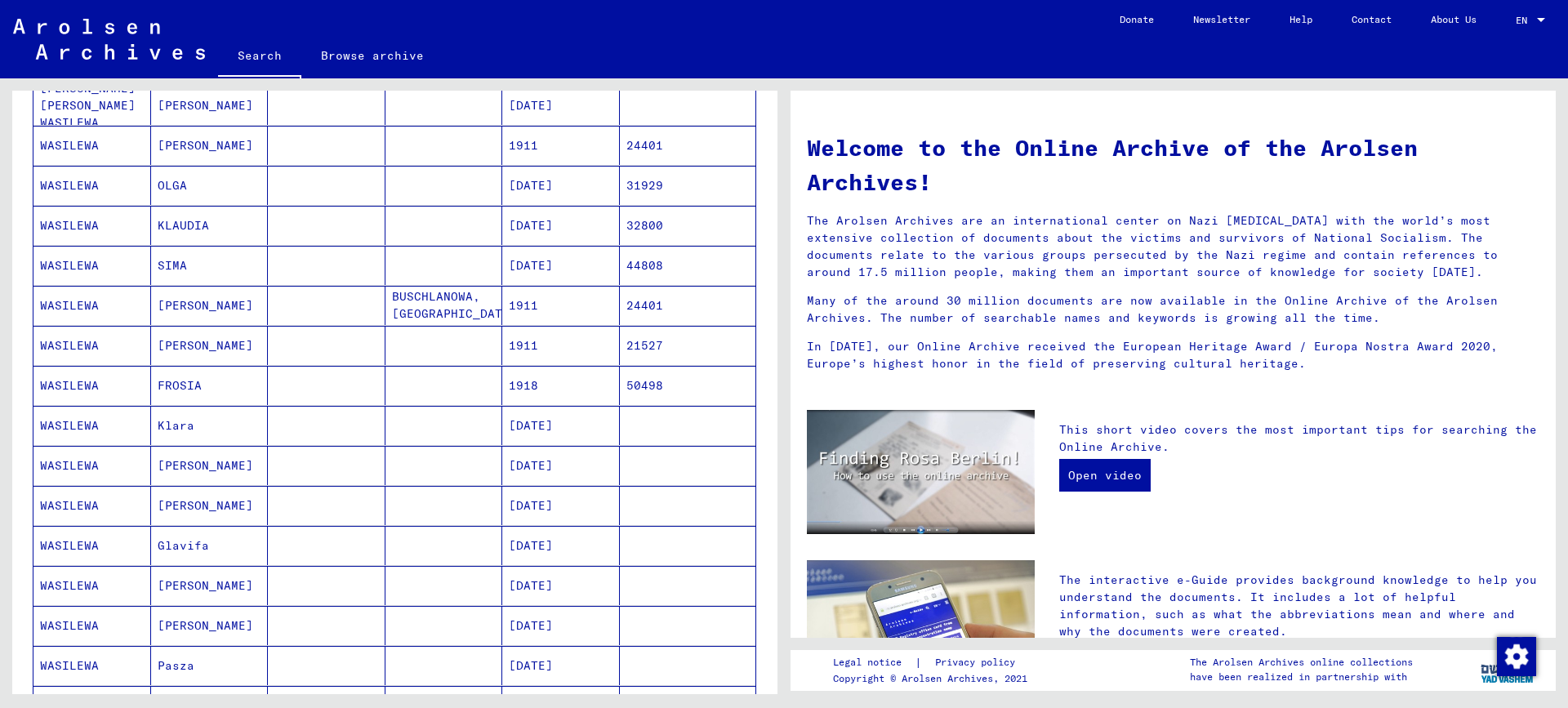
click at [177, 508] on mat-cell "[PERSON_NAME]" at bounding box center [210, 506] width 117 height 39
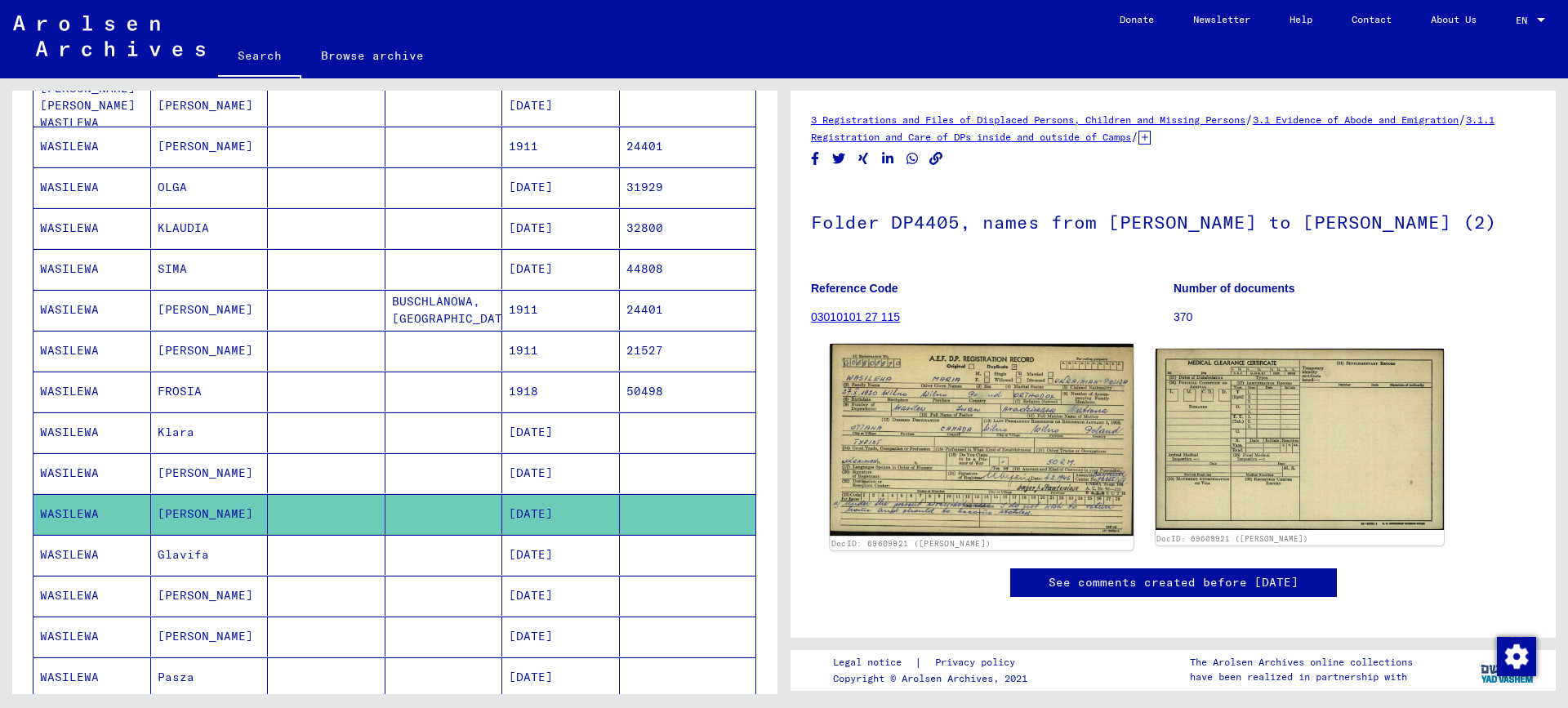
click at [968, 461] on img at bounding box center [981, 439] width 303 height 192
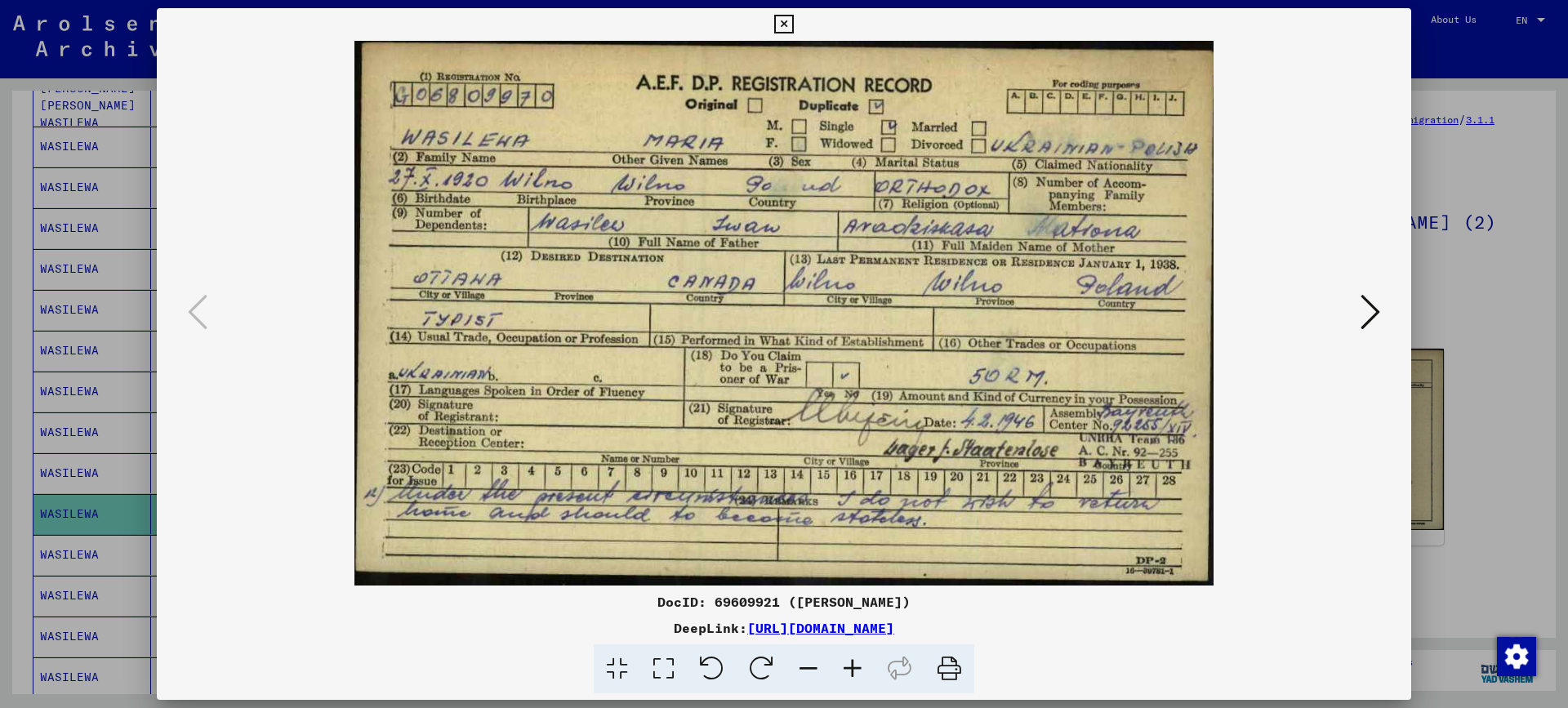
click at [1504, 312] on div at bounding box center [784, 354] width 1568 height 708
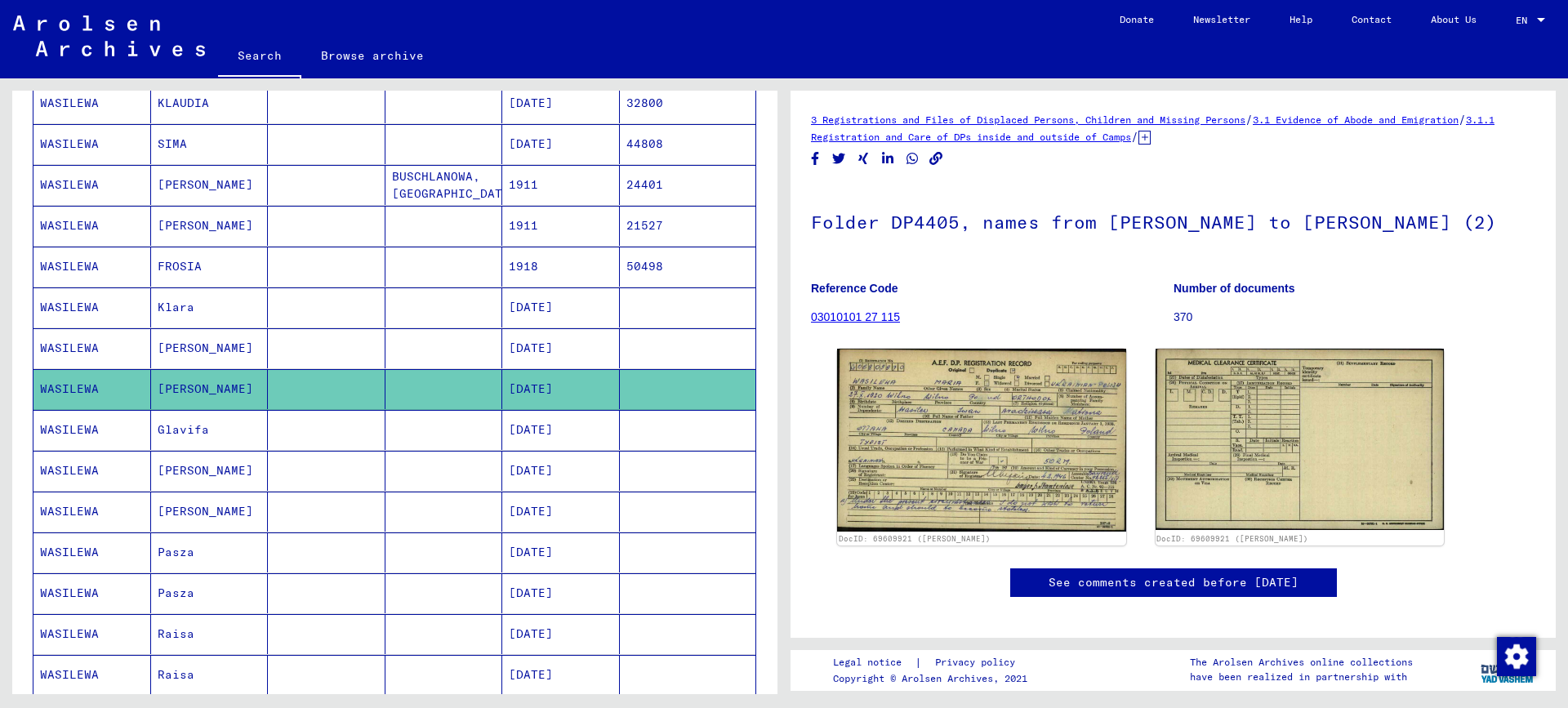
scroll to position [408, 0]
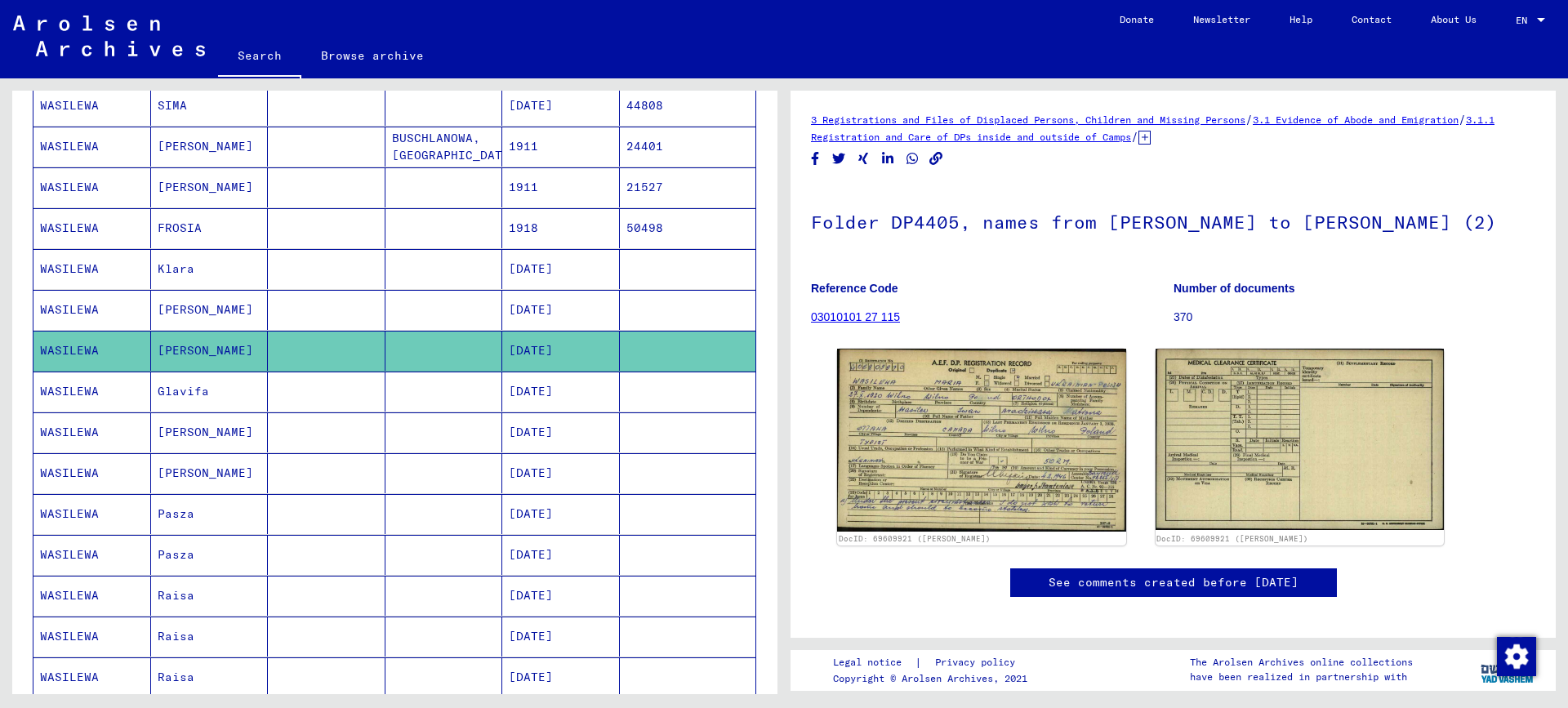
click at [193, 394] on mat-cell "Glavifa" at bounding box center [210, 392] width 117 height 40
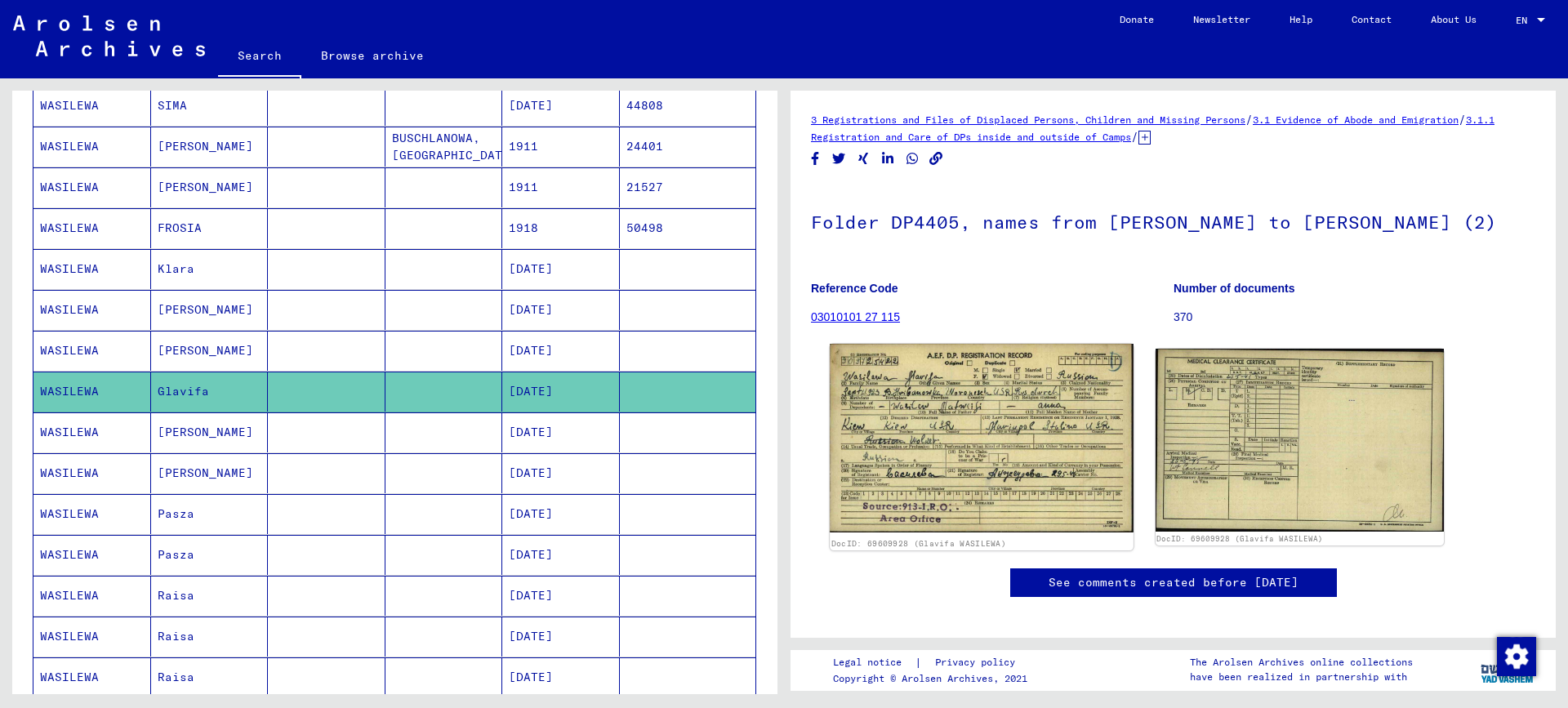
click at [959, 451] on img at bounding box center [981, 437] width 303 height 188
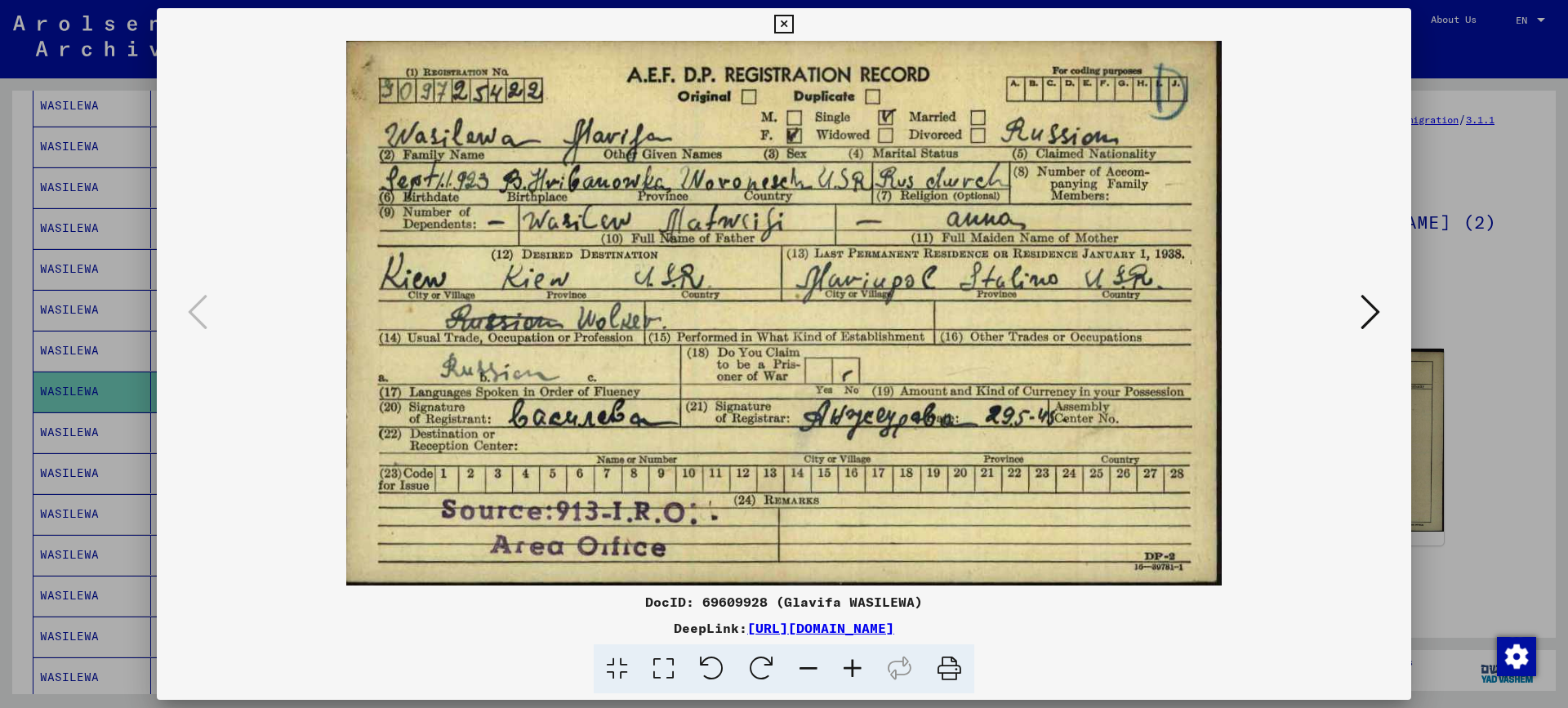
click at [1453, 312] on div at bounding box center [784, 354] width 1568 height 708
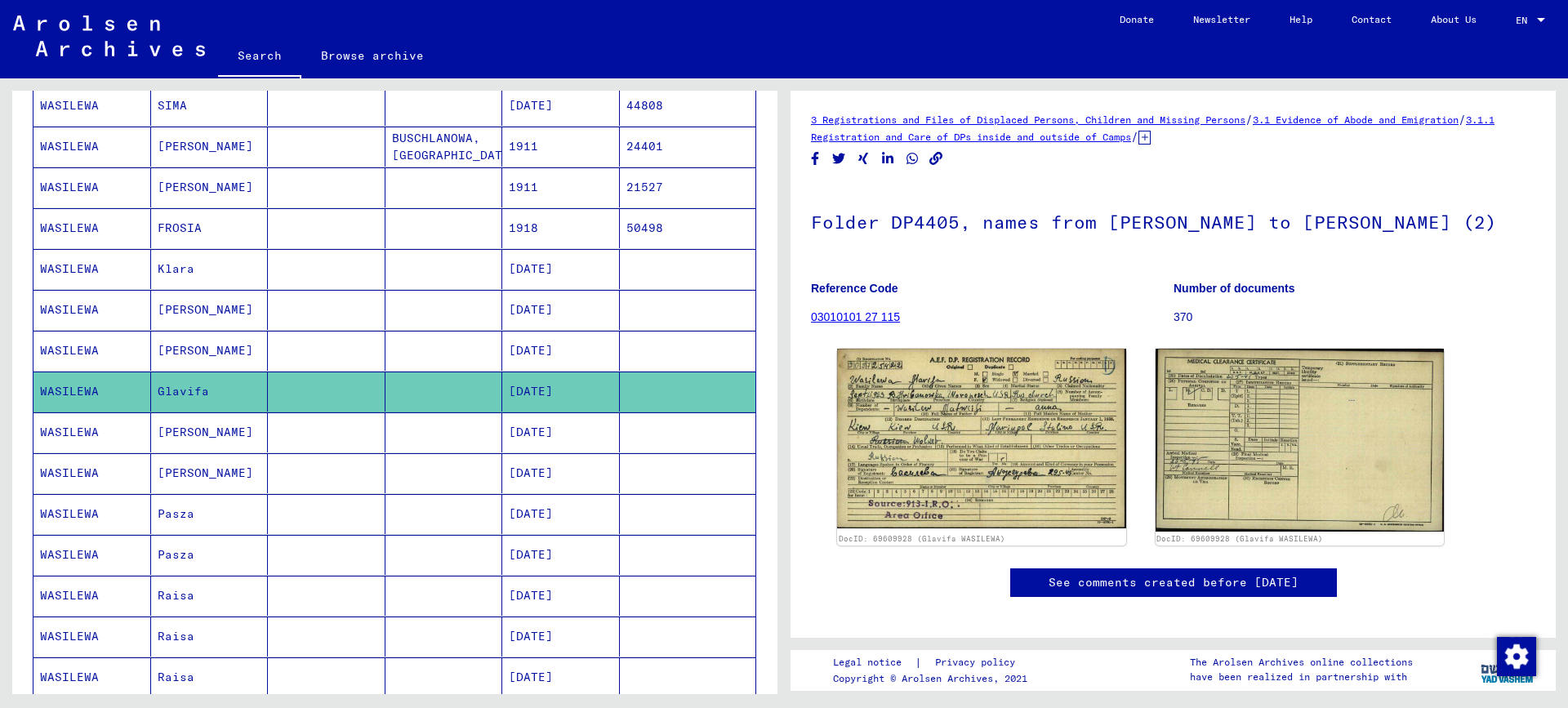
click at [572, 437] on mat-cell "[DATE]" at bounding box center [560, 432] width 117 height 40
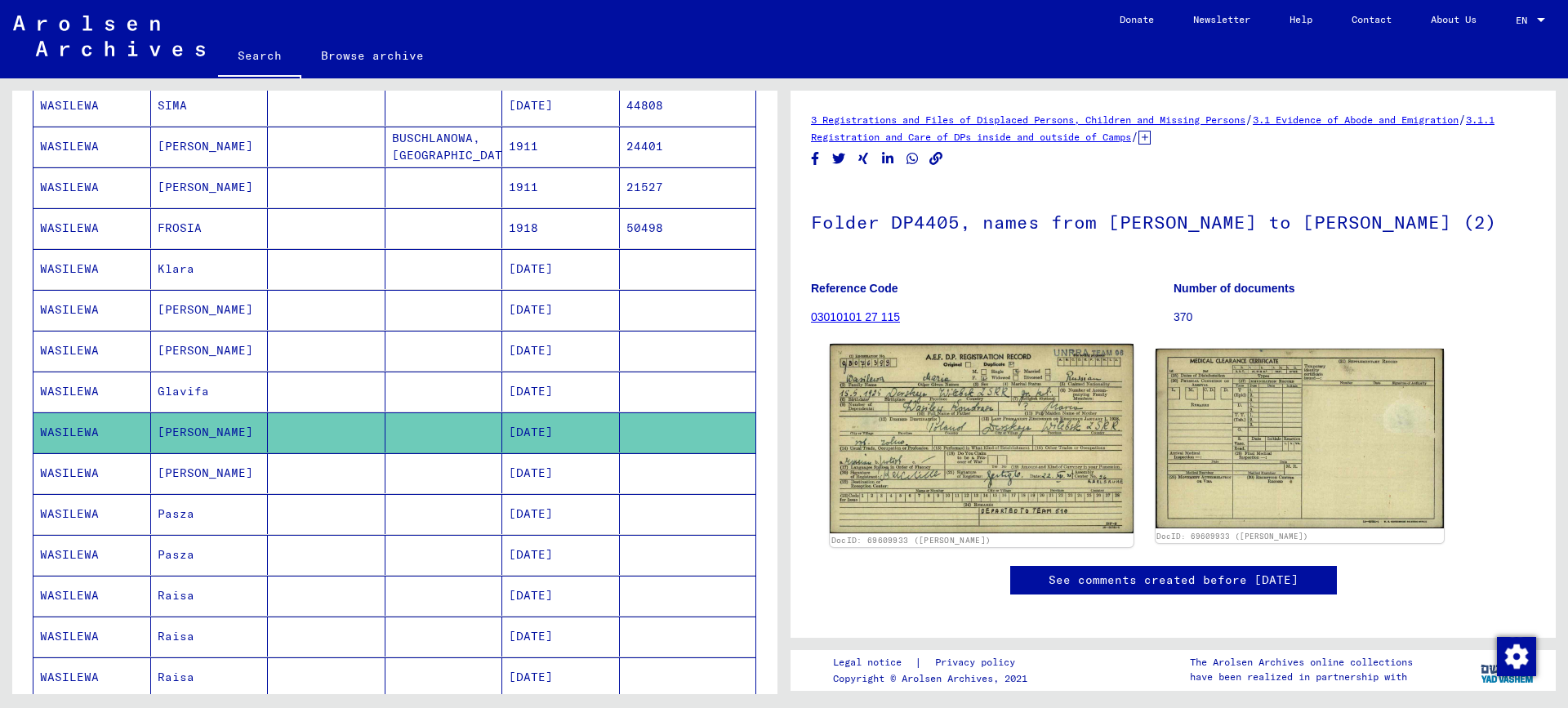
click at [904, 472] on img at bounding box center [981, 438] width 303 height 189
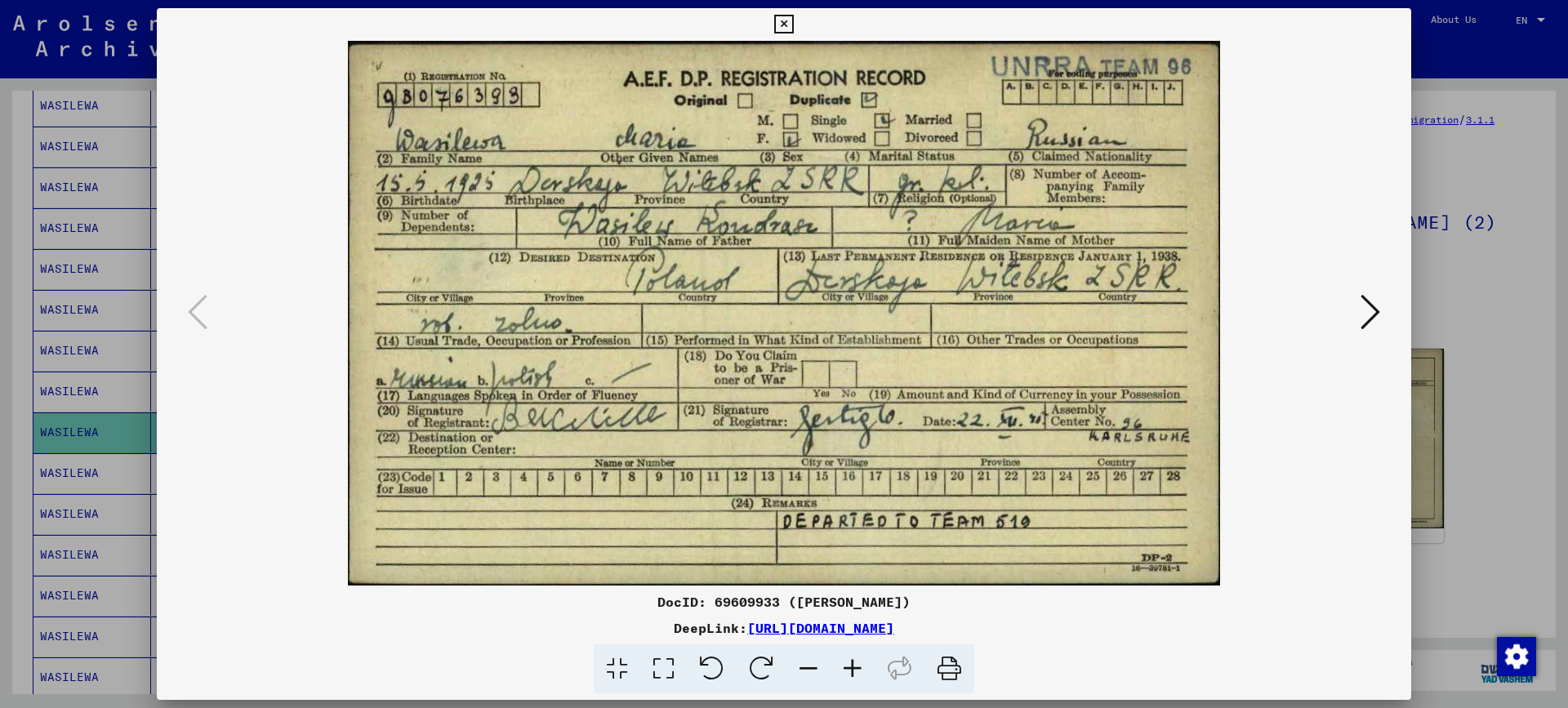
click at [1564, 221] on div at bounding box center [784, 354] width 1568 height 708
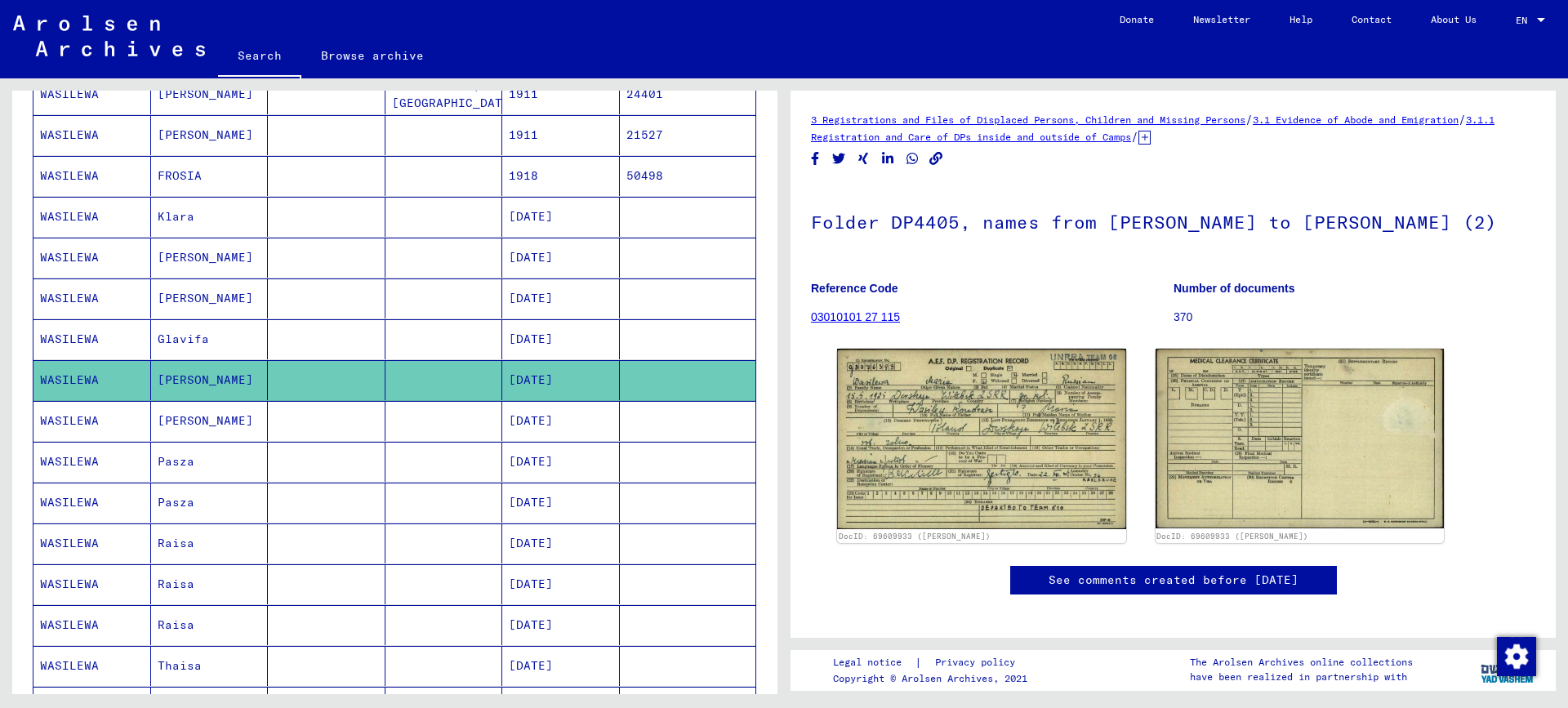
scroll to position [490, 0]
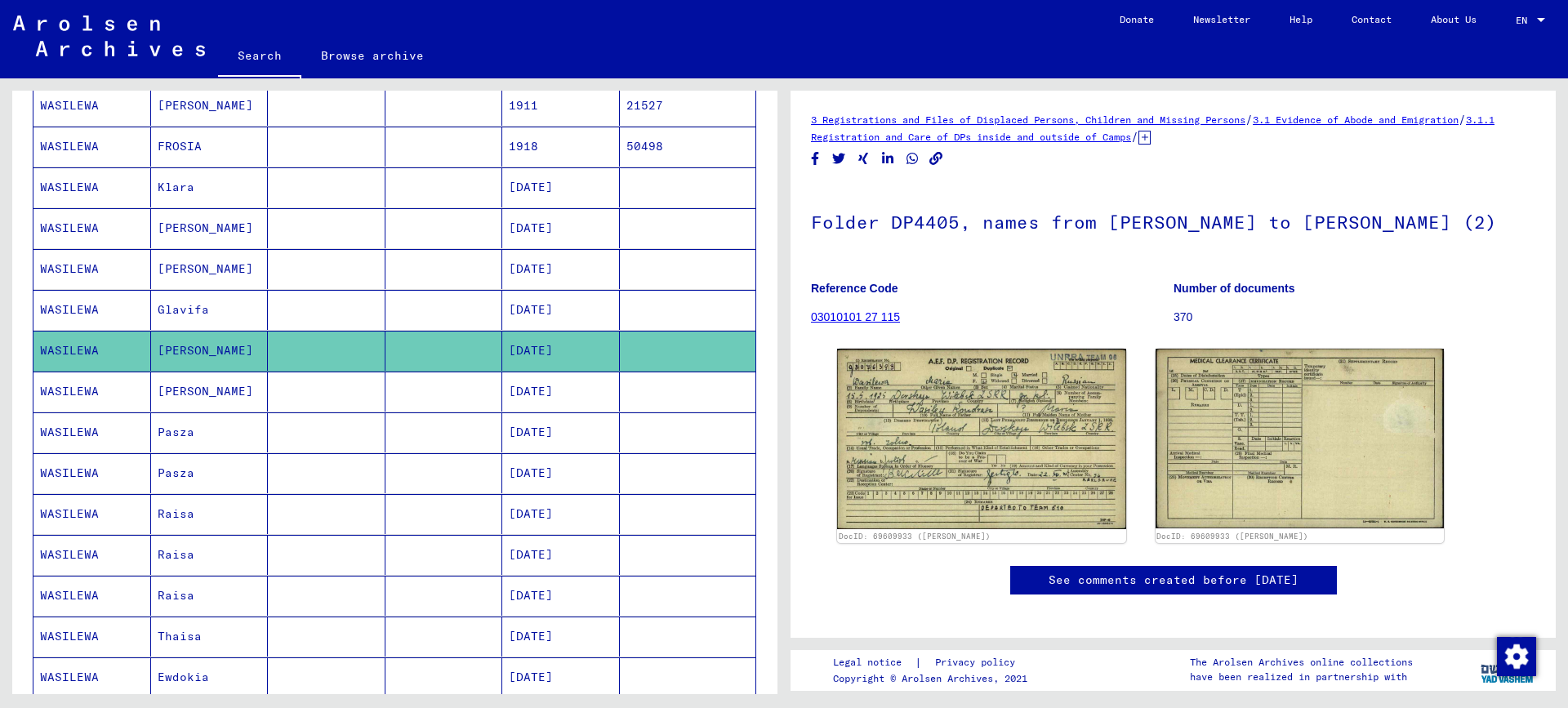
click at [173, 435] on mat-cell "Pasza" at bounding box center [210, 432] width 117 height 40
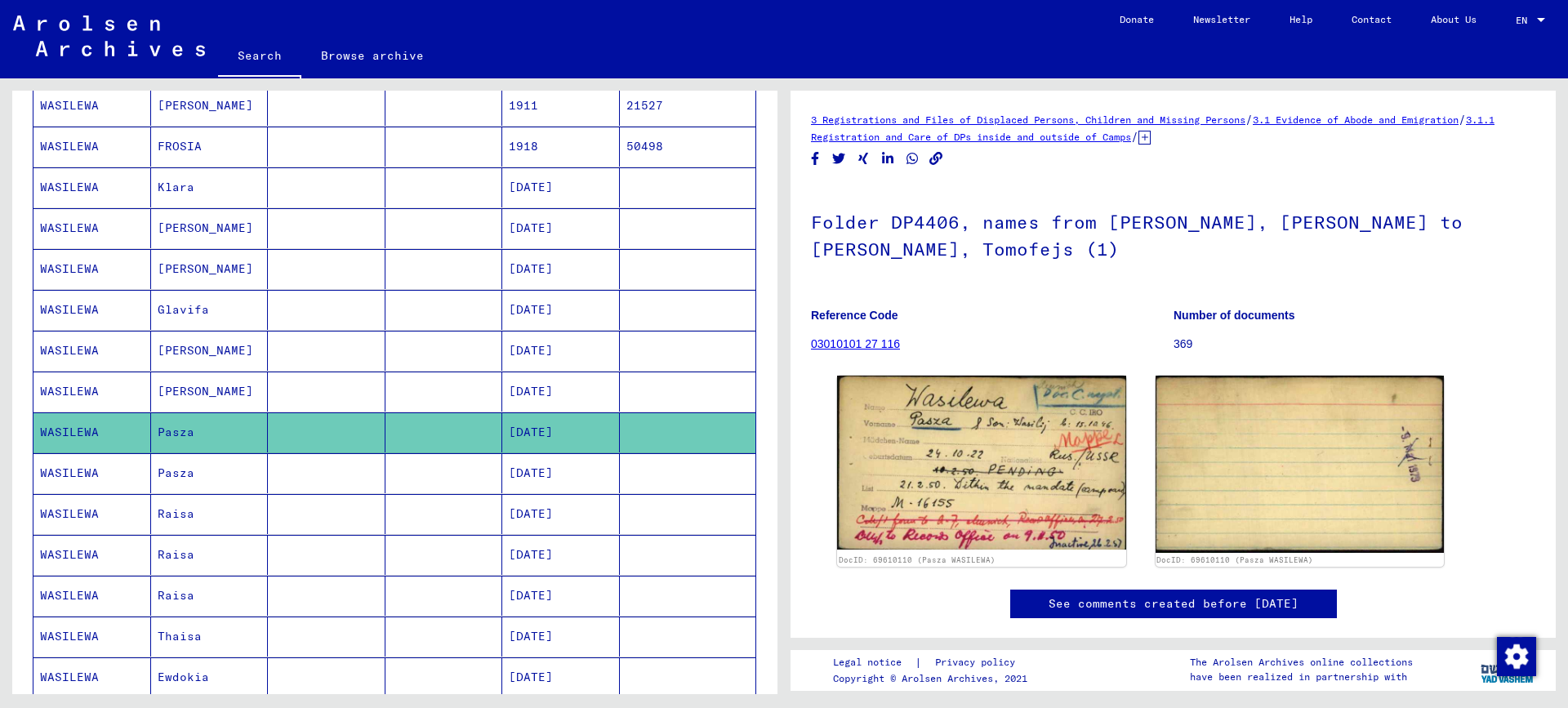
click at [179, 559] on mat-cell "Raisa" at bounding box center [210, 555] width 117 height 40
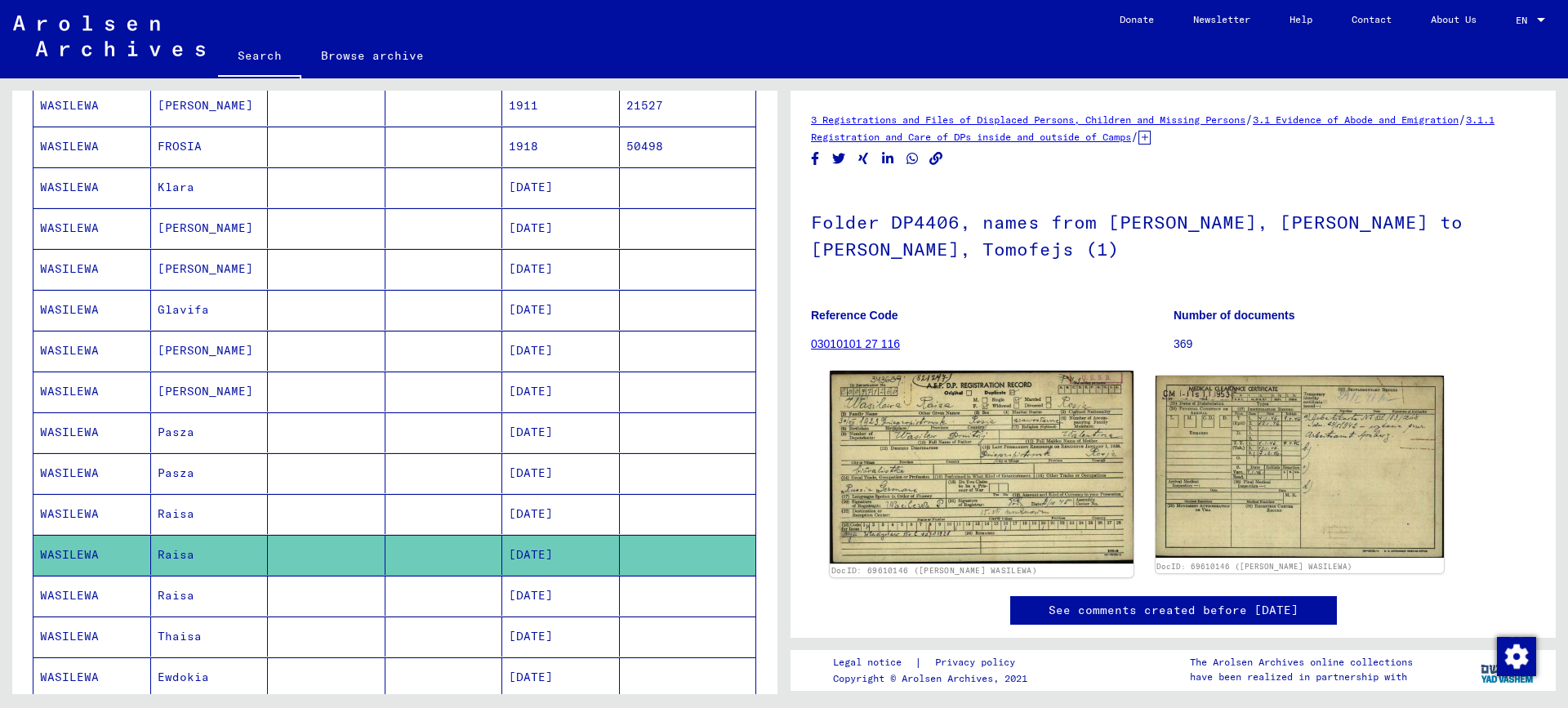
click at [983, 475] on img at bounding box center [981, 467] width 303 height 192
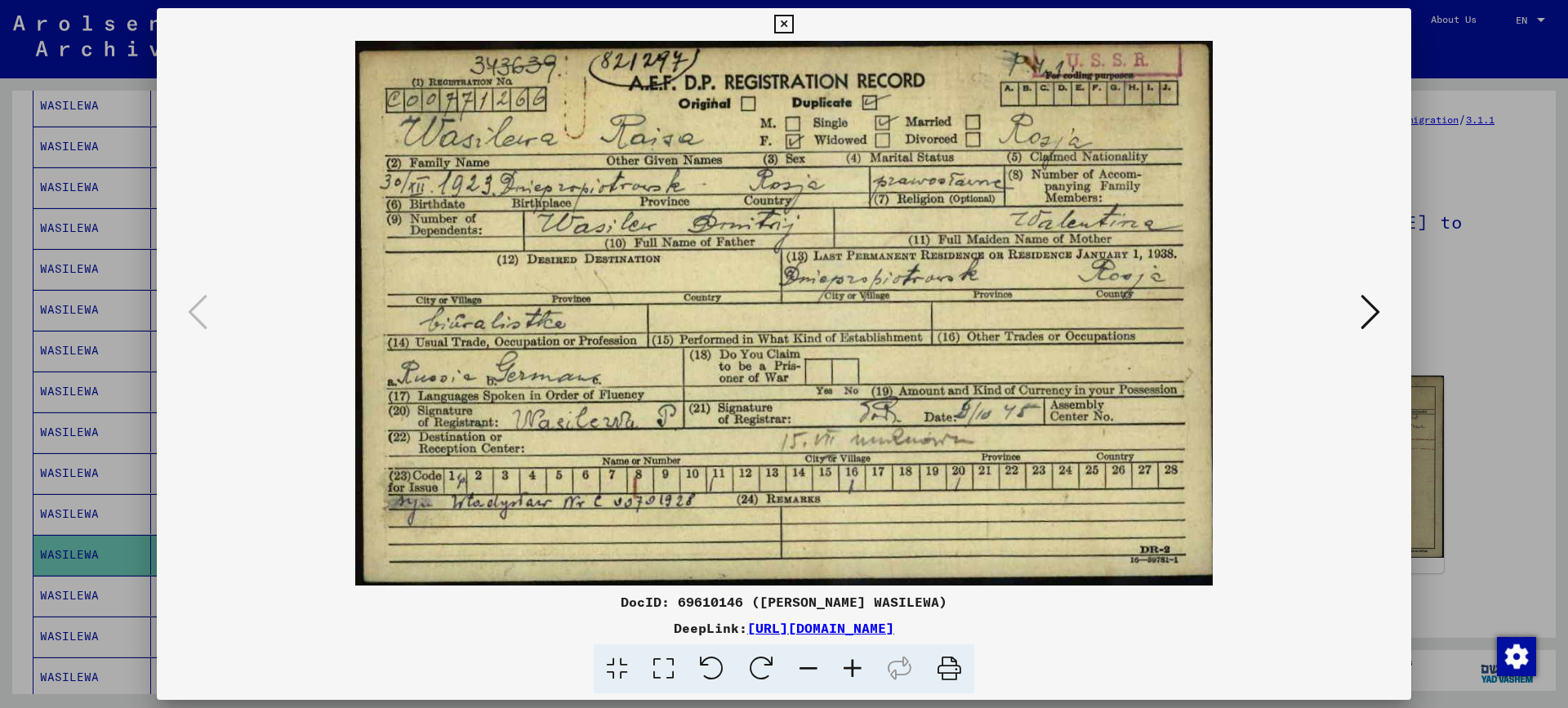
click at [1506, 297] on div at bounding box center [784, 354] width 1568 height 708
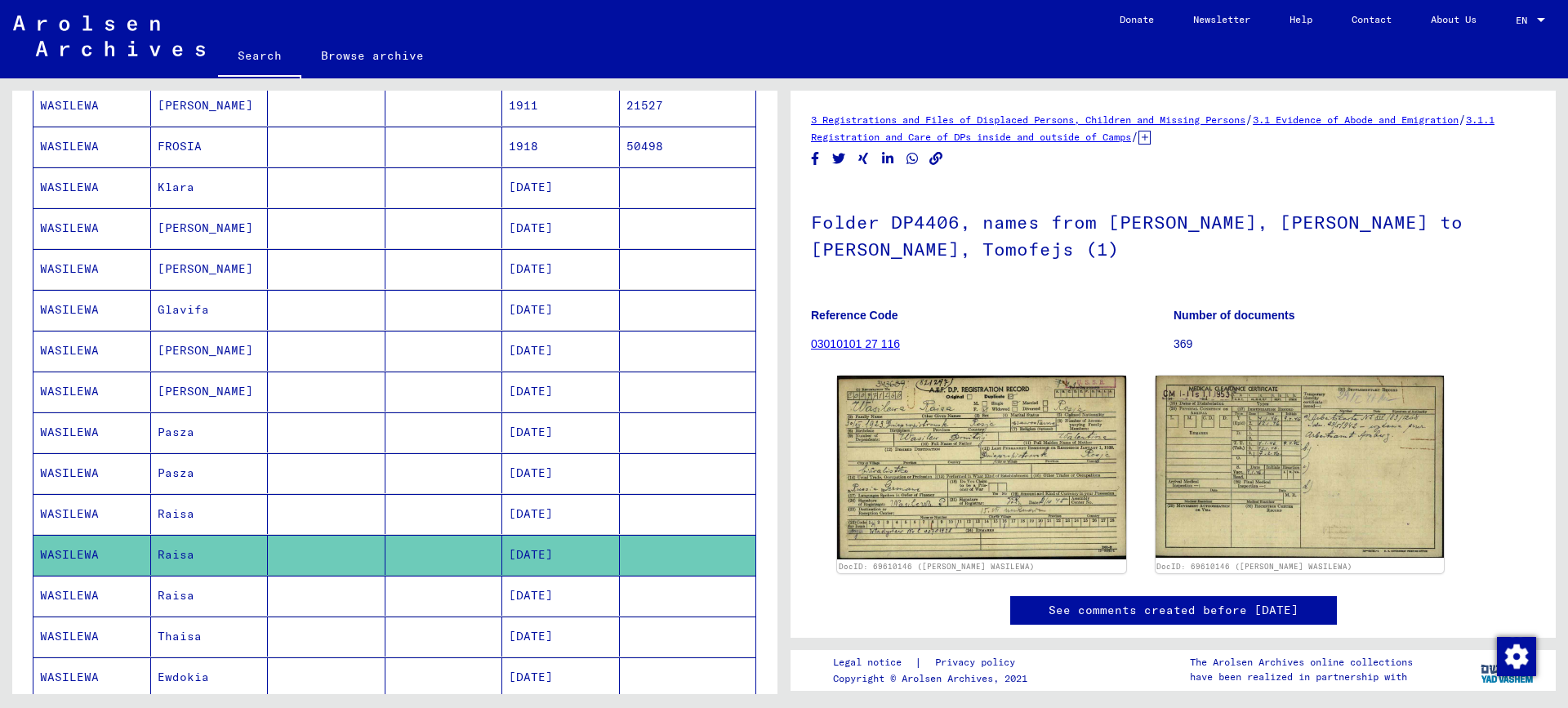
click at [462, 604] on mat-cell at bounding box center [444, 596] width 117 height 40
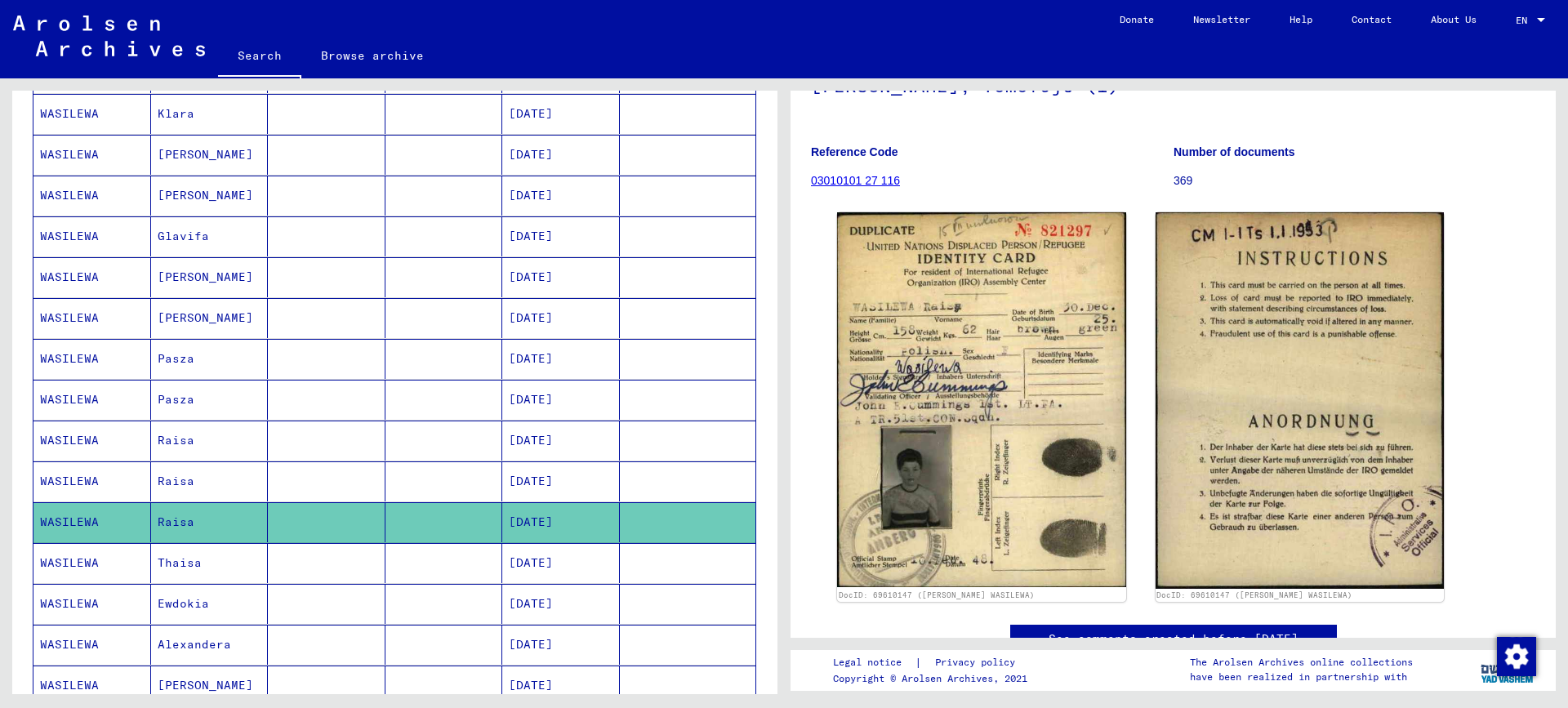
scroll to position [653, 0]
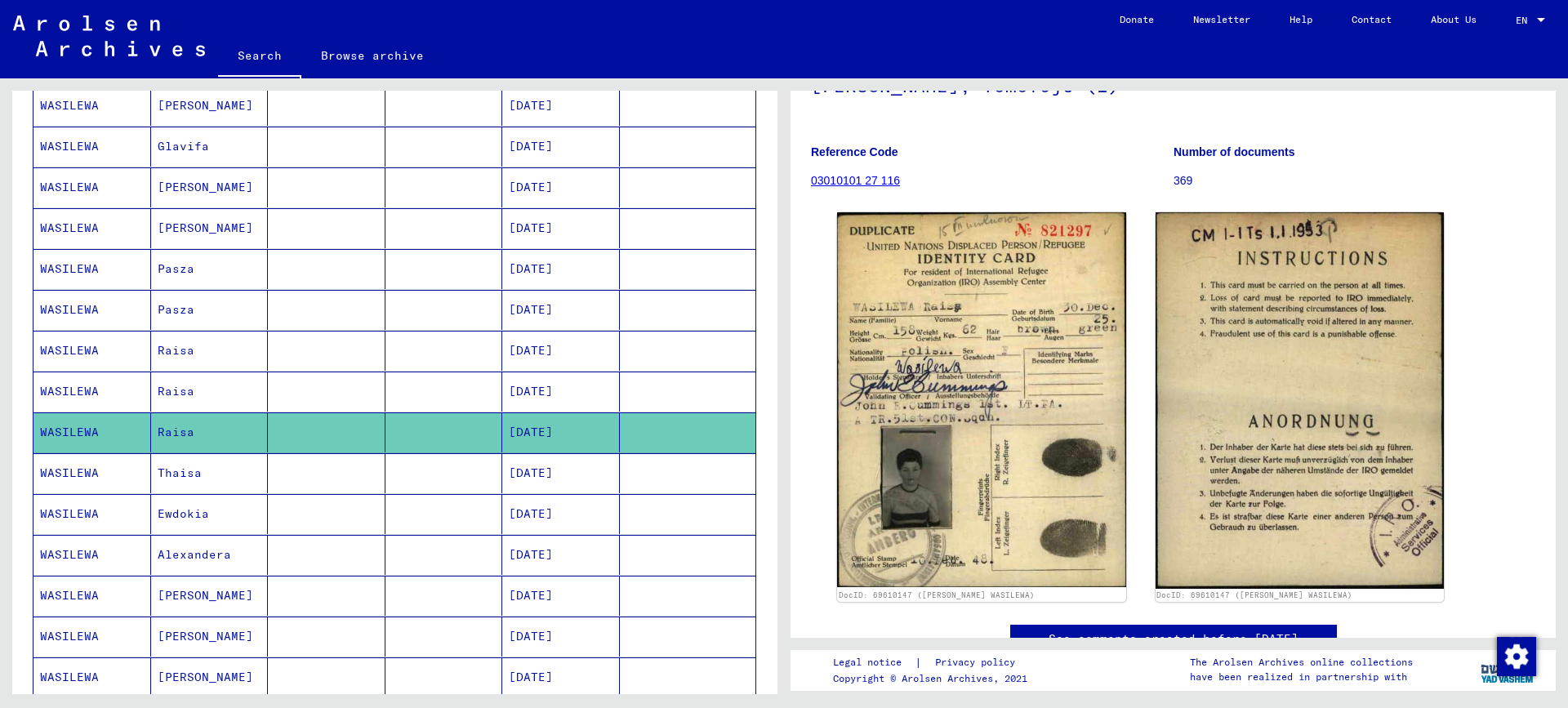
click at [531, 472] on mat-cell "[DATE]" at bounding box center [560, 473] width 117 height 40
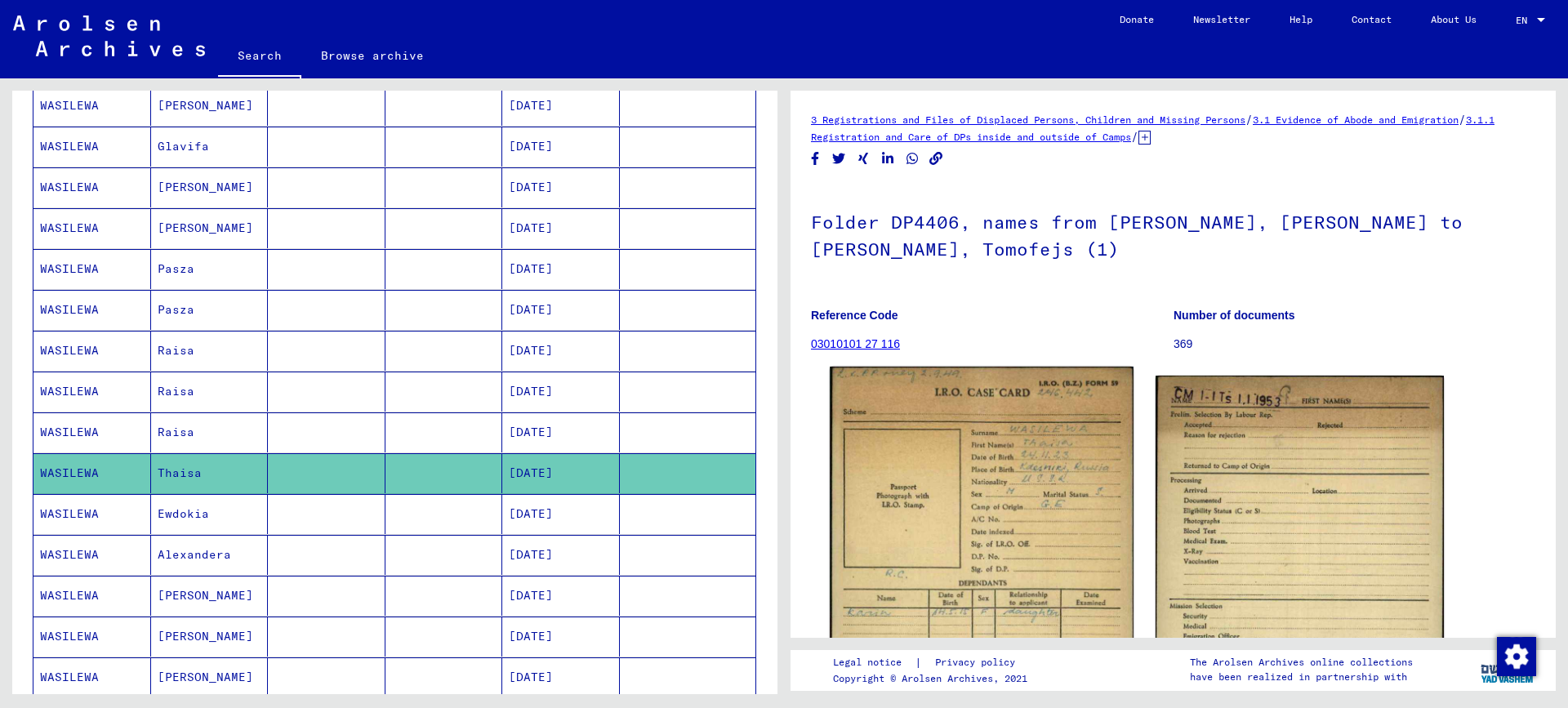
click at [1010, 516] on img at bounding box center [981, 548] width 303 height 364
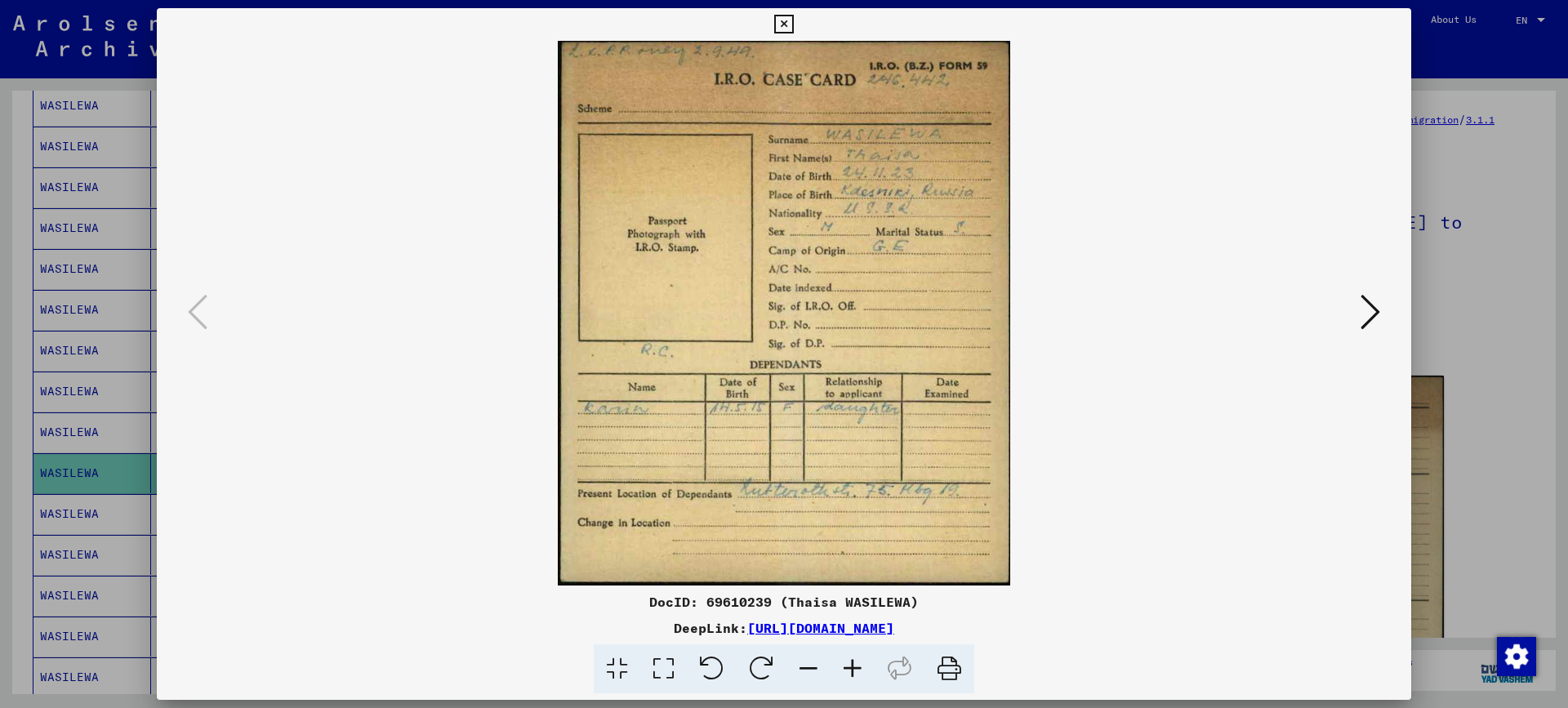
click at [1464, 345] on div at bounding box center [784, 354] width 1568 height 708
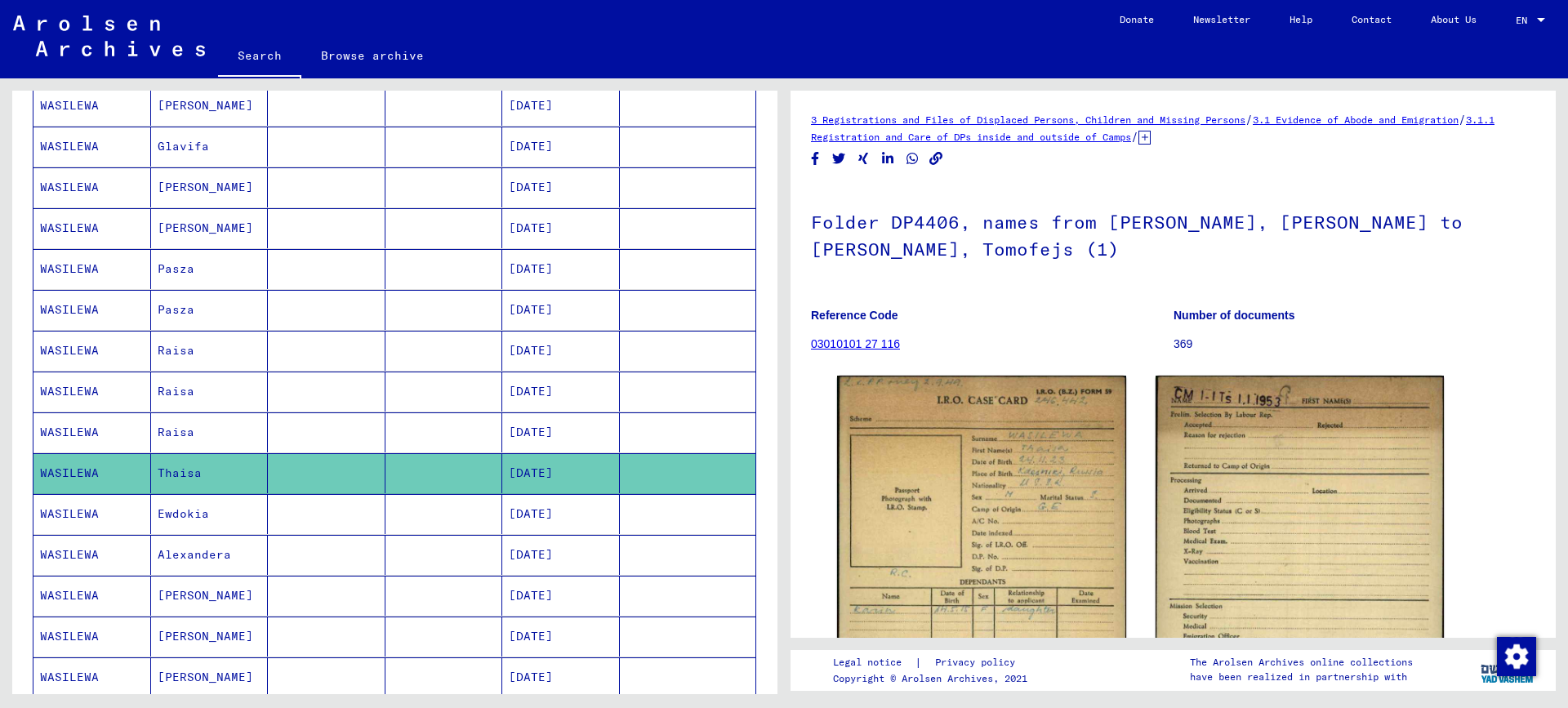
click at [222, 522] on mat-cell "Ewdokia" at bounding box center [210, 514] width 117 height 40
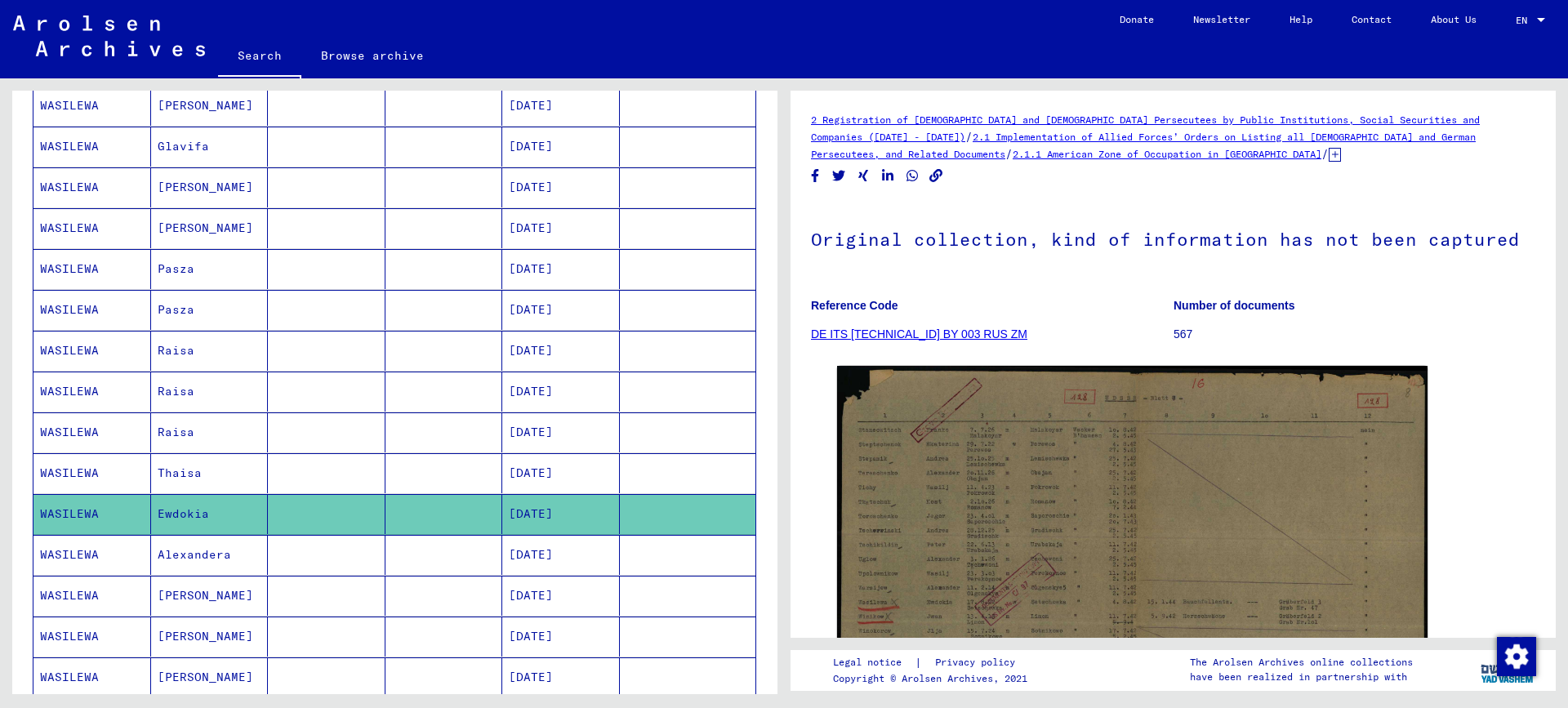
click at [550, 557] on mat-cell "[DATE]" at bounding box center [560, 555] width 117 height 40
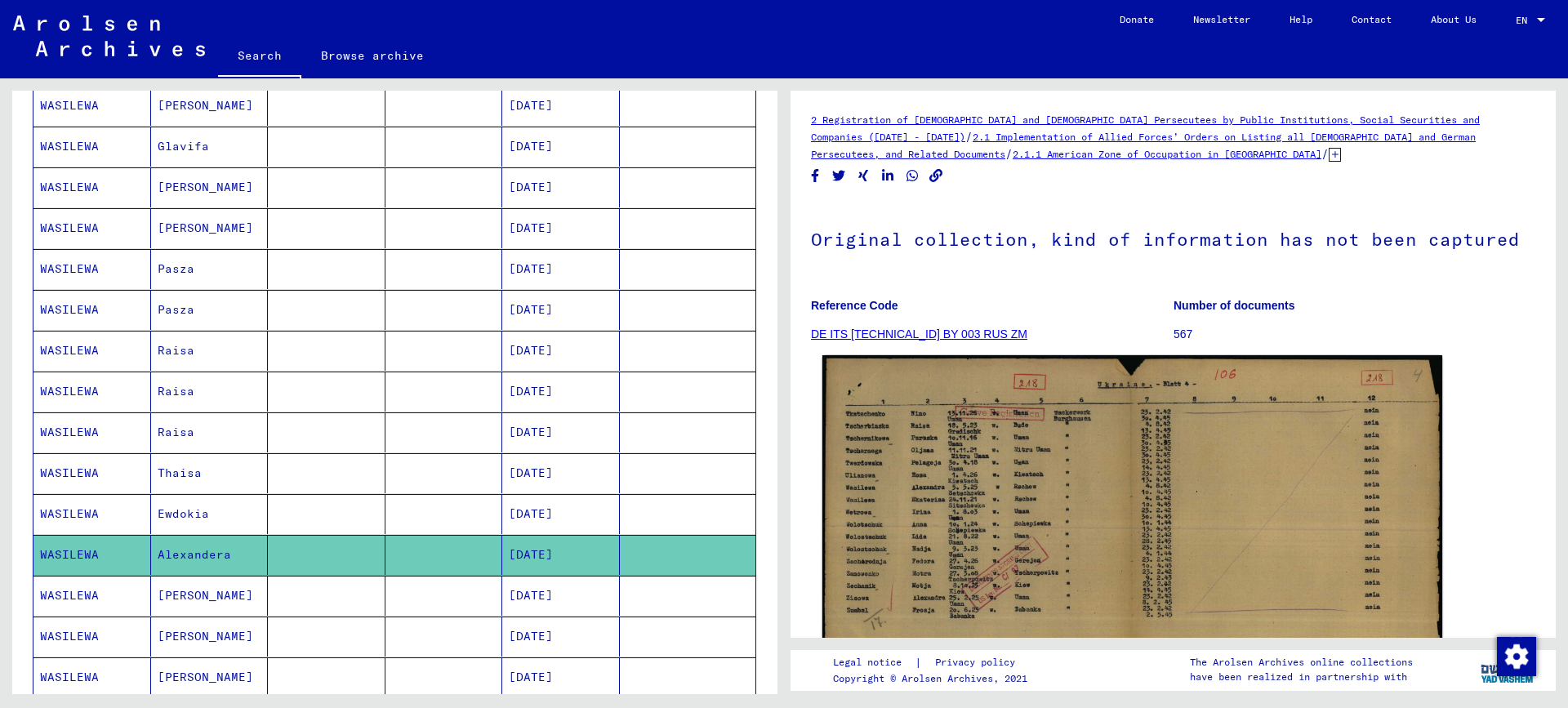
click at [958, 528] on img at bounding box center [1132, 571] width 620 height 432
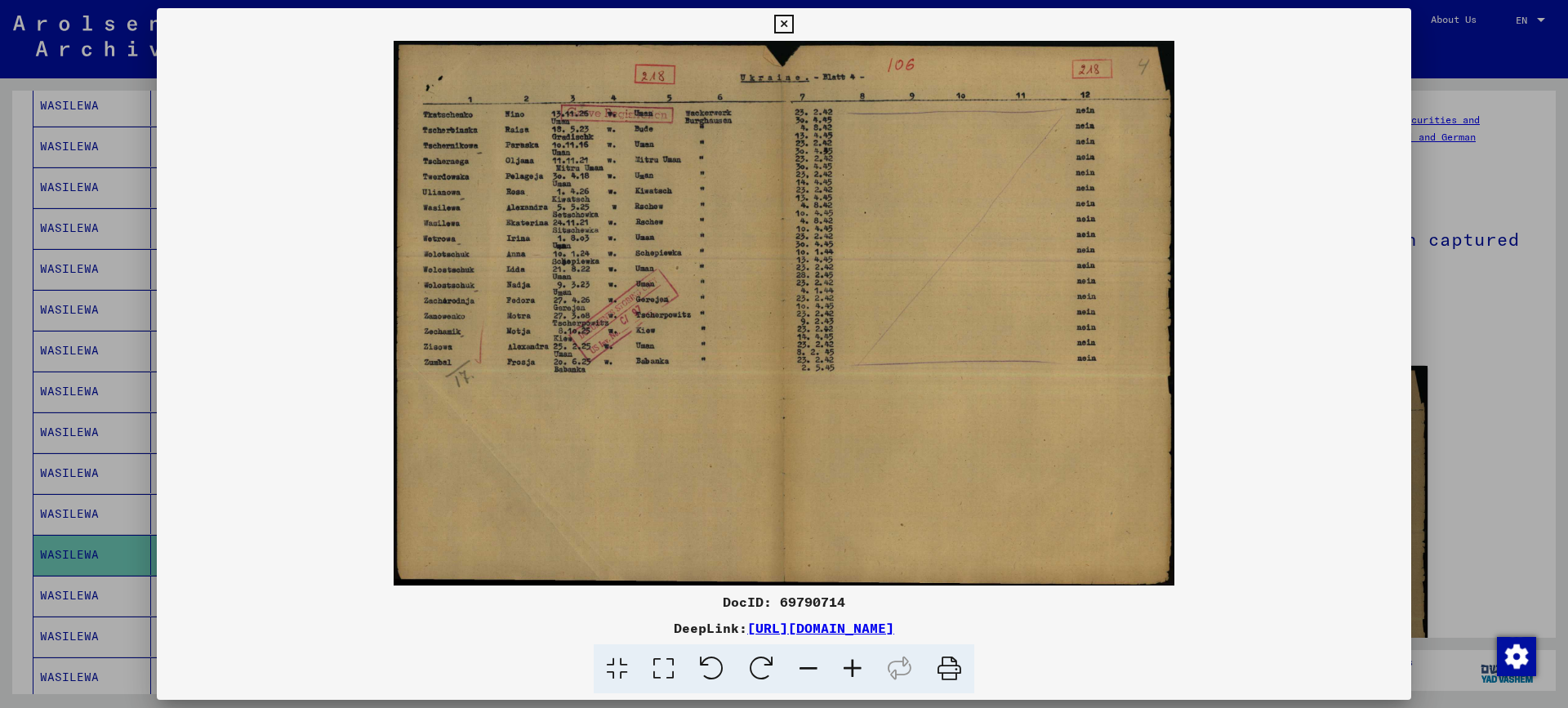
click at [1505, 295] on div at bounding box center [784, 354] width 1568 height 708
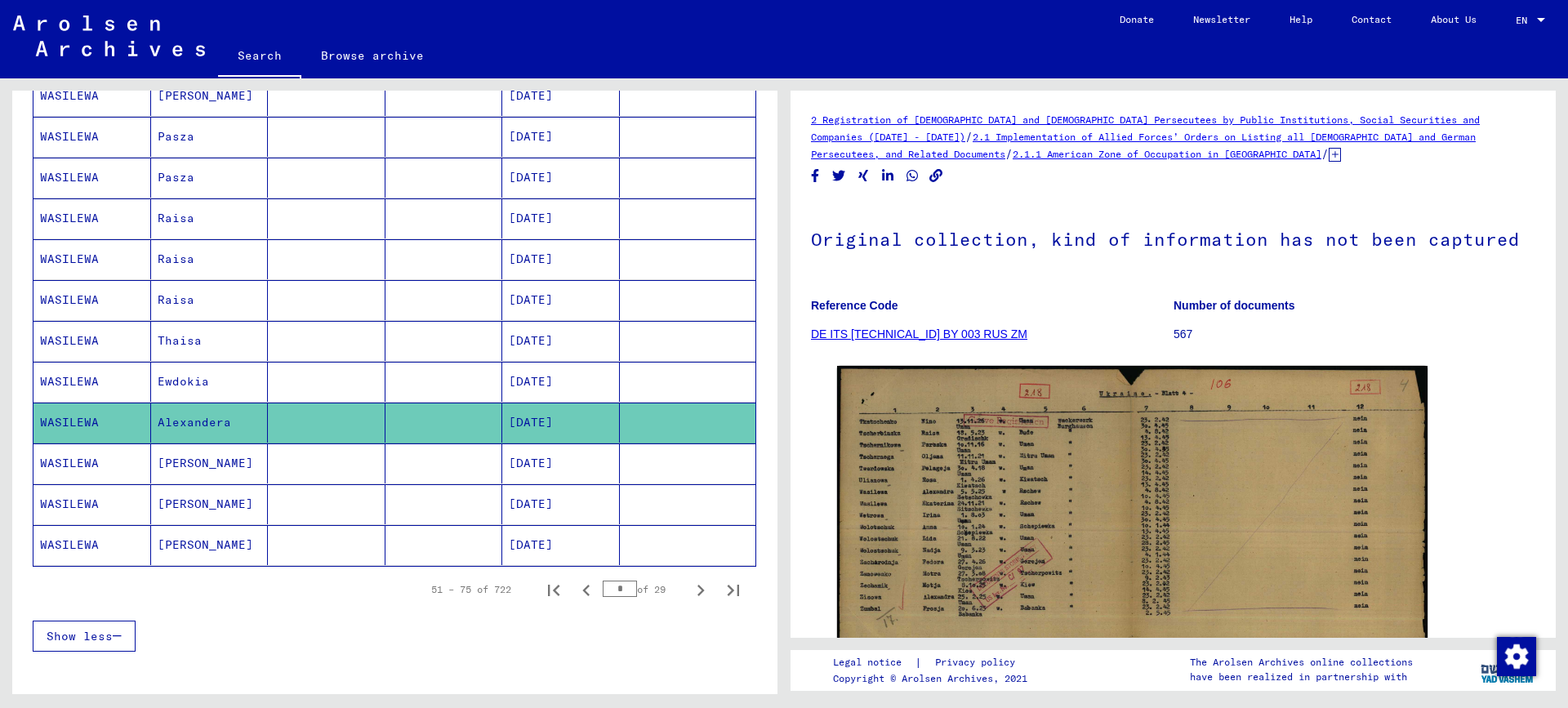
scroll to position [816, 0]
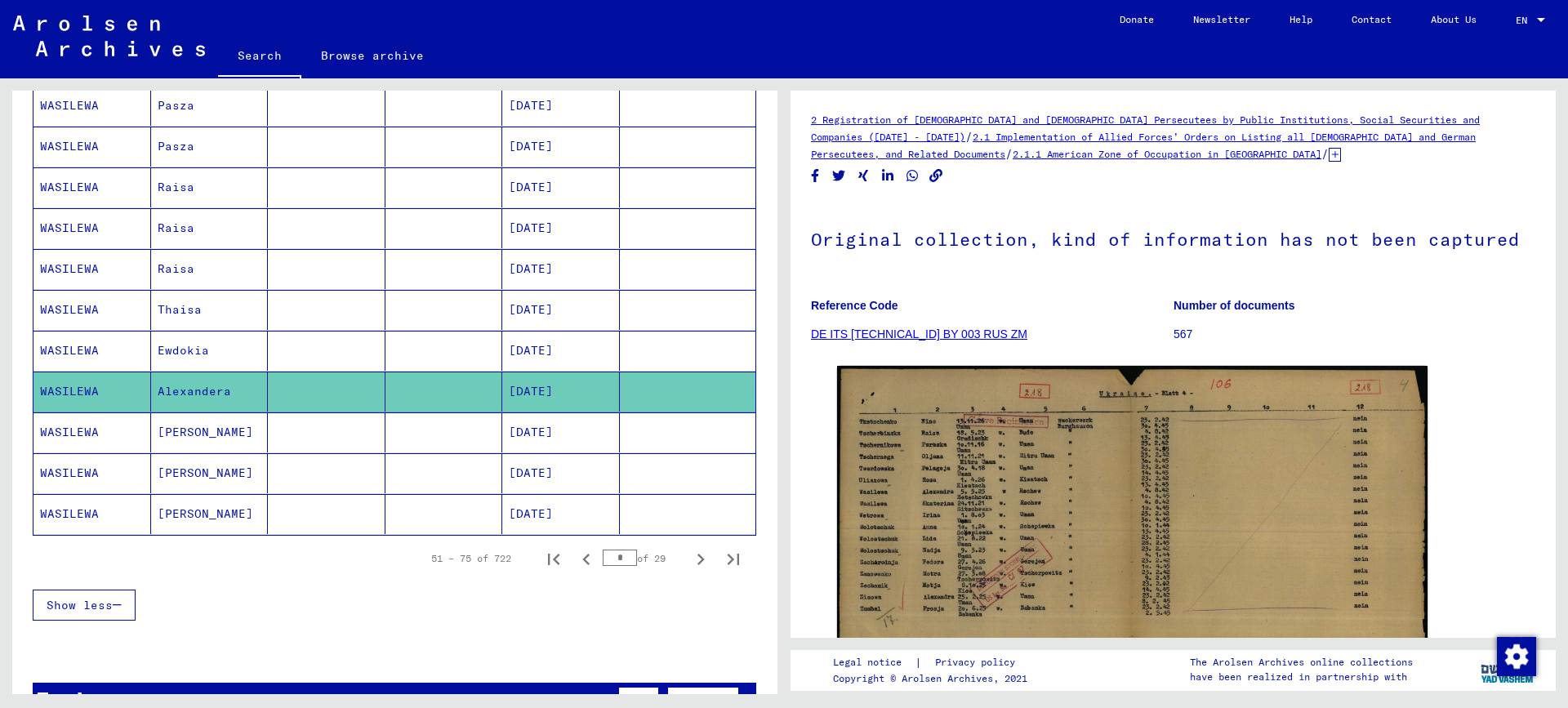
click at [556, 433] on mat-cell "[DATE]" at bounding box center [560, 432] width 117 height 40
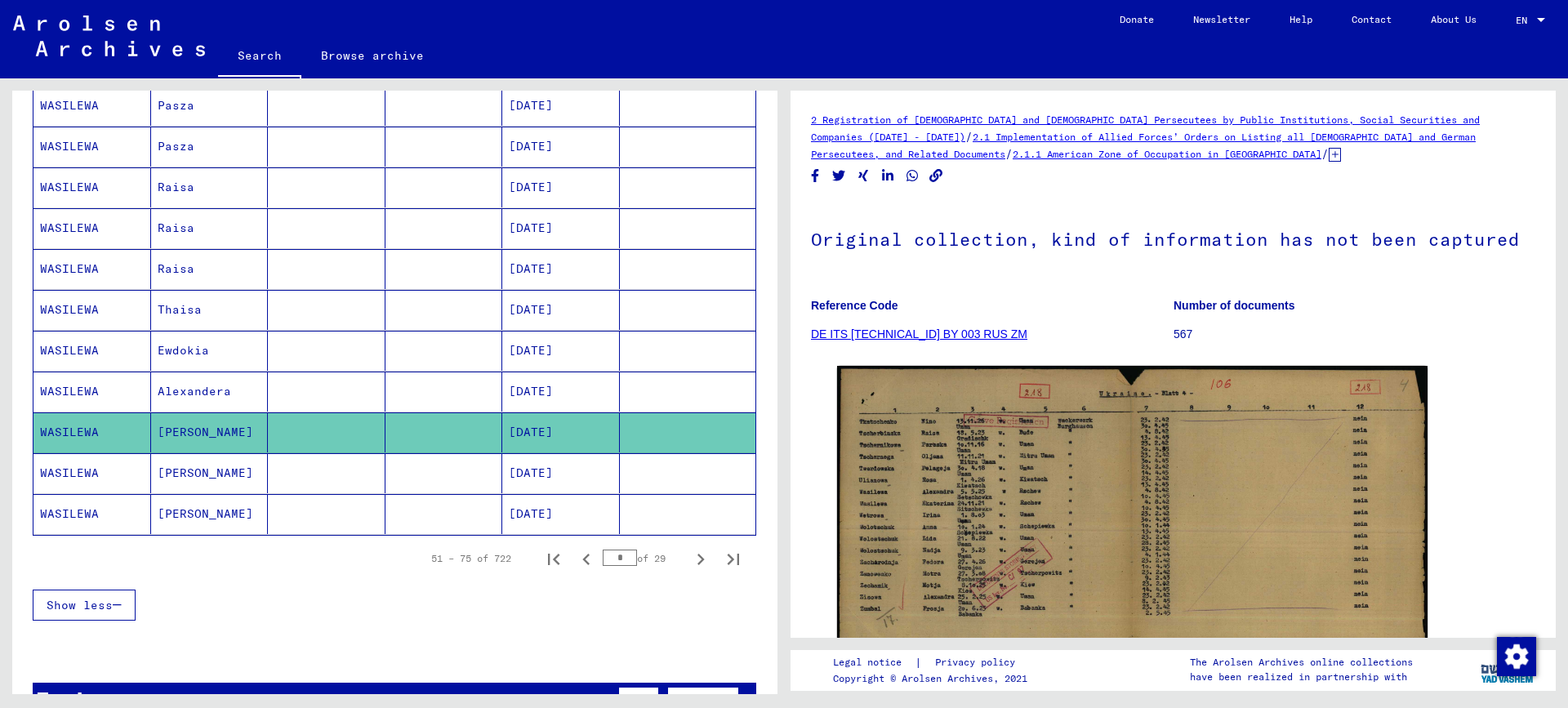
click at [207, 481] on mat-cell "[PERSON_NAME]" at bounding box center [210, 473] width 117 height 40
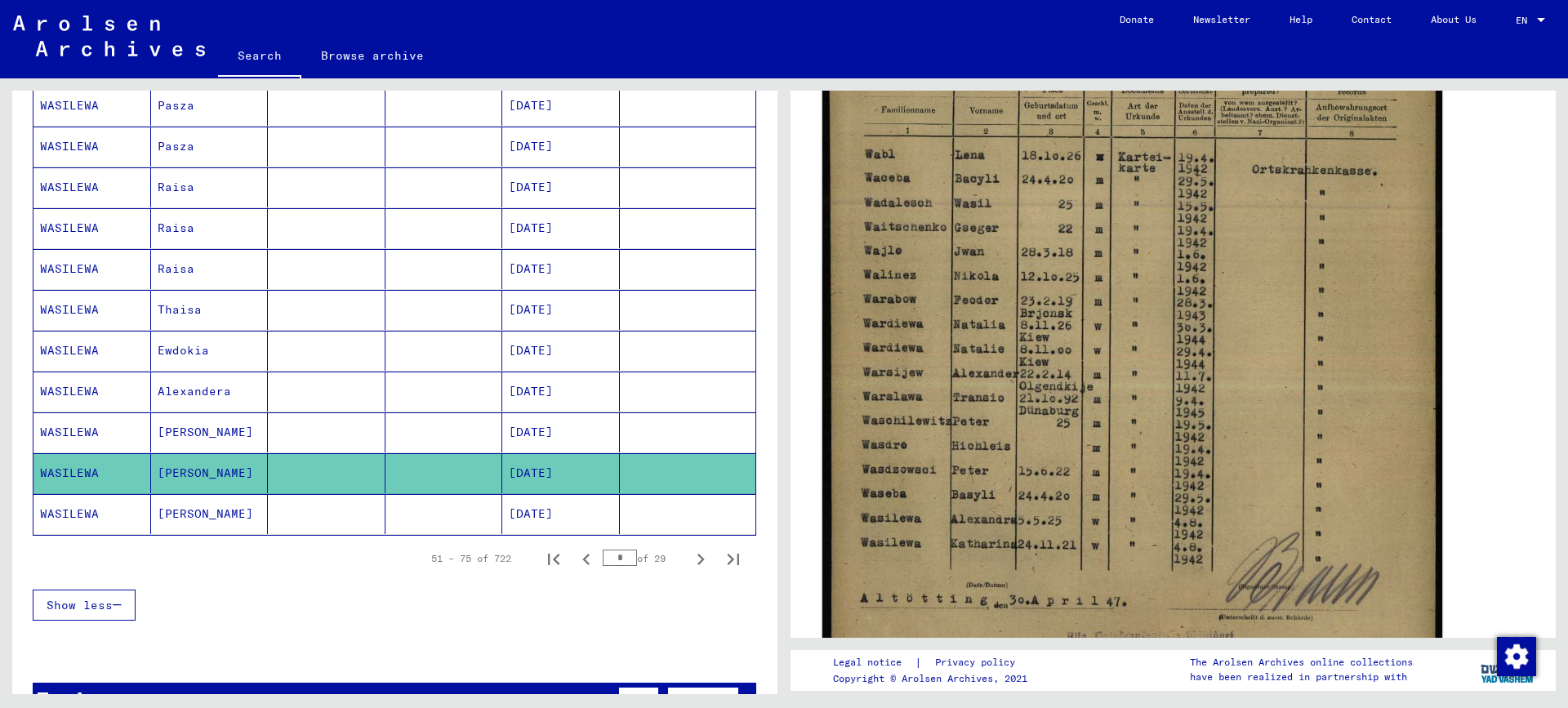
scroll to position [163, 0]
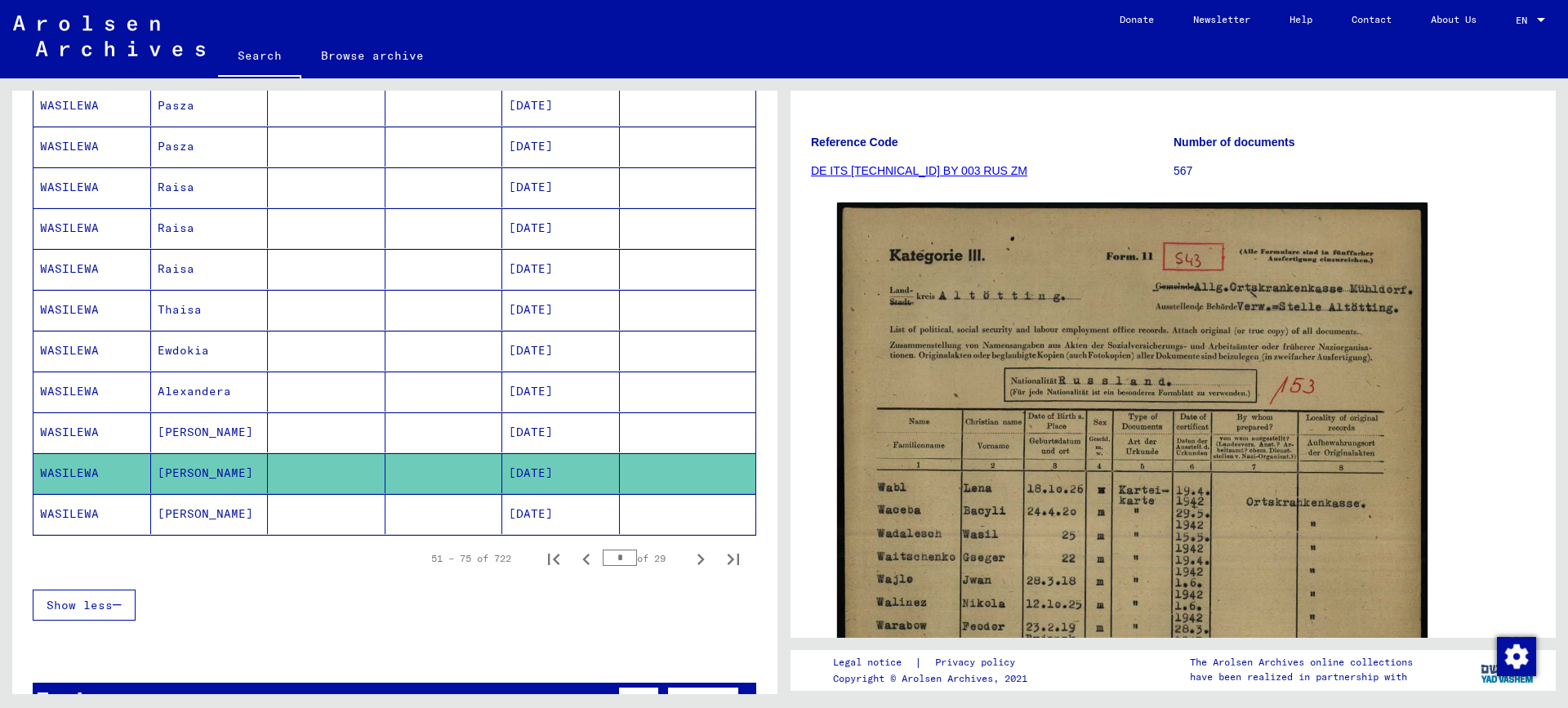
click at [205, 505] on mat-cell "[PERSON_NAME]" at bounding box center [210, 514] width 117 height 40
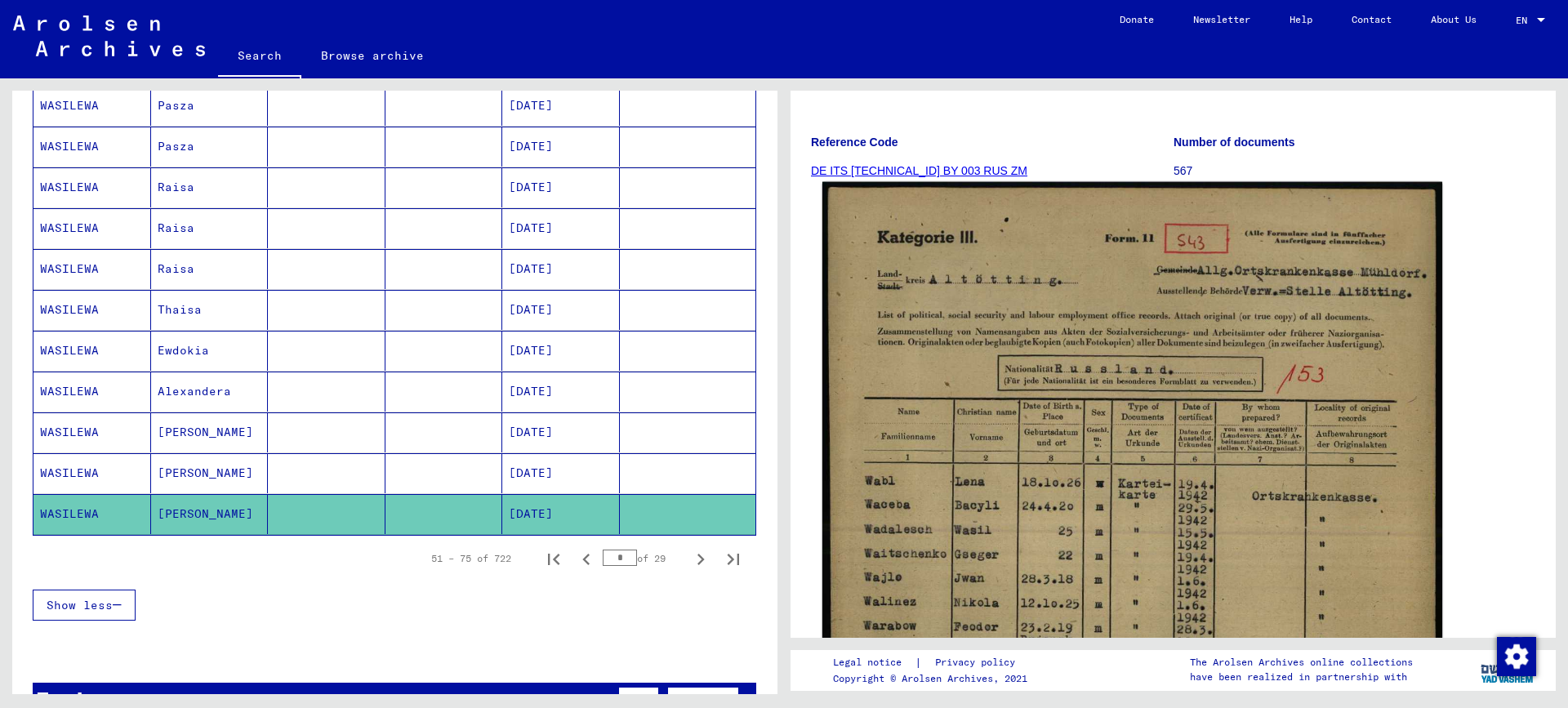
scroll to position [408, 0]
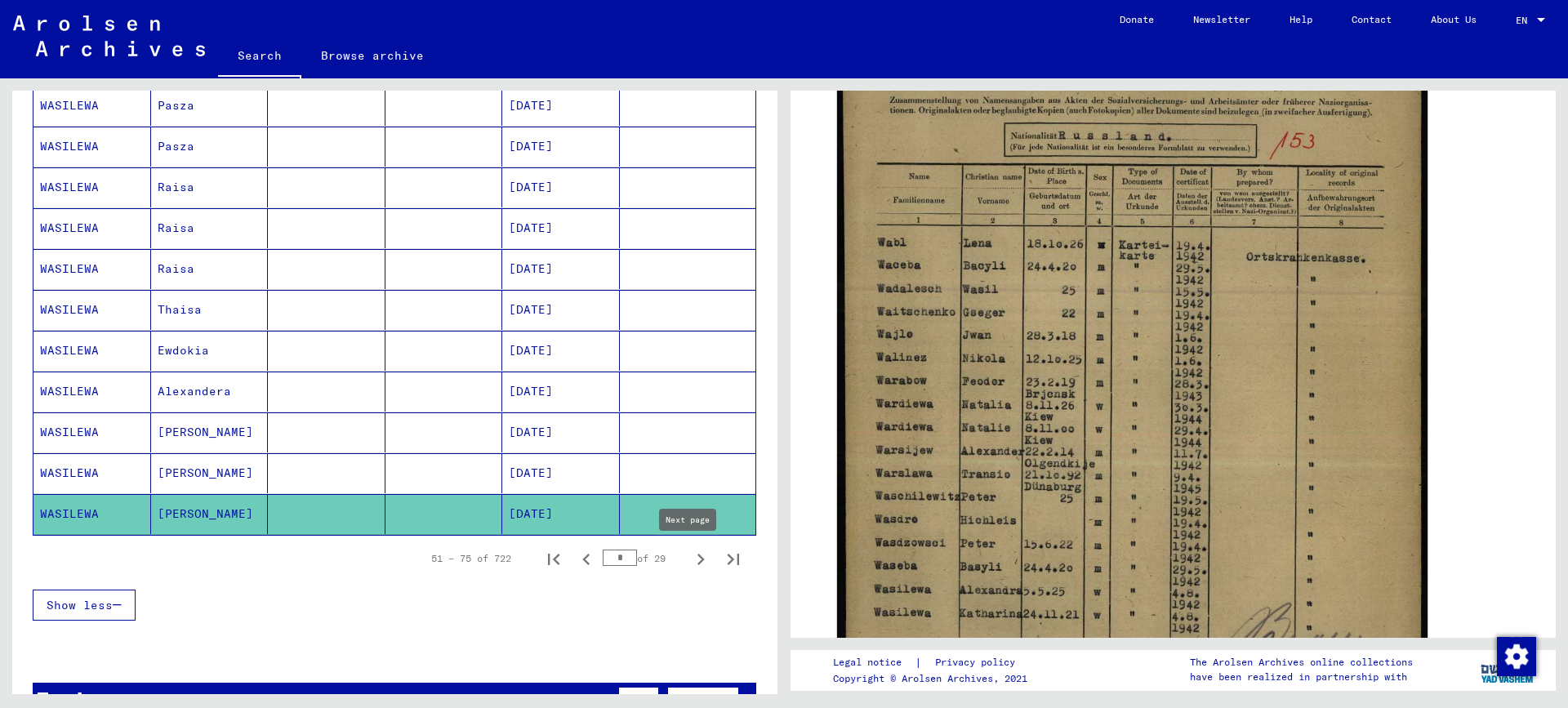
click at [689, 565] on icon "Next page" at bounding box center [700, 559] width 22 height 22
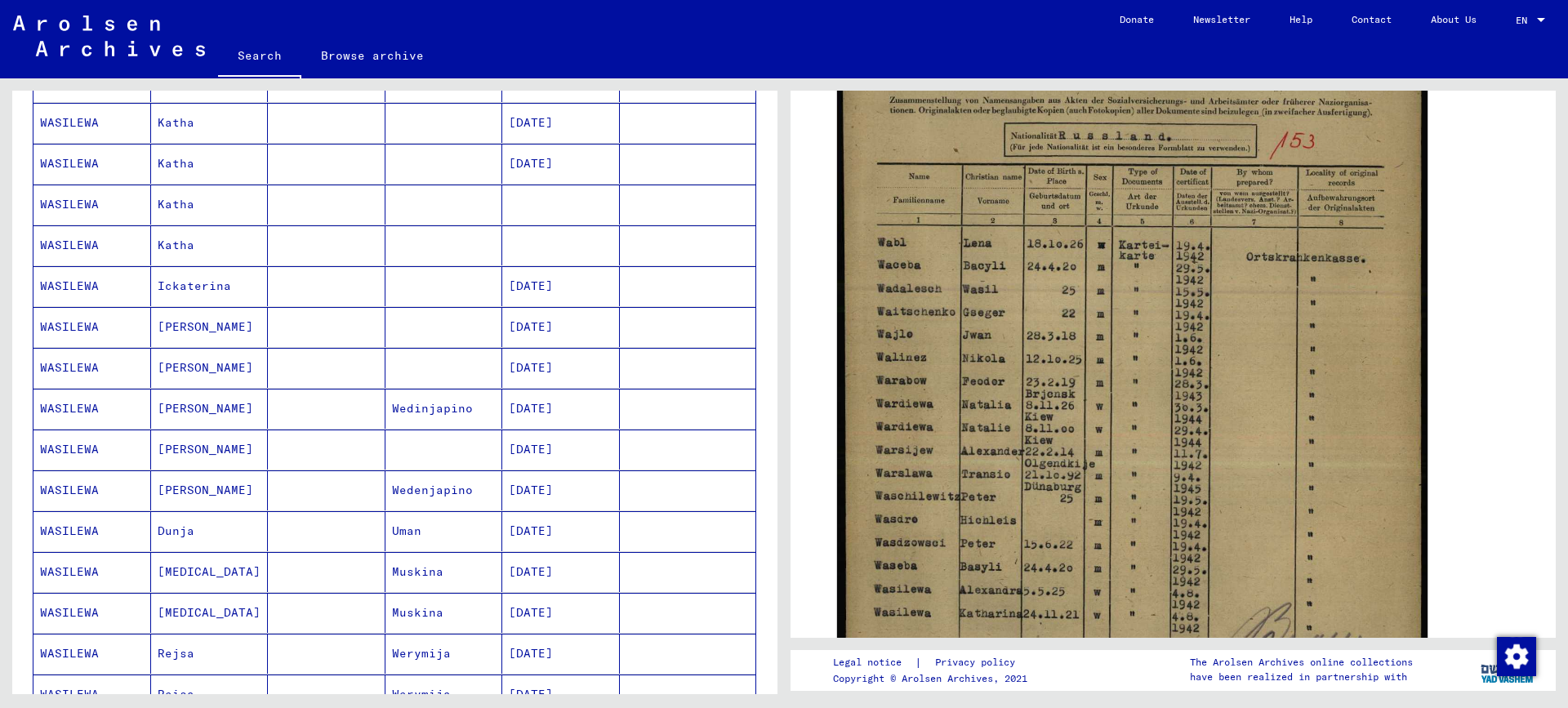
scroll to position [327, 0]
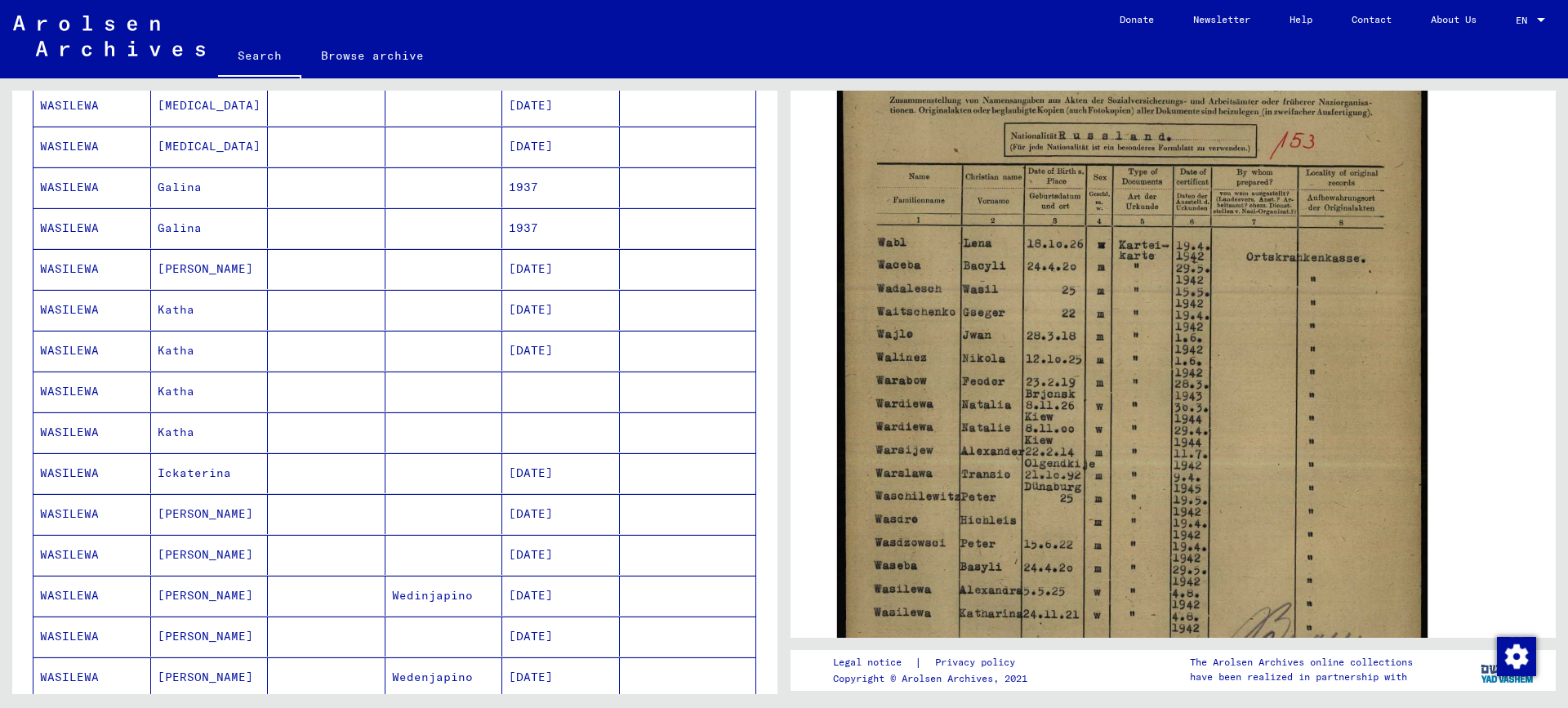
click at [432, 585] on mat-cell "Wedinjapino" at bounding box center [444, 596] width 117 height 40
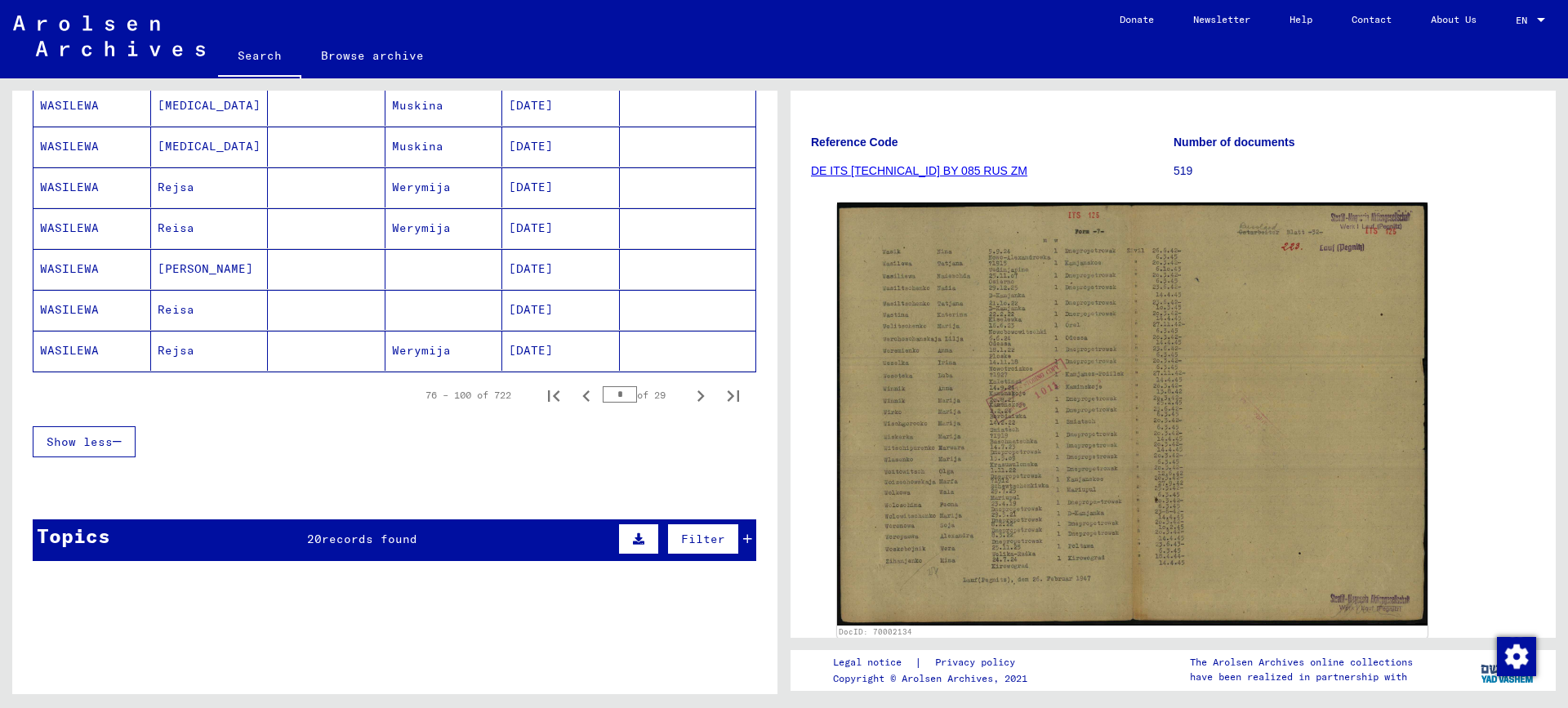
scroll to position [816, 0]
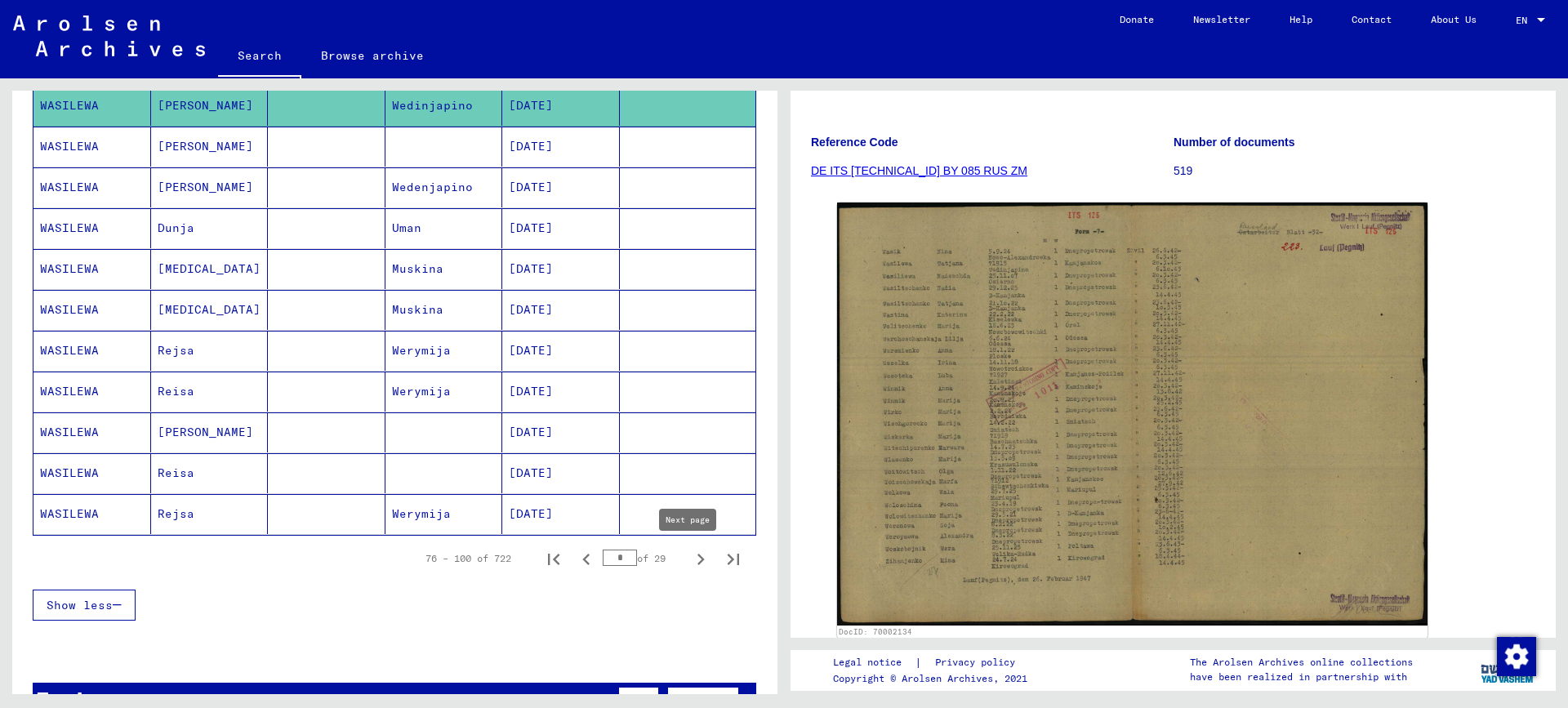
click at [689, 562] on icon "Next page" at bounding box center [700, 559] width 22 height 22
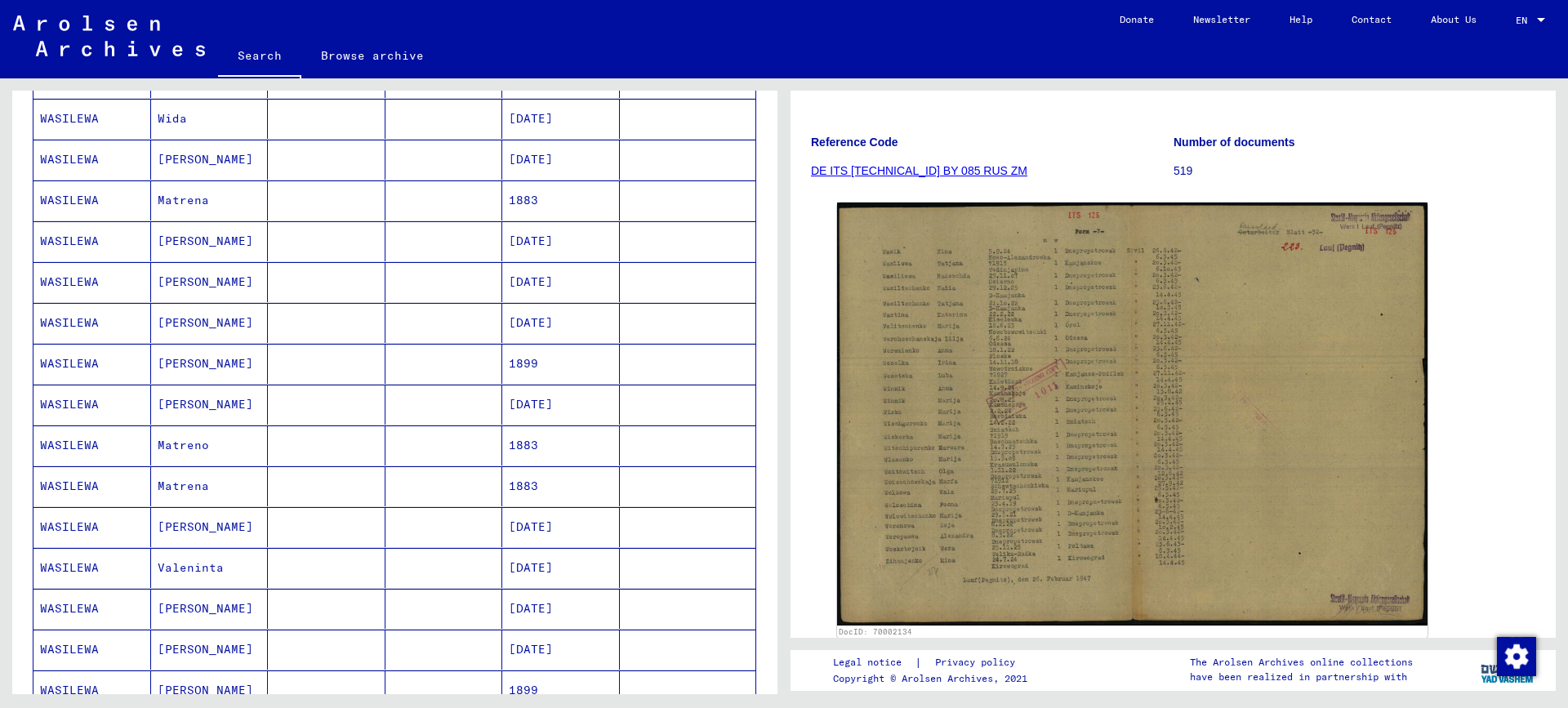
scroll to position [571, 0]
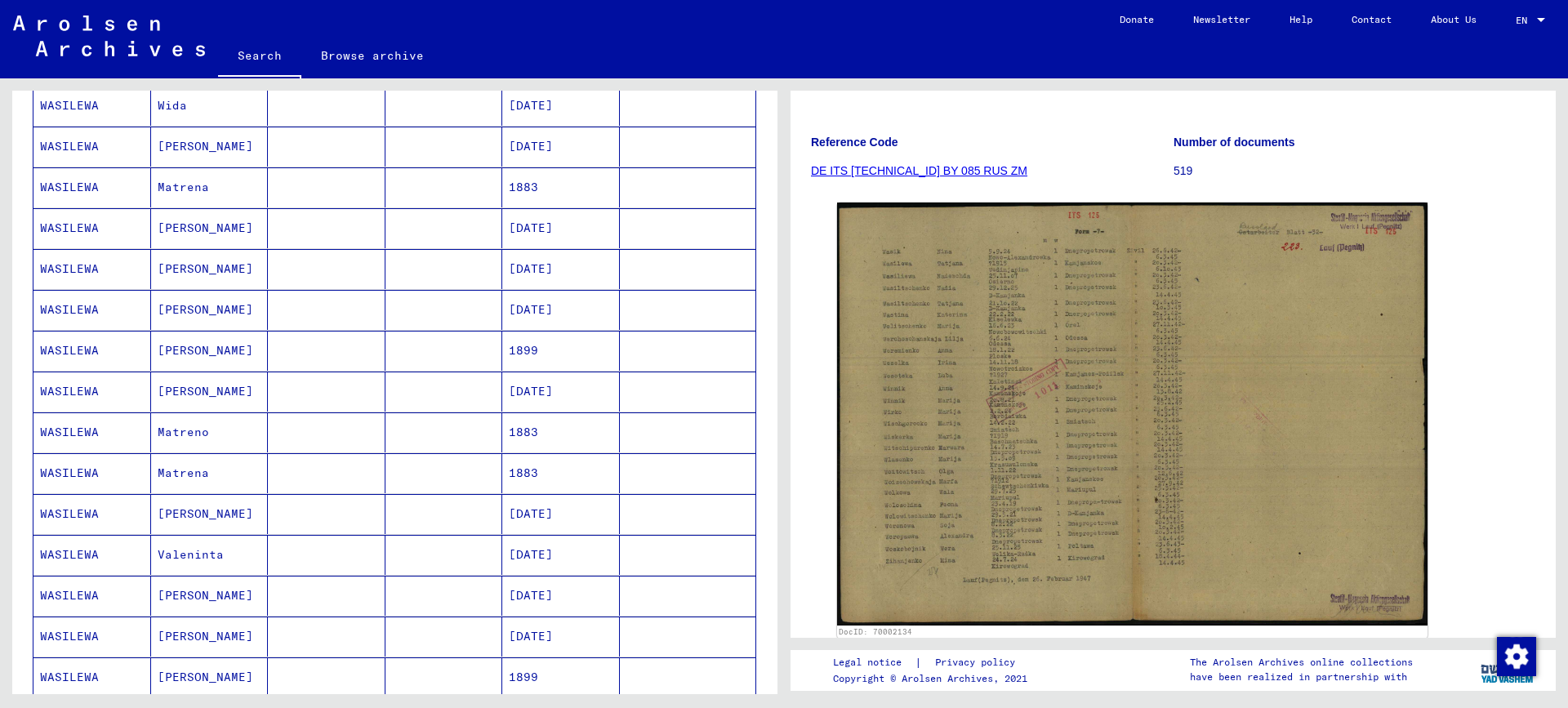
click at [601, 267] on mat-cell "[DATE]" at bounding box center [560, 269] width 117 height 40
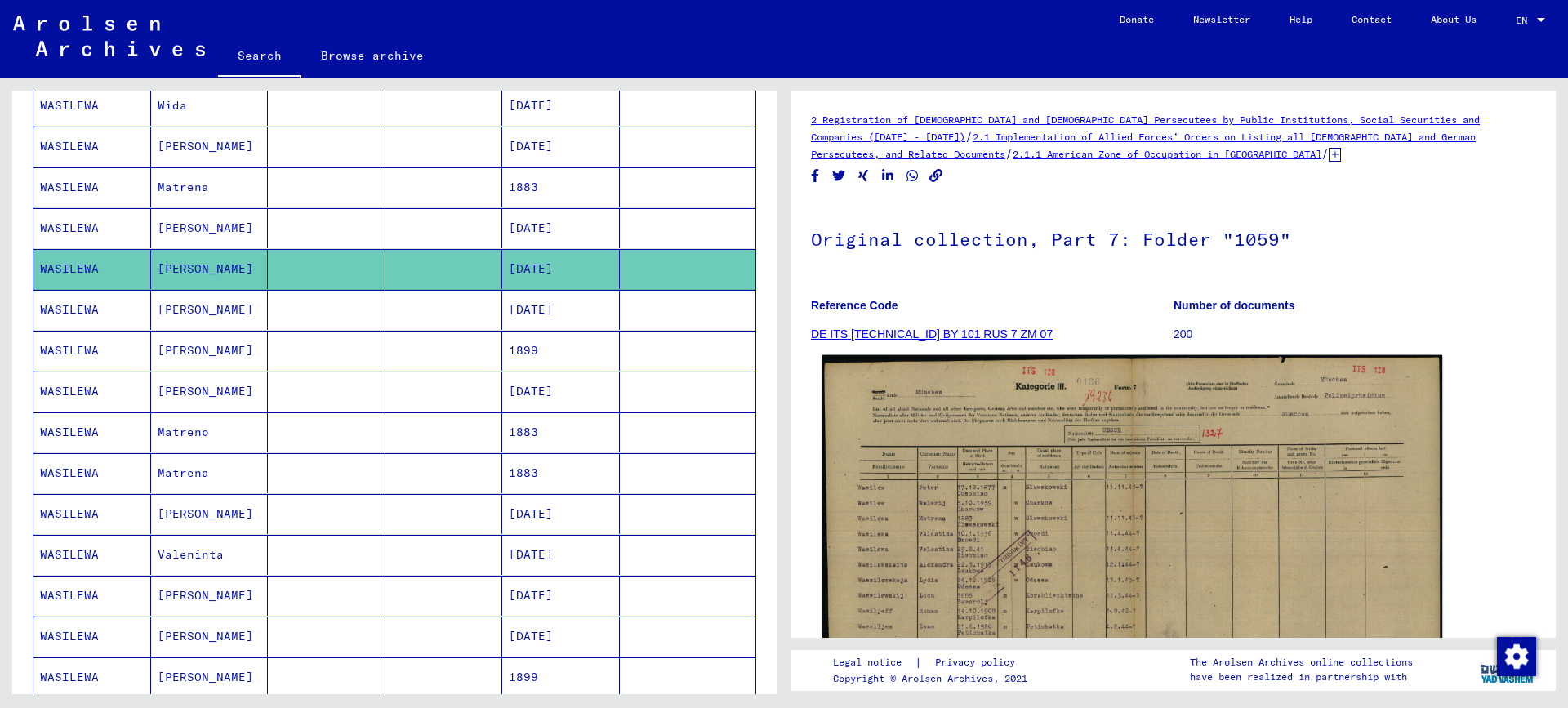
click at [939, 562] on img at bounding box center [1132, 577] width 620 height 443
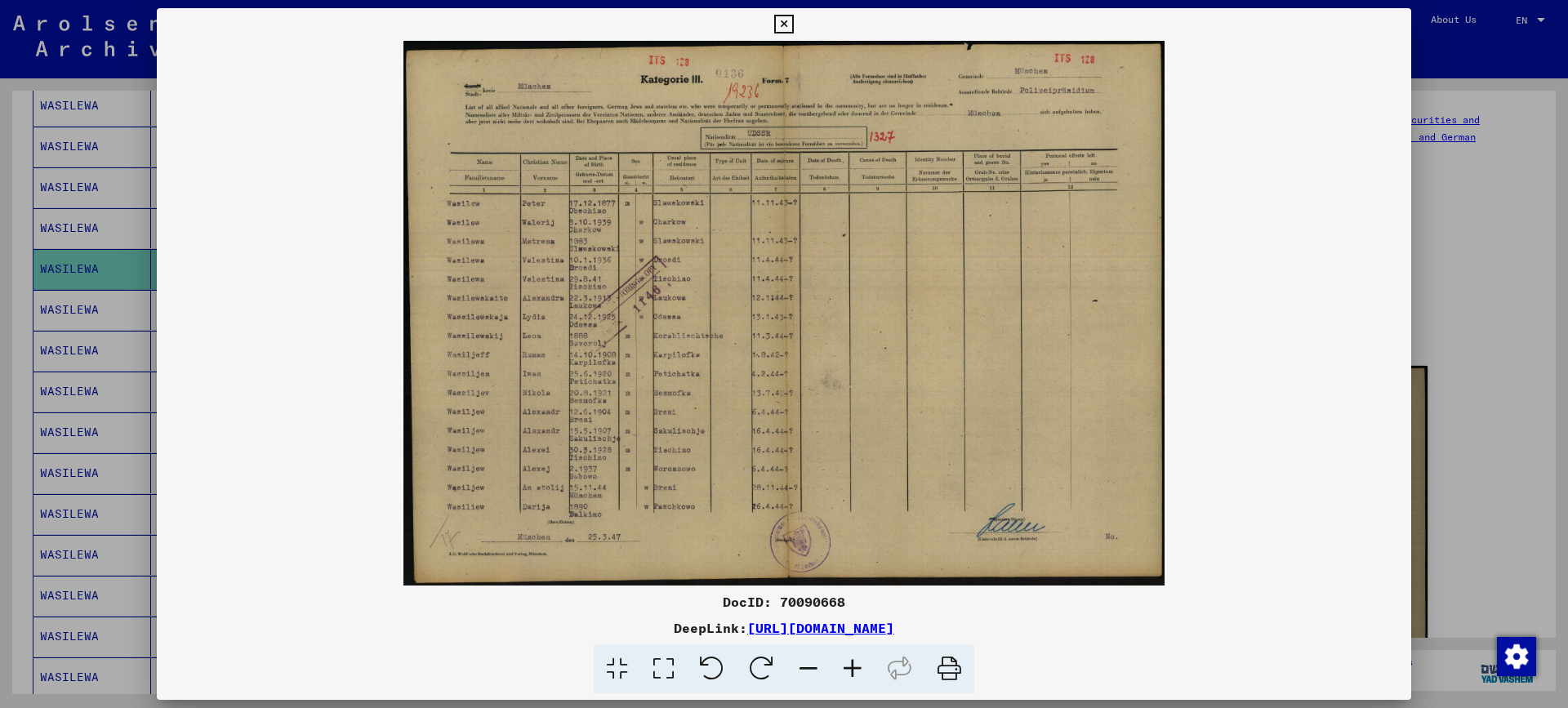
click at [1495, 310] on div at bounding box center [784, 354] width 1568 height 708
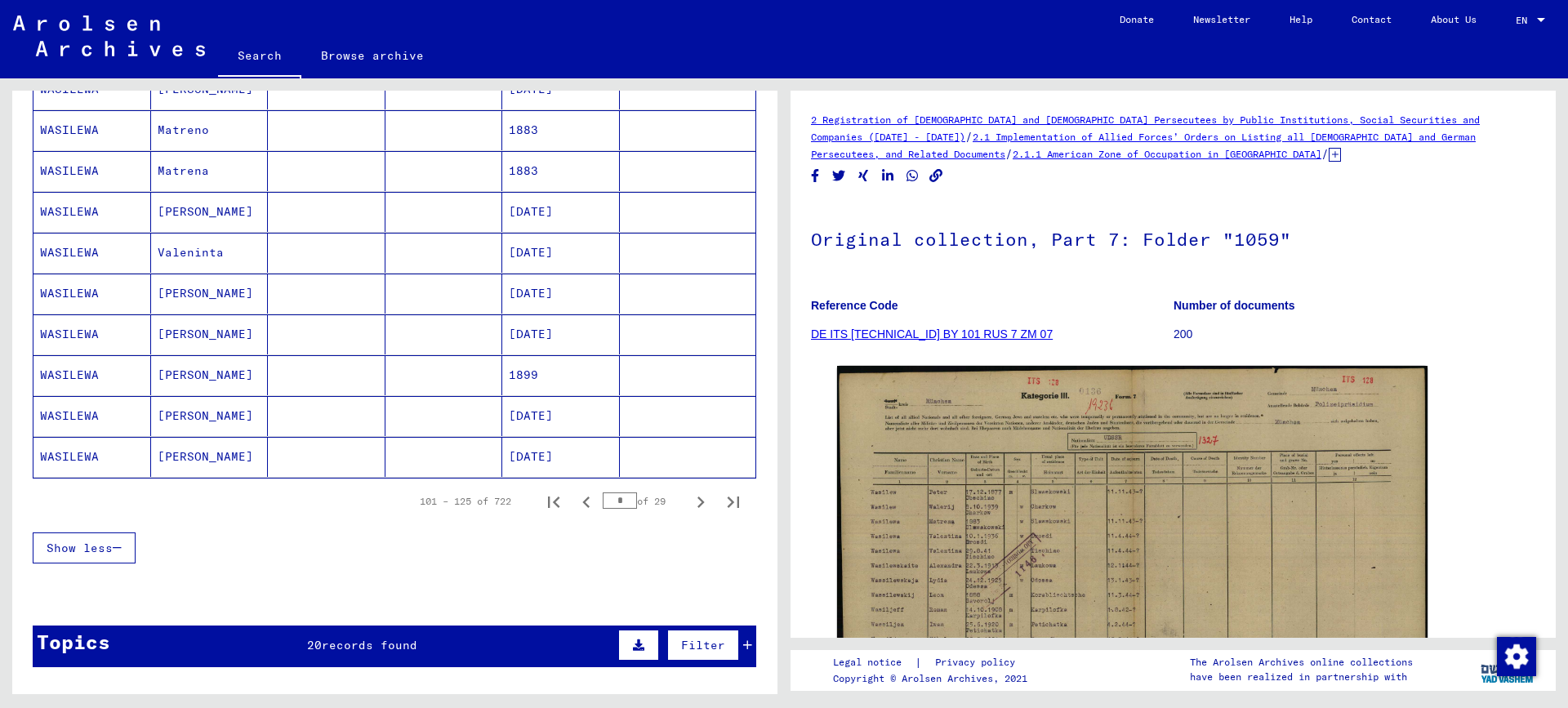
scroll to position [898, 0]
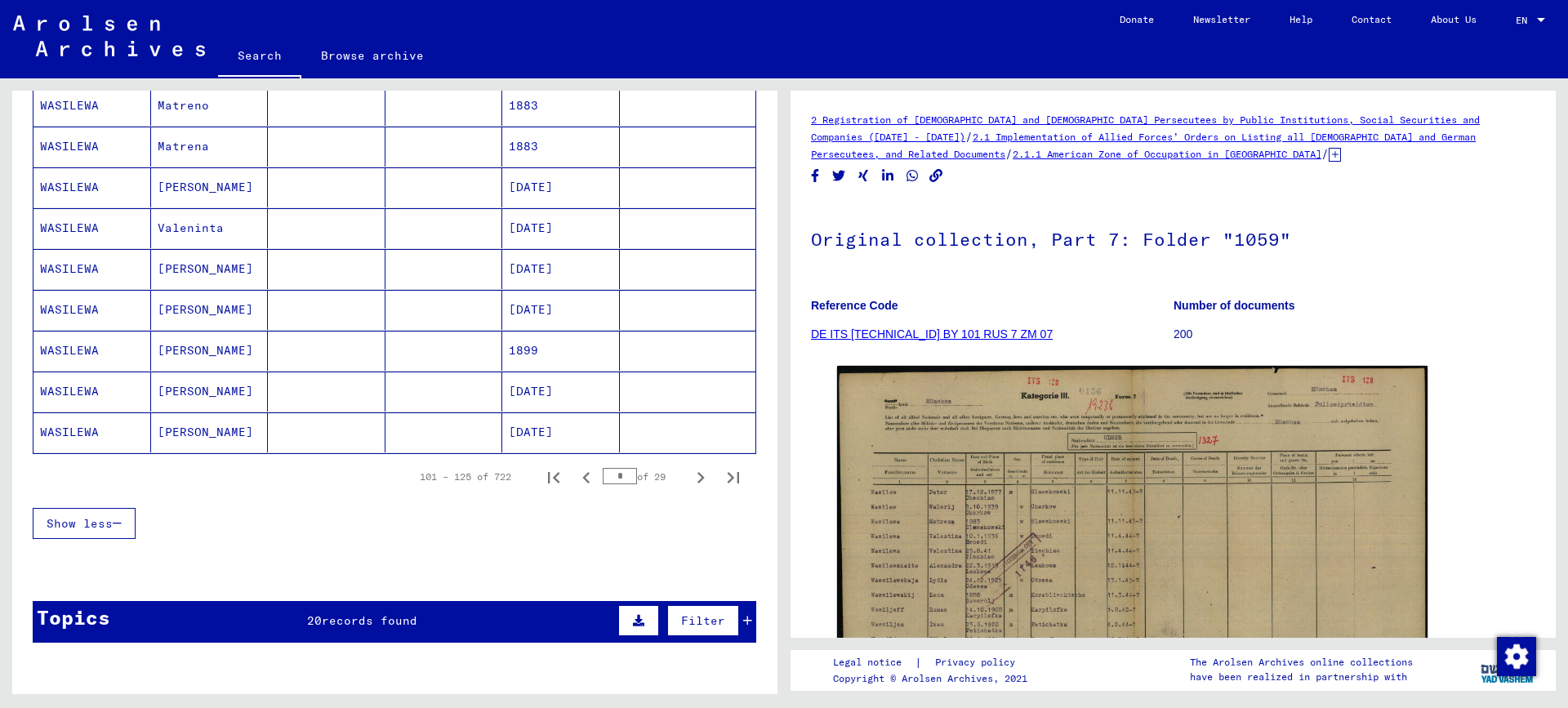
click at [342, 396] on mat-cell at bounding box center [326, 392] width 117 height 40
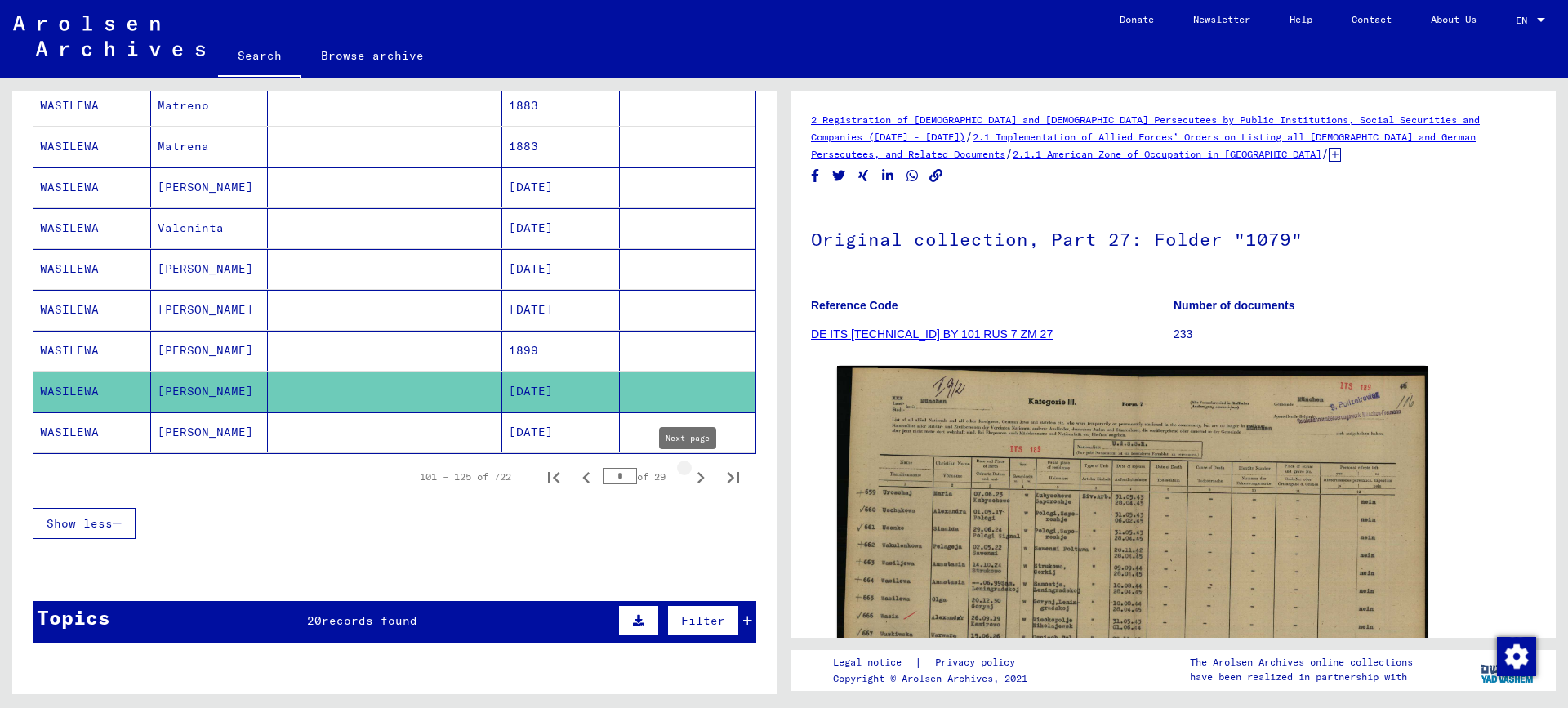
click at [689, 479] on icon "Next page" at bounding box center [700, 478] width 22 height 22
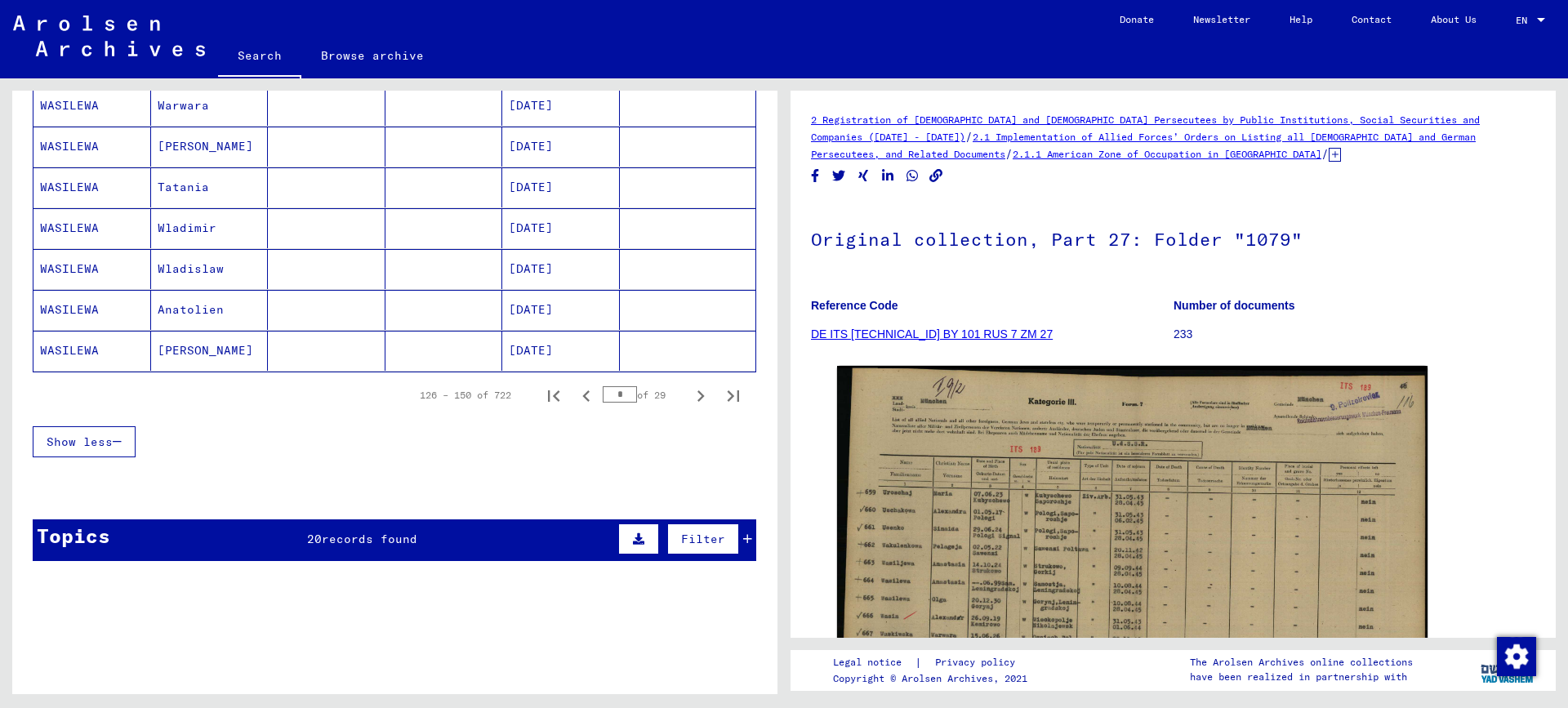
scroll to position [1062, 0]
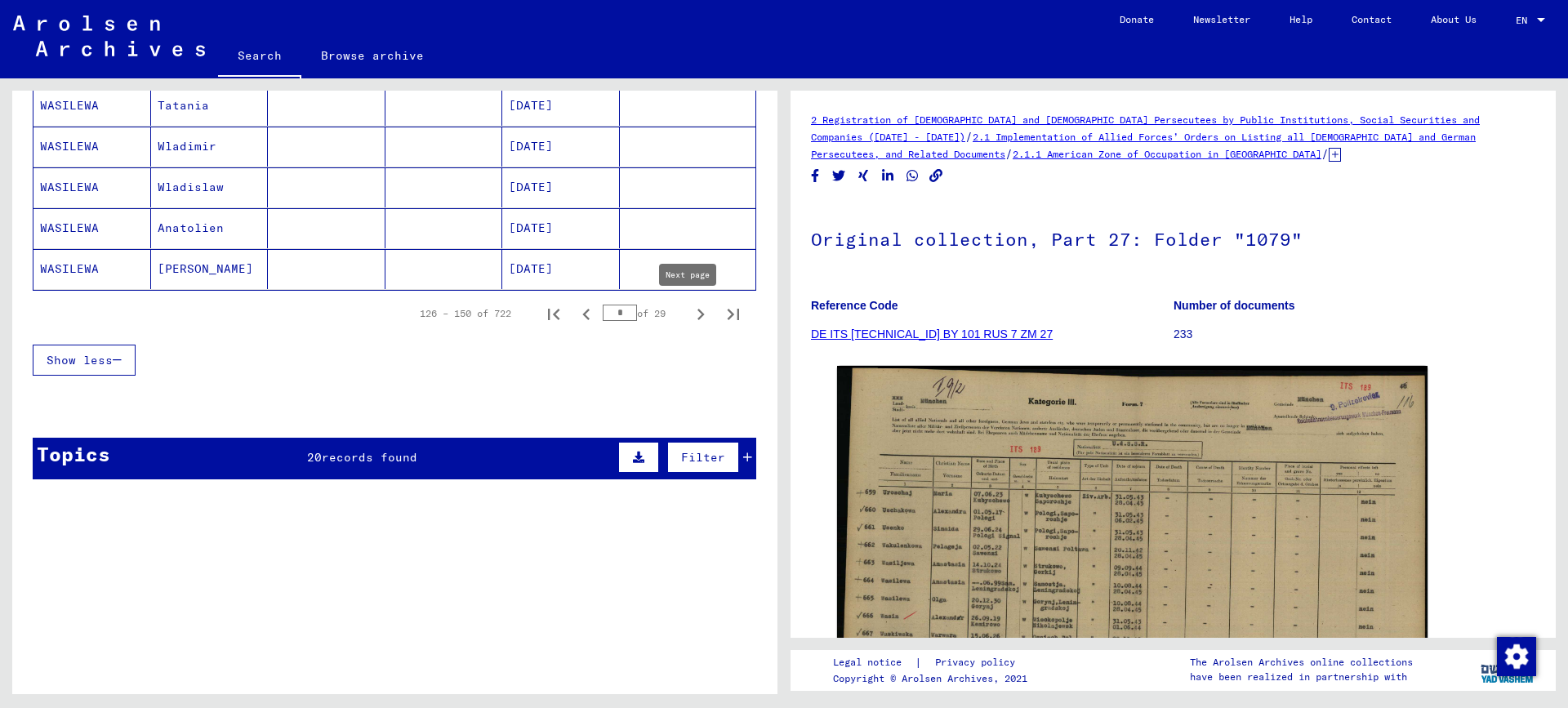
click at [697, 315] on icon "Next page" at bounding box center [701, 314] width 8 height 12
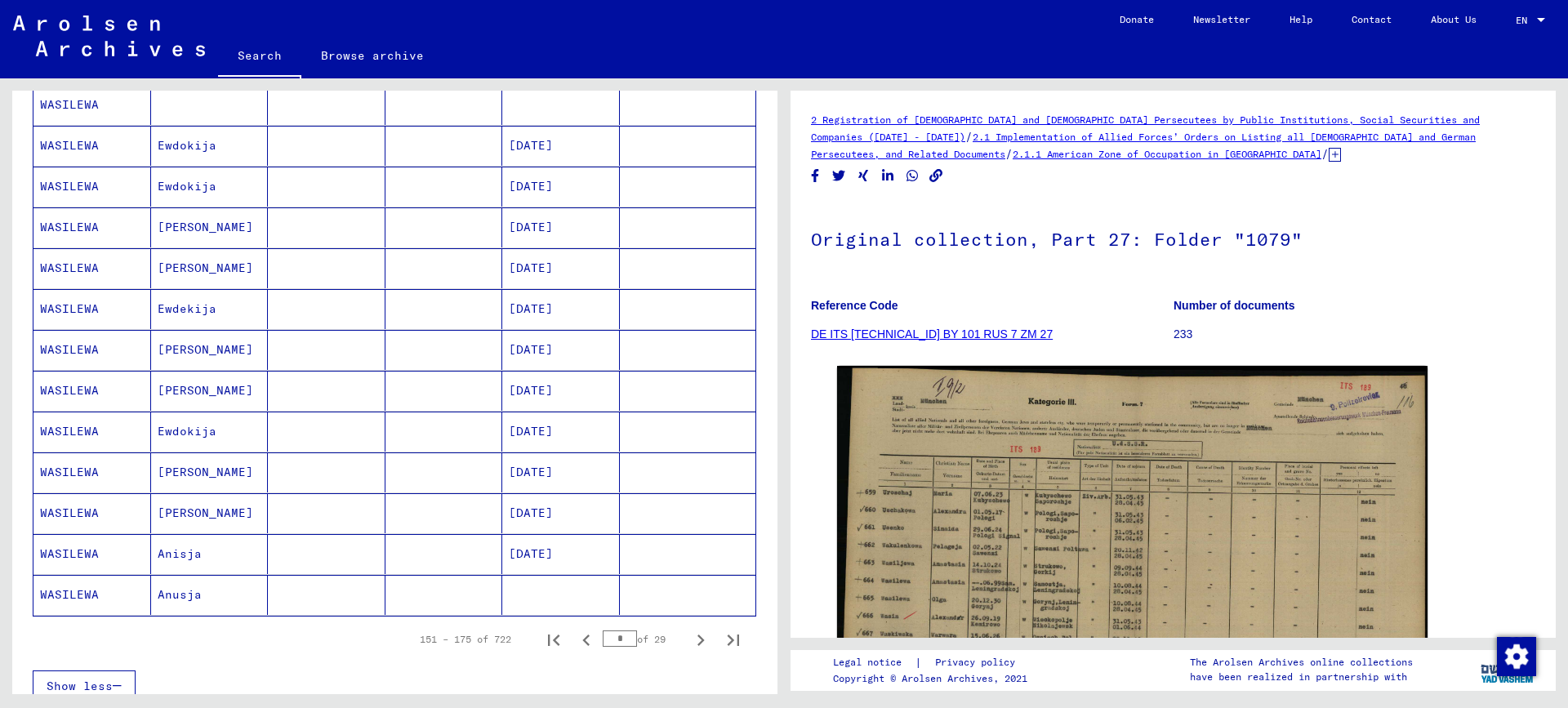
scroll to position [735, 0]
click at [193, 431] on mat-cell "Ewdokija" at bounding box center [210, 432] width 117 height 40
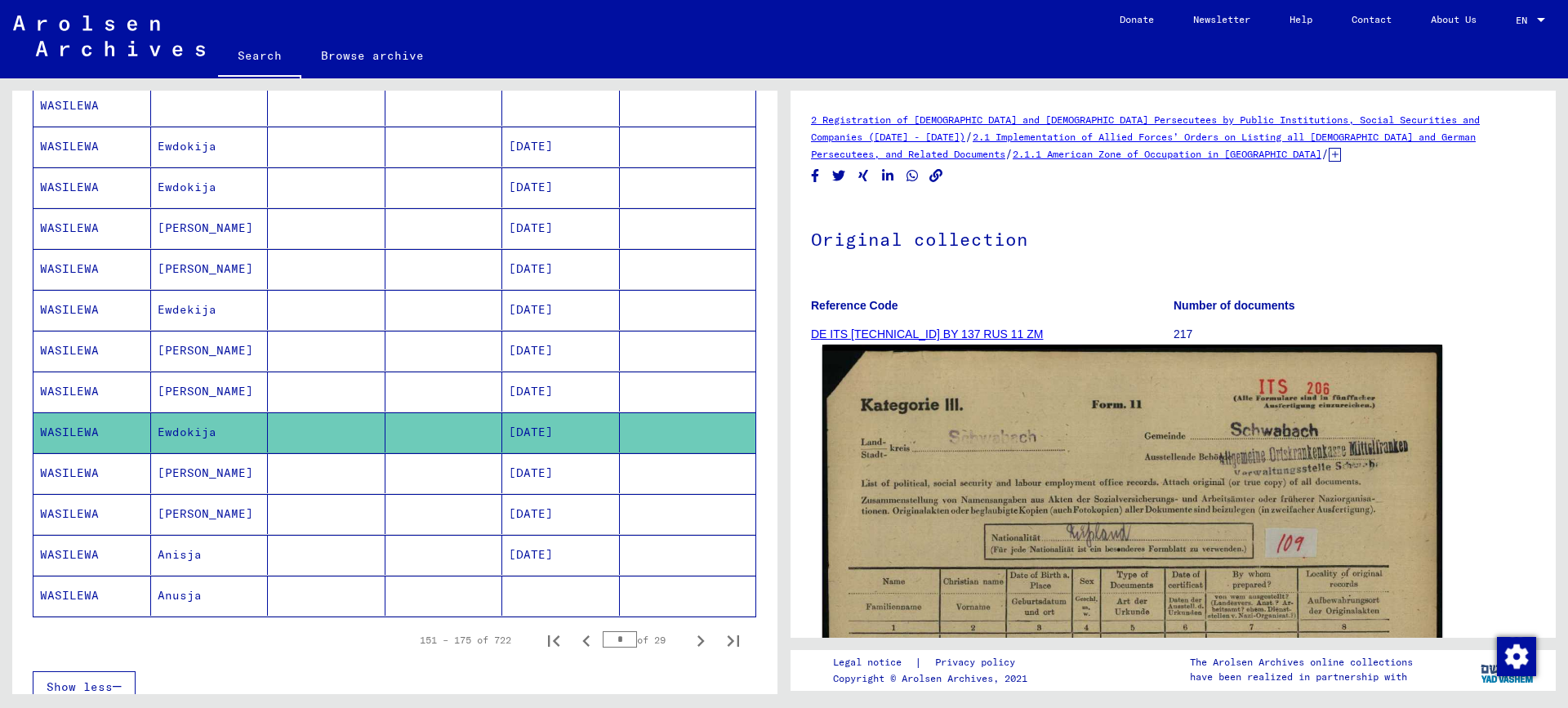
scroll to position [327, 0]
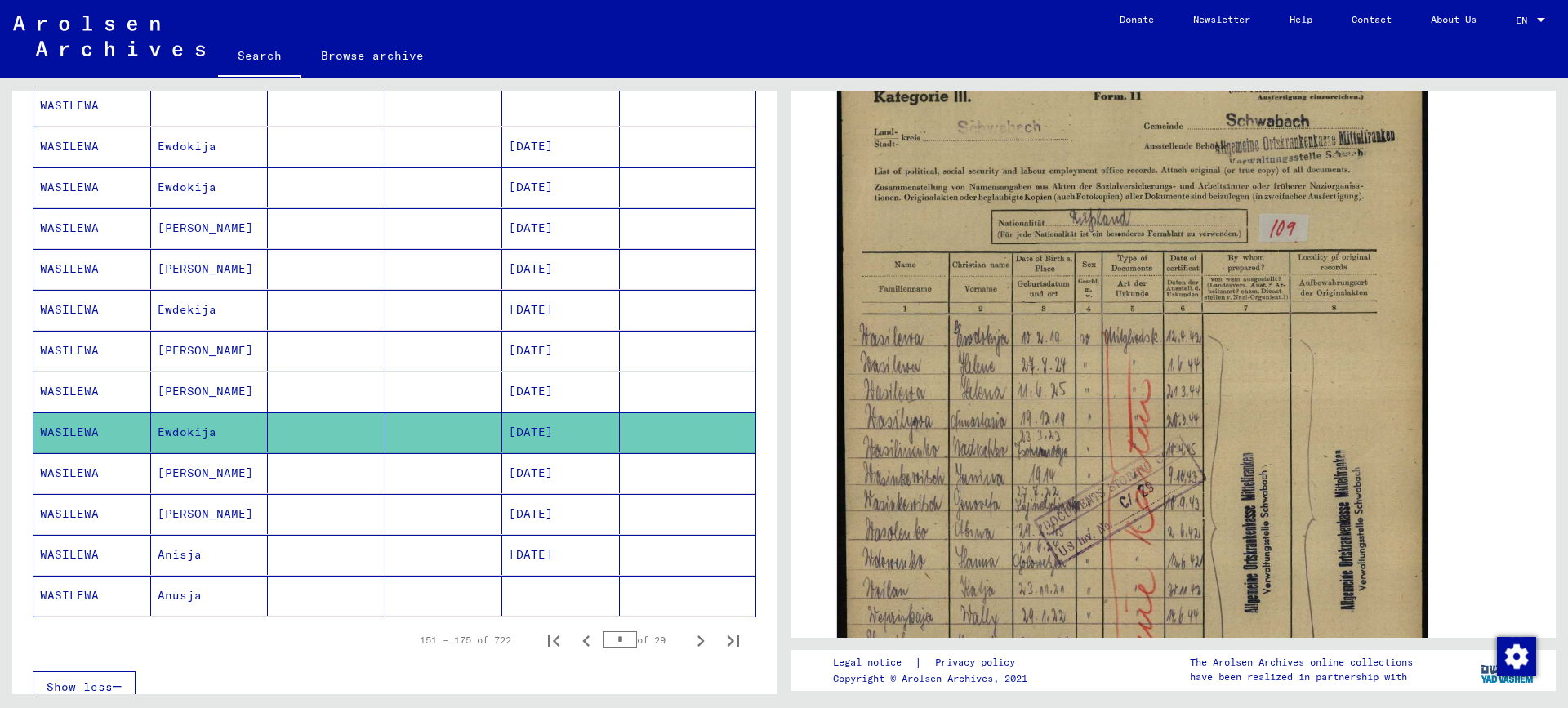
click at [195, 311] on mat-cell "Ewdekija" at bounding box center [210, 310] width 117 height 40
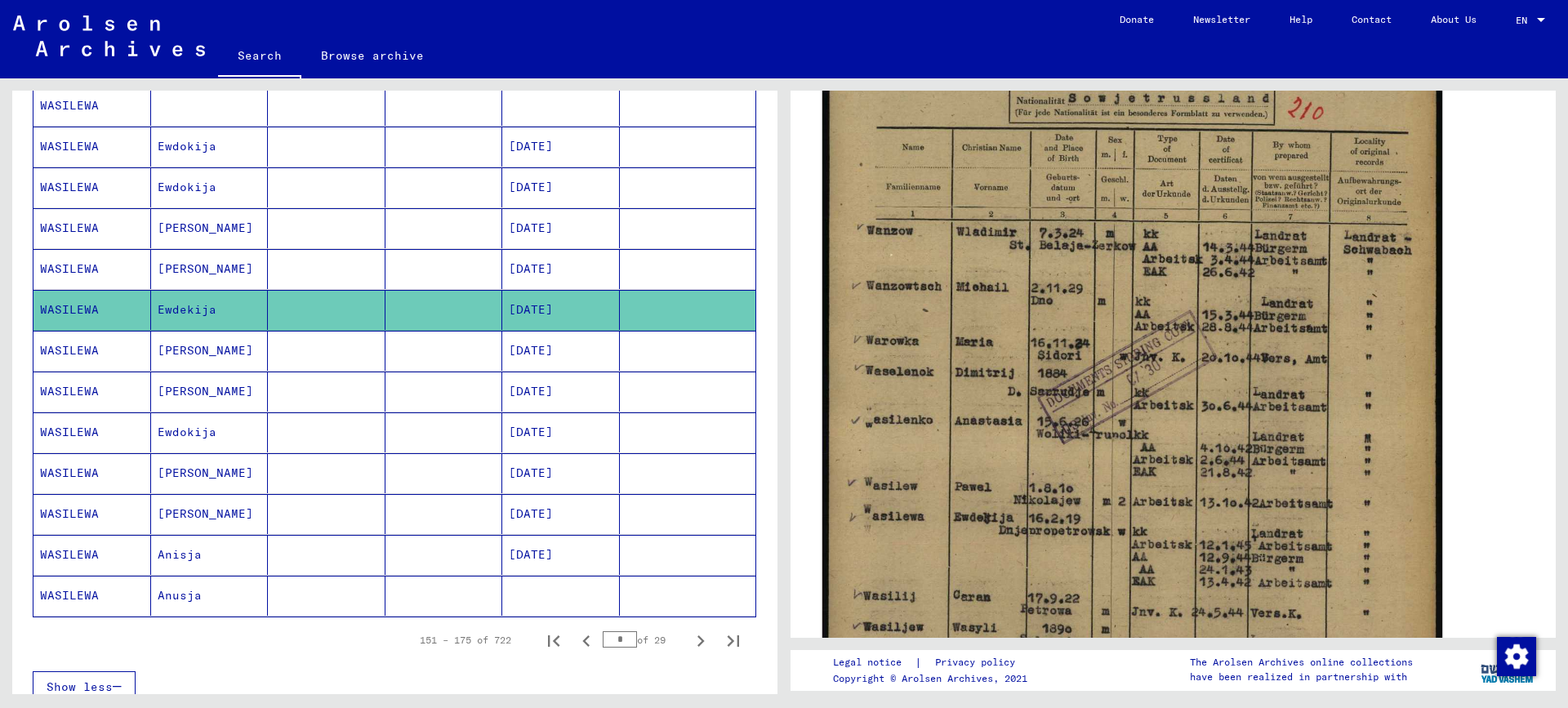
scroll to position [490, 0]
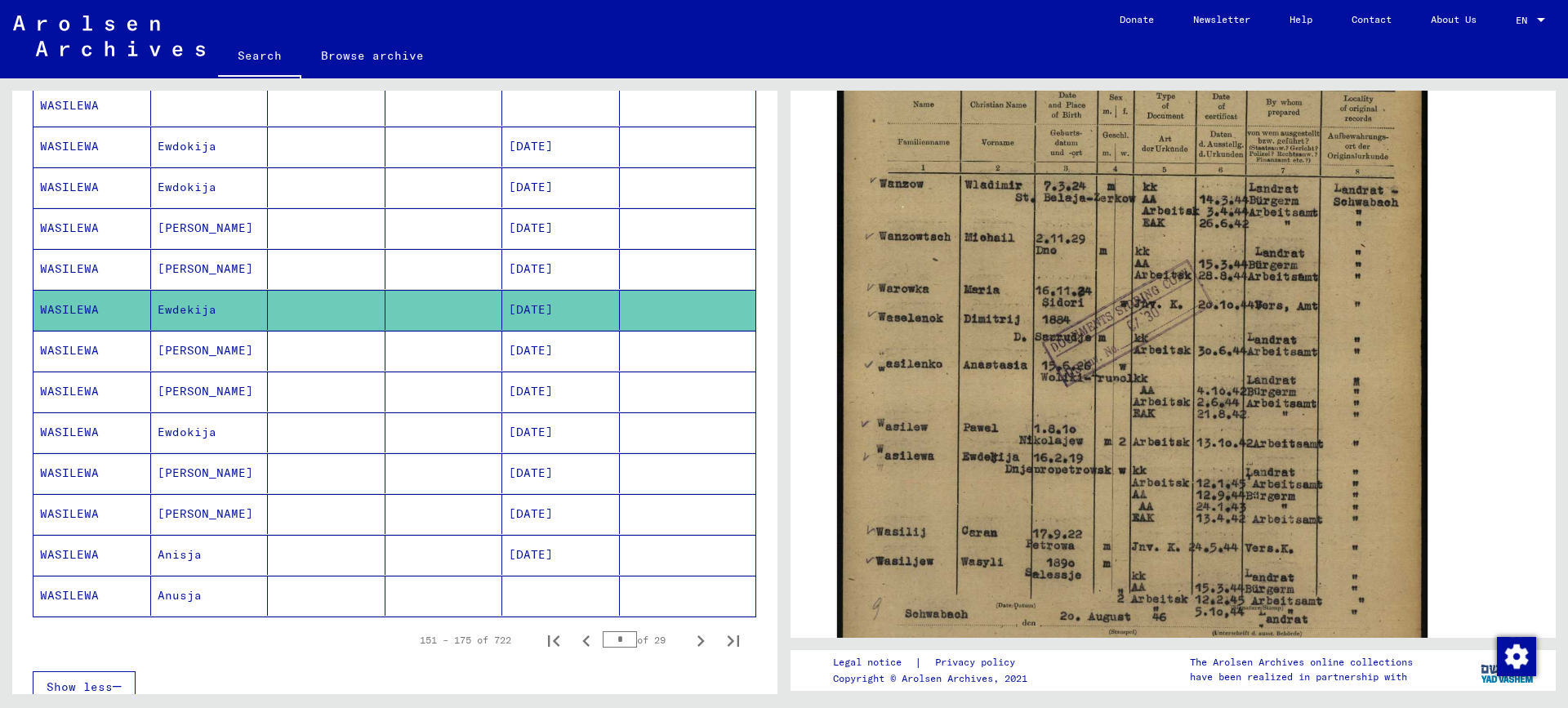
click at [535, 146] on mat-cell "[DATE]" at bounding box center [560, 146] width 117 height 40
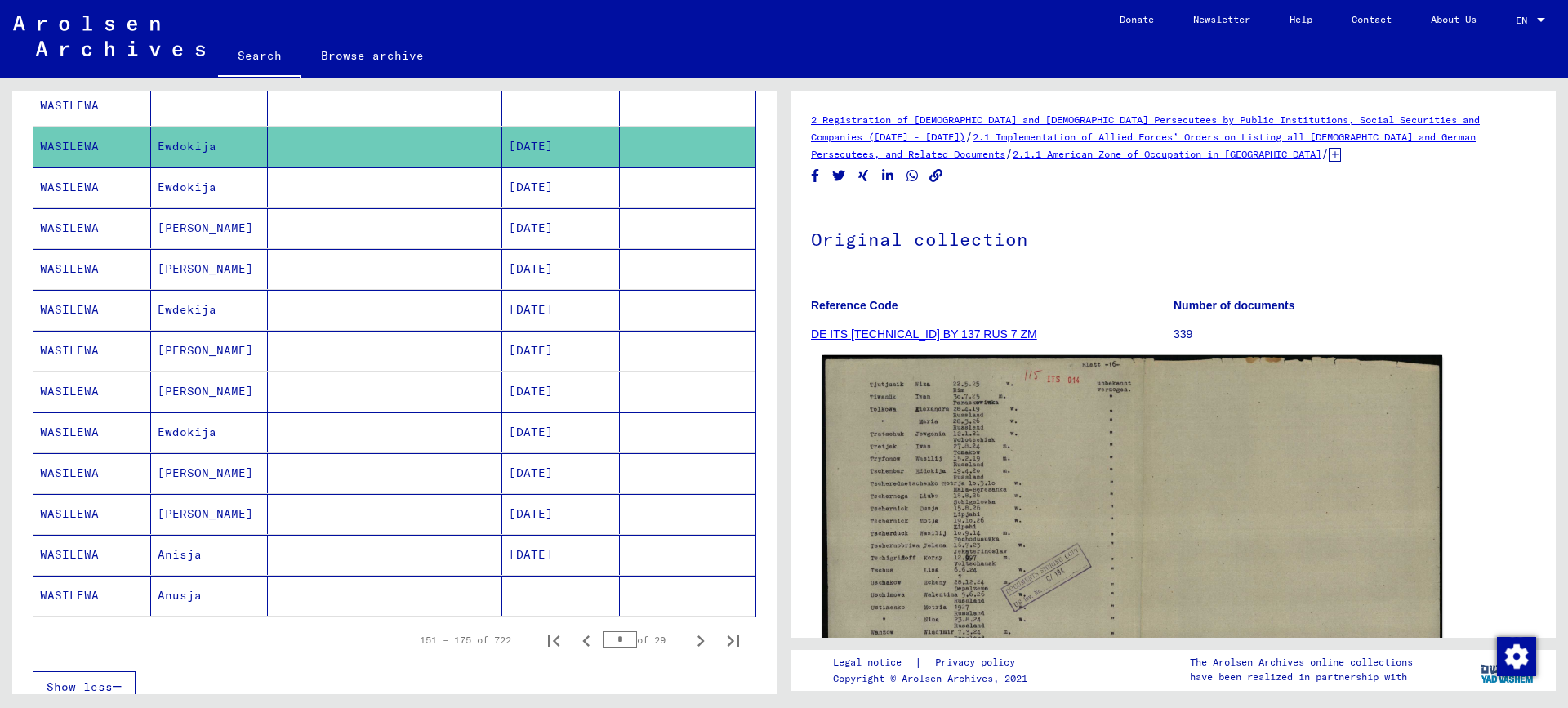
click at [910, 543] on img at bounding box center [1132, 575] width 620 height 439
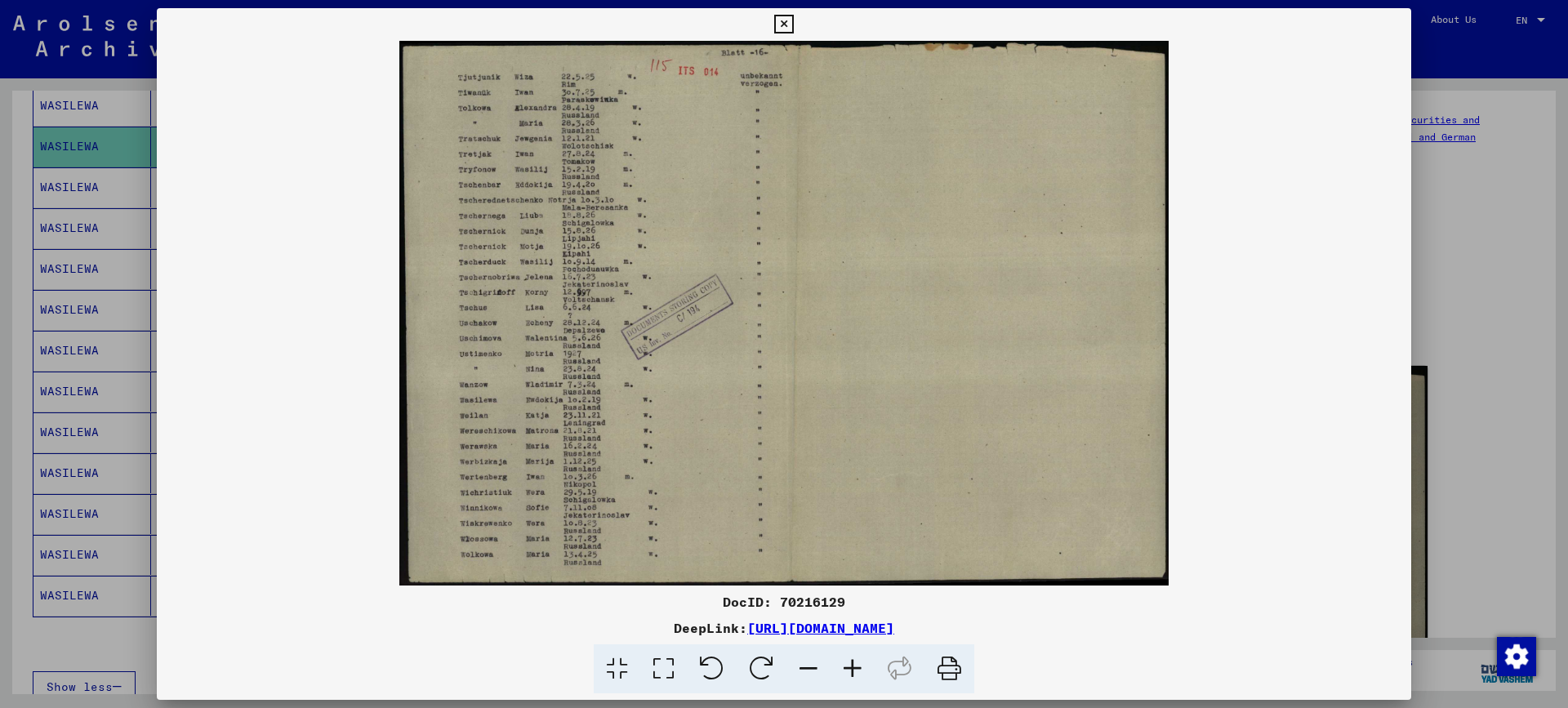
click at [1497, 336] on div at bounding box center [784, 354] width 1568 height 708
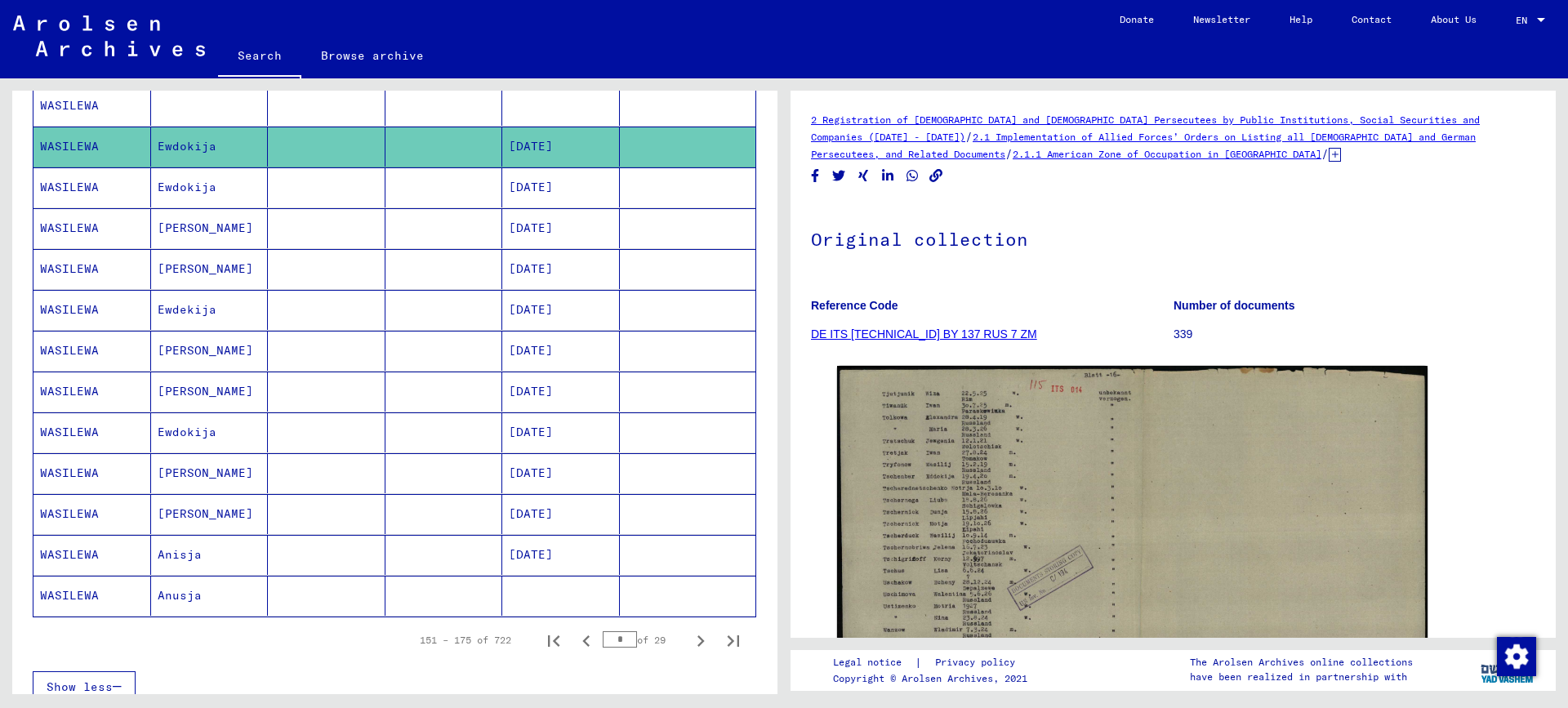
click at [561, 182] on mat-cell "[DATE]" at bounding box center [560, 187] width 117 height 40
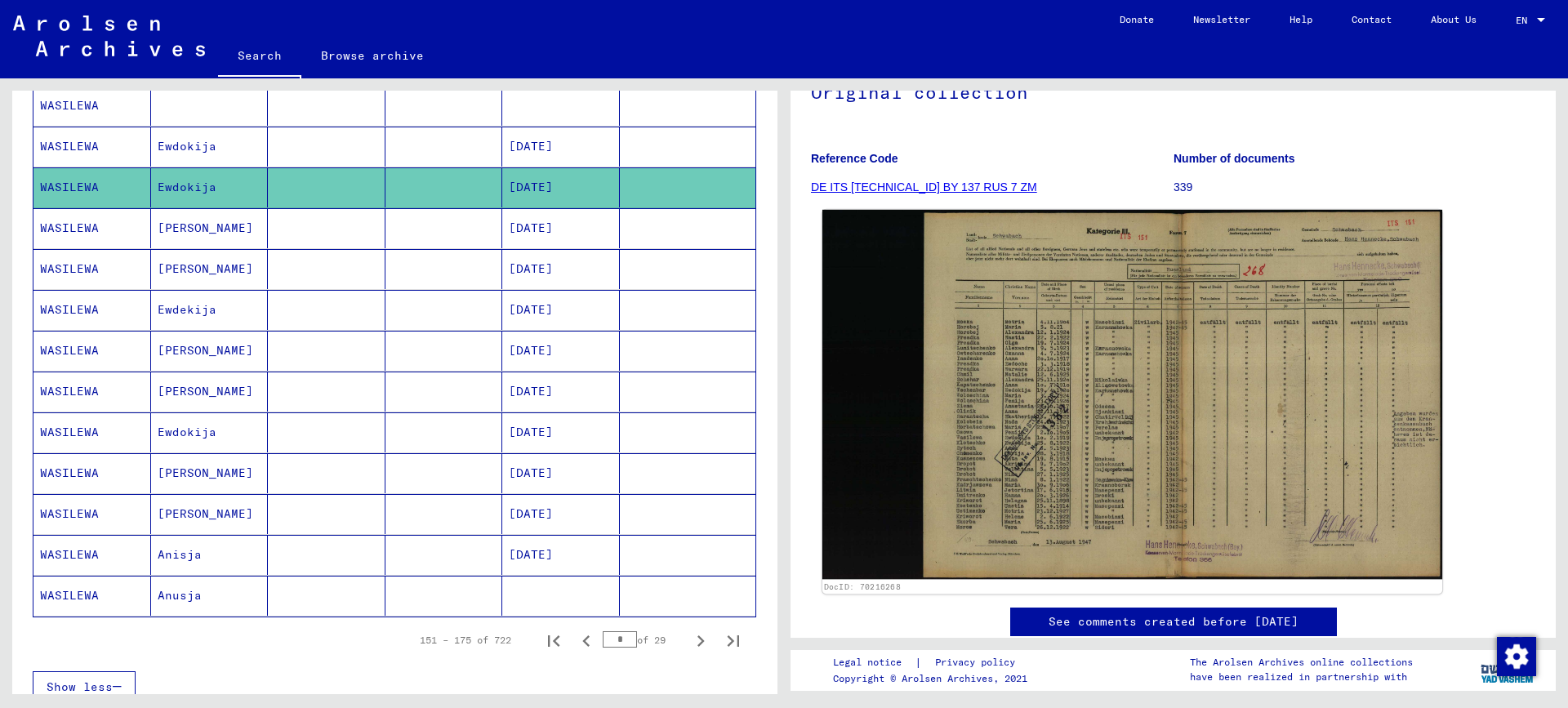
scroll to position [163, 0]
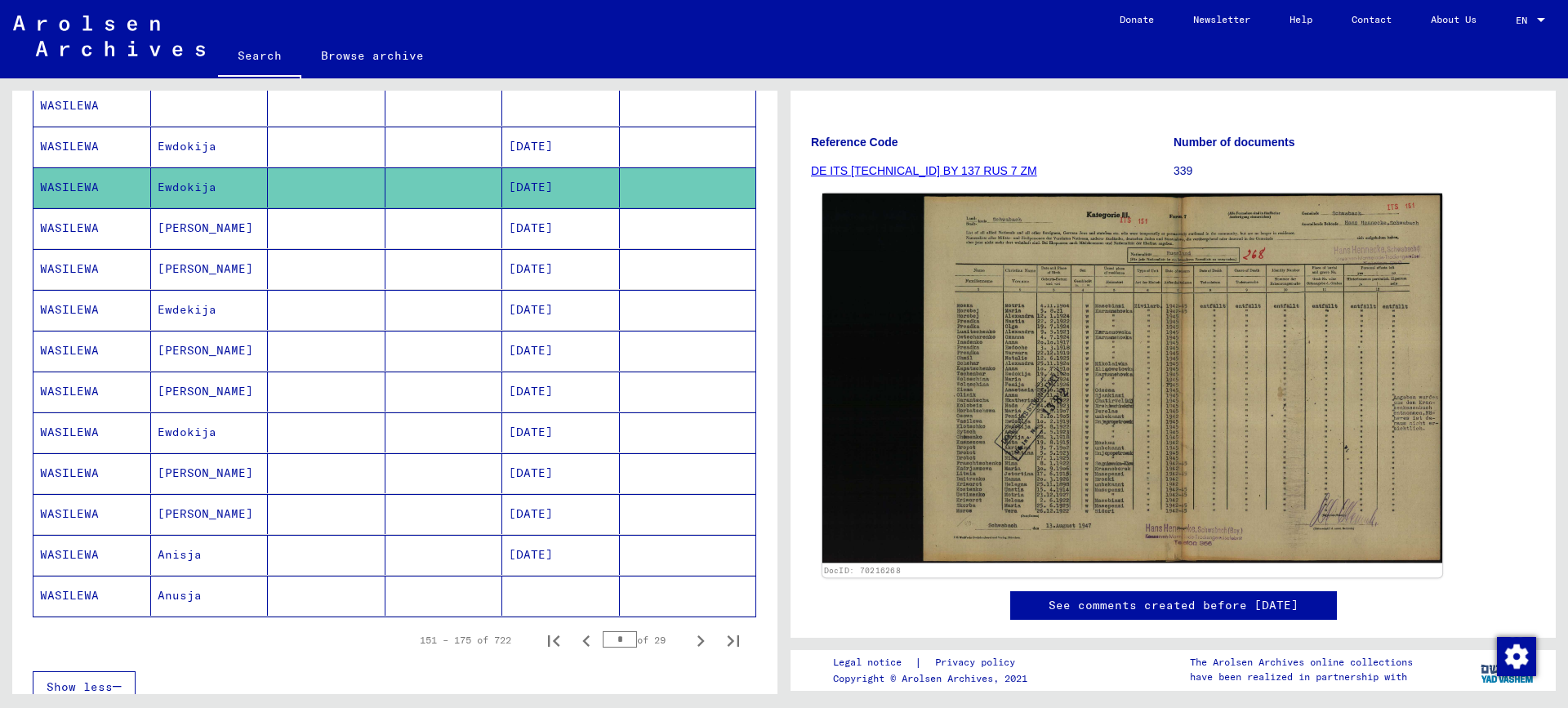
click at [1122, 472] on img at bounding box center [1132, 378] width 620 height 370
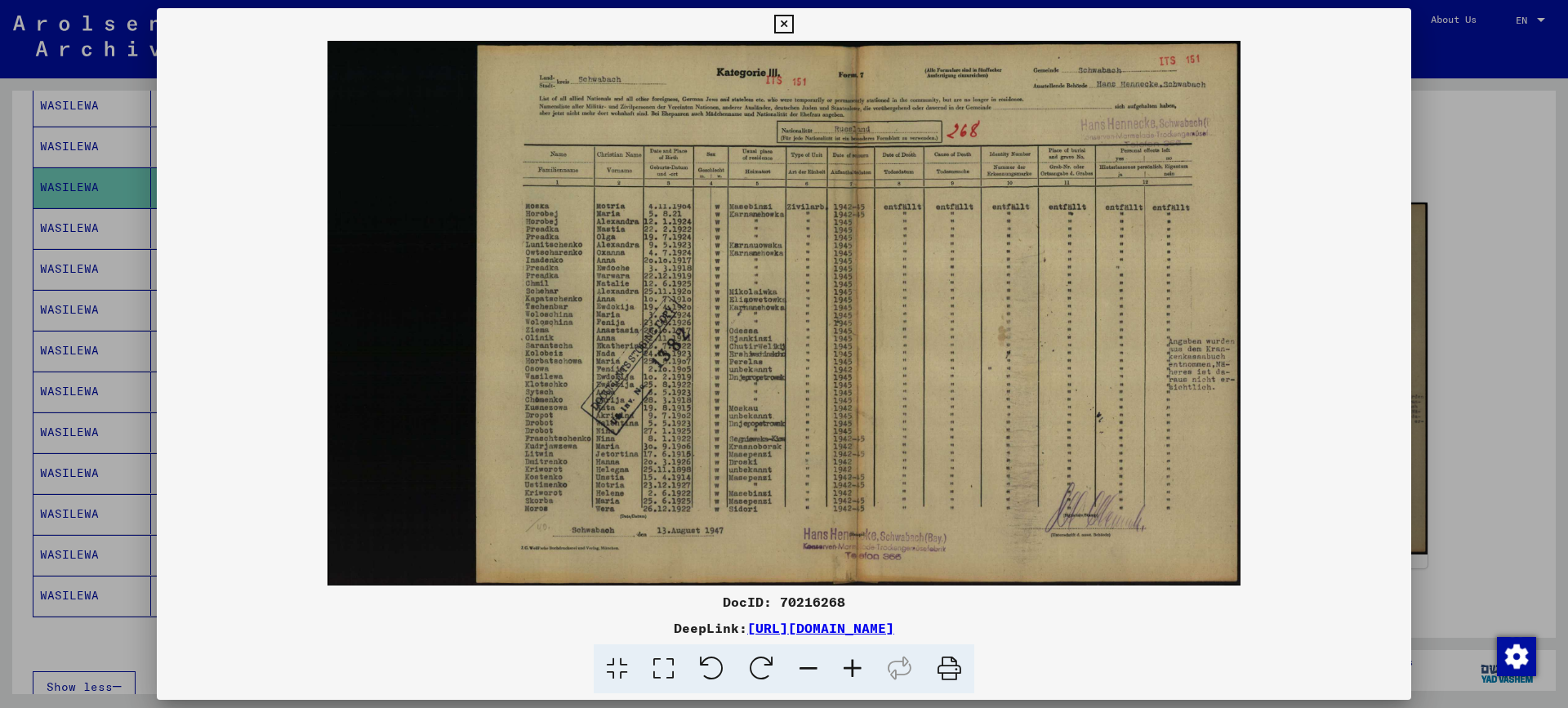
click at [1462, 352] on div at bounding box center [784, 354] width 1568 height 708
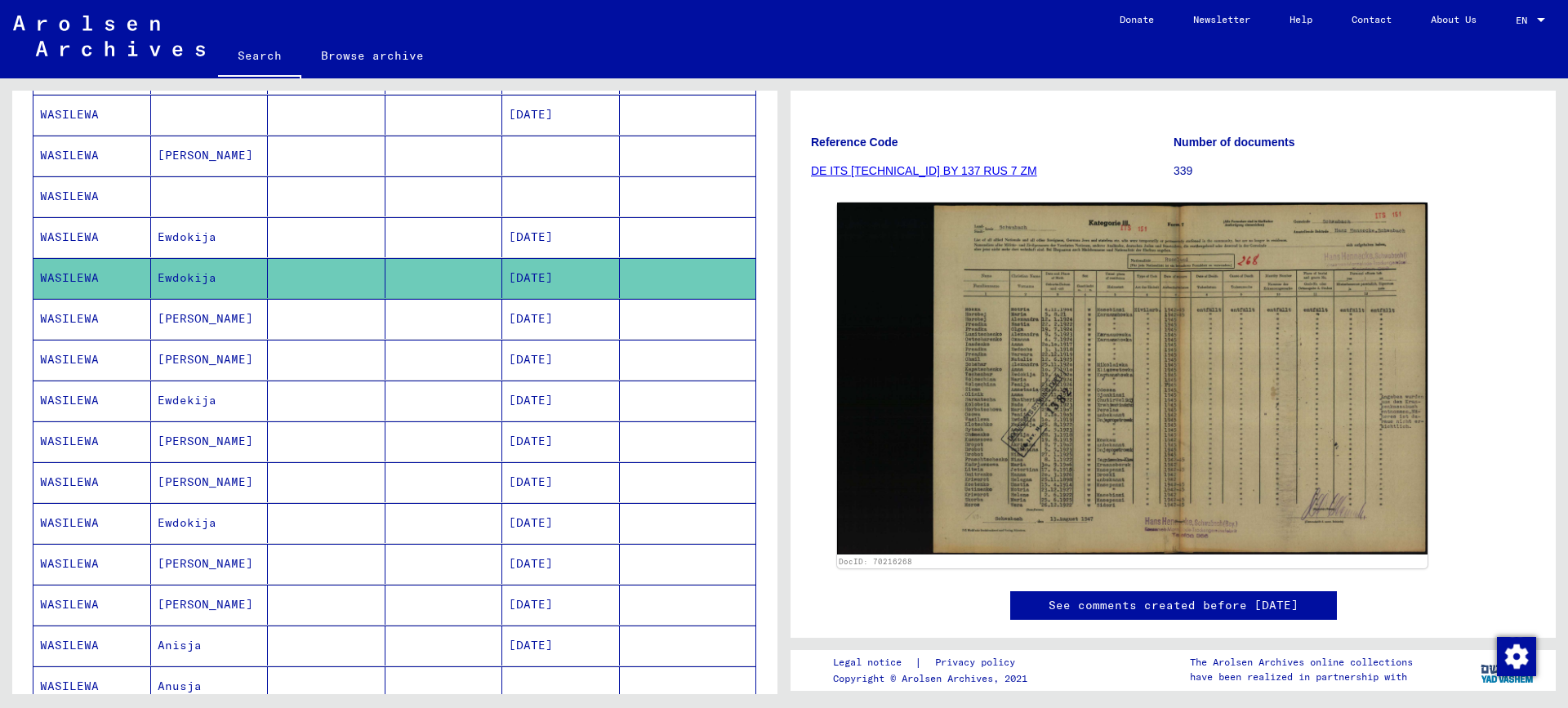
scroll to position [490, 0]
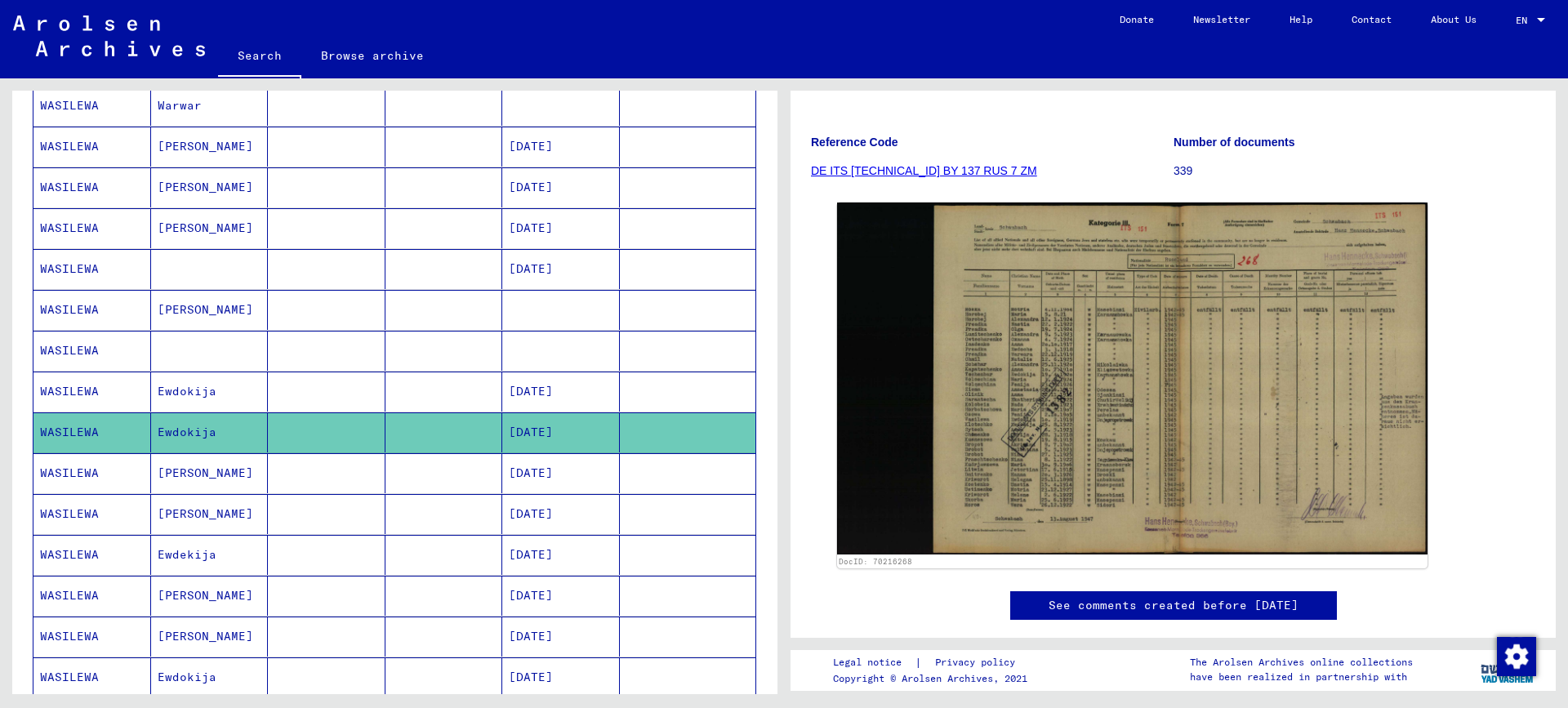
click at [566, 387] on mat-cell "[DATE]" at bounding box center [560, 392] width 117 height 40
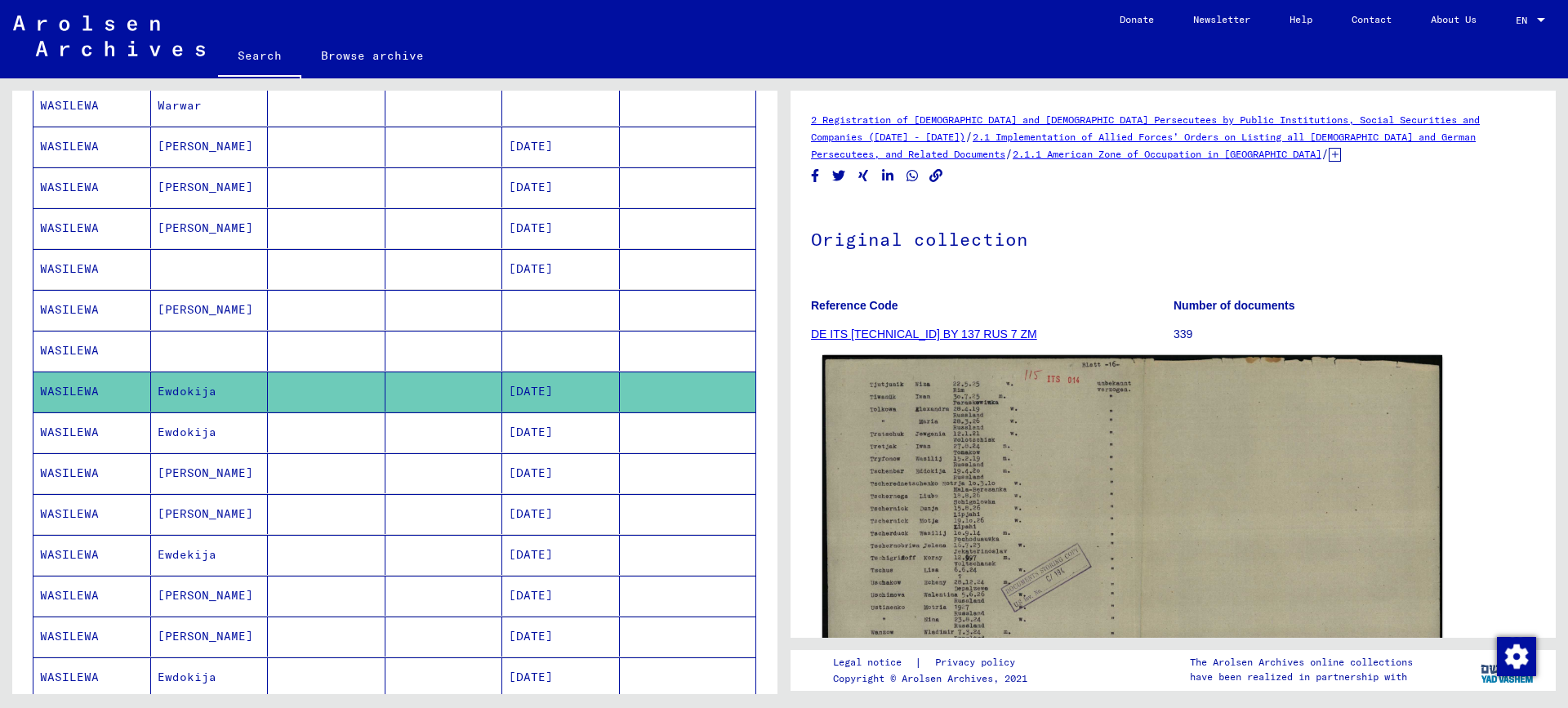
scroll to position [82, 0]
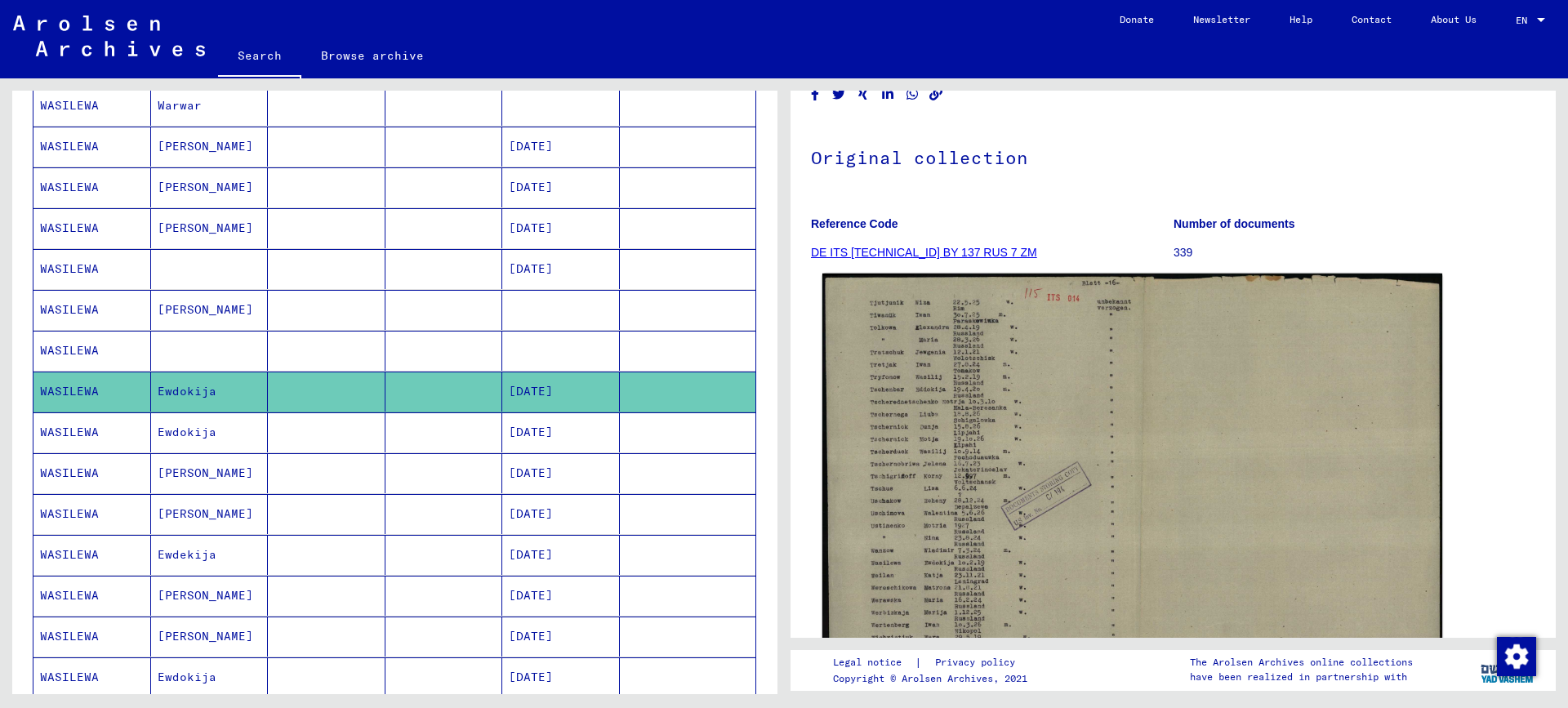
click at [910, 491] on img at bounding box center [1132, 493] width 620 height 439
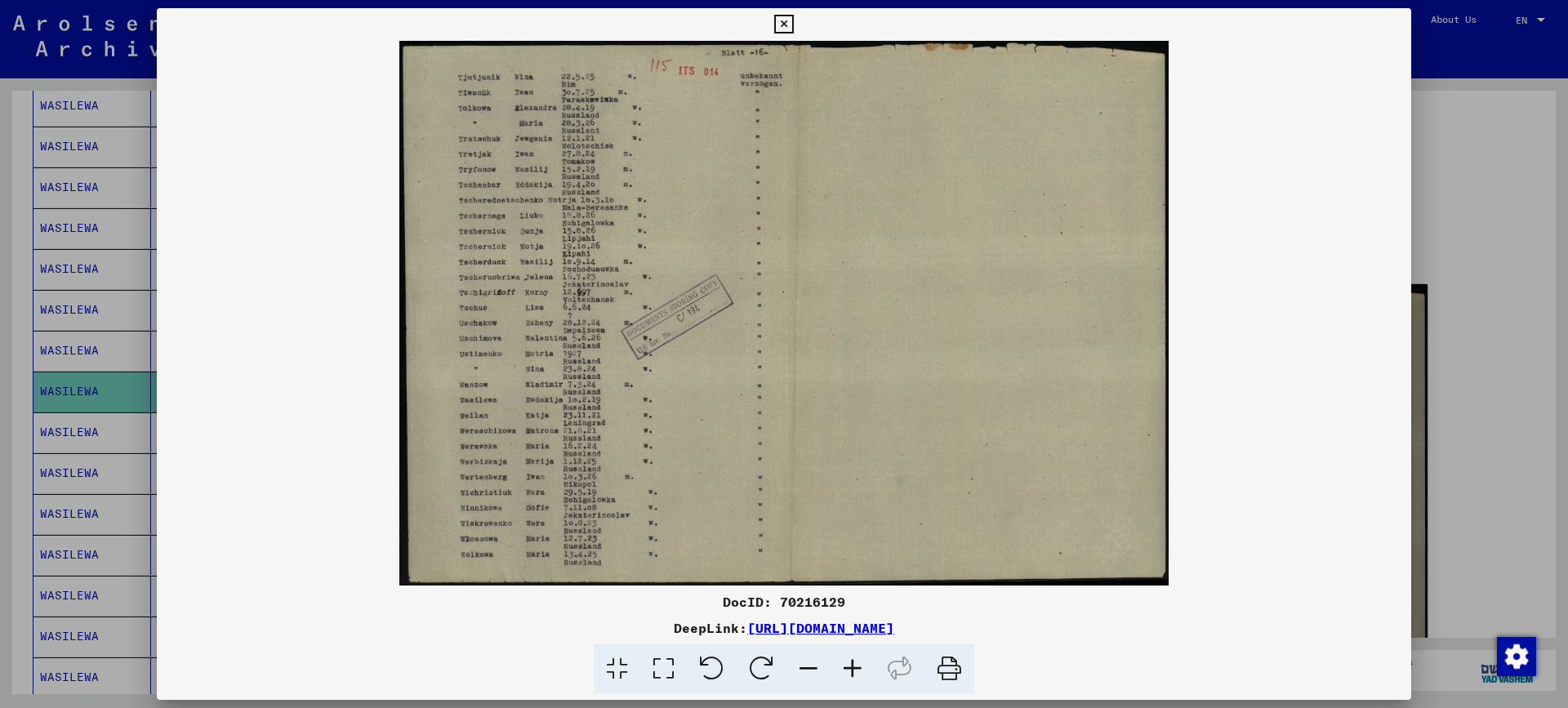
click at [1484, 332] on div at bounding box center [784, 354] width 1568 height 708
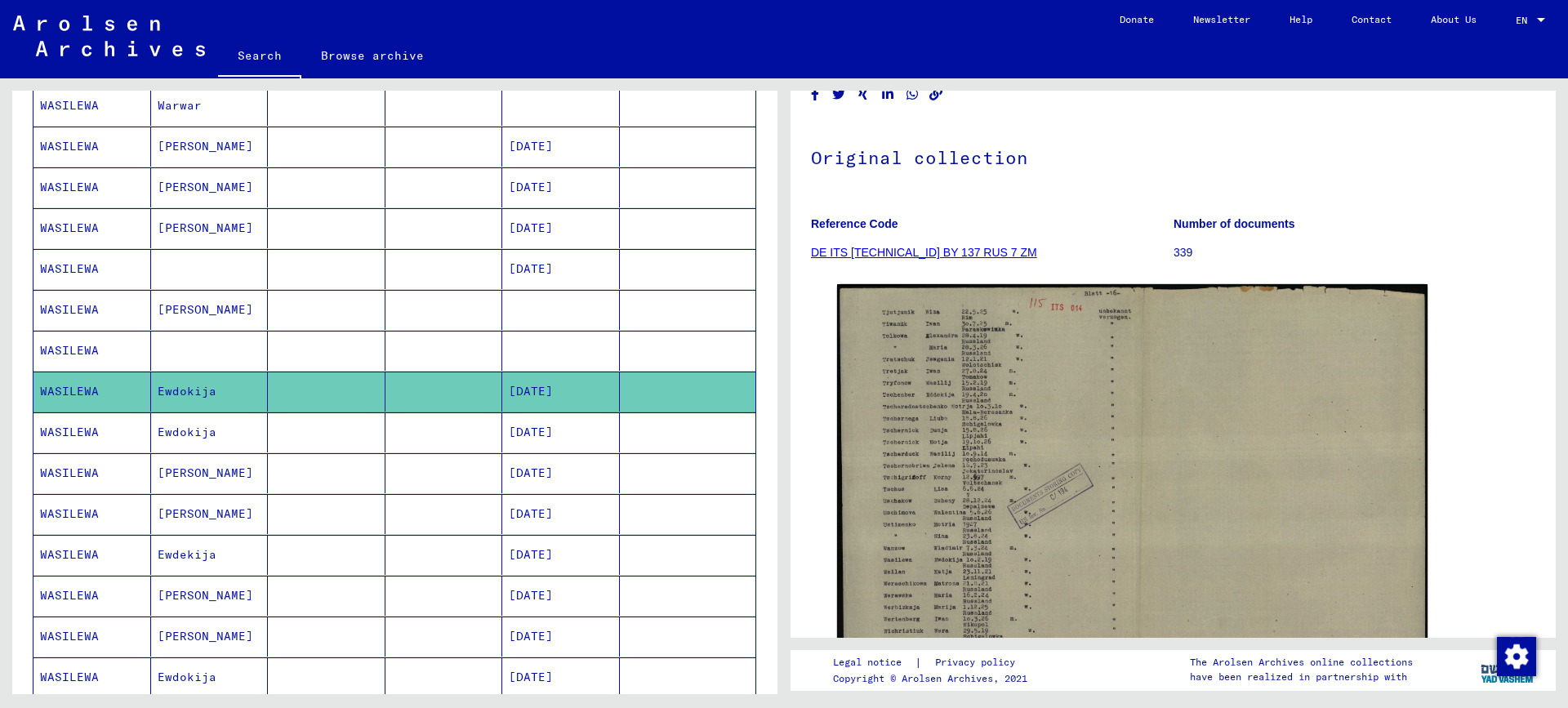
click at [186, 354] on mat-cell at bounding box center [210, 351] width 117 height 40
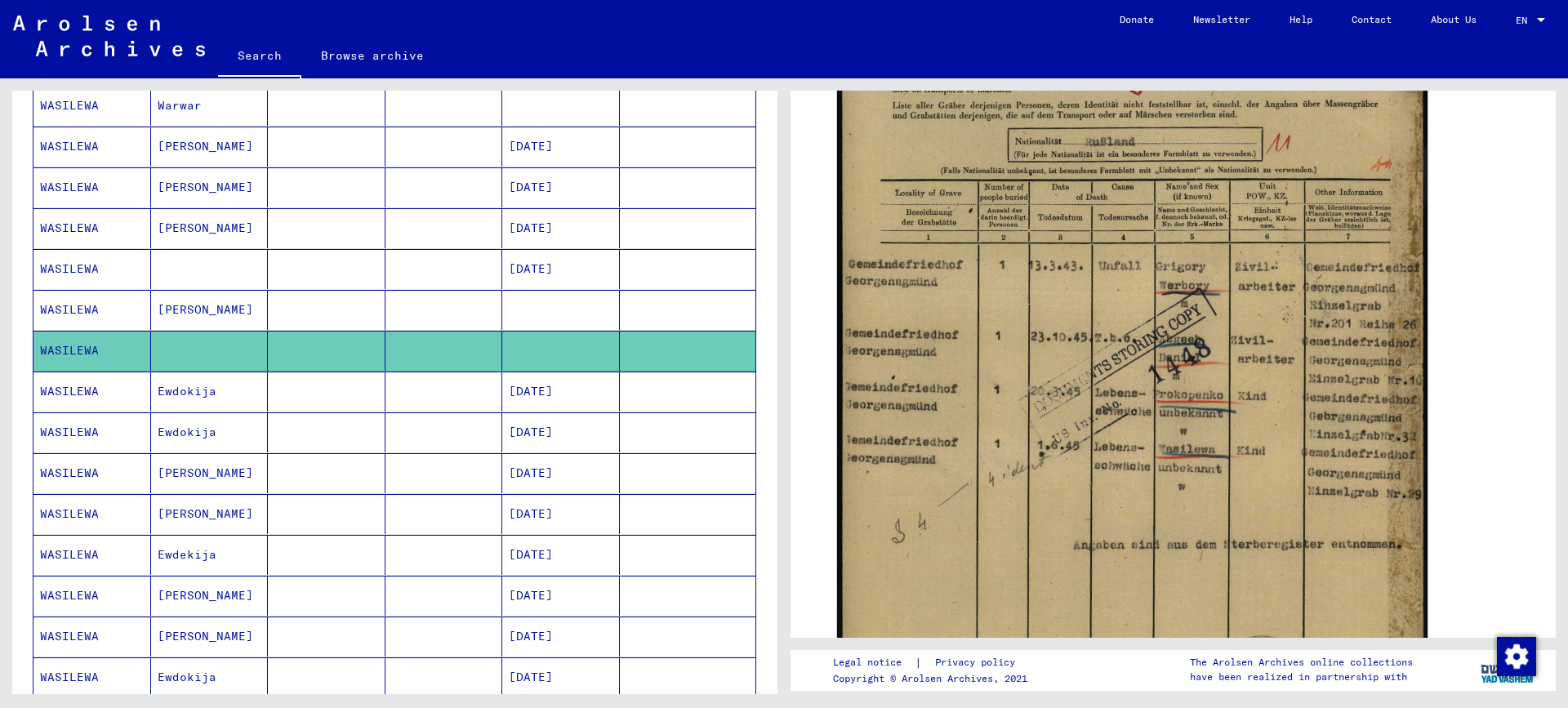
scroll to position [408, 0]
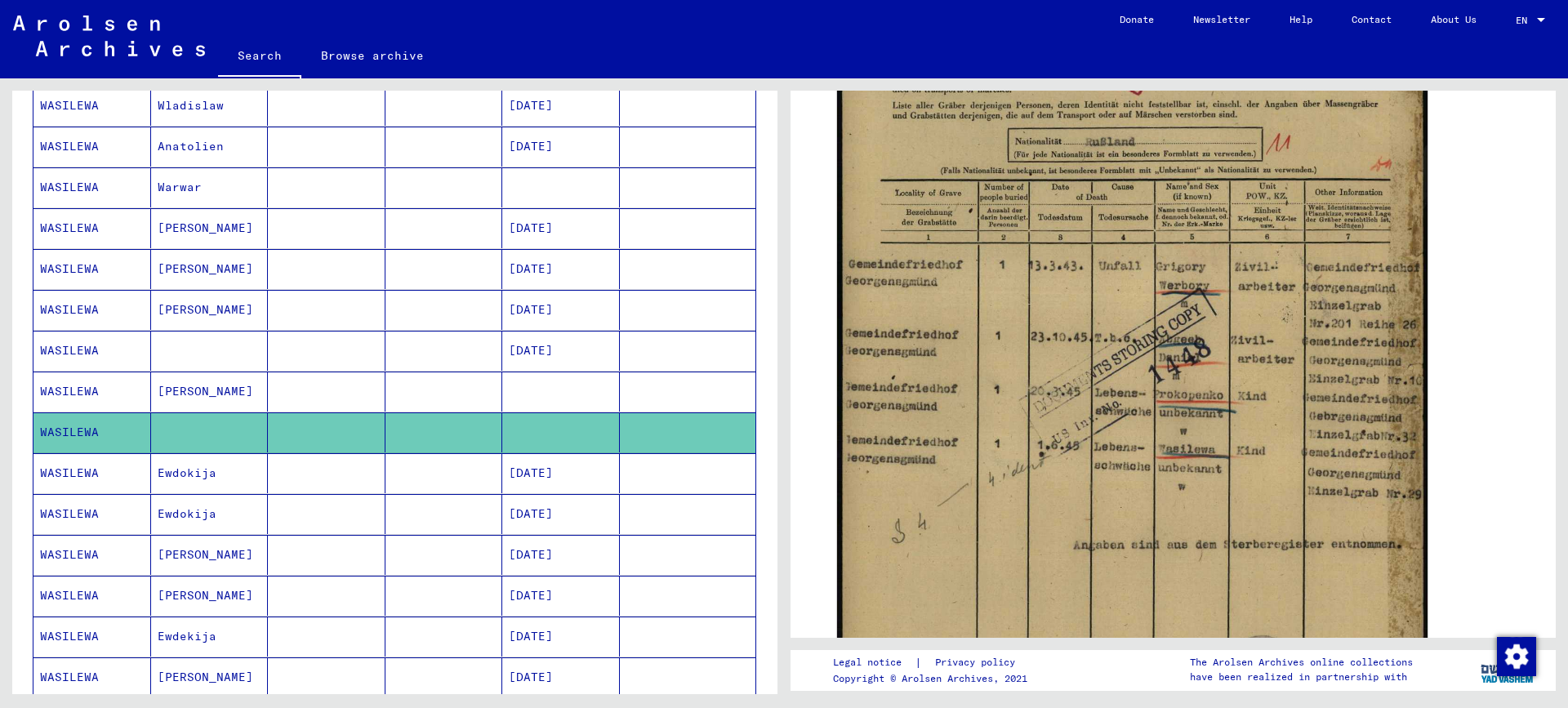
click at [226, 304] on mat-cell "[PERSON_NAME]" at bounding box center [210, 310] width 117 height 40
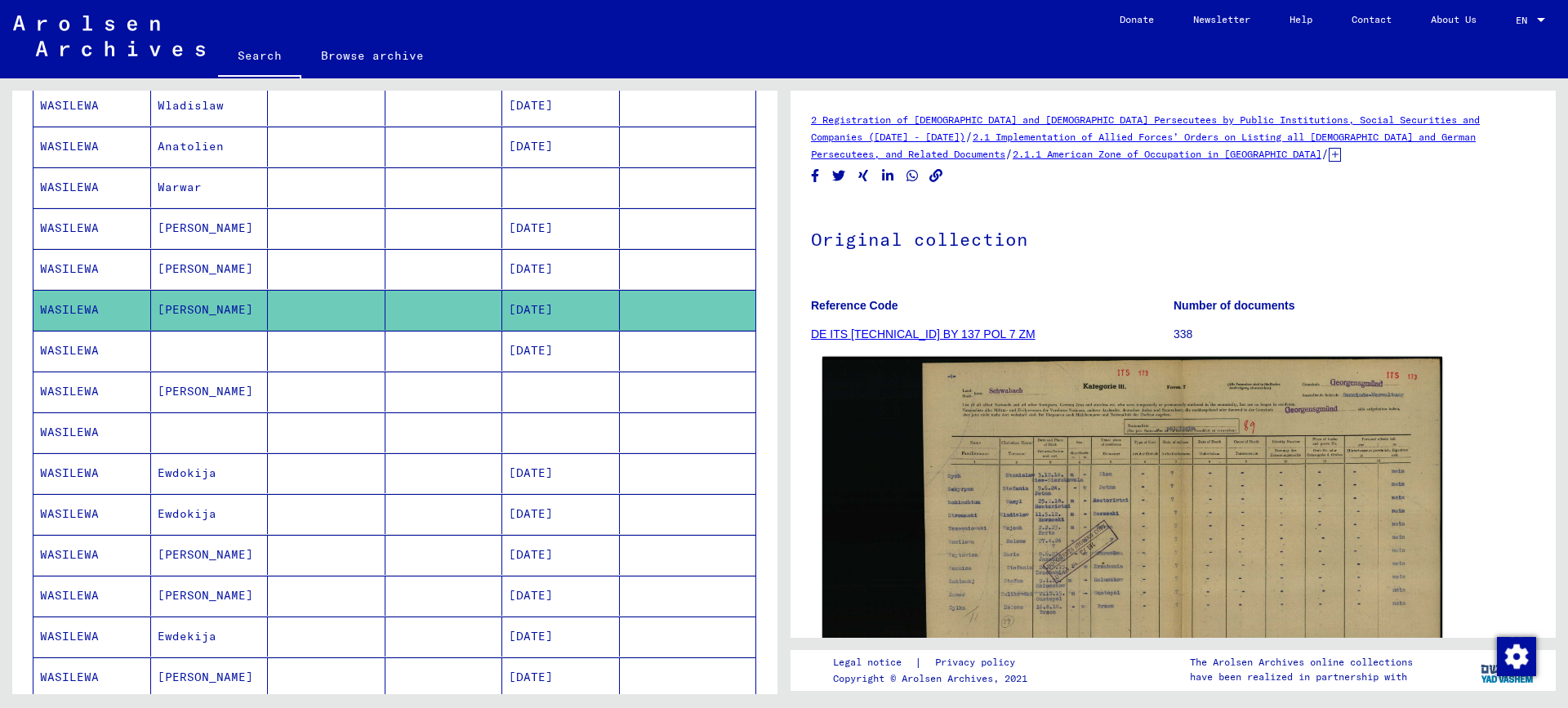
click at [994, 545] on img at bounding box center [1132, 543] width 620 height 374
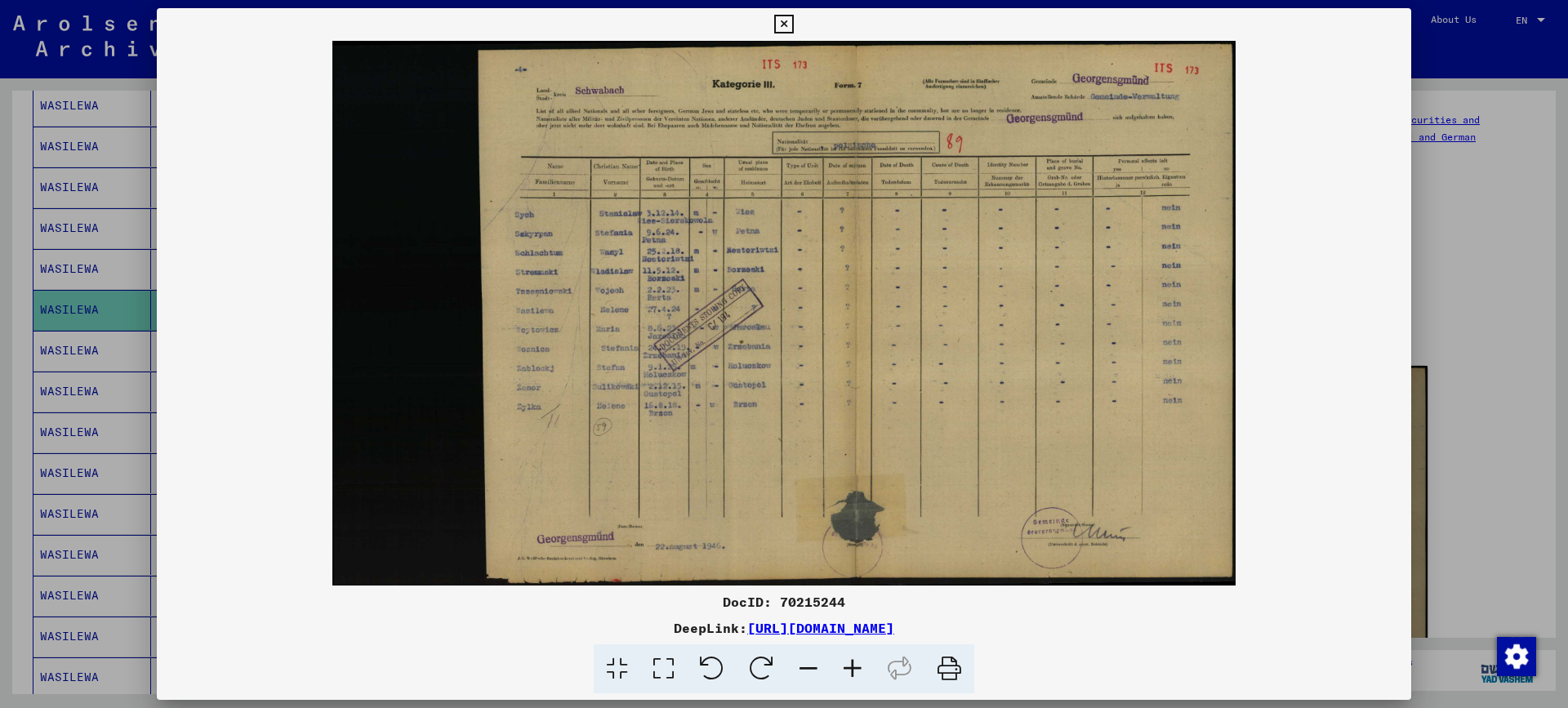
click at [1464, 281] on div at bounding box center [784, 354] width 1568 height 708
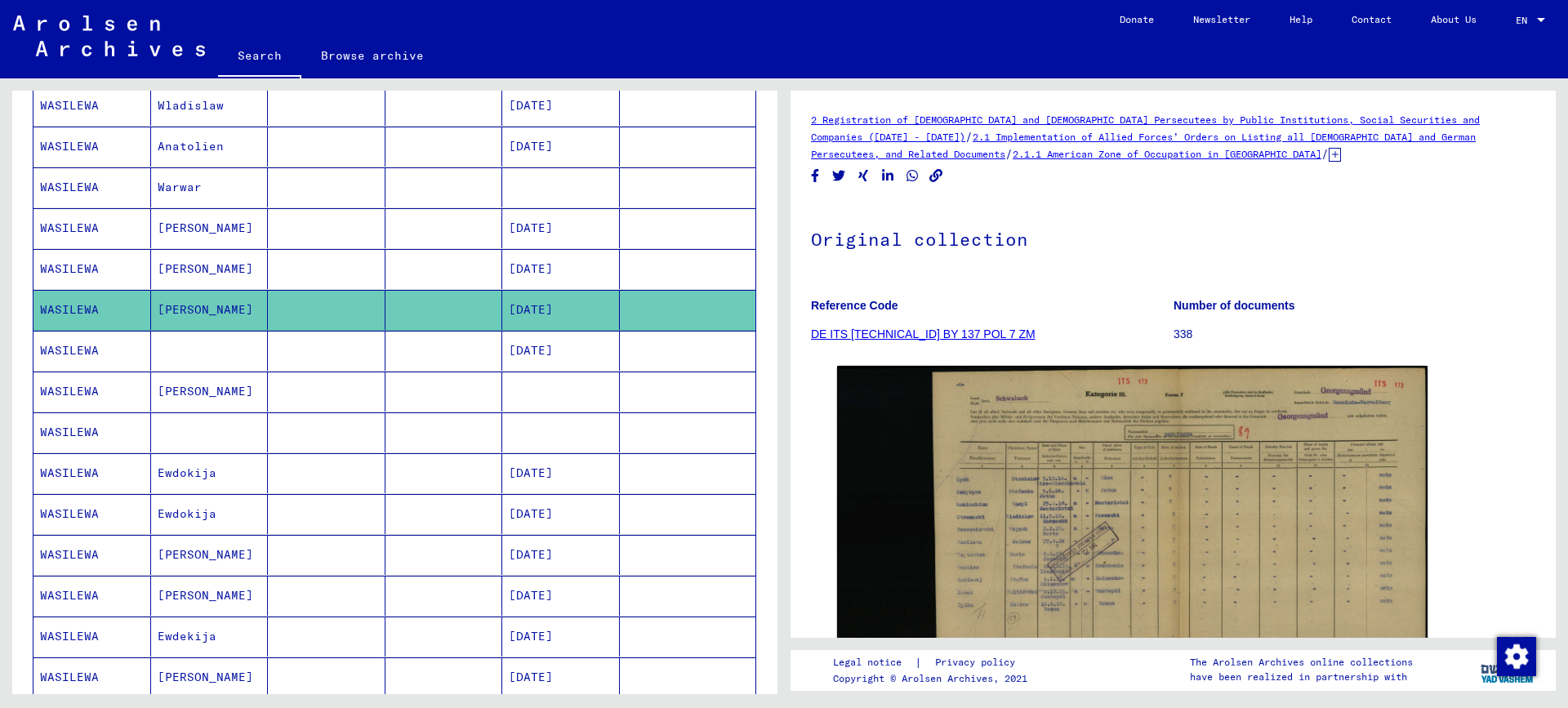
click at [216, 271] on mat-cell "[PERSON_NAME]" at bounding box center [210, 269] width 117 height 40
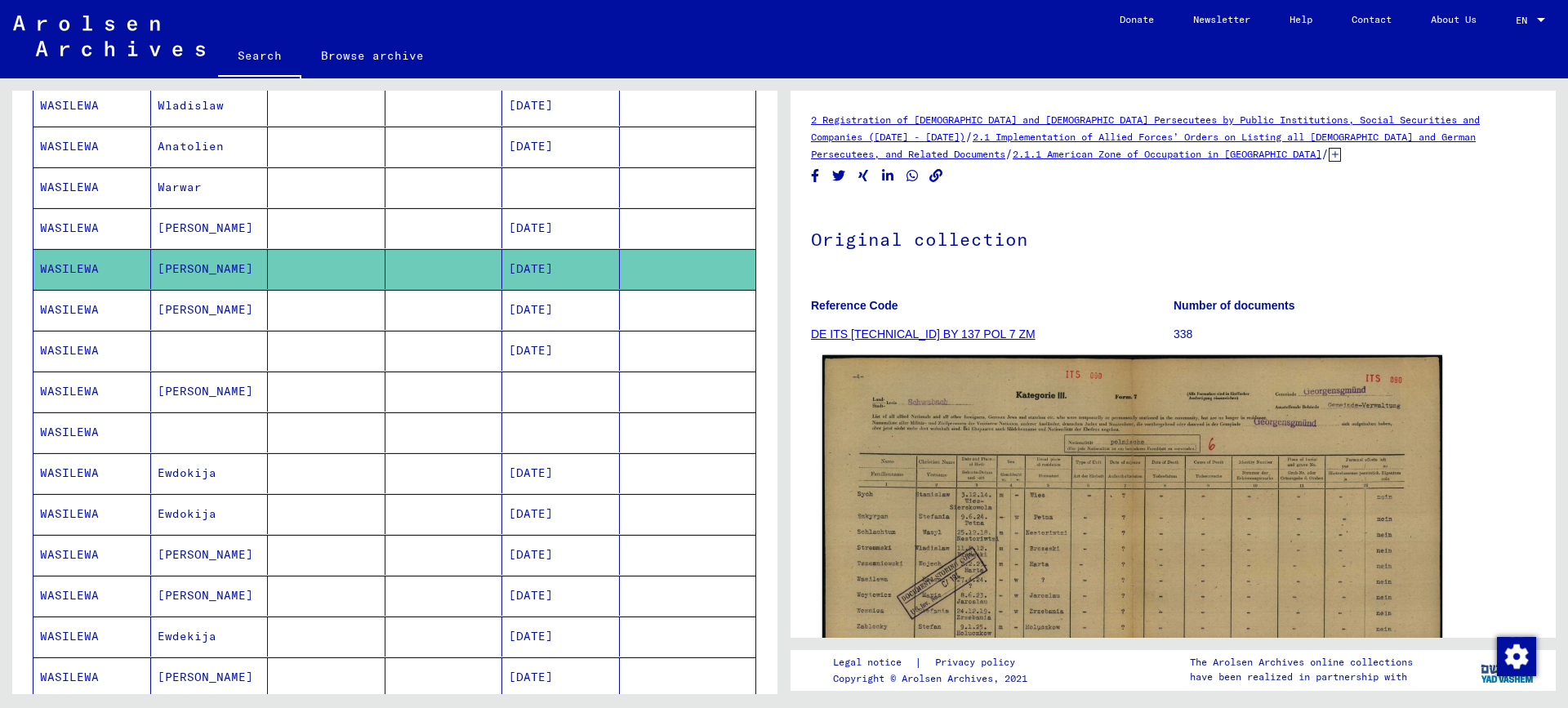
scroll to position [245, 0]
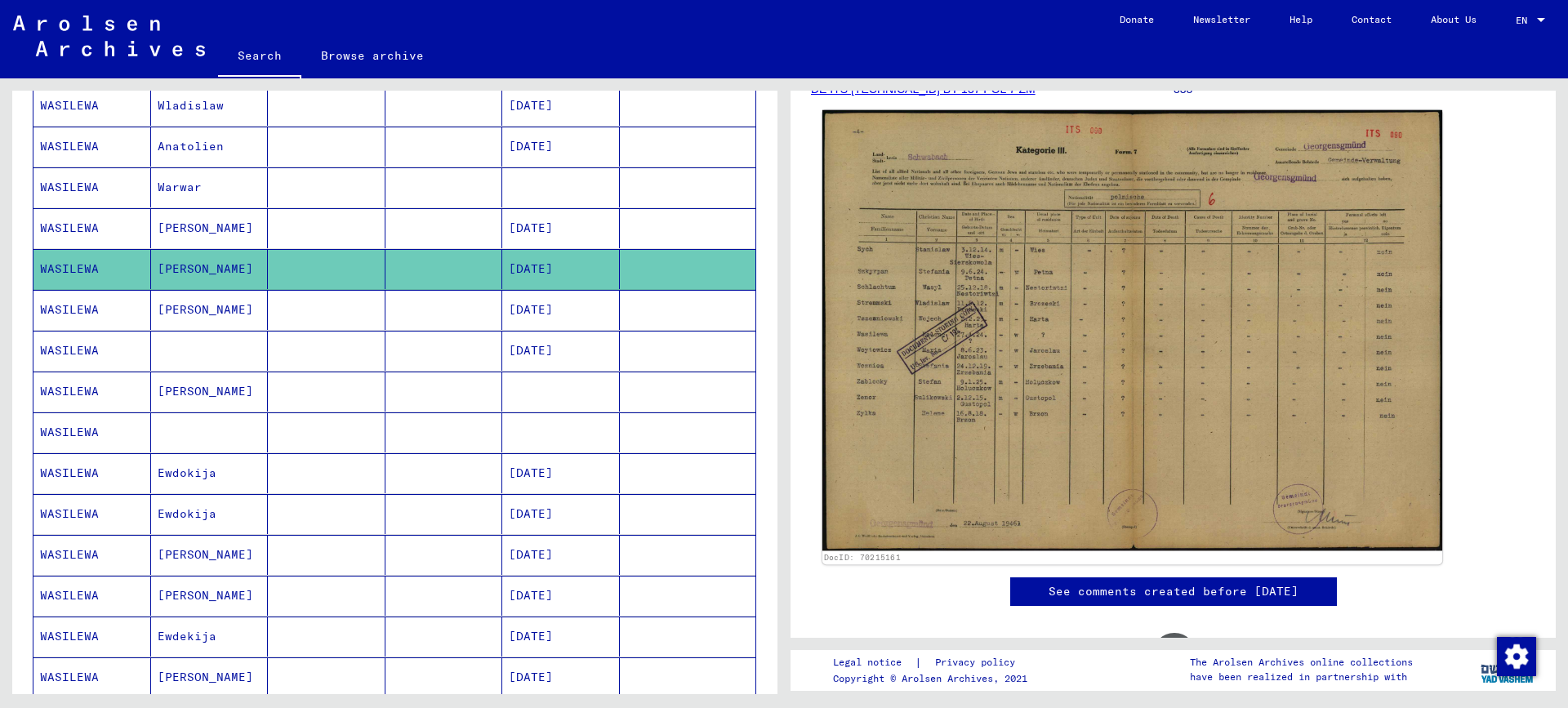
click at [914, 453] on img at bounding box center [1132, 330] width 620 height 440
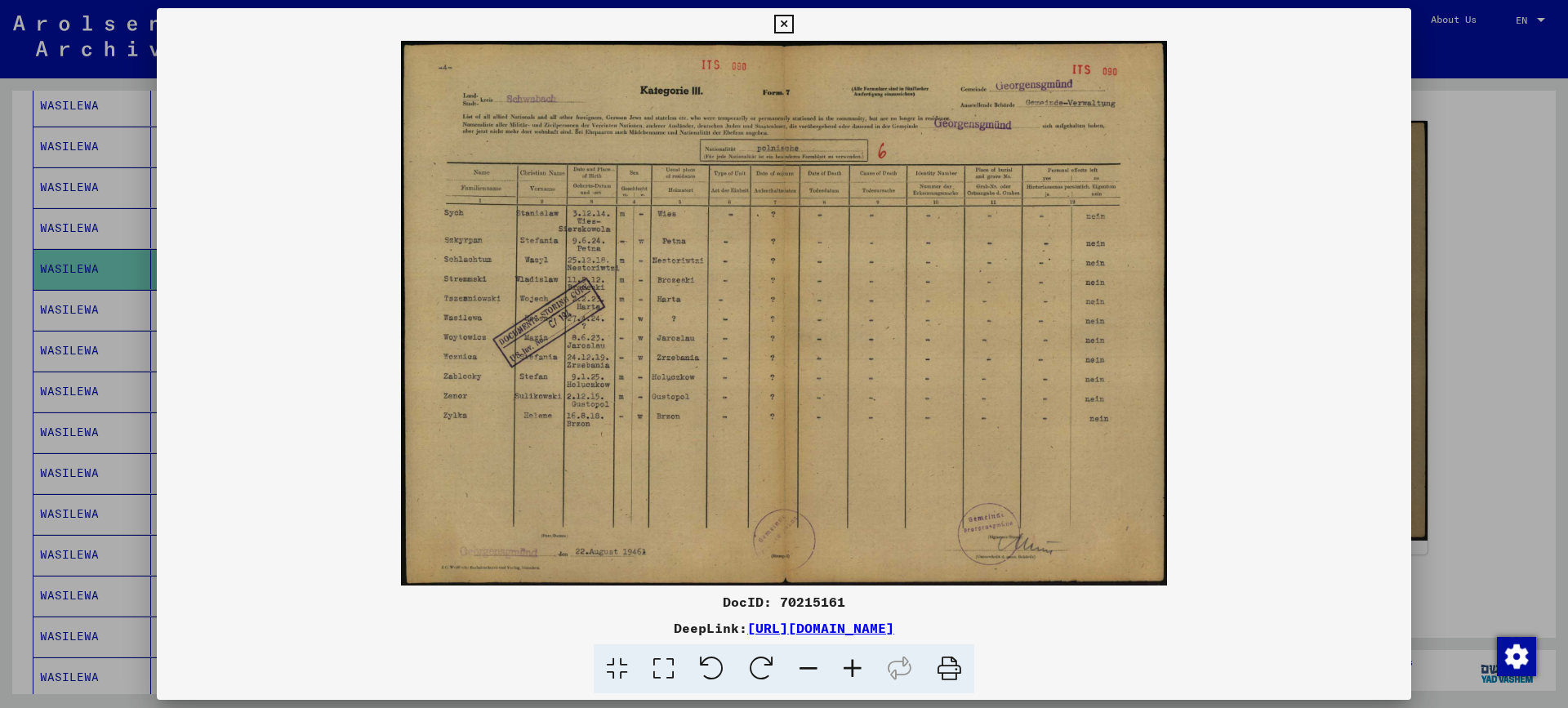
click at [1508, 192] on div at bounding box center [784, 354] width 1568 height 708
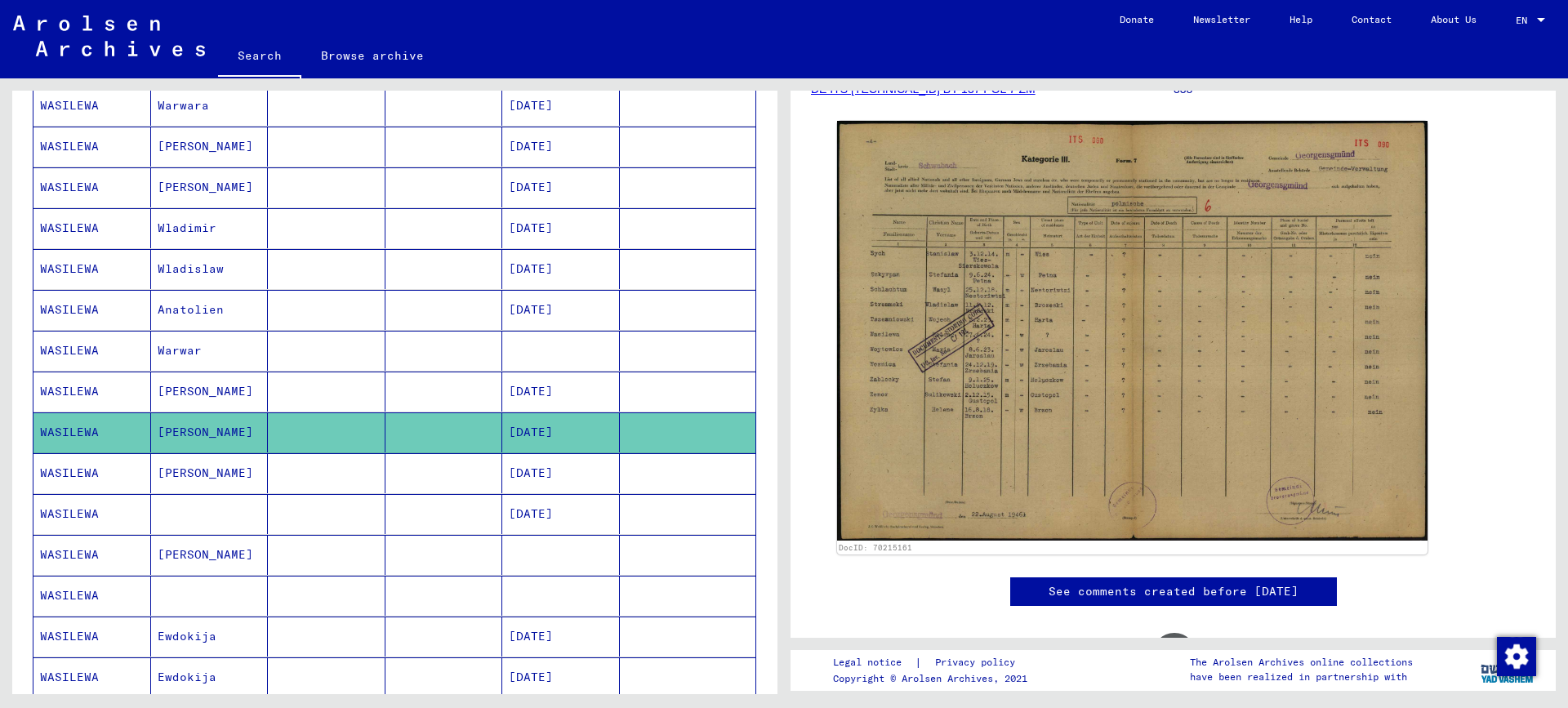
click at [201, 192] on mat-cell "[PERSON_NAME]" at bounding box center [210, 187] width 117 height 40
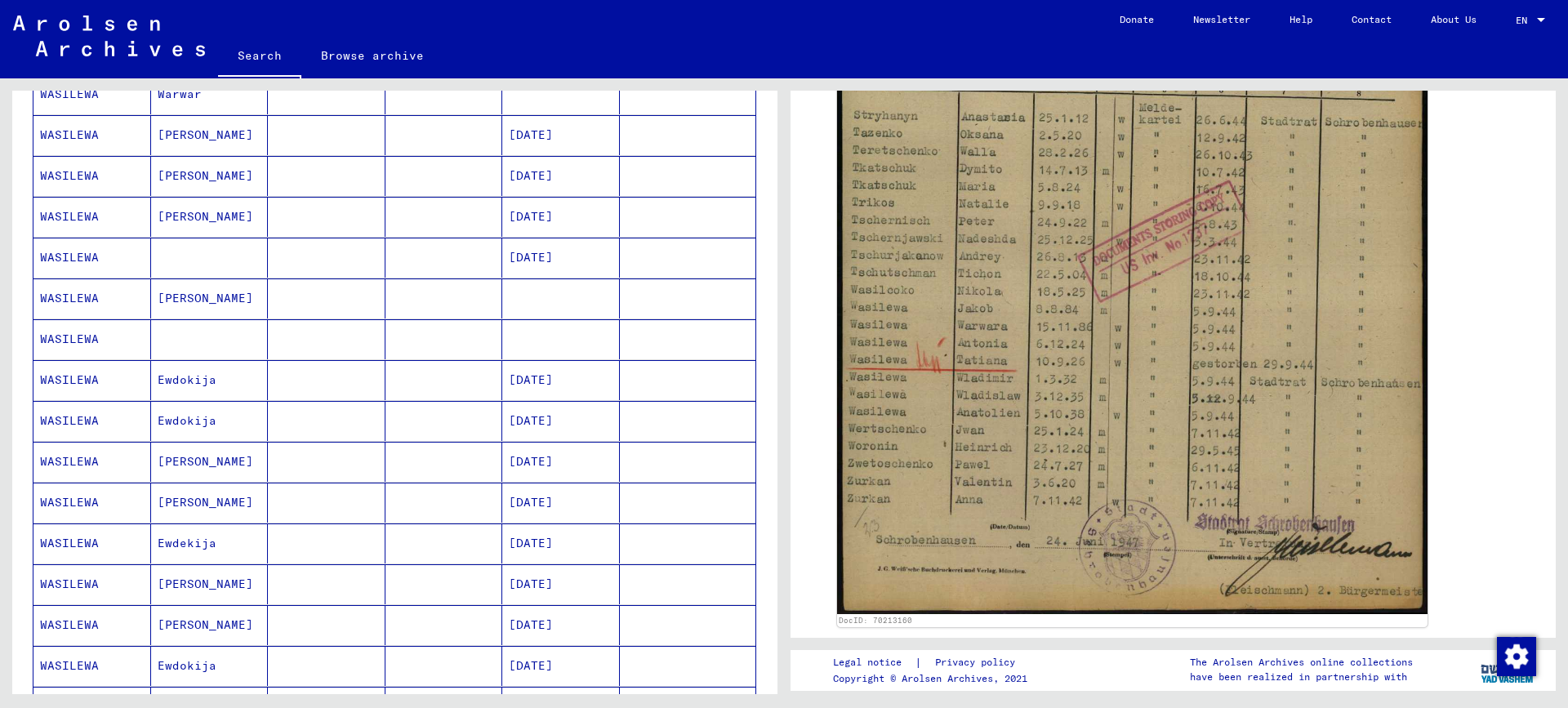
scroll to position [735, 0]
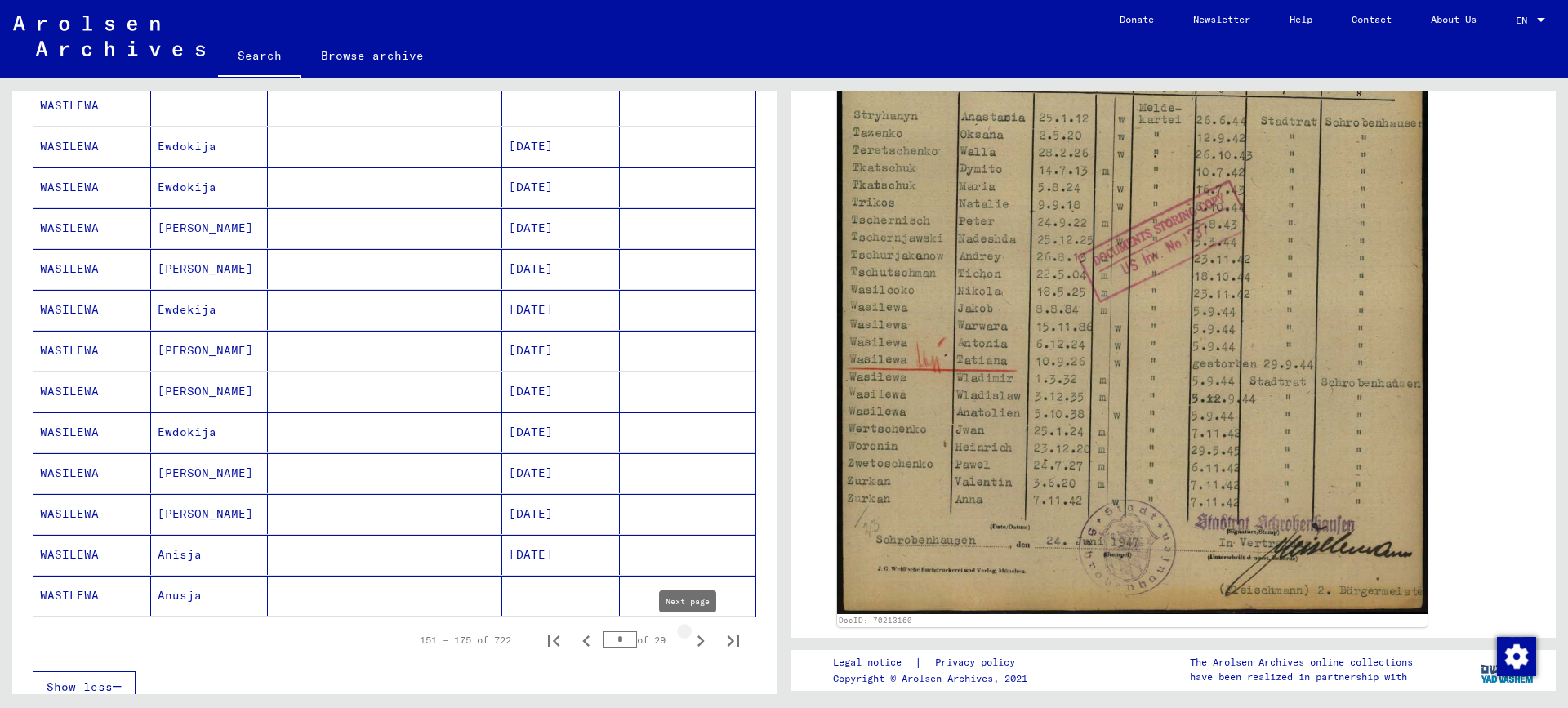
click at [697, 641] on icon "Next page" at bounding box center [701, 642] width 8 height 12
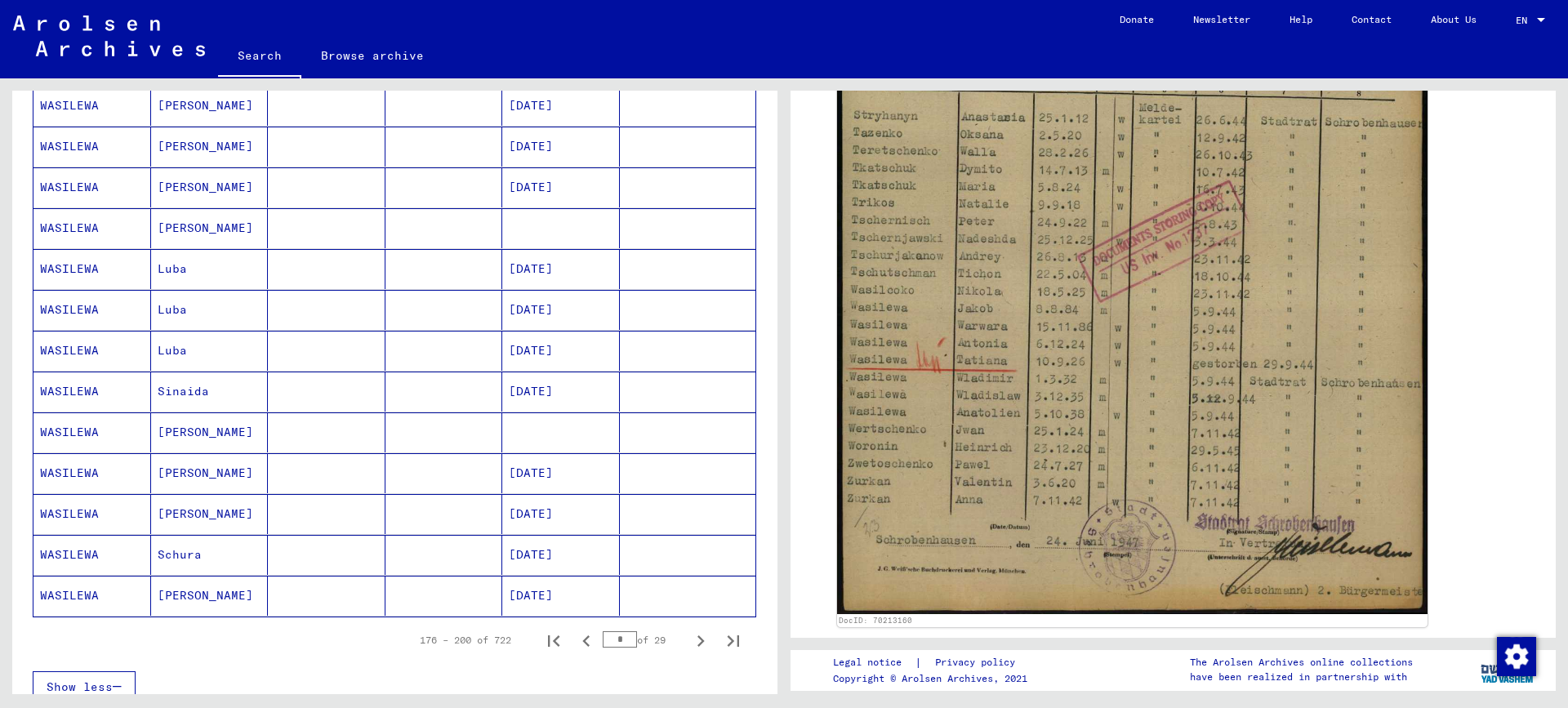
click at [540, 595] on mat-cell "[DATE]" at bounding box center [560, 596] width 117 height 40
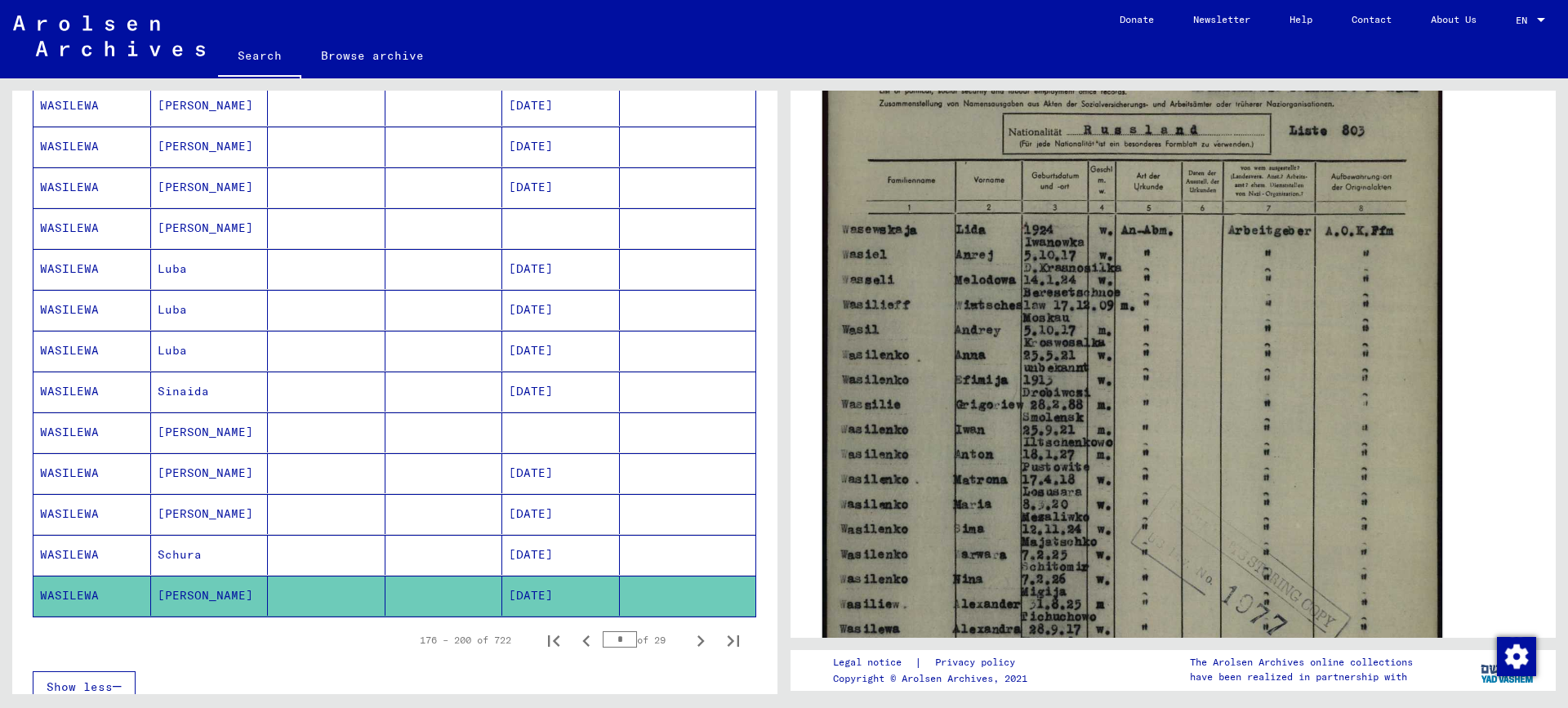
scroll to position [490, 0]
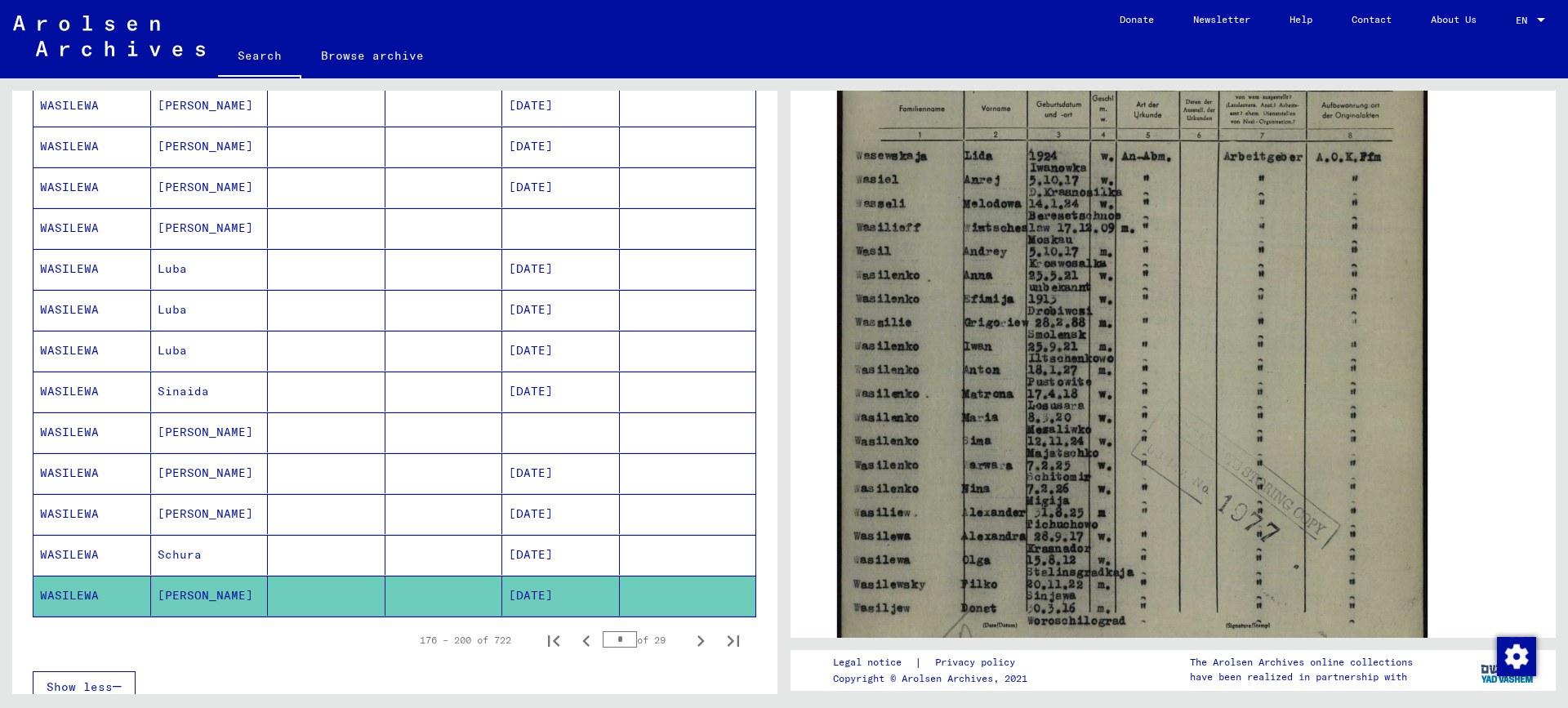
click at [541, 552] on mat-cell "[DATE]" at bounding box center [560, 555] width 117 height 40
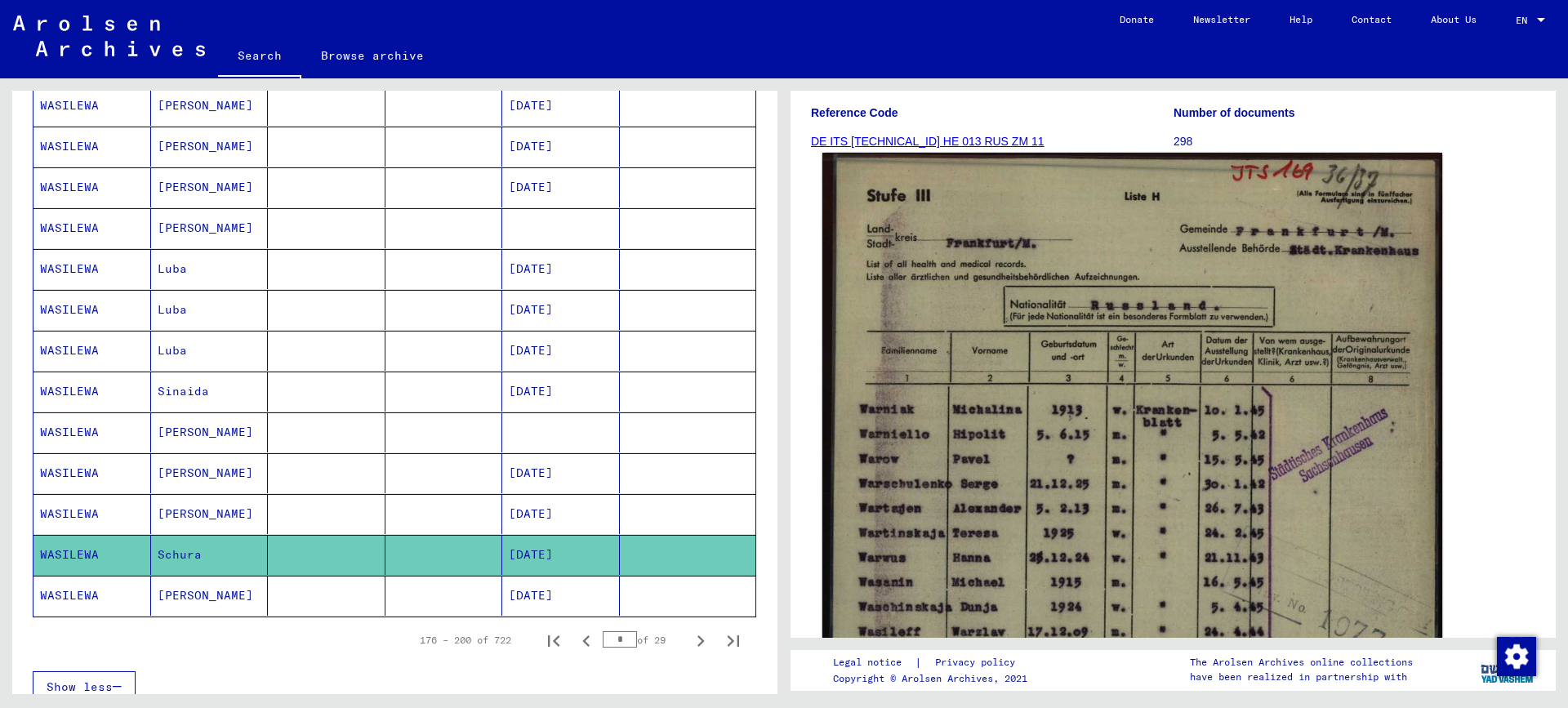
scroll to position [408, 0]
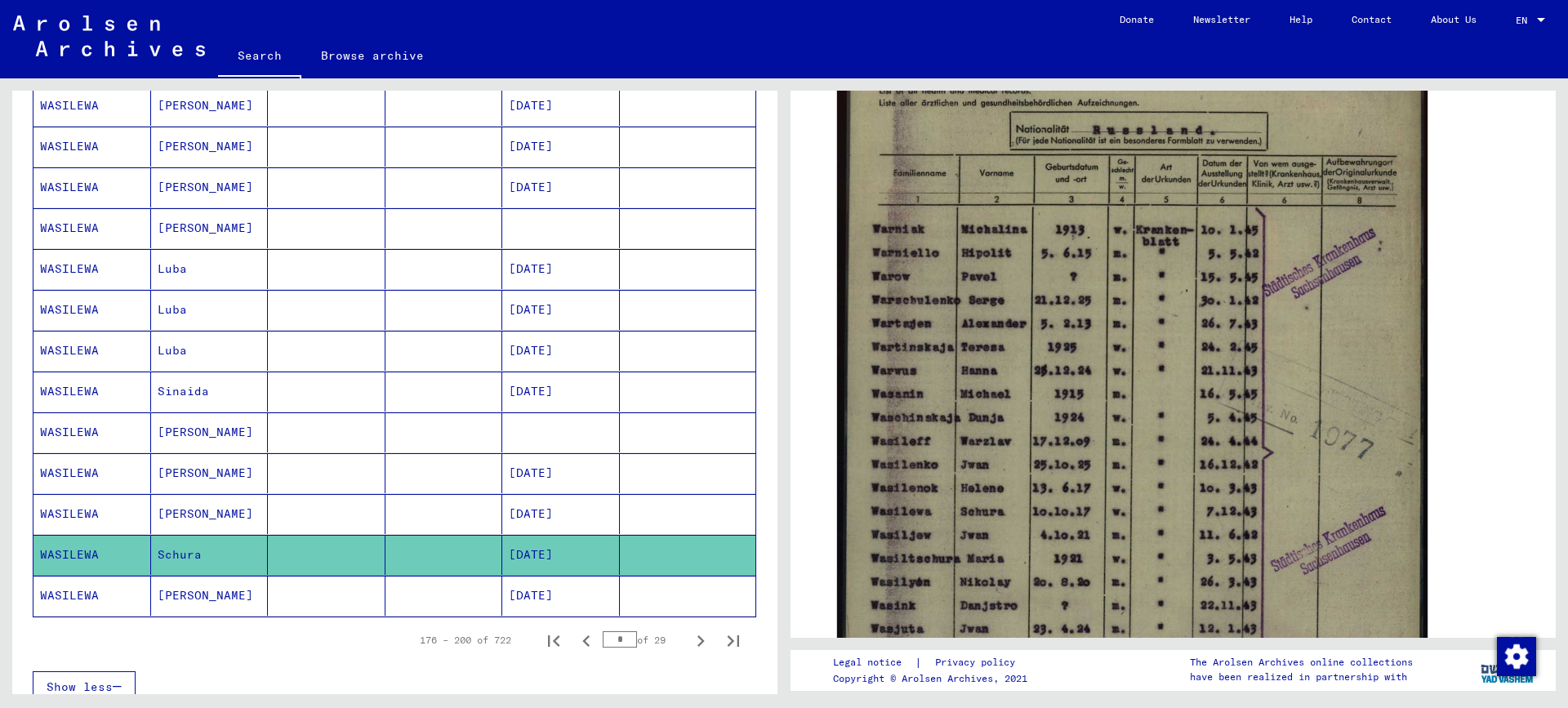
click at [176, 512] on mat-cell "[PERSON_NAME]" at bounding box center [210, 514] width 117 height 40
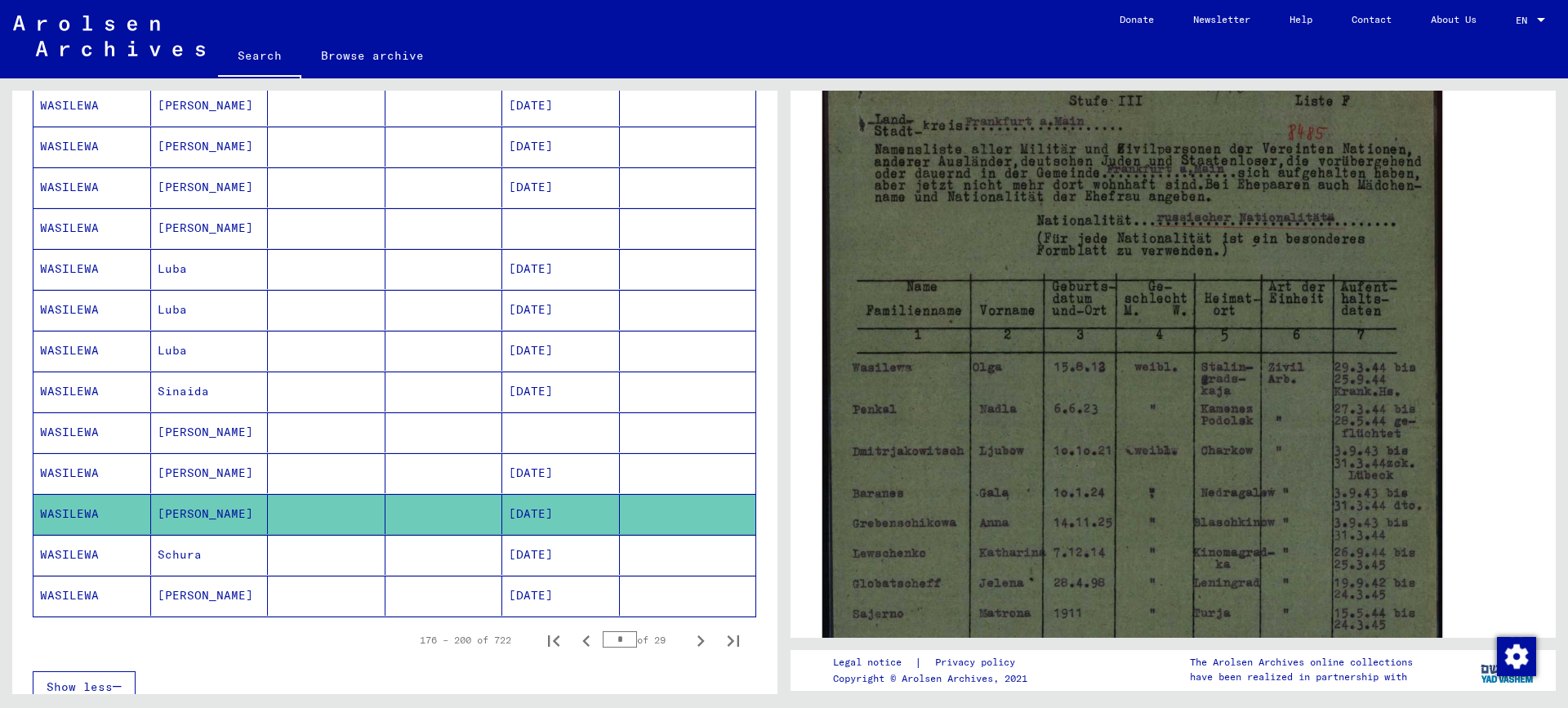
scroll to position [490, 0]
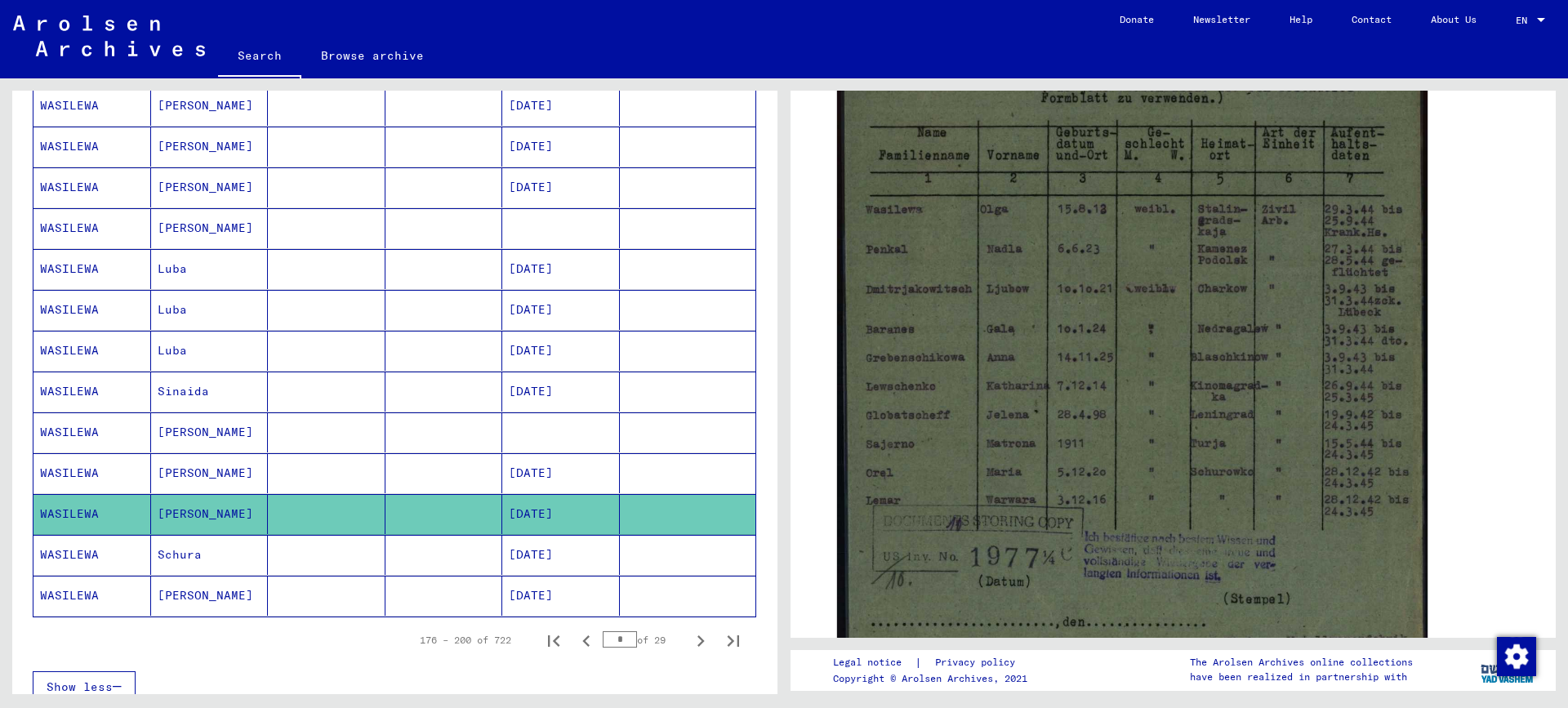
click at [575, 392] on mat-cell "[DATE]" at bounding box center [560, 392] width 117 height 40
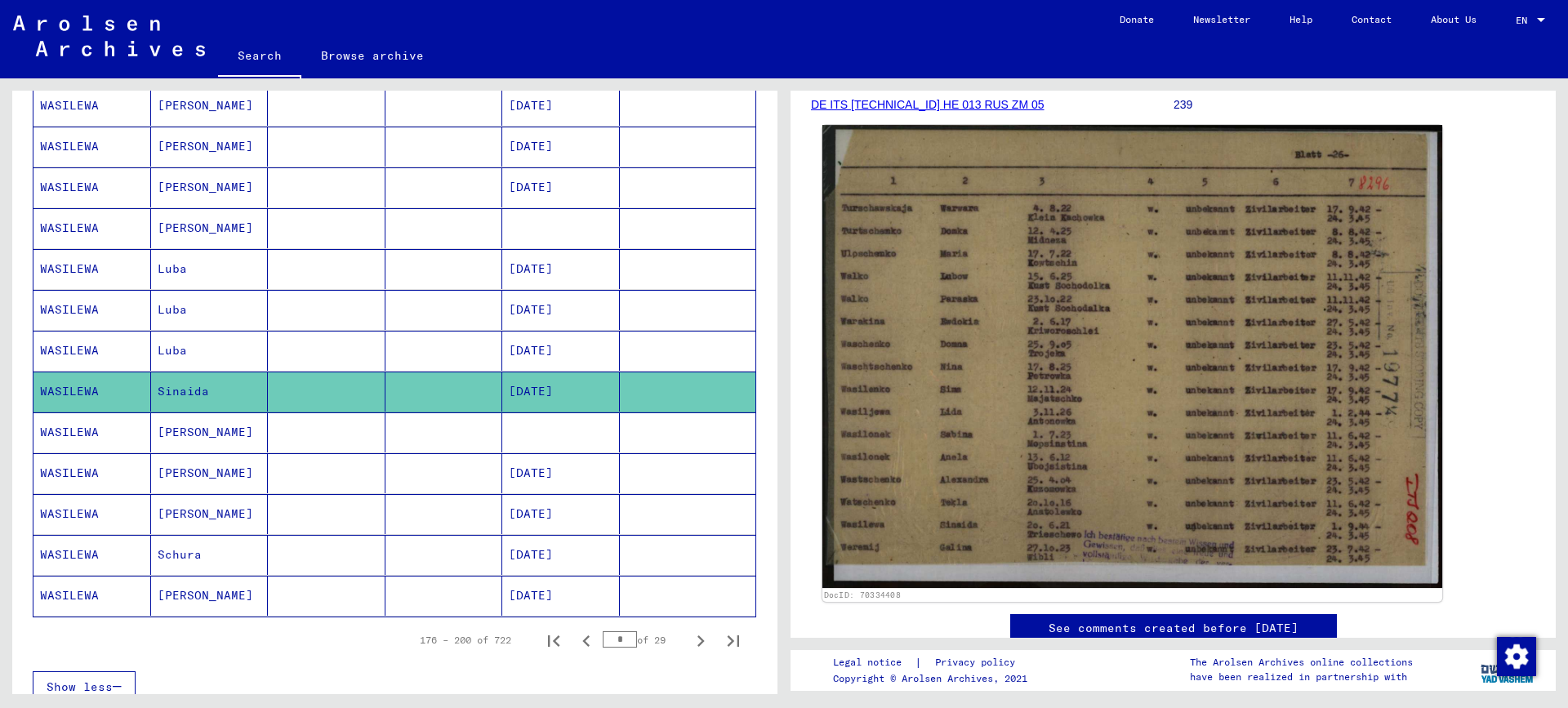
scroll to position [327, 0]
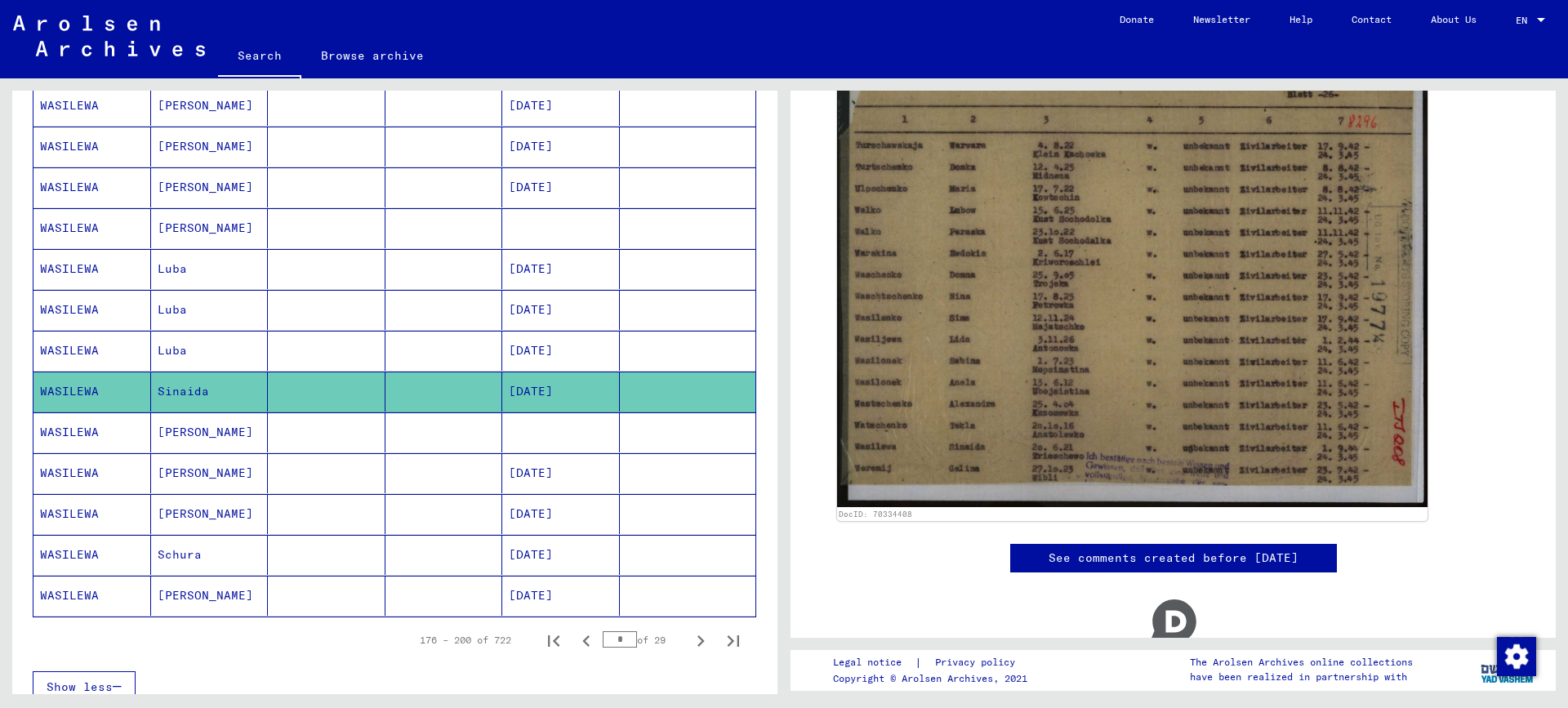
click at [531, 354] on mat-cell "[DATE]" at bounding box center [560, 351] width 117 height 40
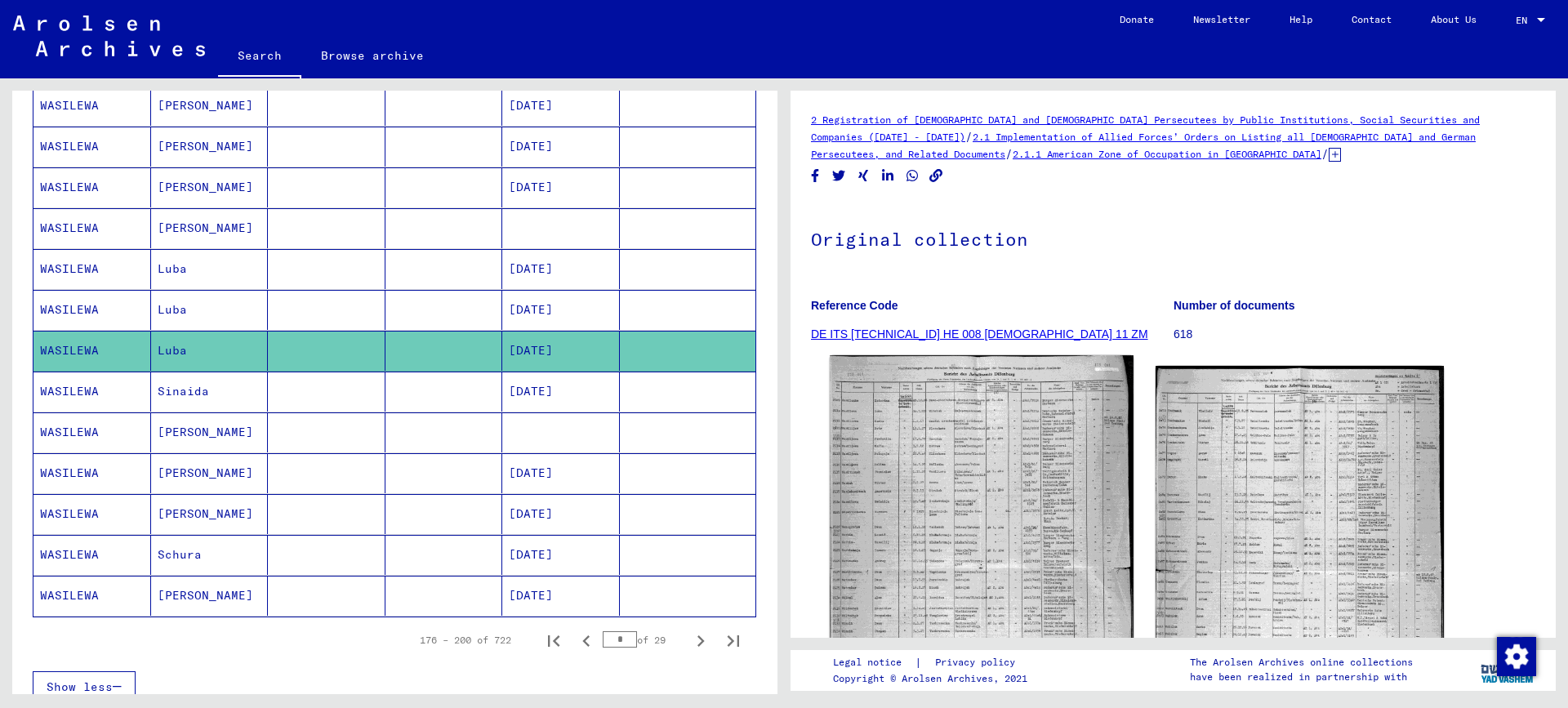
click at [922, 486] on img at bounding box center [981, 569] width 303 height 429
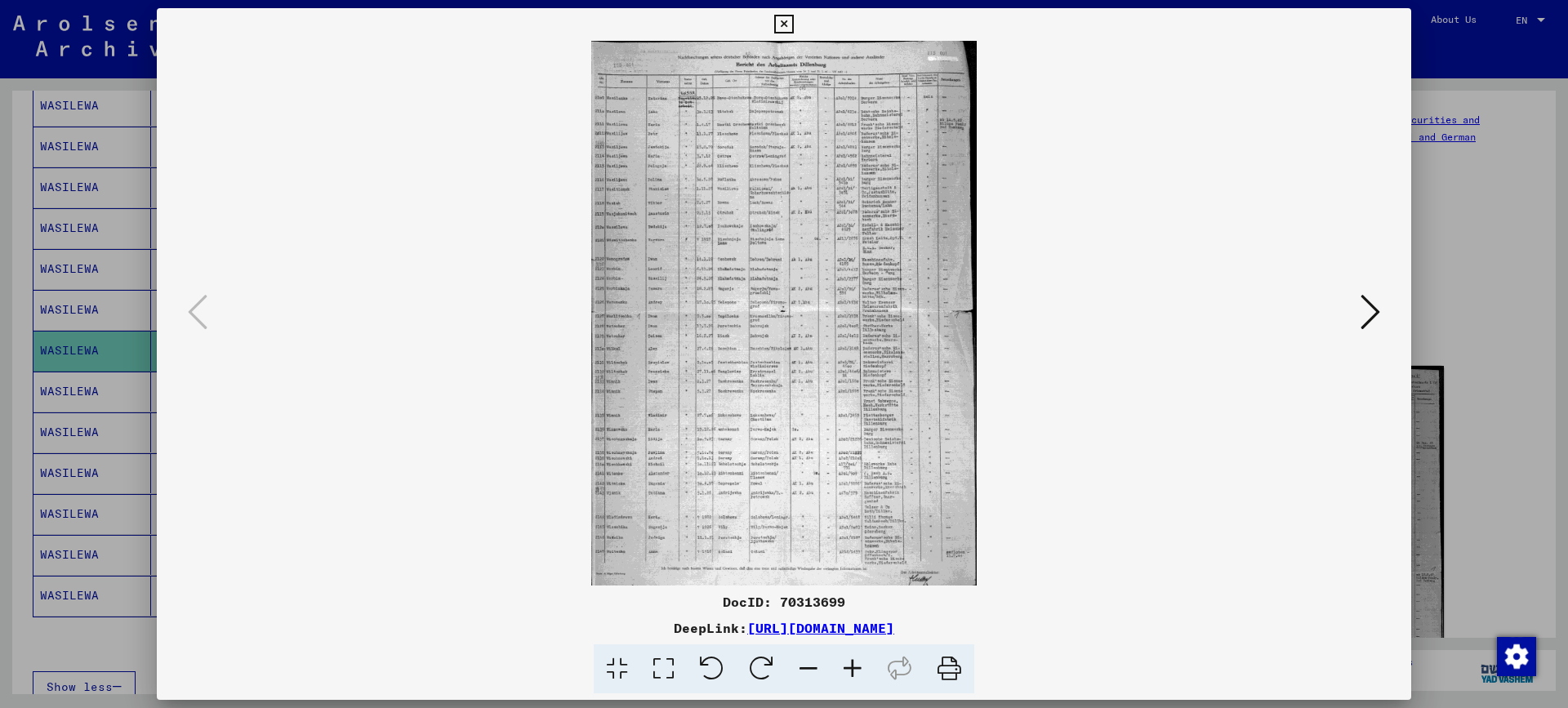
click at [1485, 336] on div at bounding box center [784, 354] width 1568 height 708
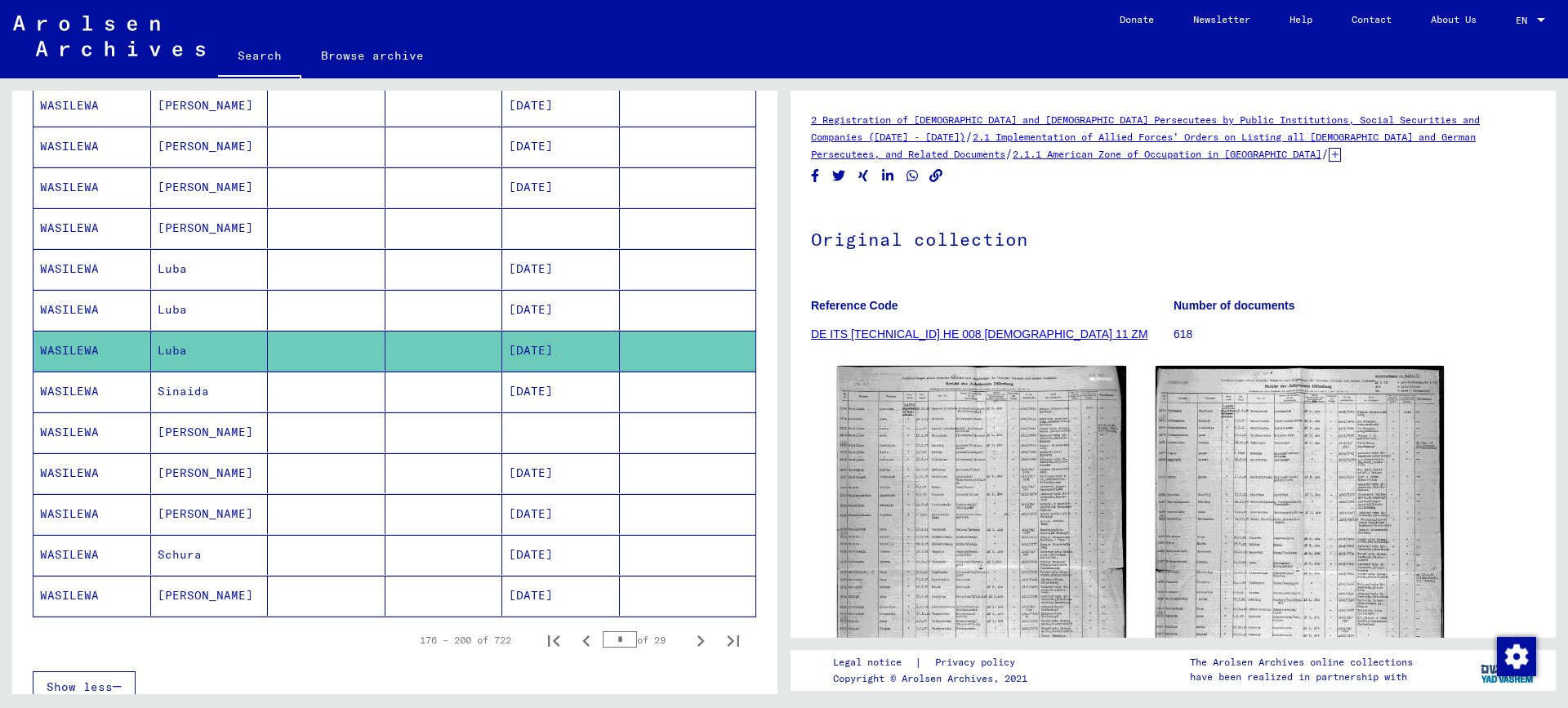
click at [516, 313] on mat-cell "[DATE]" at bounding box center [560, 310] width 117 height 40
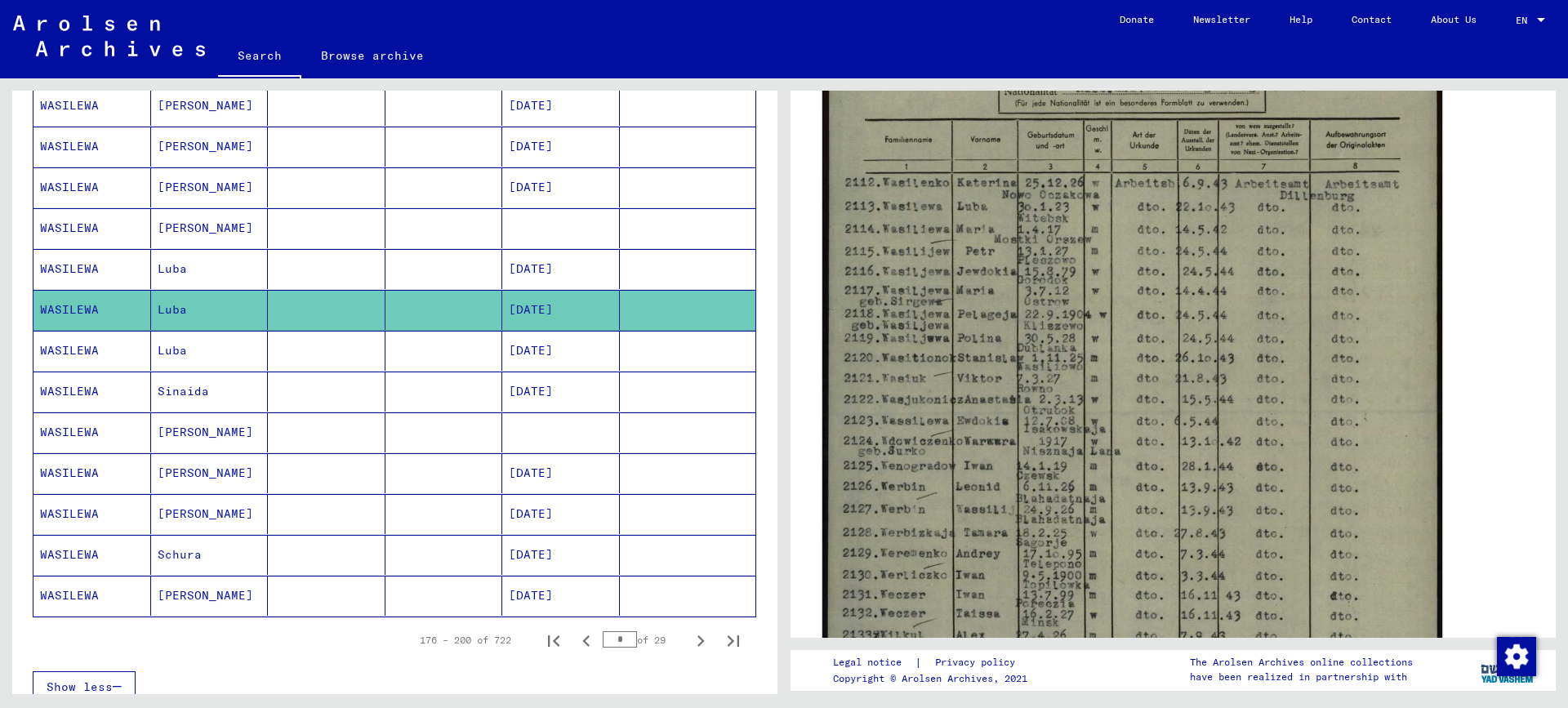
scroll to position [408, 0]
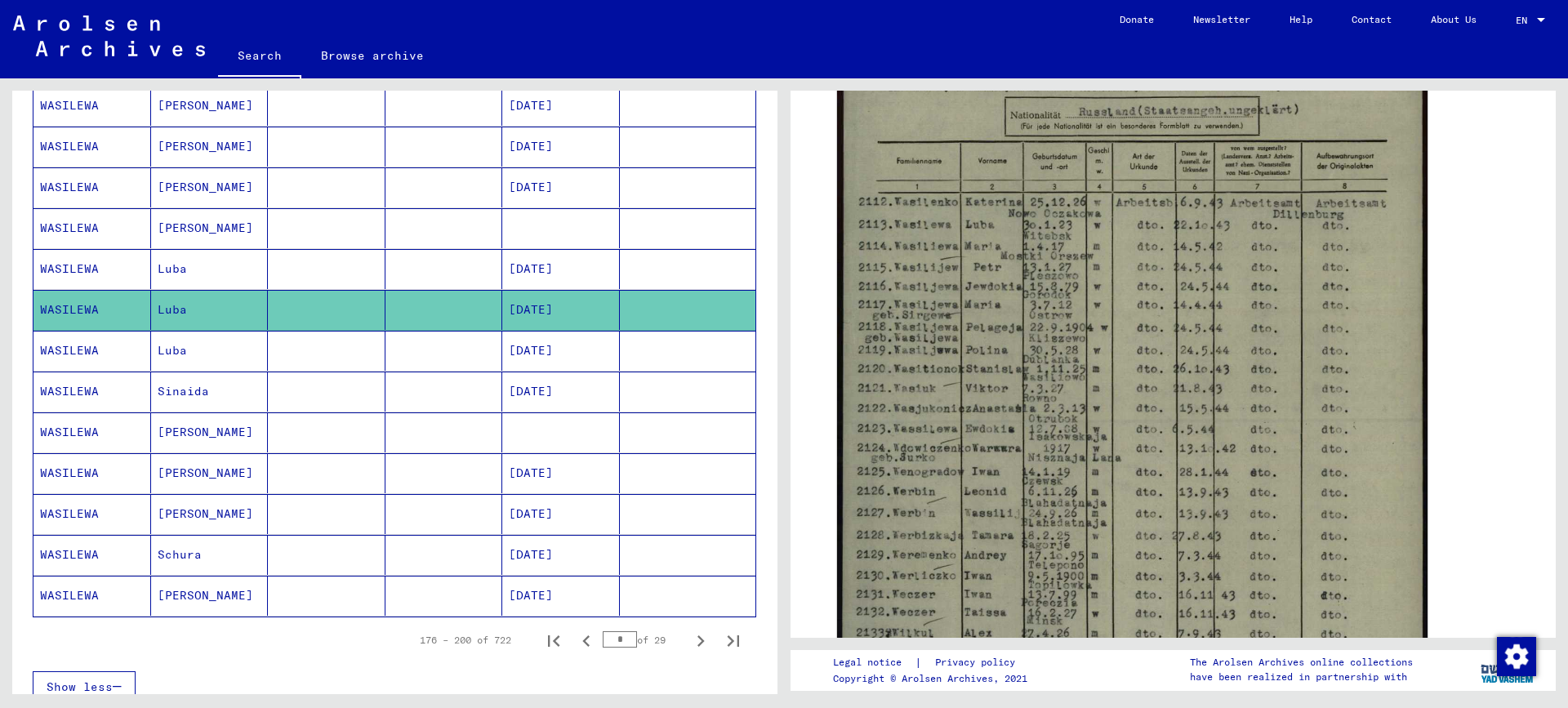
click at [151, 260] on mat-cell "Luba" at bounding box center [210, 269] width 117 height 40
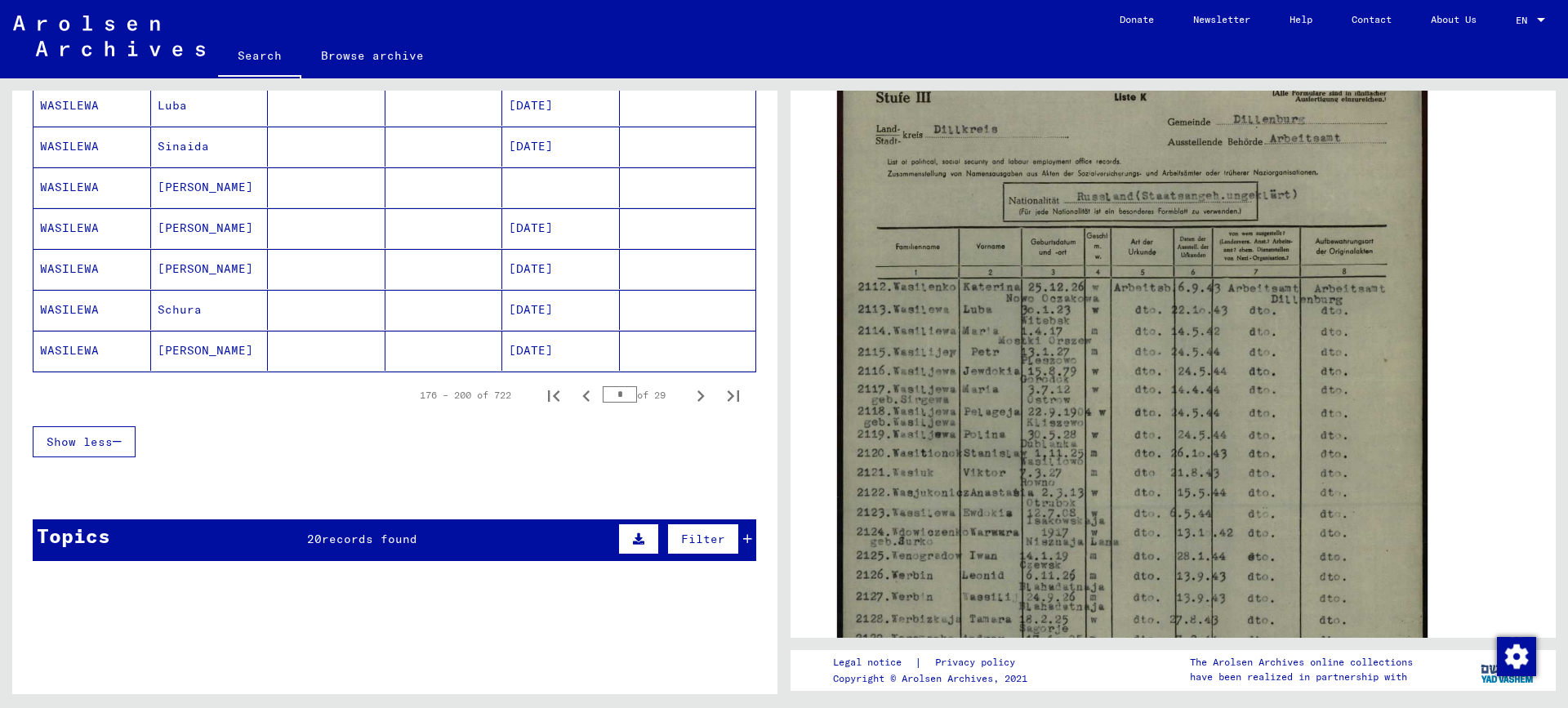
scroll to position [1144, 0]
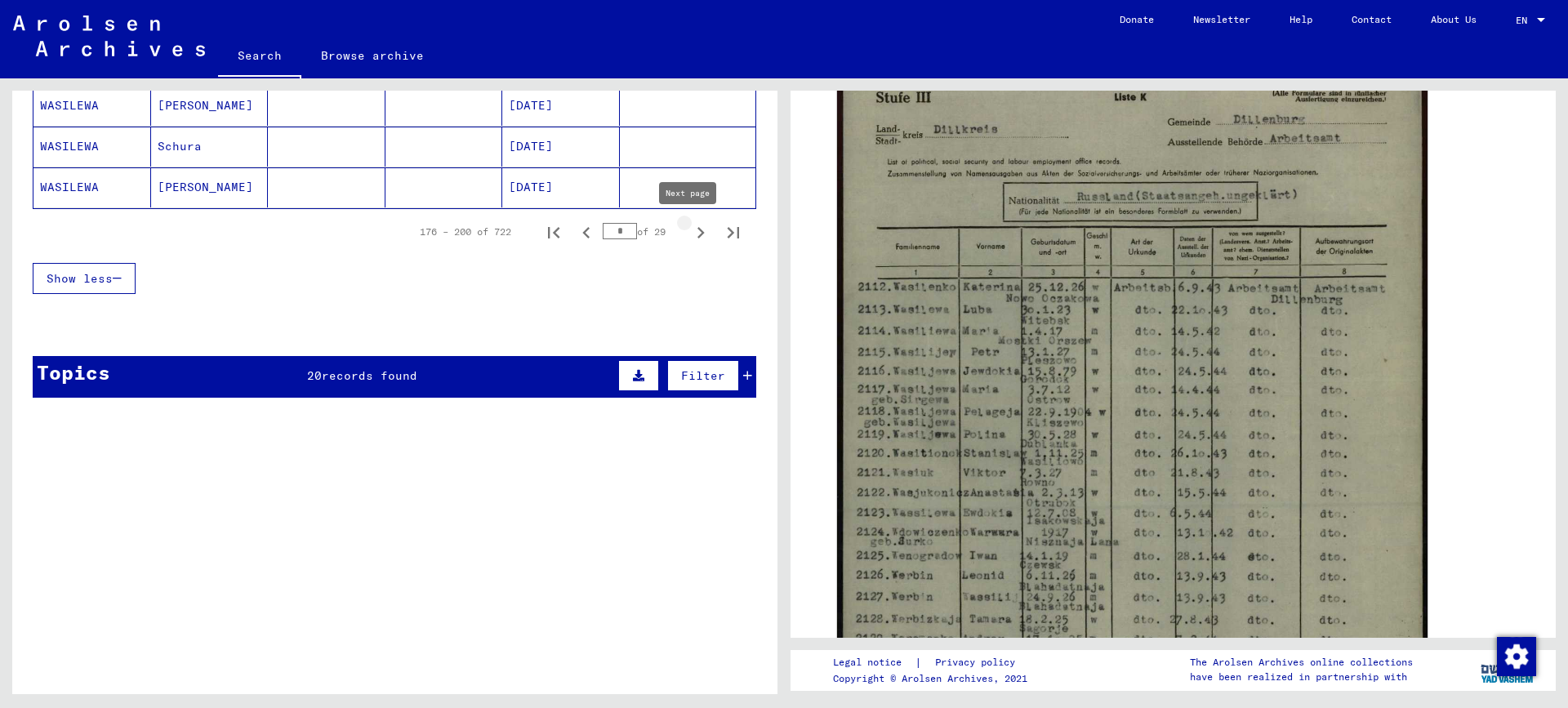
click at [689, 232] on icon "Next page" at bounding box center [700, 232] width 22 height 22
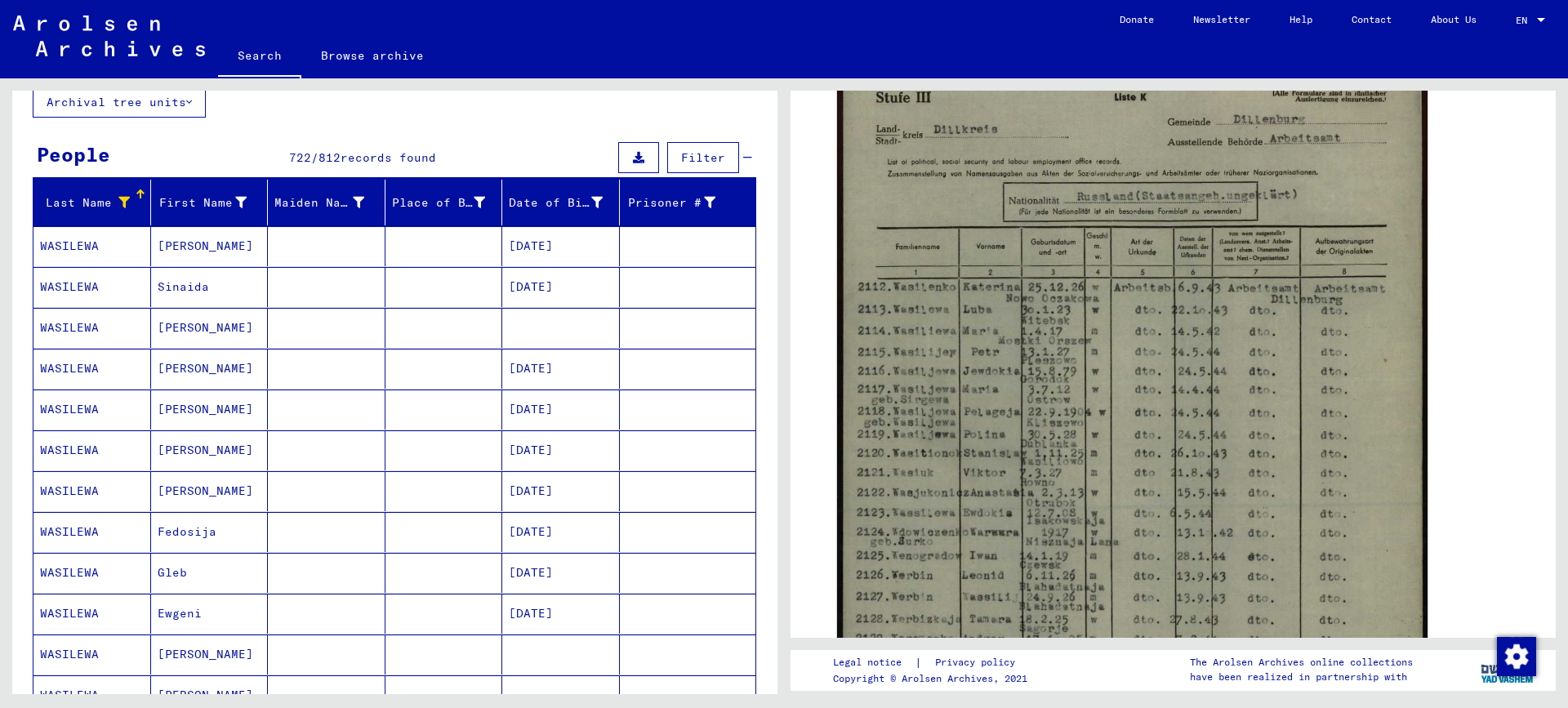
scroll to position [82, 0]
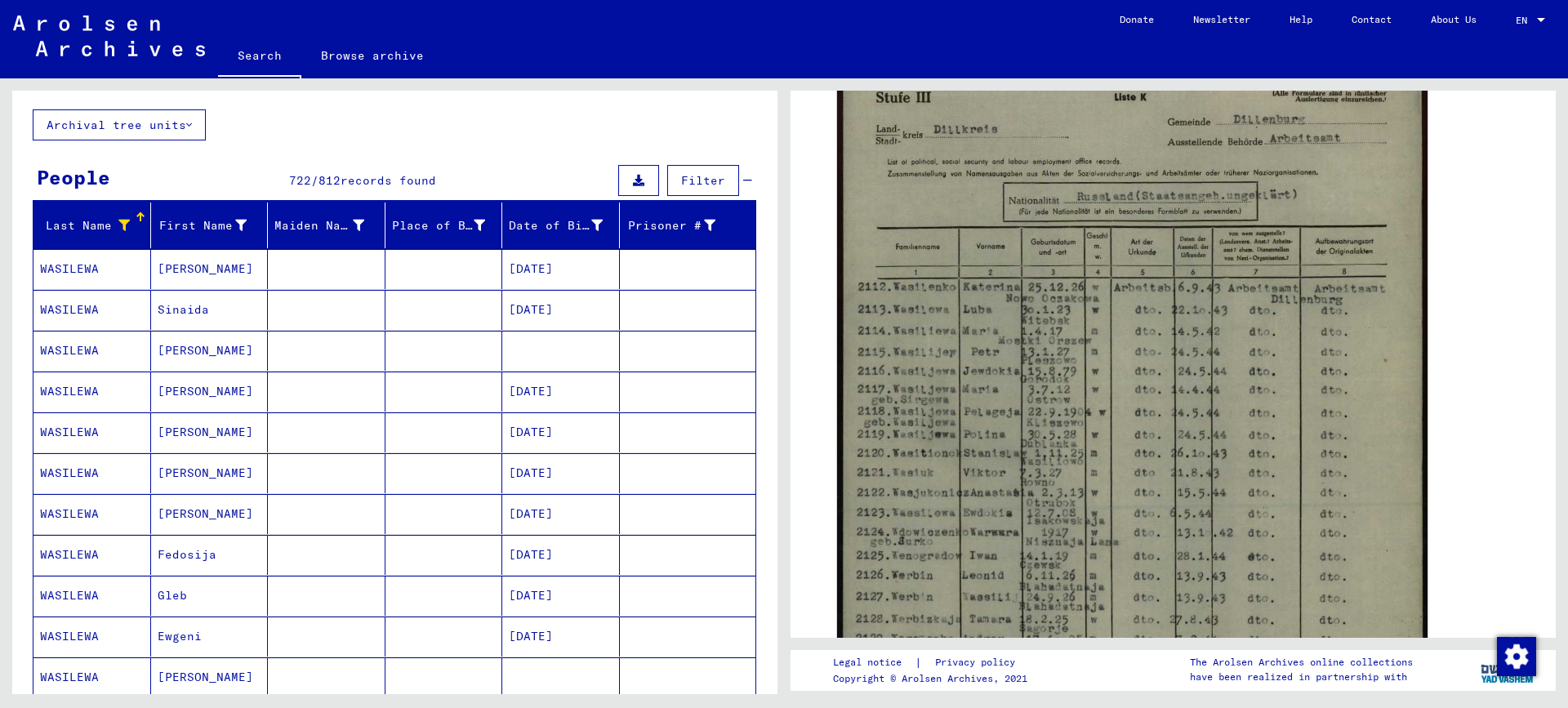
click at [182, 434] on mat-cell "[PERSON_NAME]" at bounding box center [210, 432] width 117 height 40
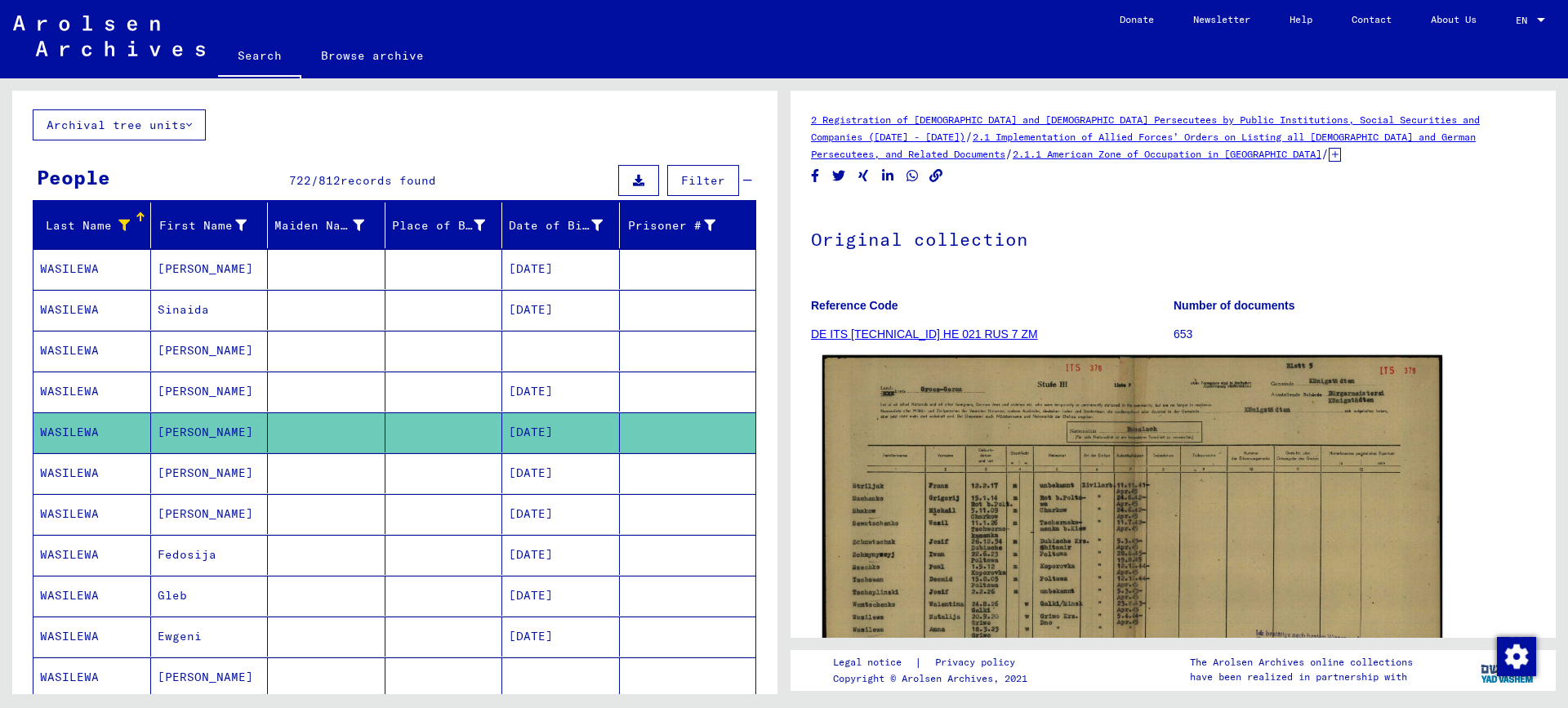
click at [1025, 524] on img at bounding box center [1132, 575] width 620 height 439
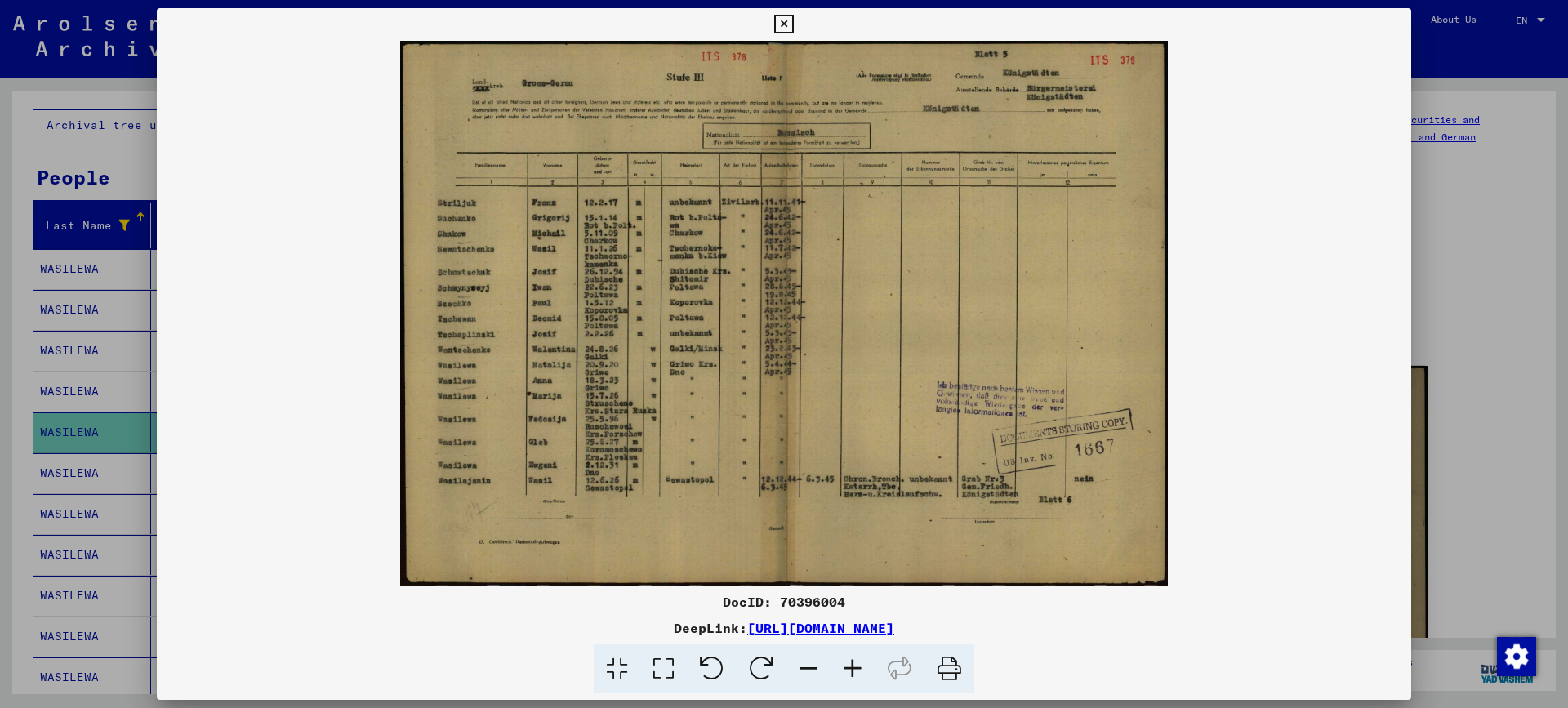
click at [1495, 421] on div at bounding box center [784, 354] width 1568 height 708
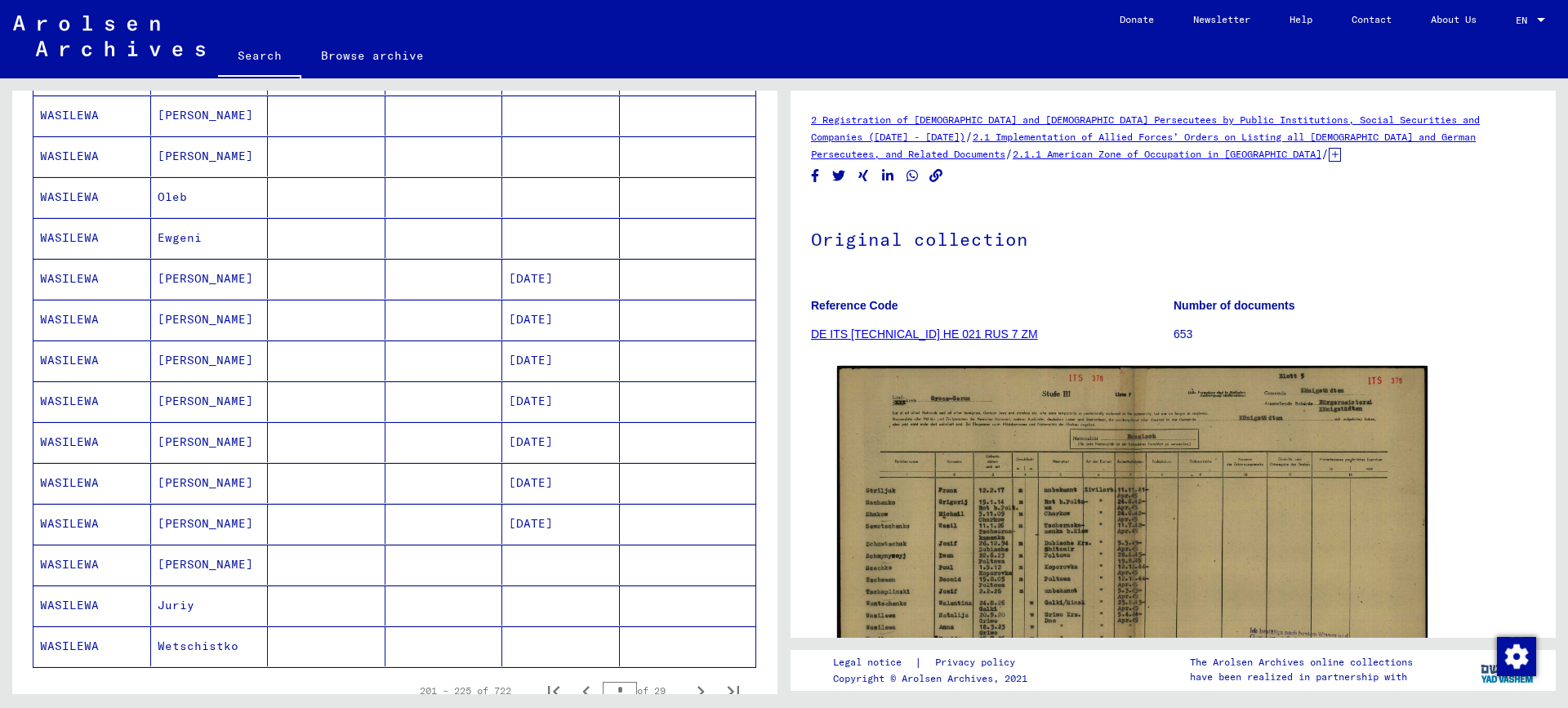
scroll to position [898, 0]
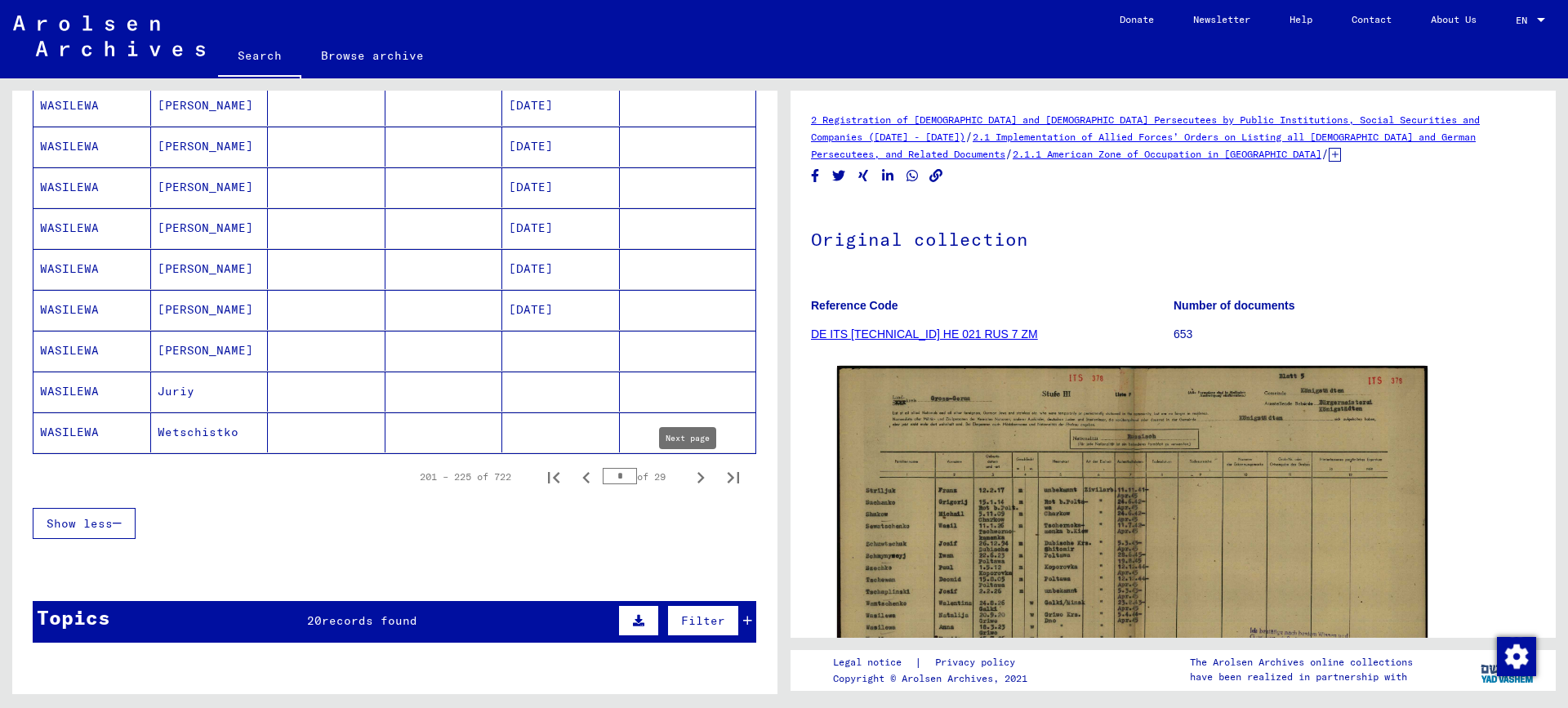
click at [689, 476] on icon "Next page" at bounding box center [700, 478] width 22 height 22
type input "**"
click at [349, 434] on mat-cell at bounding box center [326, 432] width 117 height 40
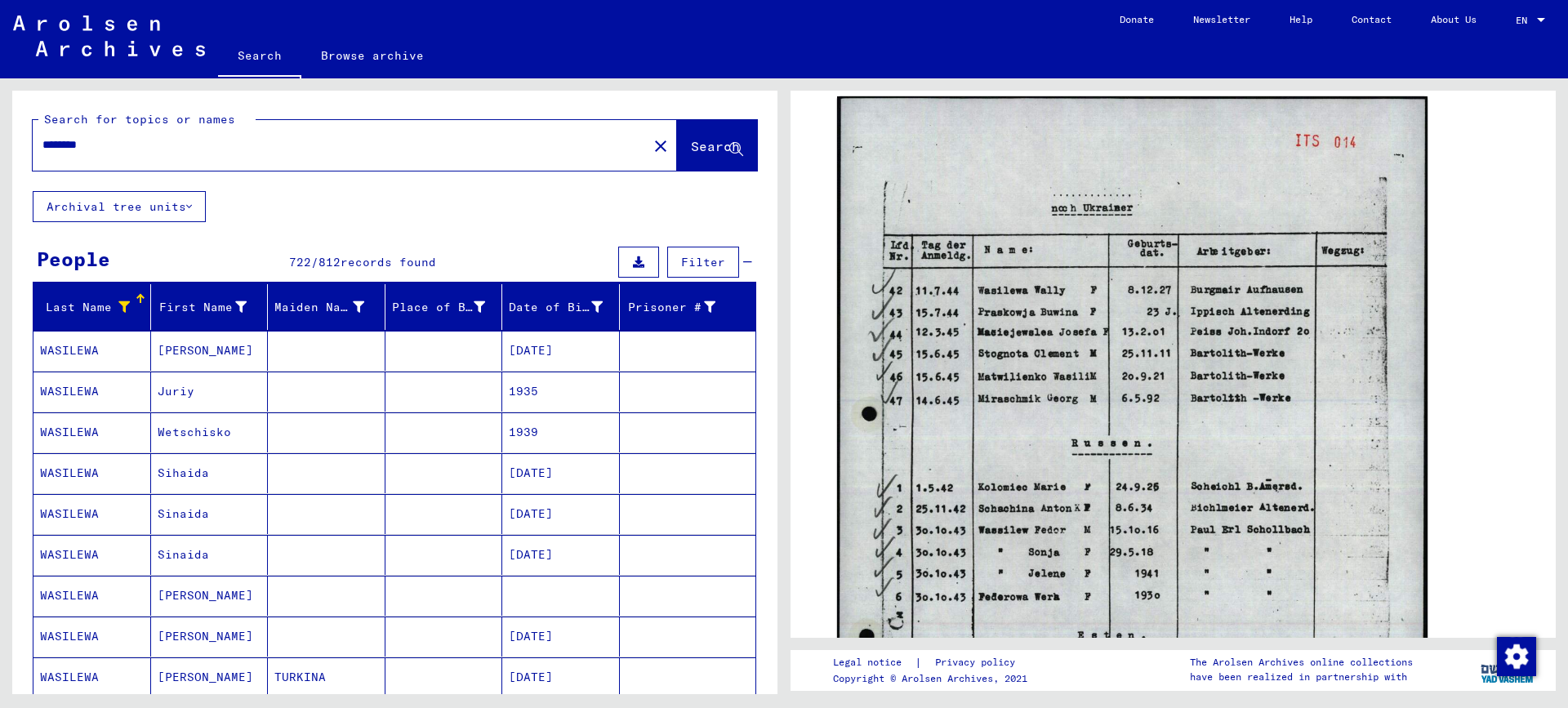
click at [103, 145] on input "********" at bounding box center [340, 146] width 596 height 18
type input "**********"
click at [691, 154] on span "Search" at bounding box center [718, 147] width 53 height 18
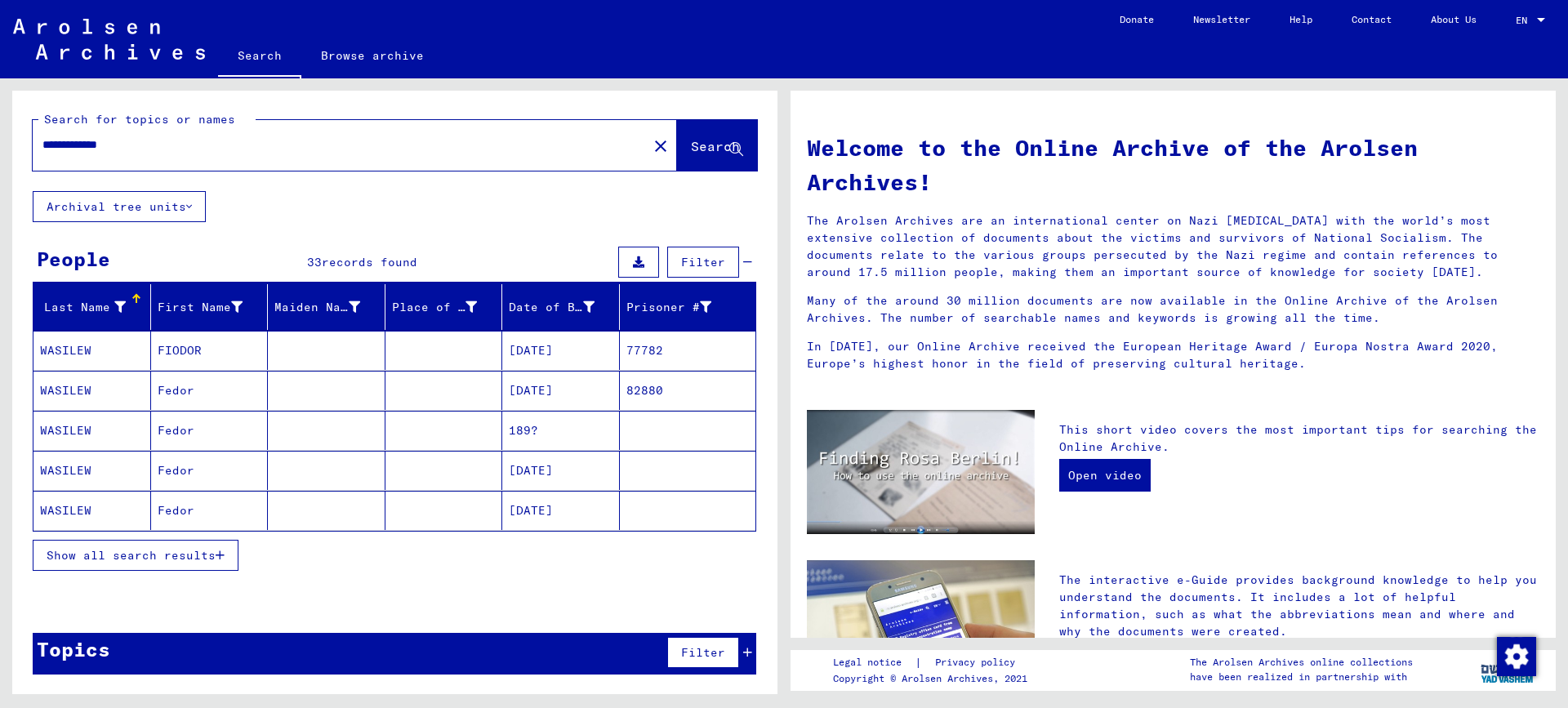
click at [581, 474] on mat-cell "[DATE]" at bounding box center [560, 471] width 117 height 39
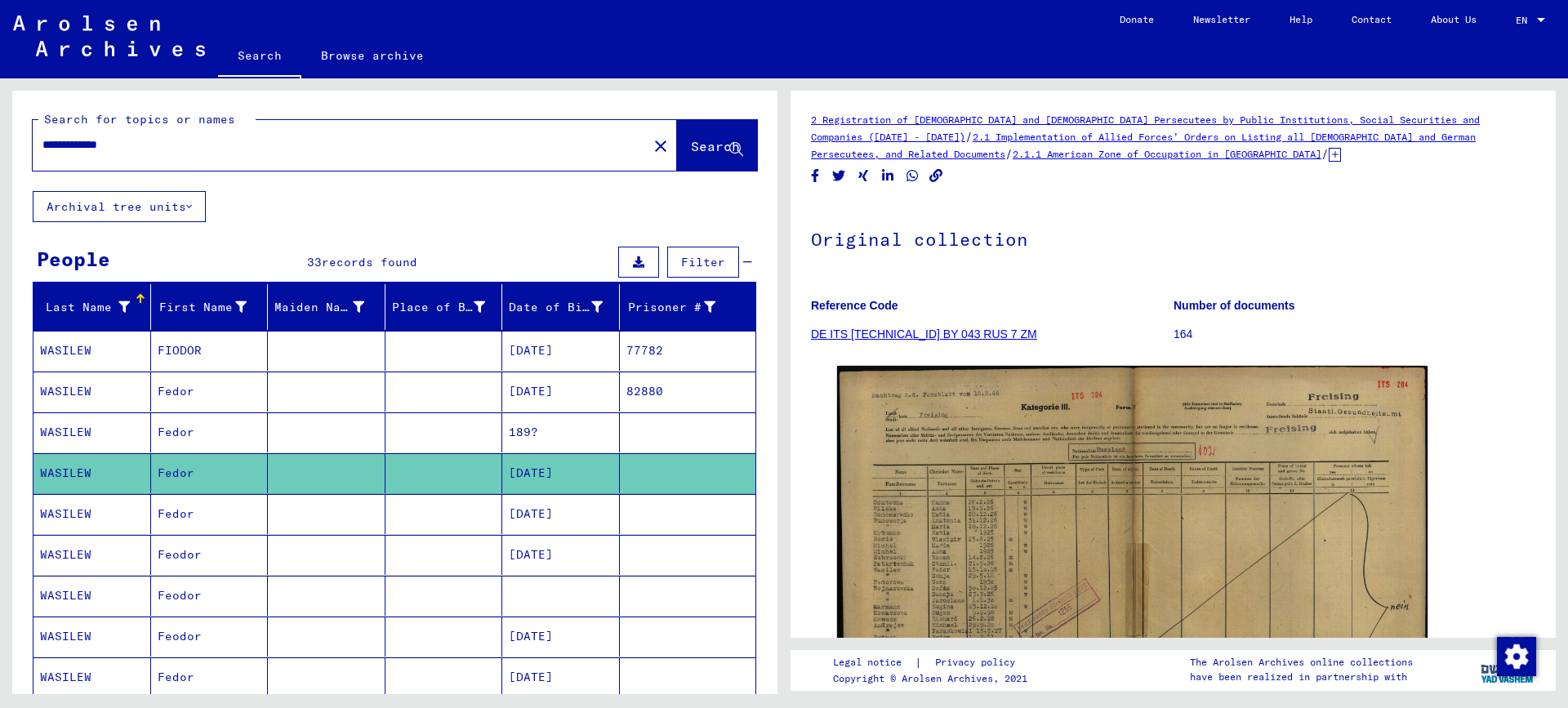
click at [526, 507] on mat-cell "[DATE]" at bounding box center [560, 514] width 117 height 40
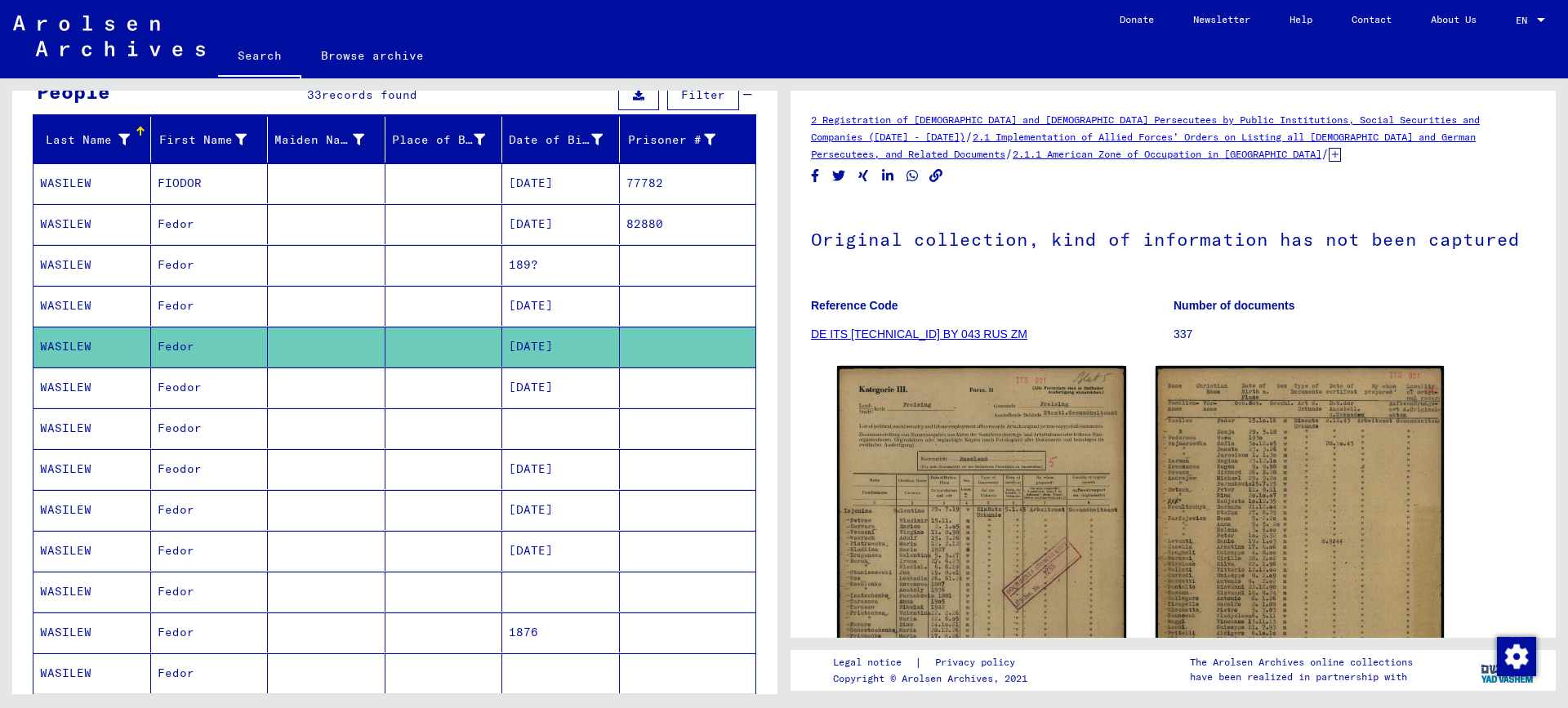
scroll to position [245, 0]
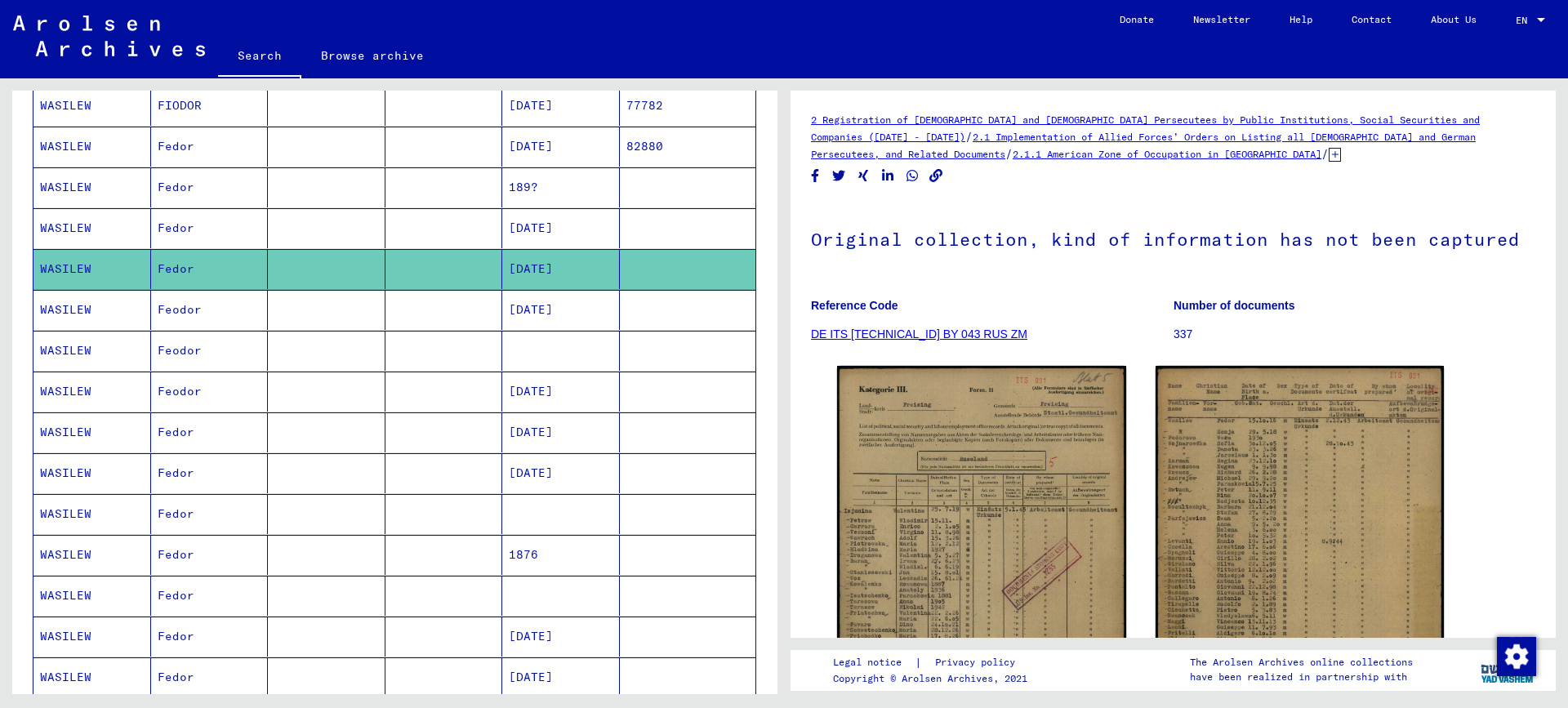
click at [510, 427] on mat-cell "[DATE]" at bounding box center [560, 432] width 117 height 40
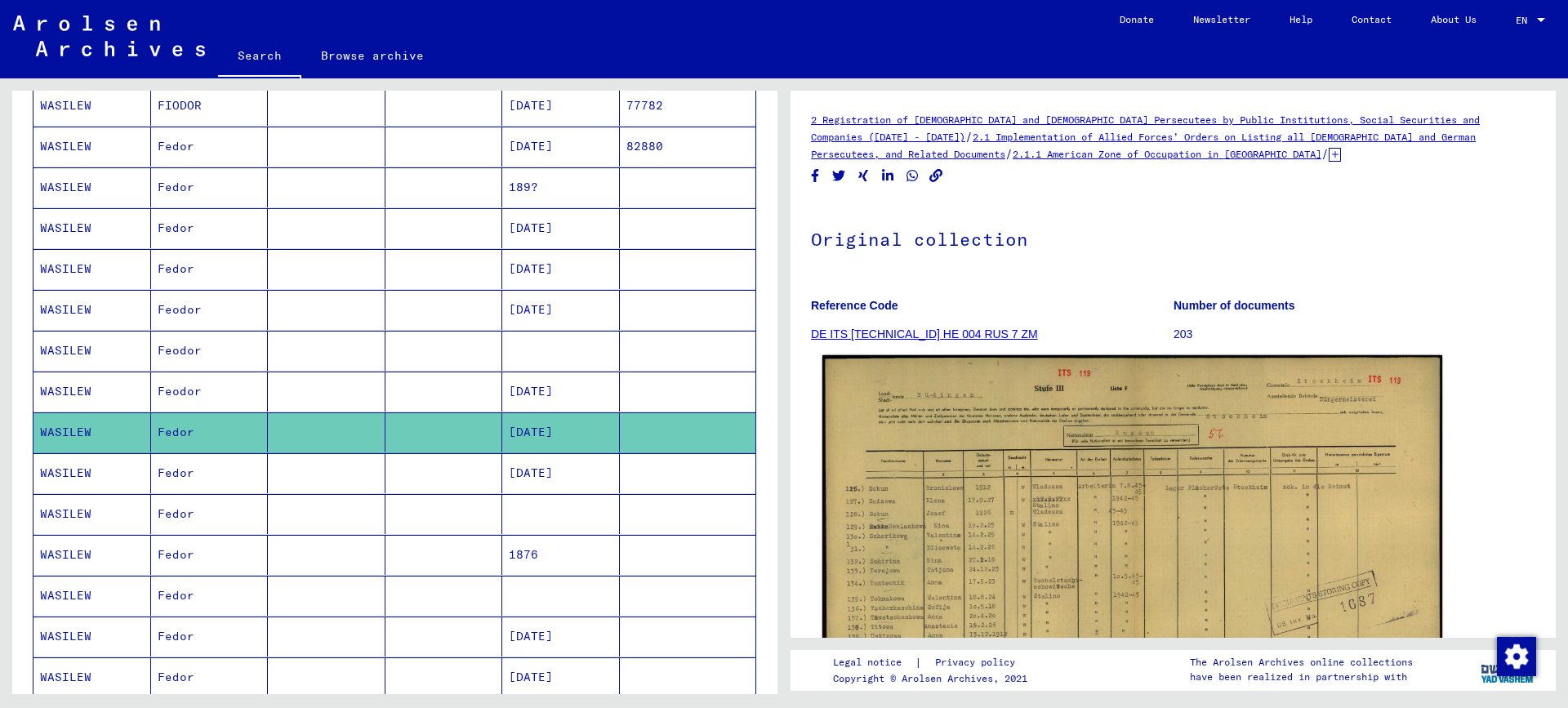
click at [977, 557] on img at bounding box center [1132, 575] width 620 height 439
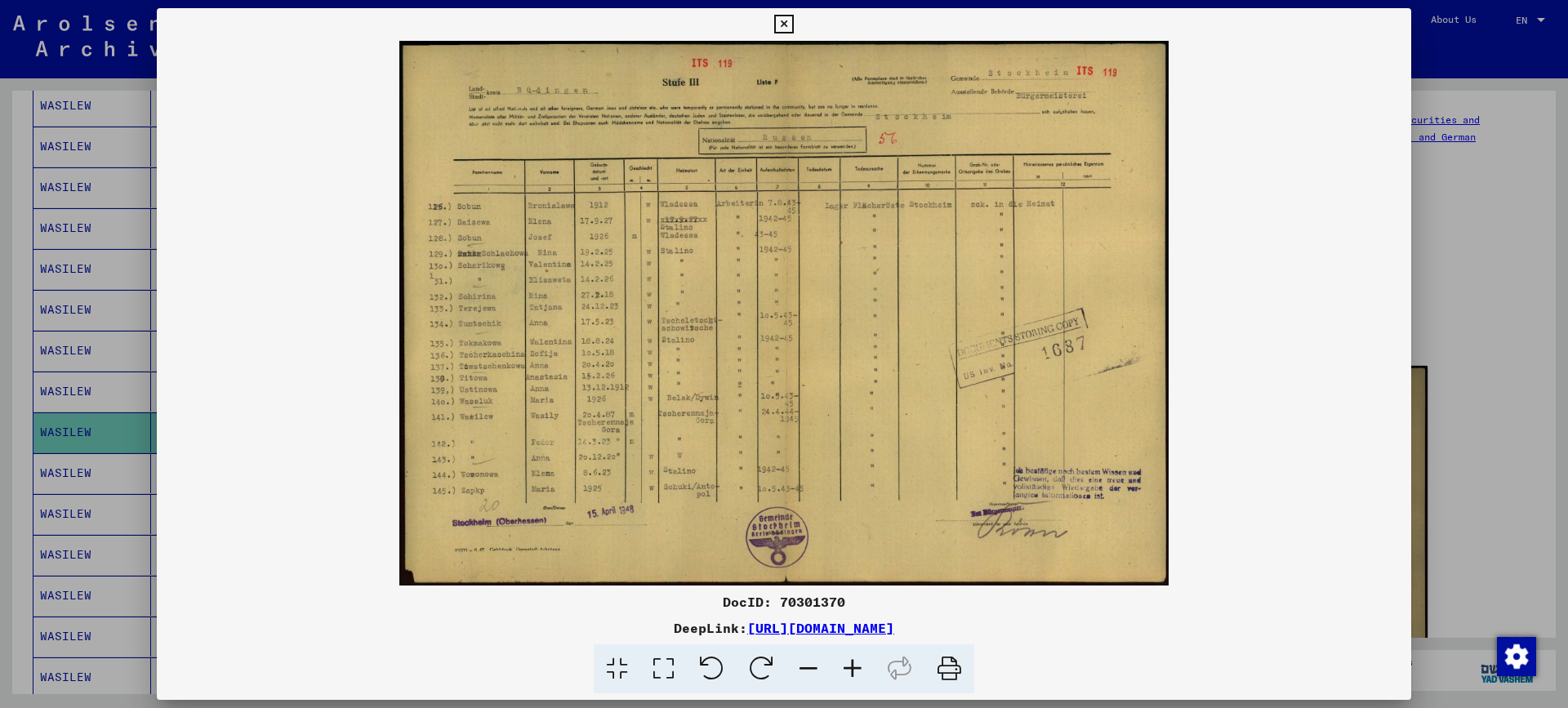
click at [1468, 271] on div at bounding box center [784, 354] width 1568 height 708
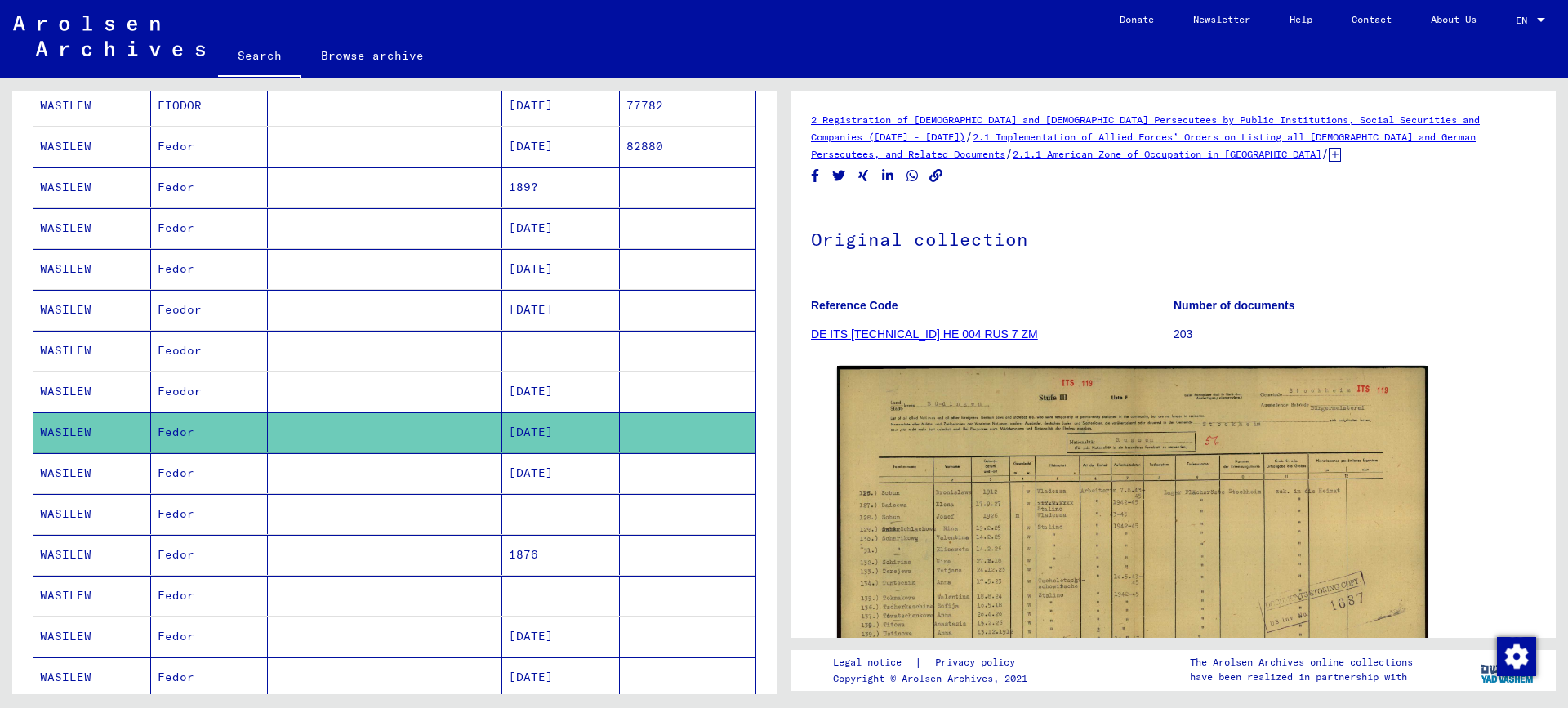
click at [535, 260] on mat-cell "[DATE]" at bounding box center [560, 269] width 117 height 40
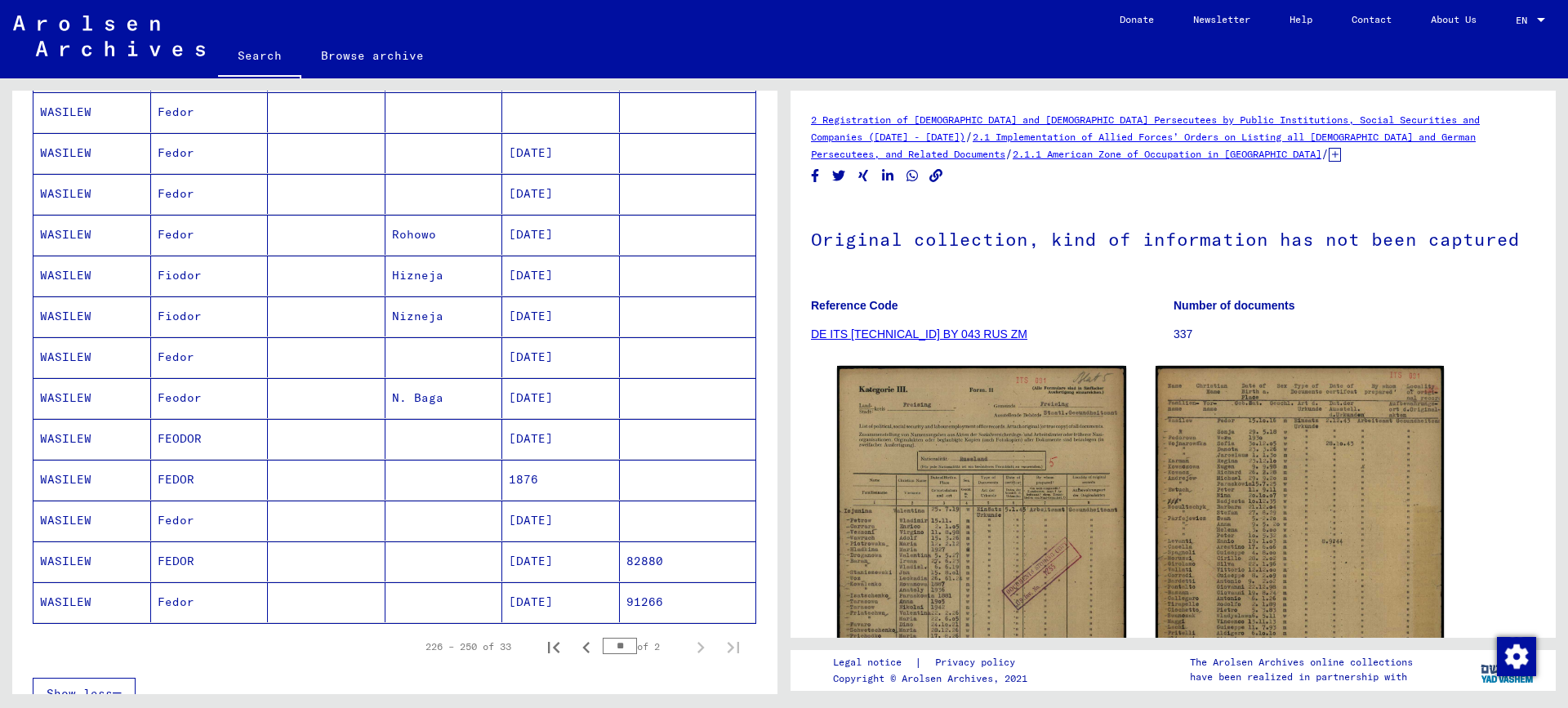
scroll to position [735, 0]
click at [516, 548] on mat-cell "[DATE]" at bounding box center [560, 555] width 117 height 40
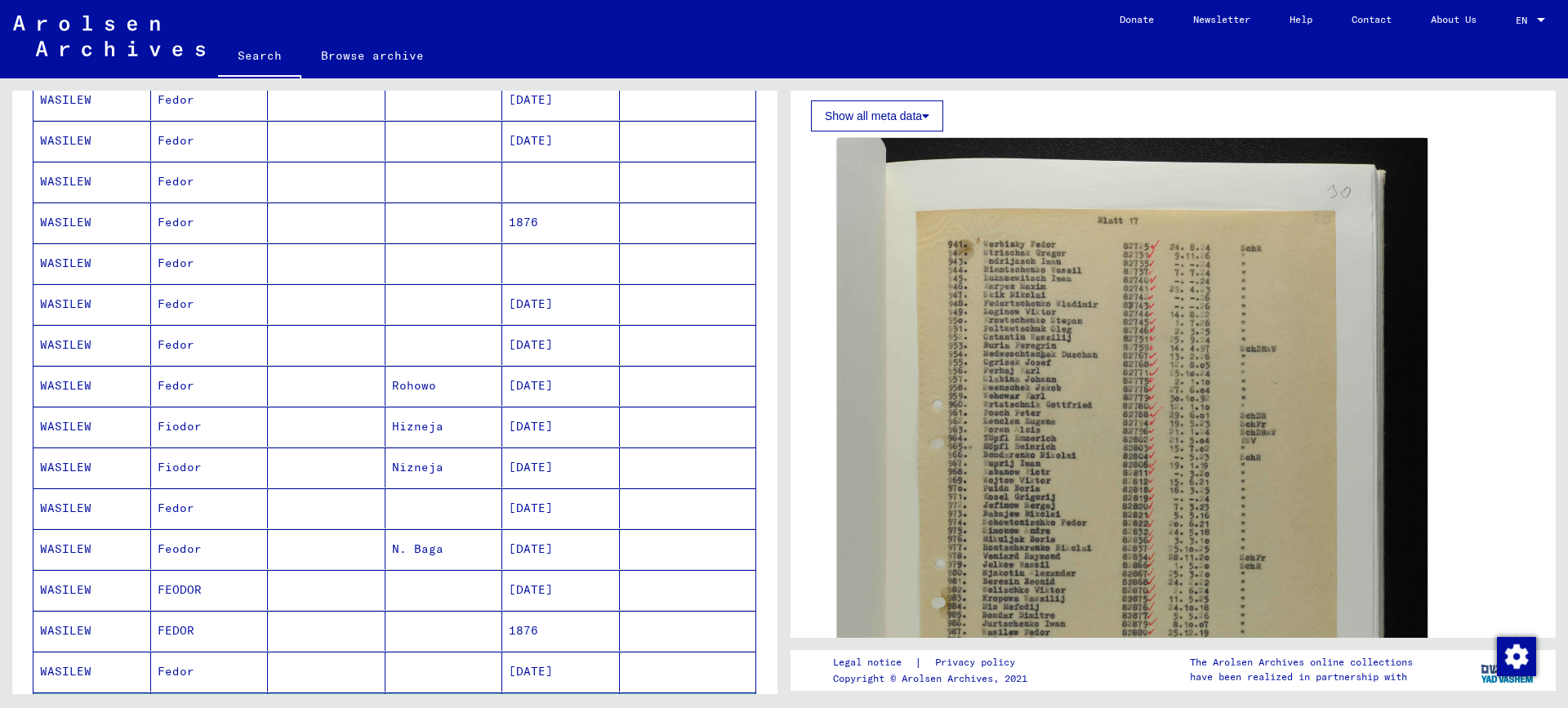
scroll to position [571, 0]
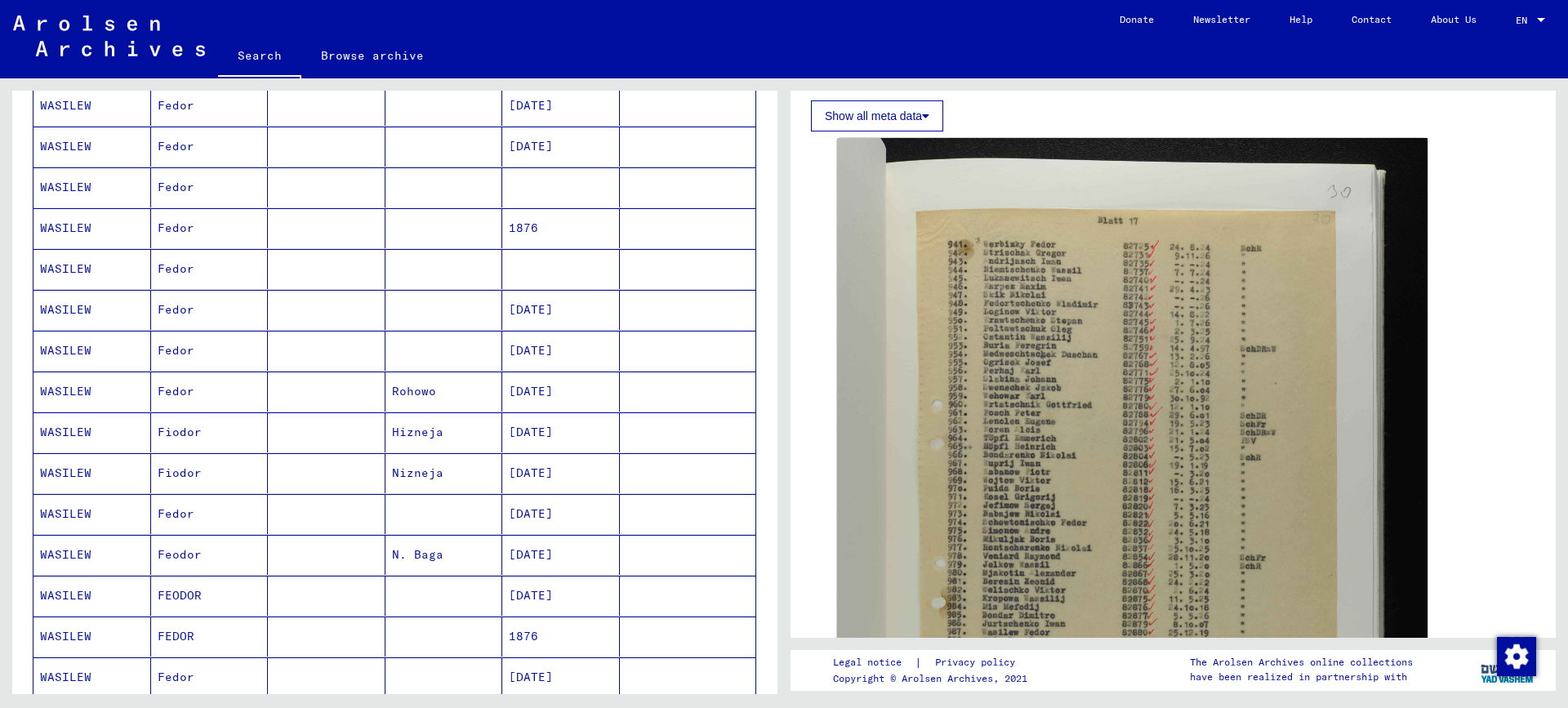
click at [476, 557] on mat-cell "N. Baga" at bounding box center [444, 555] width 117 height 40
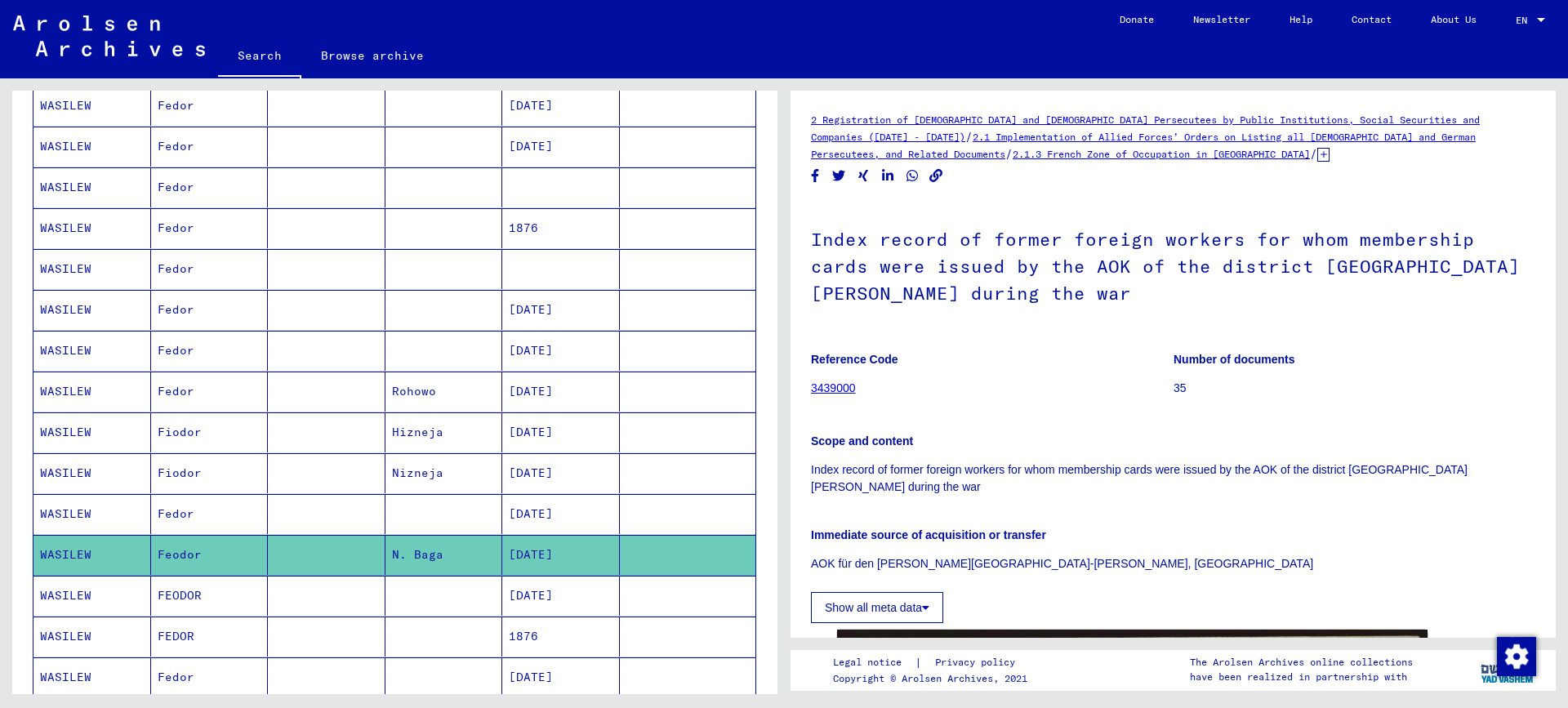
click at [565, 509] on mat-cell "[DATE]" at bounding box center [560, 514] width 117 height 40
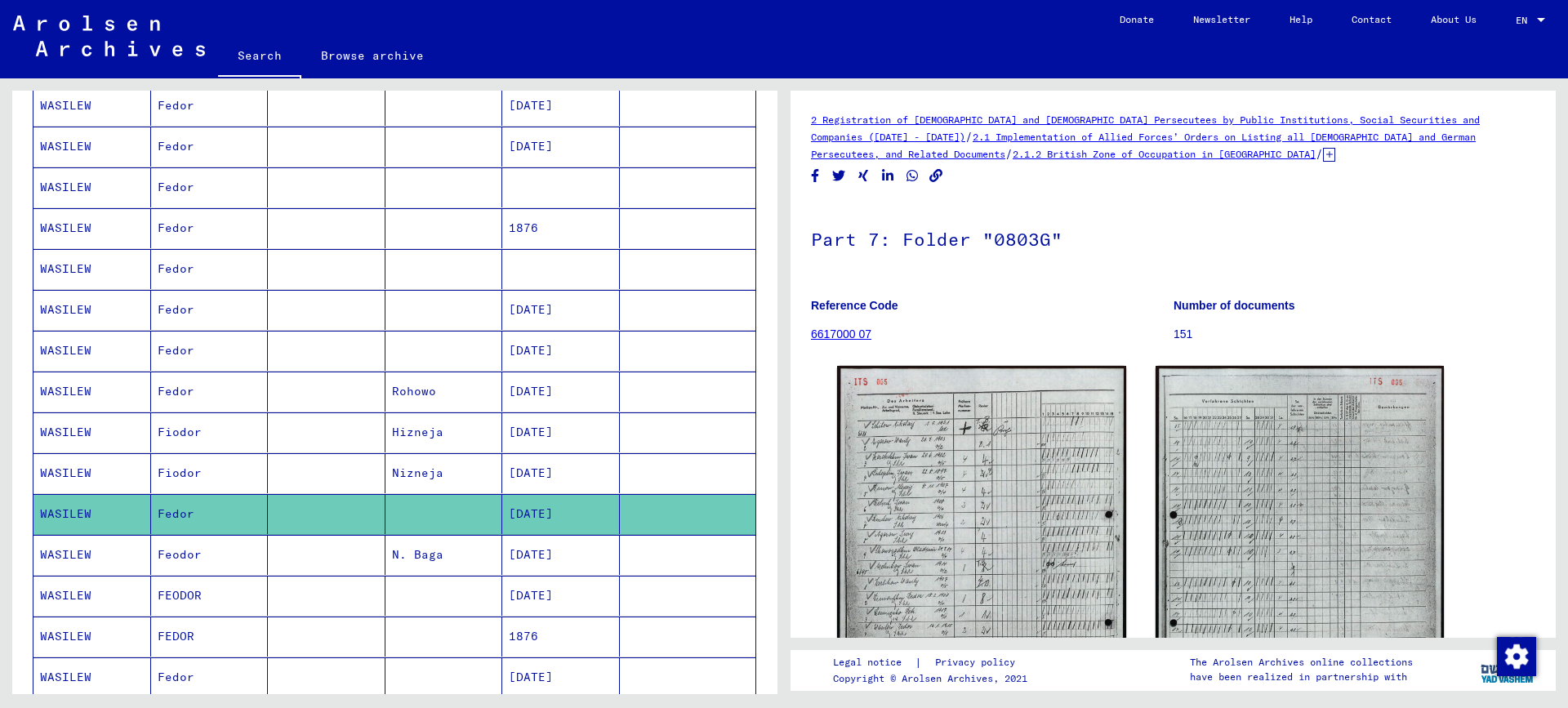
click at [553, 479] on mat-cell "[DATE]" at bounding box center [560, 473] width 117 height 40
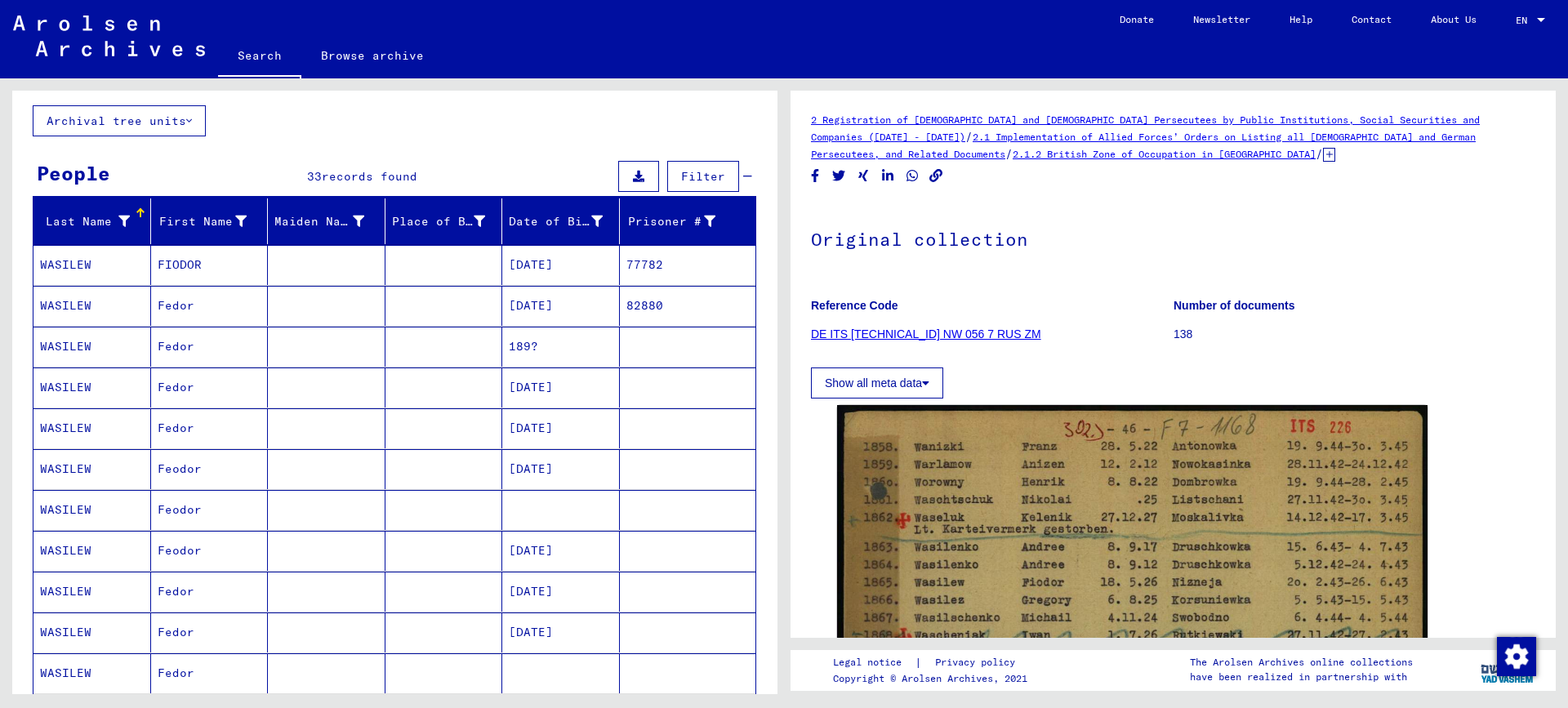
scroll to position [82, 0]
